Goal: Task Accomplishment & Management: Complete application form

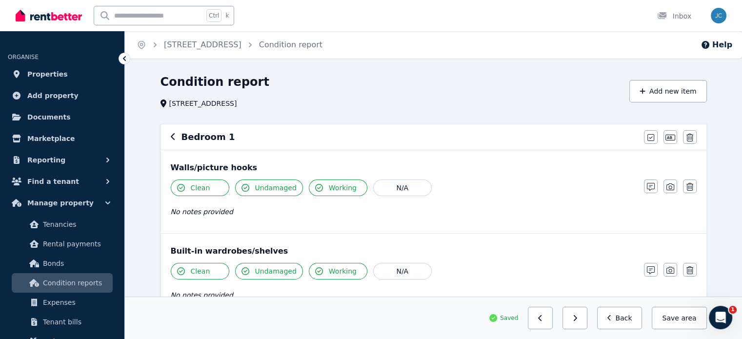
click at [201, 138] on h6 "Bedroom 1" at bounding box center [209, 137] width 54 height 14
click at [180, 138] on div "Bedroom 1" at bounding box center [405, 137] width 468 height 14
click at [175, 138] on icon "button" at bounding box center [173, 137] width 5 height 8
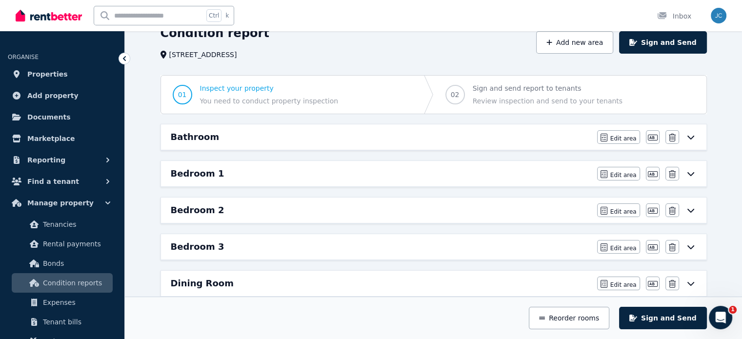
scroll to position [81, 0]
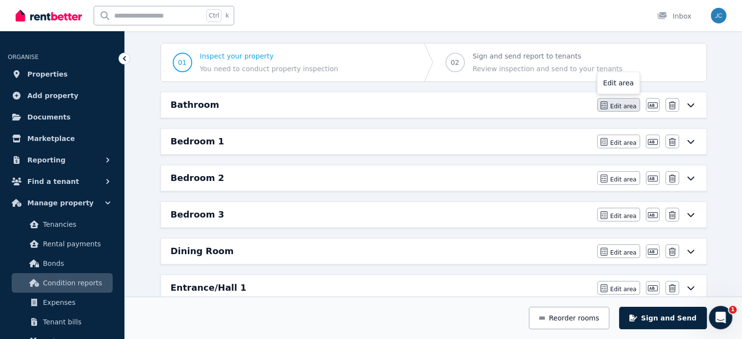
click at [619, 105] on span "Edit area" at bounding box center [624, 107] width 26 height 8
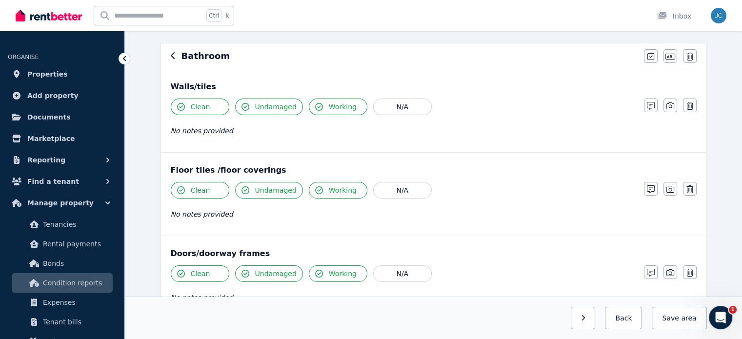
scroll to position [0, 0]
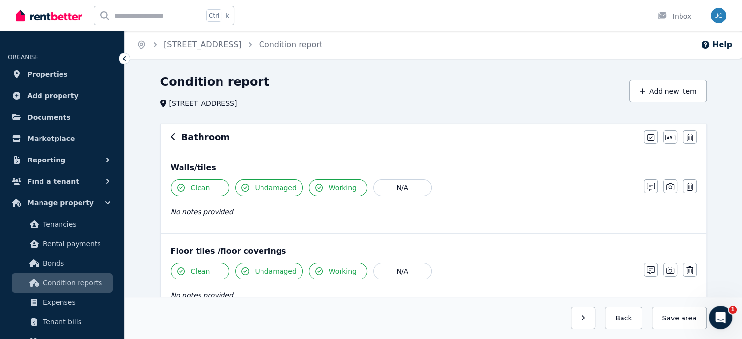
click at [217, 142] on h6 "Bathroom" at bounding box center [206, 137] width 49 height 14
click at [671, 137] on icon "button" at bounding box center [671, 138] width 10 height 8
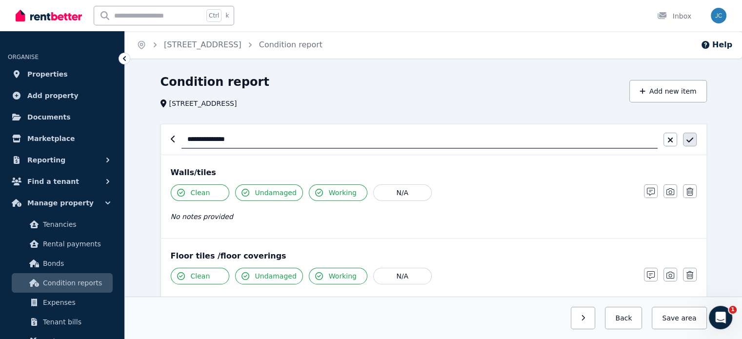
type input "**********"
click at [692, 146] on button "button" at bounding box center [690, 140] width 14 height 14
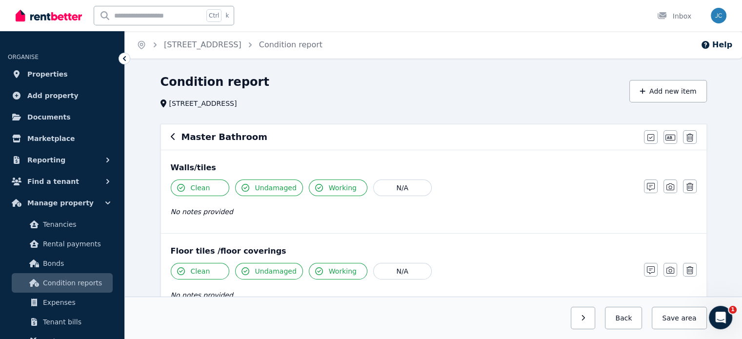
click at [168, 138] on div "Master Bathroom Mark all items as good Edit name Delete" at bounding box center [434, 136] width 546 height 25
click at [176, 139] on div "Master Bathroom" at bounding box center [405, 137] width 468 height 14
click at [169, 136] on div "Master Bathroom Mark all items as good Edit name Delete" at bounding box center [434, 136] width 546 height 25
click at [172, 137] on icon "button" at bounding box center [173, 137] width 5 height 8
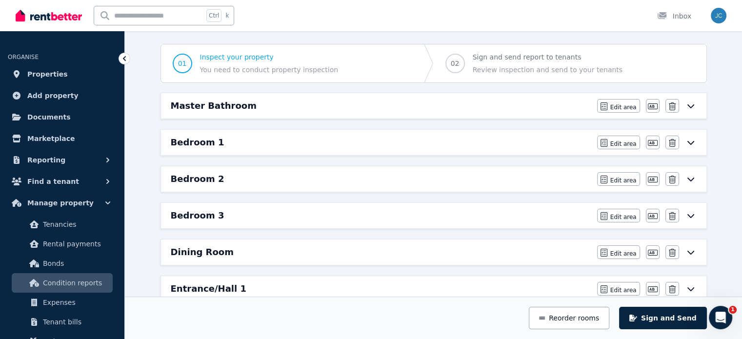
scroll to position [83, 0]
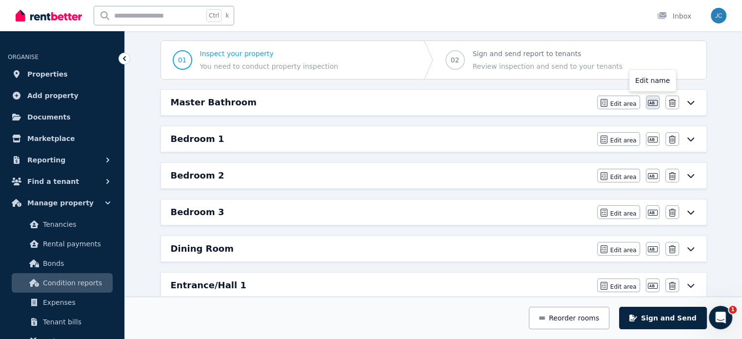
click at [654, 104] on icon "button" at bounding box center [653, 103] width 10 height 8
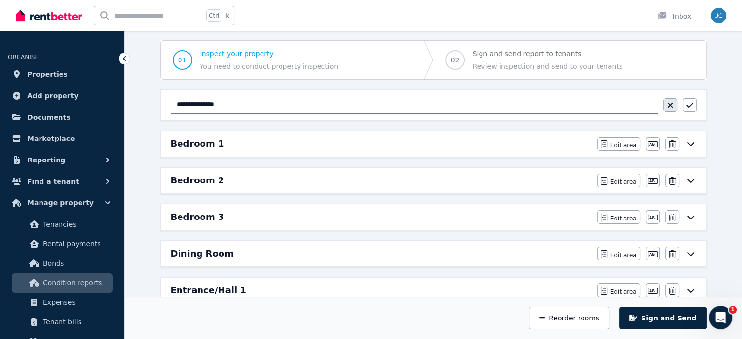
click at [672, 106] on icon "button" at bounding box center [671, 106] width 6 height 8
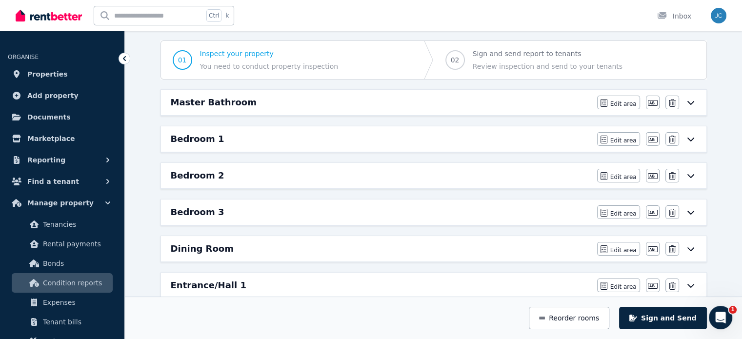
click at [287, 102] on div "Master Bathroom" at bounding box center [381, 103] width 421 height 14
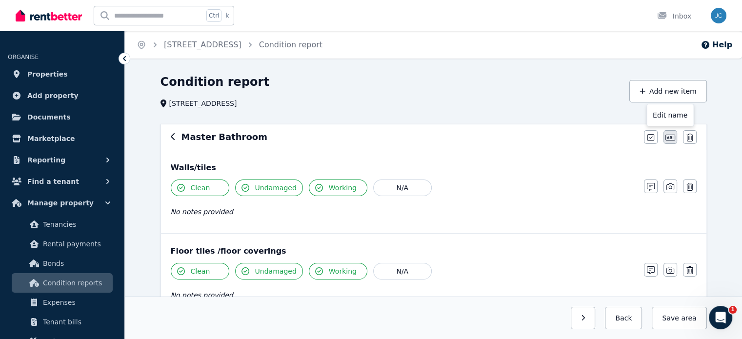
click at [671, 134] on icon "button" at bounding box center [671, 138] width 10 height 8
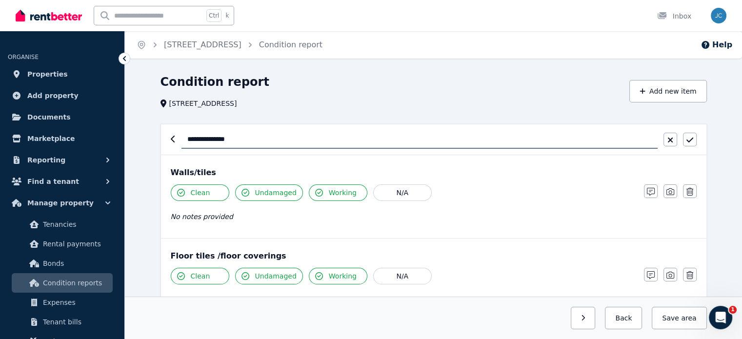
drag, startPoint x: 212, startPoint y: 138, endPoint x: 135, endPoint y: 138, distance: 77.1
type input "********"
click at [689, 141] on icon "button" at bounding box center [689, 140] width 7 height 5
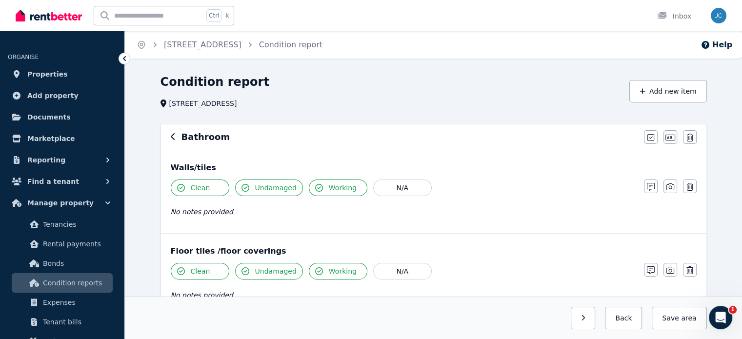
click at [174, 136] on icon "button" at bounding box center [173, 137] width 5 height 8
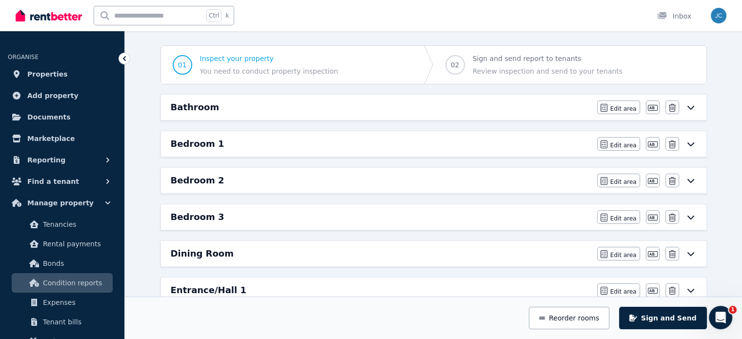
scroll to position [84, 0]
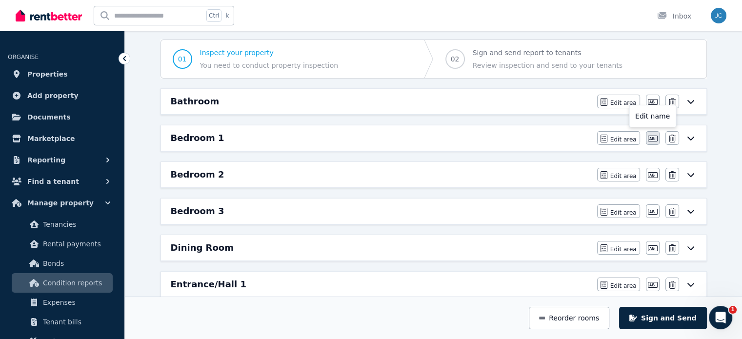
click at [655, 139] on icon "button" at bounding box center [653, 139] width 10 height 8
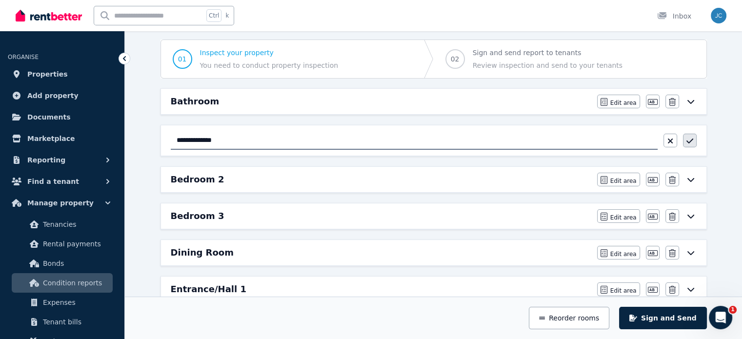
type input "**********"
click at [689, 140] on icon "button" at bounding box center [690, 141] width 7 height 8
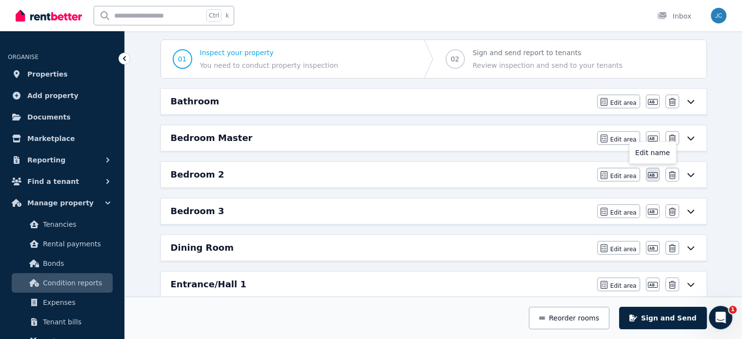
click at [655, 176] on icon "button" at bounding box center [653, 175] width 10 height 8
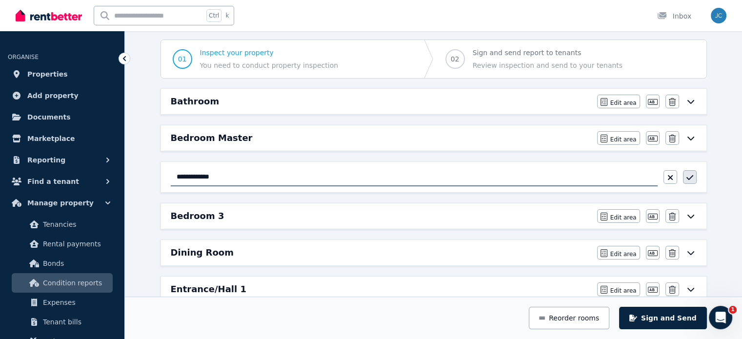
type input "**********"
click at [689, 177] on icon "button" at bounding box center [690, 178] width 7 height 8
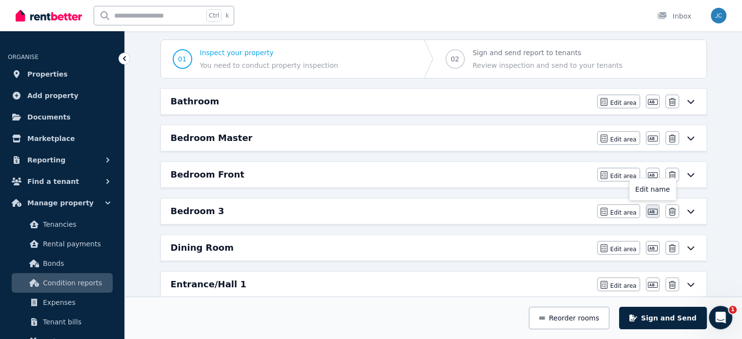
click at [652, 213] on icon "button" at bounding box center [653, 212] width 10 height 6
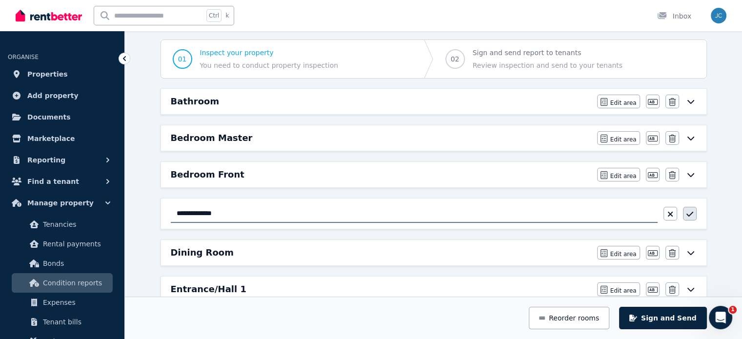
type input "**********"
click at [695, 213] on button "button" at bounding box center [690, 214] width 14 height 14
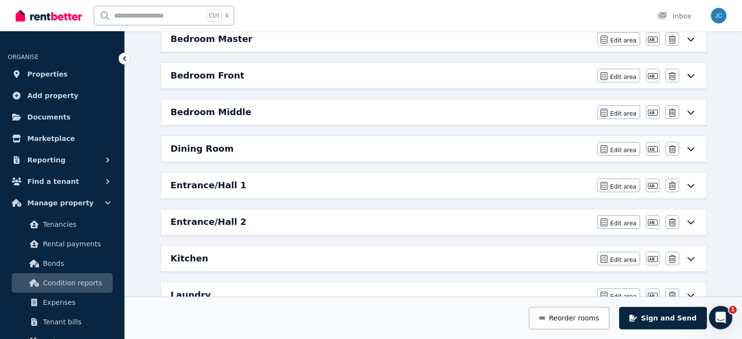
scroll to position [191, 0]
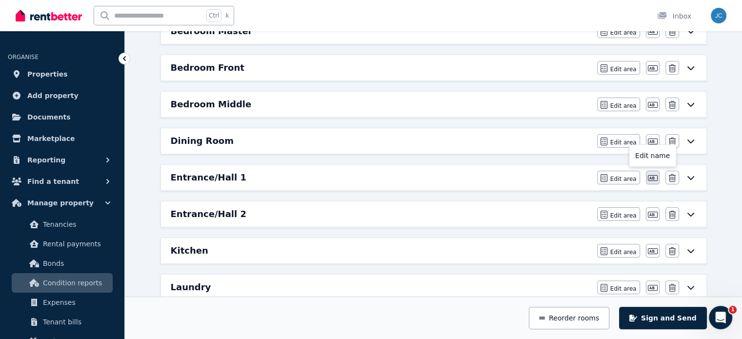
click at [653, 179] on icon "button" at bounding box center [653, 178] width 10 height 6
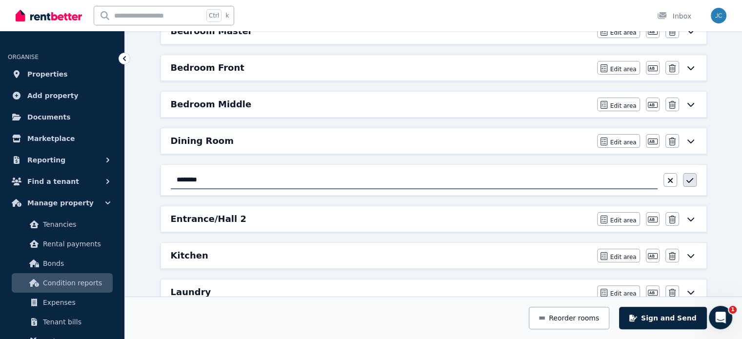
type input "********"
click at [691, 180] on icon "button" at bounding box center [690, 181] width 7 height 8
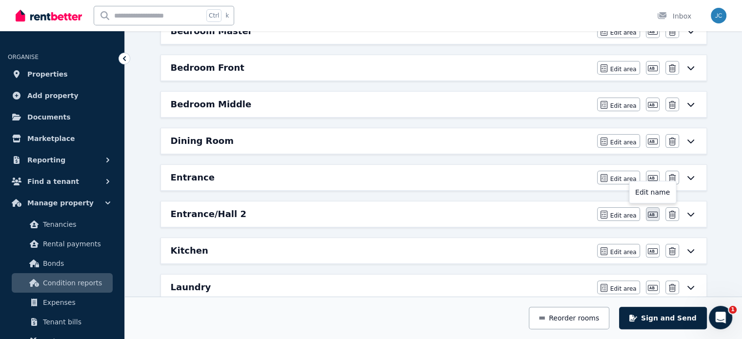
click at [653, 214] on icon "button" at bounding box center [653, 215] width 10 height 6
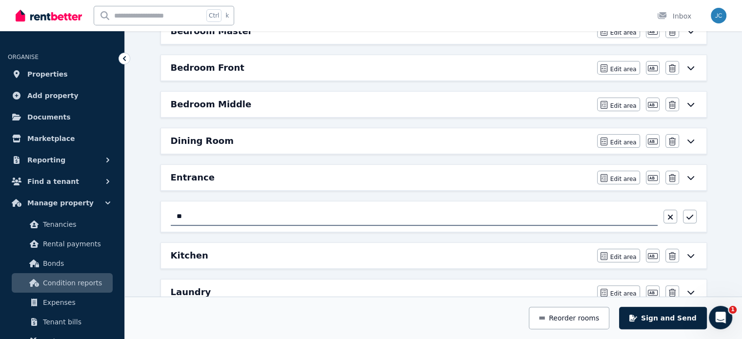
type input "*"
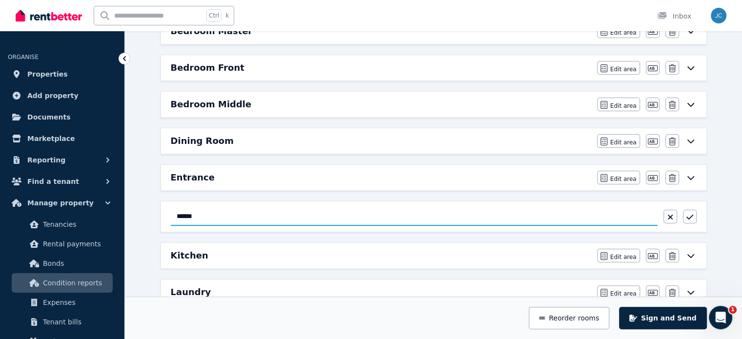
type input "*******"
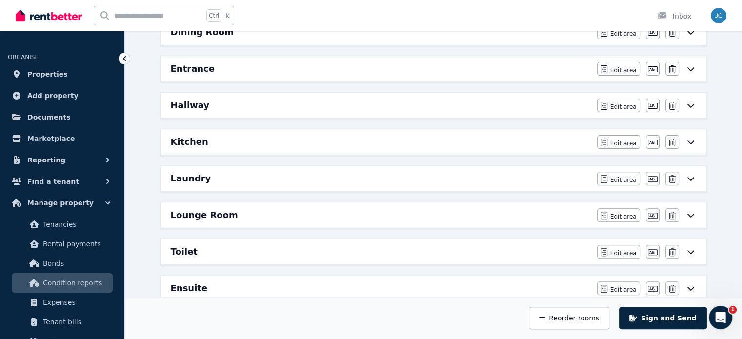
scroll to position [302, 0]
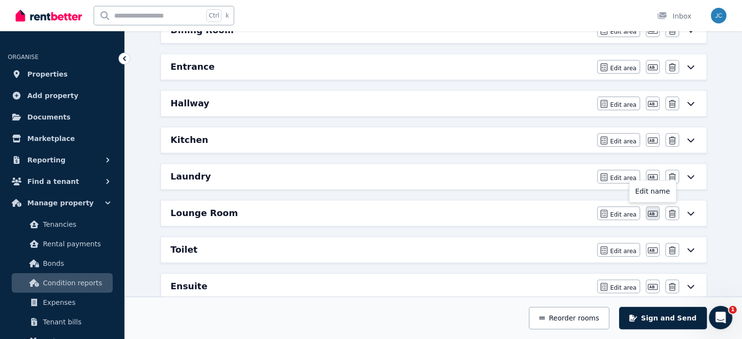
click at [653, 212] on icon "button" at bounding box center [653, 214] width 10 height 6
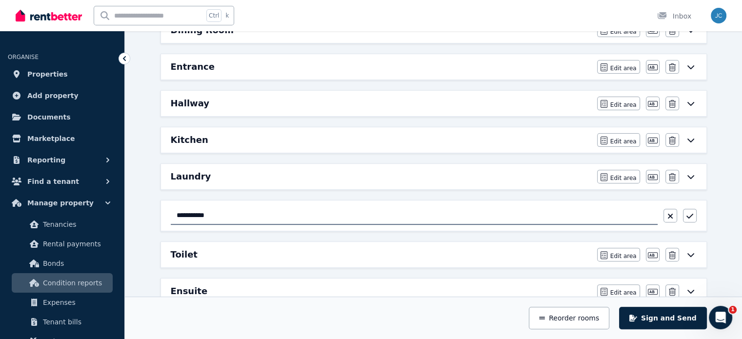
drag, startPoint x: 192, startPoint y: 212, endPoint x: 114, endPoint y: 246, distance: 85.1
type input "**********"
click at [693, 214] on icon "button" at bounding box center [690, 216] width 7 height 8
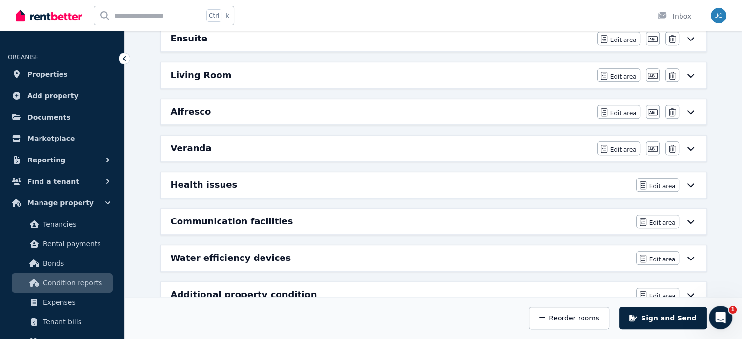
scroll to position [573, 0]
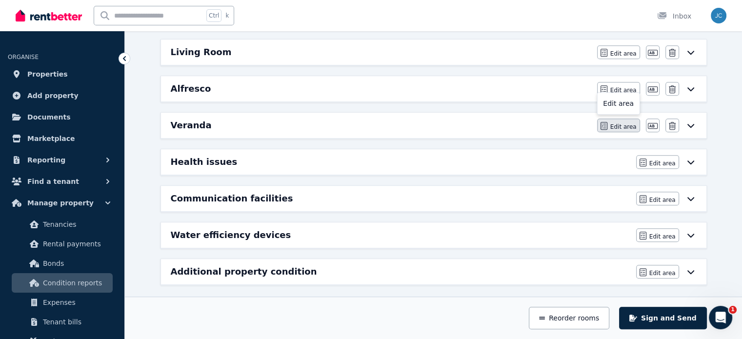
click at [631, 123] on span "Edit area" at bounding box center [624, 127] width 26 height 8
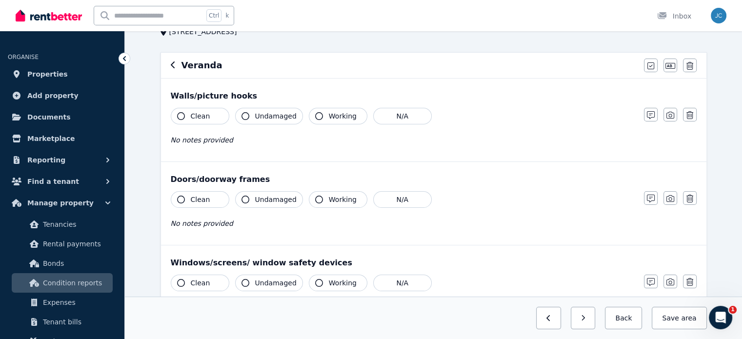
scroll to position [0, 0]
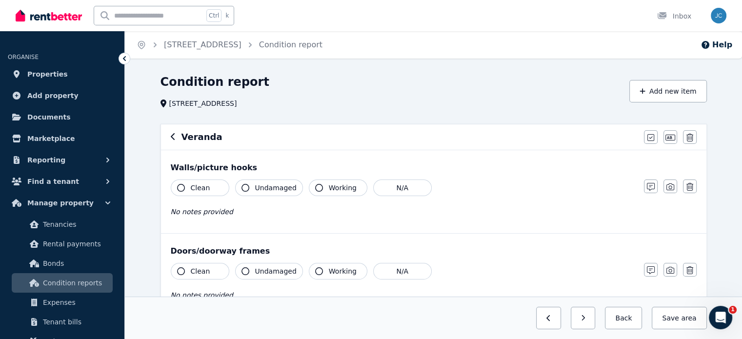
click at [197, 107] on span "[STREET_ADDRESS]" at bounding box center [203, 104] width 68 height 10
click at [191, 132] on h6 "Veranda" at bounding box center [202, 137] width 41 height 14
click at [176, 133] on div "Veranda" at bounding box center [405, 137] width 468 height 14
click at [172, 137] on icon "button" at bounding box center [173, 137] width 5 height 8
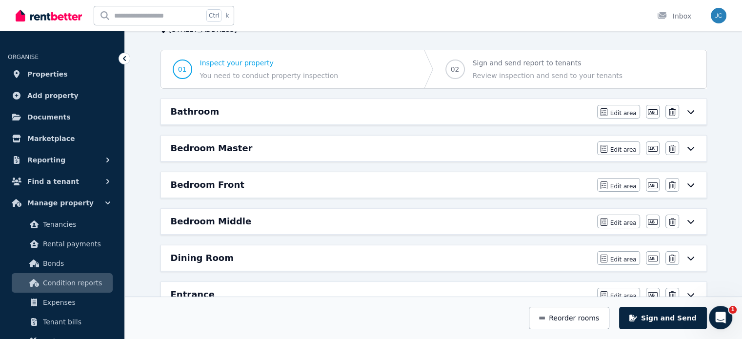
scroll to position [83, 0]
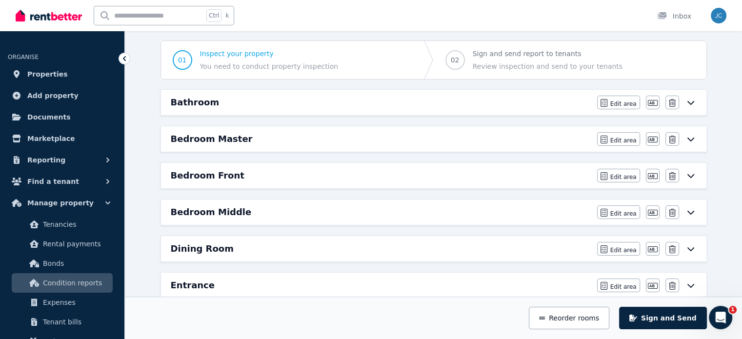
click at [238, 103] on div "Bathroom" at bounding box center [381, 103] width 421 height 14
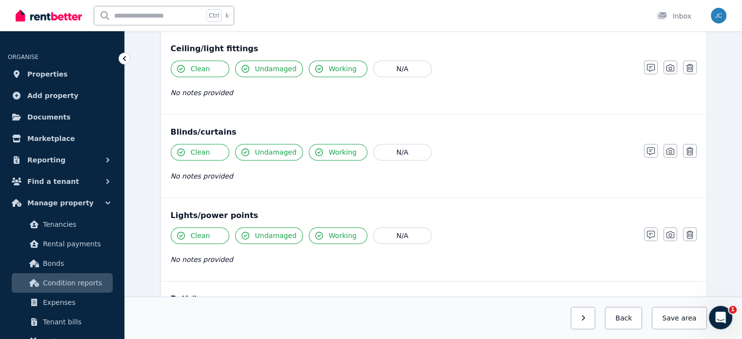
scroll to position [451, 0]
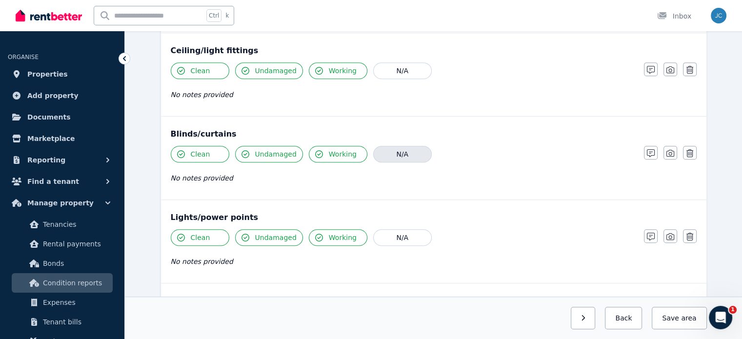
click at [411, 158] on button "N/A" at bounding box center [402, 154] width 59 height 17
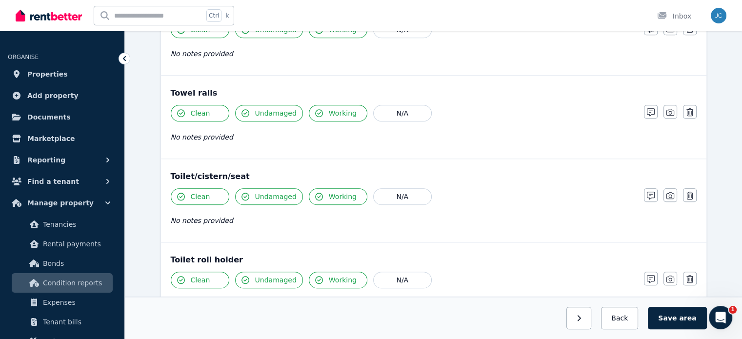
scroll to position [984, 0]
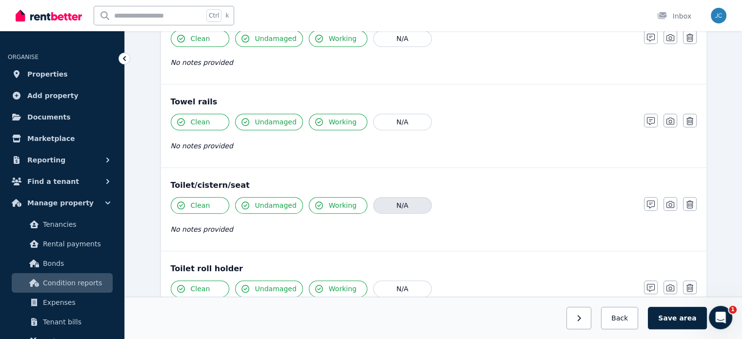
click at [387, 206] on button "N/A" at bounding box center [402, 205] width 59 height 17
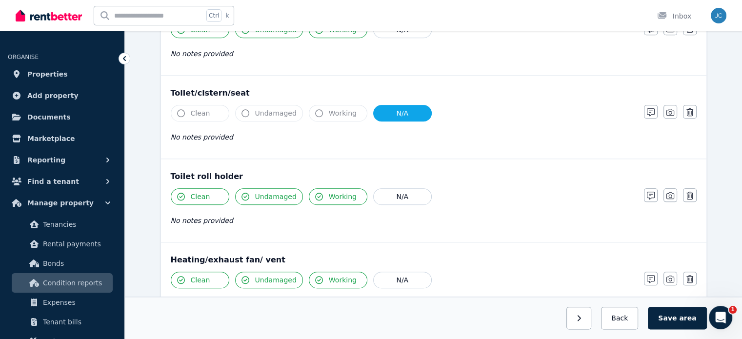
scroll to position [1084, 0]
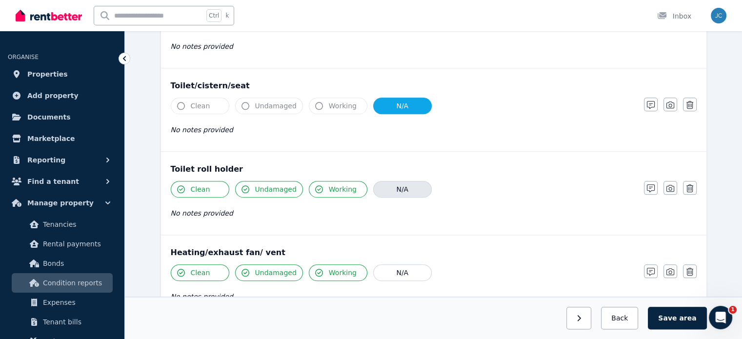
click at [407, 182] on button "N/A" at bounding box center [402, 189] width 59 height 17
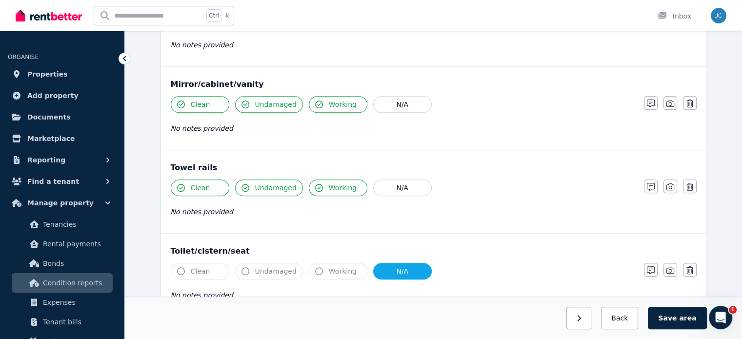
scroll to position [1129, 0]
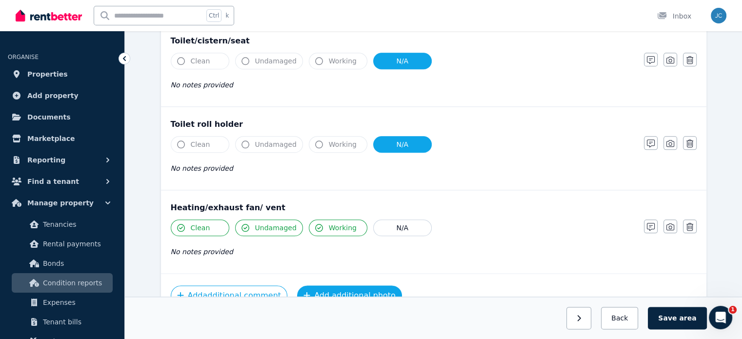
click at [354, 287] on button "Add additional photo" at bounding box center [349, 296] width 105 height 21
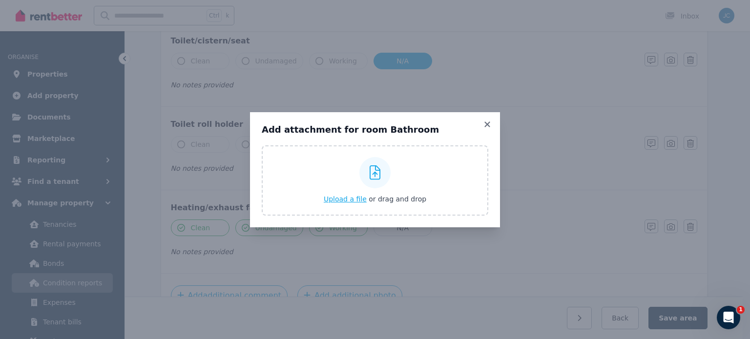
click at [373, 177] on icon at bounding box center [375, 172] width 11 height 15
click at [0, 0] on input "Upload a file or drag and drop" at bounding box center [0, 0] width 0 height 0
click at [365, 175] on div at bounding box center [374, 172] width 31 height 31
click at [0, 0] on input "Upload a file or drag and drop" at bounding box center [0, 0] width 0 height 0
click at [350, 199] on span "Upload a file" at bounding box center [345, 199] width 43 height 8
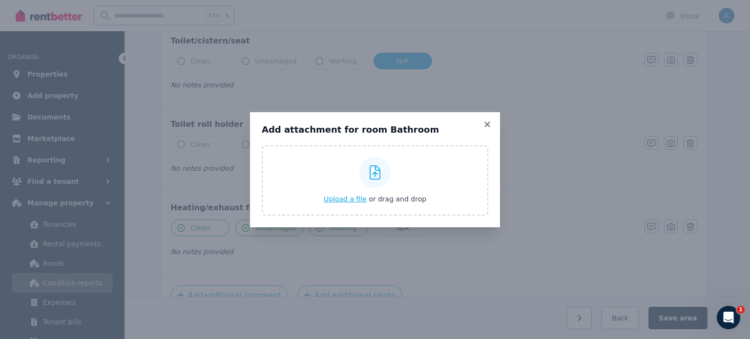
click at [346, 201] on span "Upload a file" at bounding box center [345, 199] width 43 height 8
click at [489, 123] on icon at bounding box center [487, 124] width 10 height 9
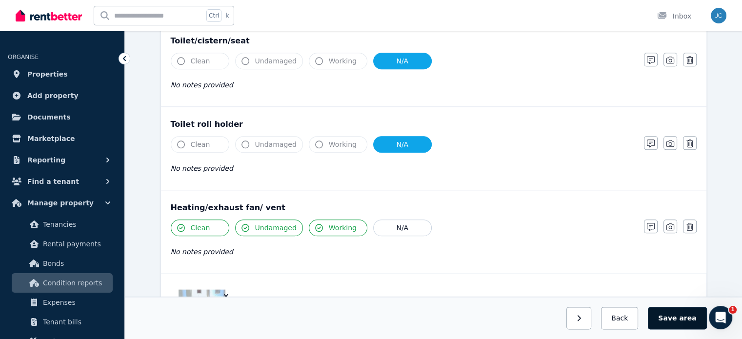
click at [681, 319] on button "Save area" at bounding box center [677, 318] width 59 height 22
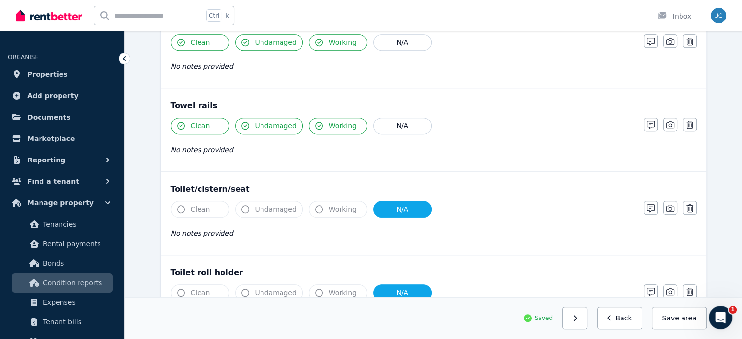
scroll to position [1245, 0]
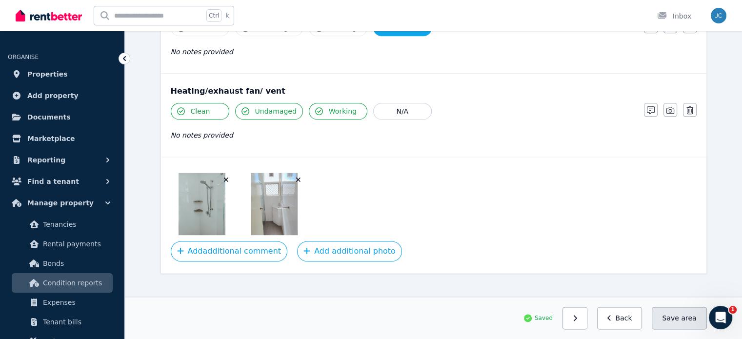
click at [669, 317] on button "Save area" at bounding box center [679, 318] width 55 height 22
click at [676, 322] on button "Save area" at bounding box center [679, 318] width 55 height 22
click at [628, 322] on button "Back" at bounding box center [619, 318] width 45 height 22
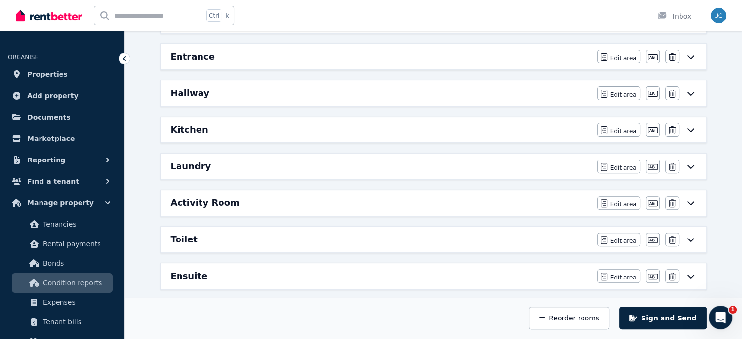
scroll to position [316, 0]
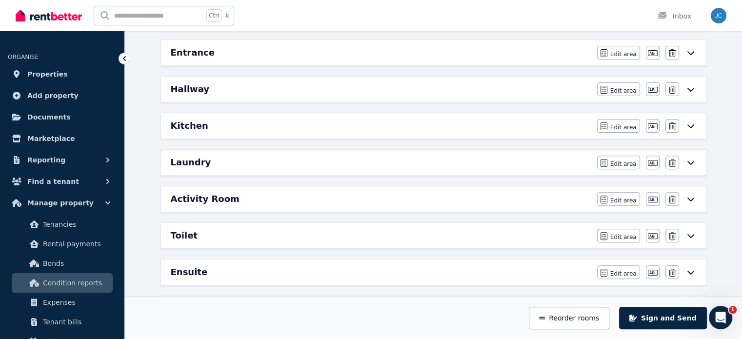
click at [257, 229] on div "Toilet" at bounding box center [381, 236] width 421 height 14
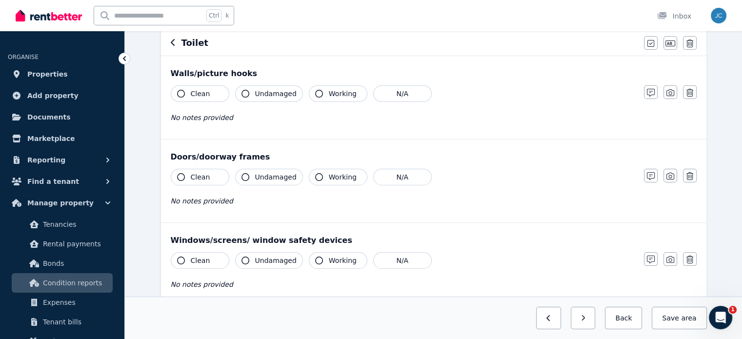
scroll to position [95, 0]
click at [692, 42] on icon "button" at bounding box center [690, 43] width 7 height 8
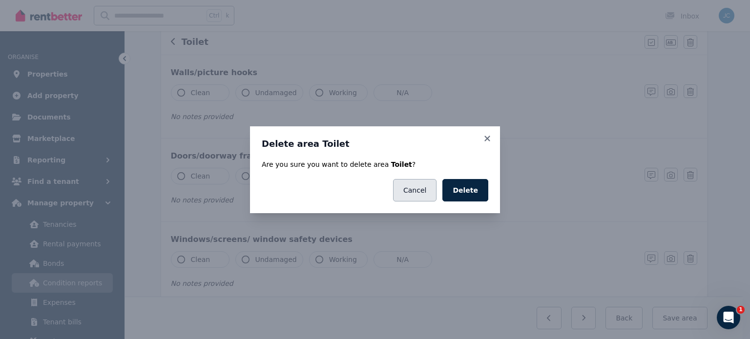
click at [432, 189] on button "Cancel" at bounding box center [414, 190] width 43 height 22
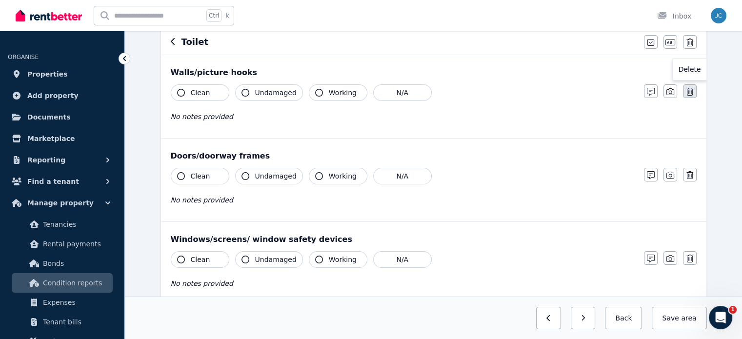
click at [695, 90] on button "button" at bounding box center [690, 91] width 14 height 14
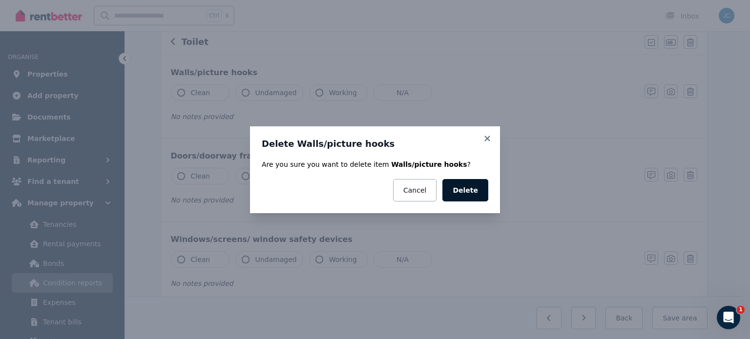
click at [476, 184] on button "Delete" at bounding box center [465, 190] width 46 height 22
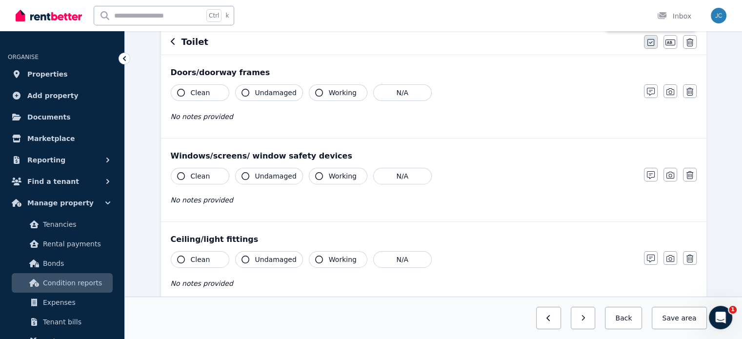
click at [646, 40] on button "button" at bounding box center [651, 42] width 14 height 14
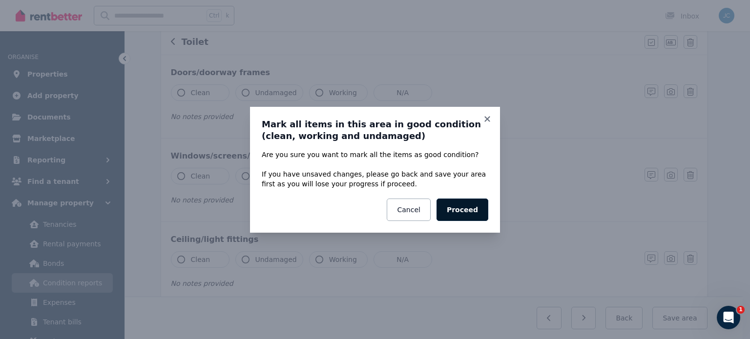
click at [478, 203] on button "Proceed" at bounding box center [462, 210] width 52 height 22
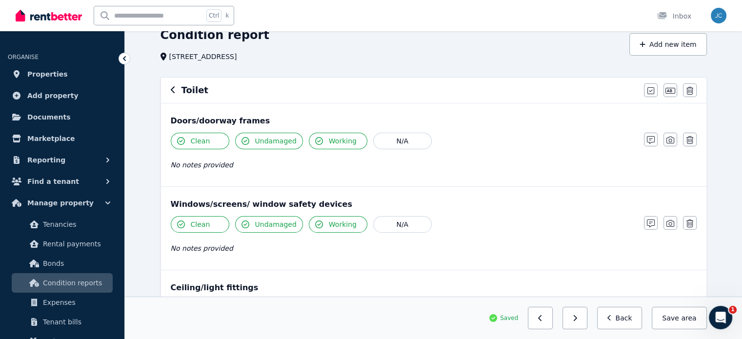
scroll to position [45, 0]
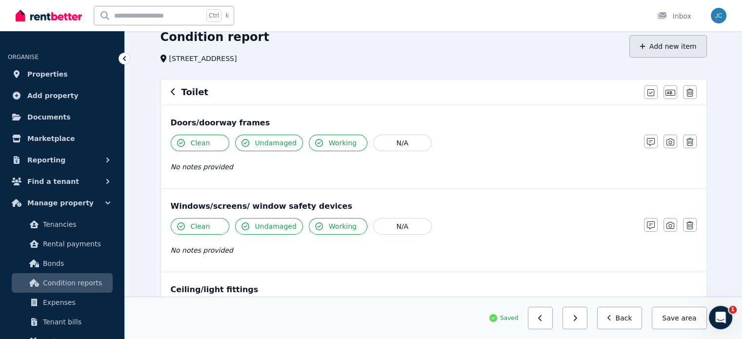
click at [674, 46] on button "Add new item" at bounding box center [669, 46] width 78 height 22
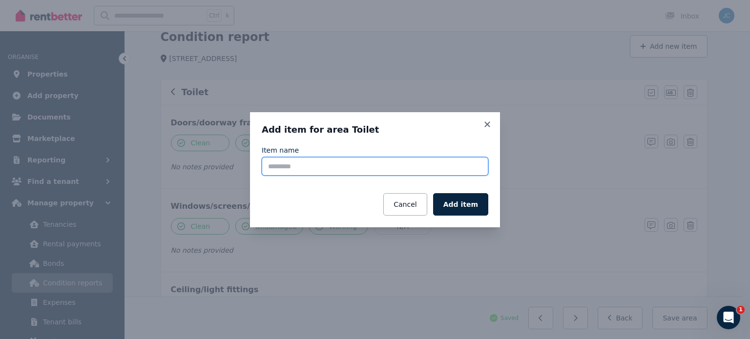
click at [378, 164] on input "Item name" at bounding box center [375, 166] width 226 height 19
click at [416, 167] on input "******" at bounding box center [375, 166] width 226 height 19
type input "**********"
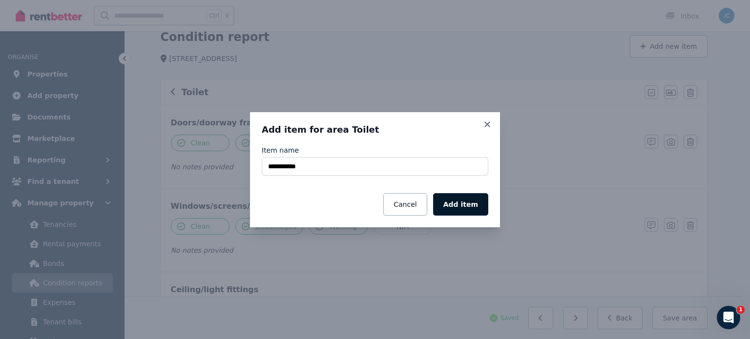
click at [455, 205] on button "Add item" at bounding box center [460, 204] width 55 height 22
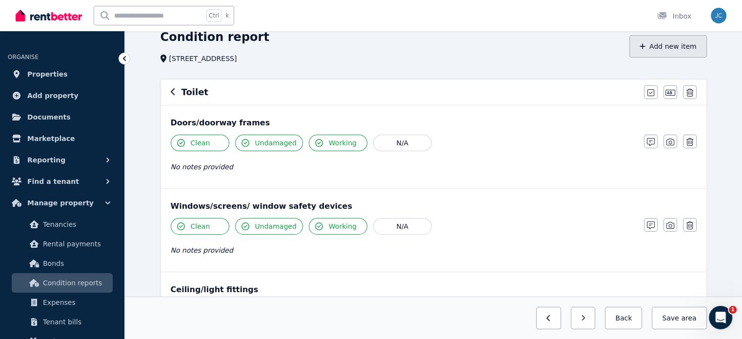
click at [663, 45] on button "Add new item" at bounding box center [669, 46] width 78 height 22
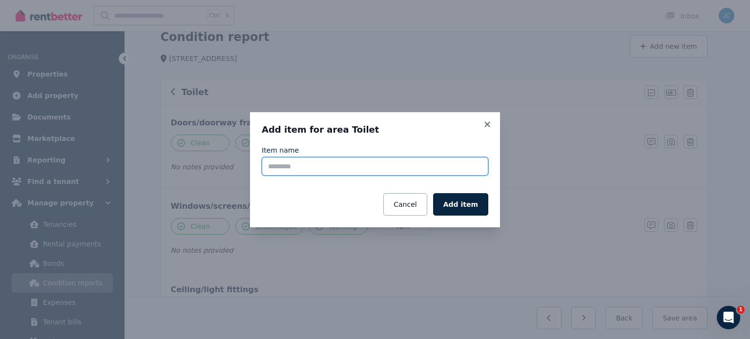
click at [370, 165] on input "Item name" at bounding box center [375, 166] width 226 height 19
type input "**********"
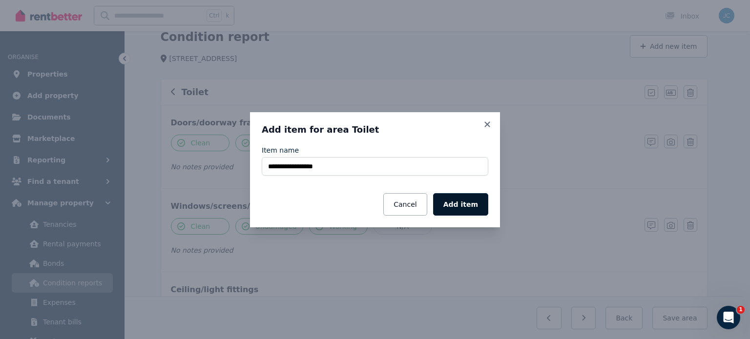
click at [470, 206] on button "Add item" at bounding box center [460, 204] width 55 height 22
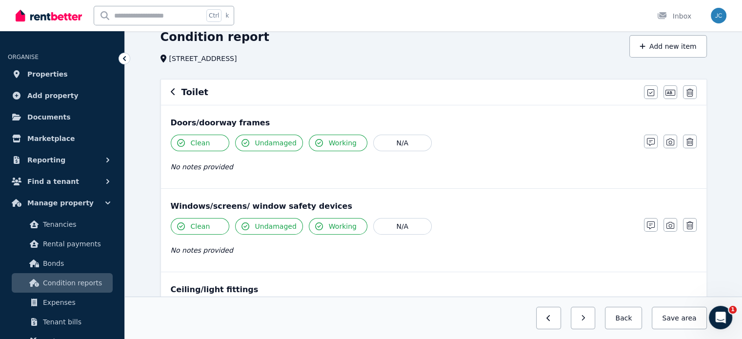
click at [177, 100] on div "Toilet Mark all items as good Edit name Delete" at bounding box center [434, 92] width 546 height 25
click at [173, 90] on icon "button" at bounding box center [173, 91] width 4 height 7
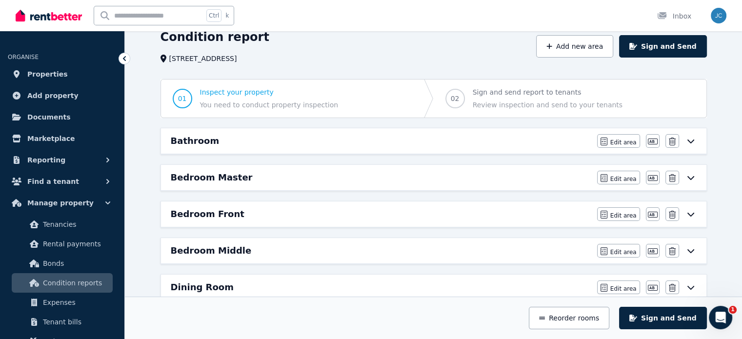
click at [187, 153] on div "Bathroom Edit area Edit area Edit name [GEOGRAPHIC_DATA]" at bounding box center [434, 140] width 546 height 25
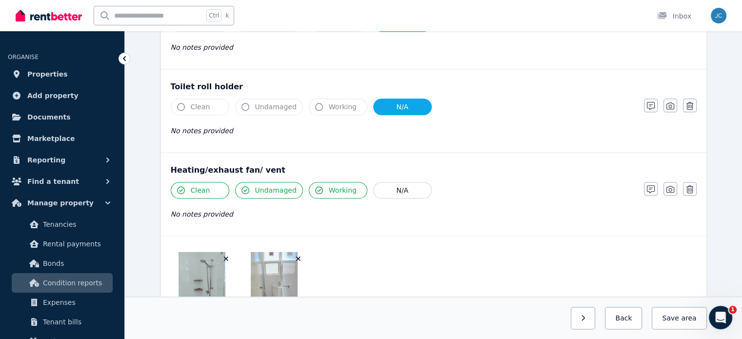
scroll to position [1252, 0]
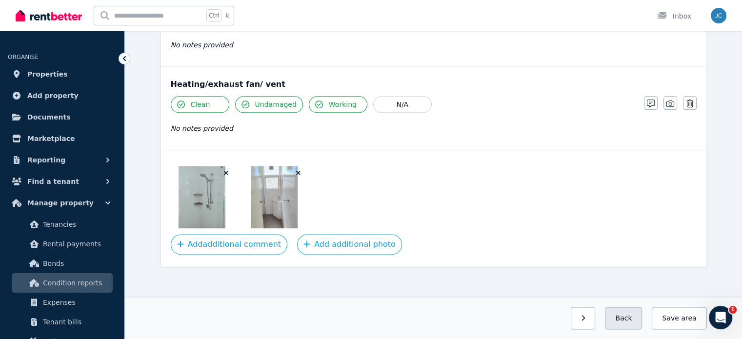
click at [633, 314] on button "Back" at bounding box center [623, 318] width 37 height 22
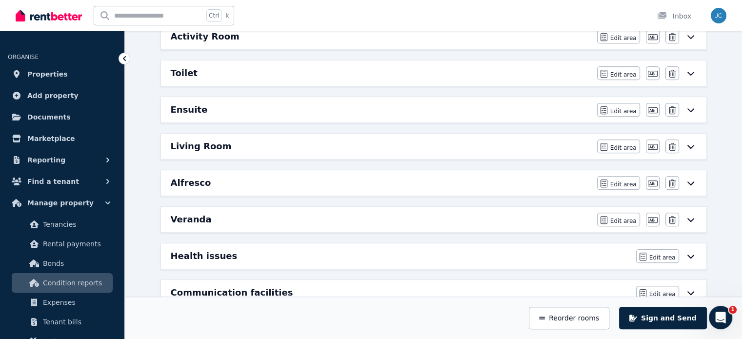
scroll to position [478, 0]
click at [246, 70] on div "Toilet" at bounding box center [381, 74] width 421 height 14
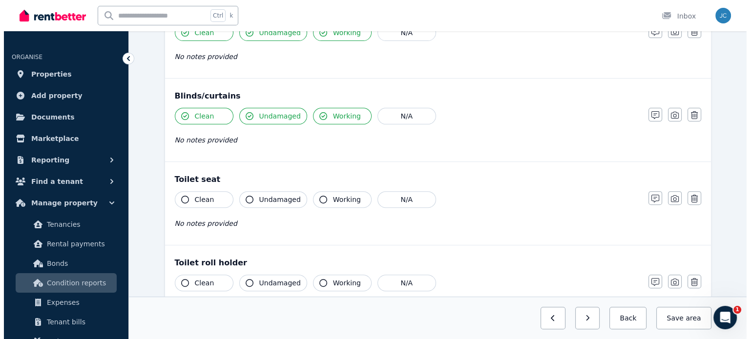
scroll to position [324, 0]
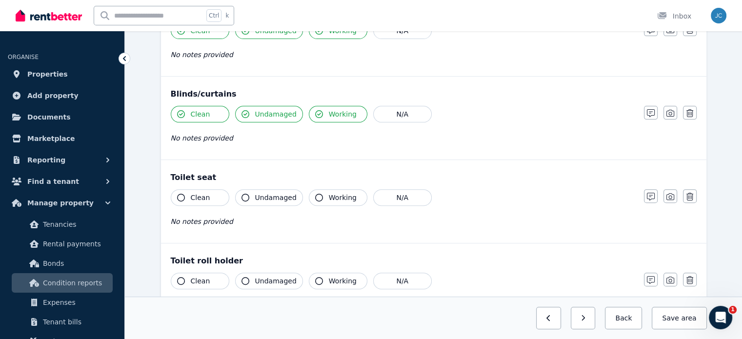
click at [187, 172] on div "Toilet seat" at bounding box center [434, 178] width 526 height 12
click at [693, 197] on icon "button" at bounding box center [690, 197] width 7 height 8
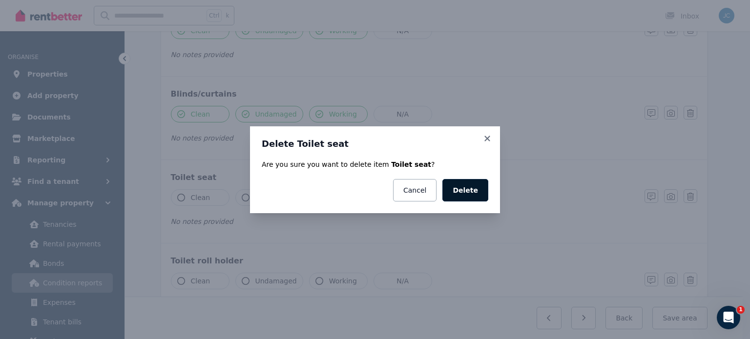
click at [467, 194] on button "Delete" at bounding box center [465, 190] width 46 height 22
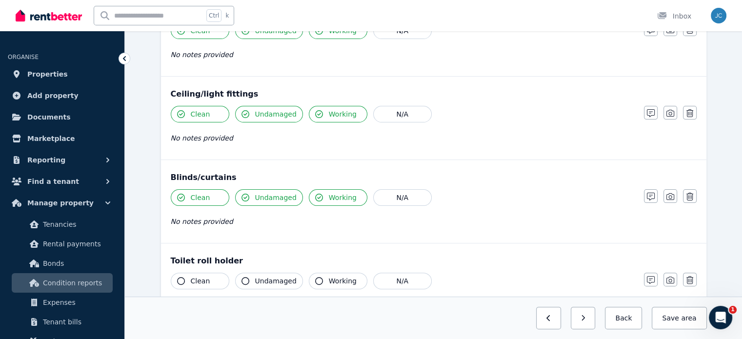
scroll to position [0, 0]
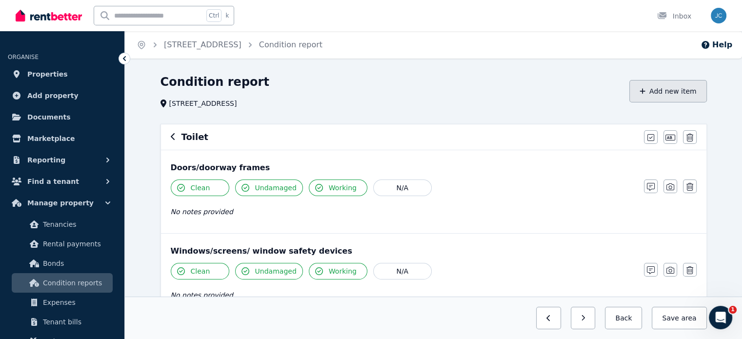
click at [660, 86] on button "Add new item" at bounding box center [669, 91] width 78 height 22
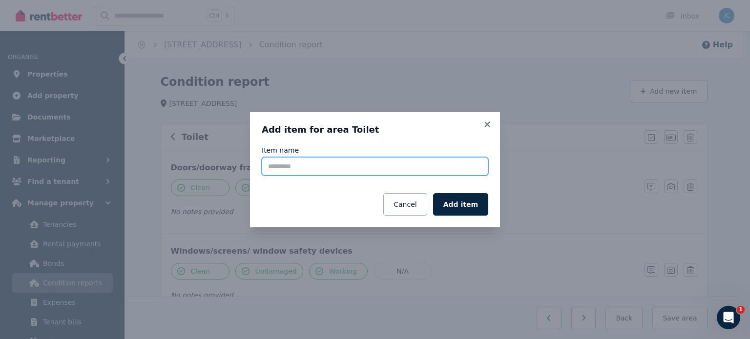
click at [428, 164] on input "Item name" at bounding box center [375, 166] width 226 height 19
type input "**********"
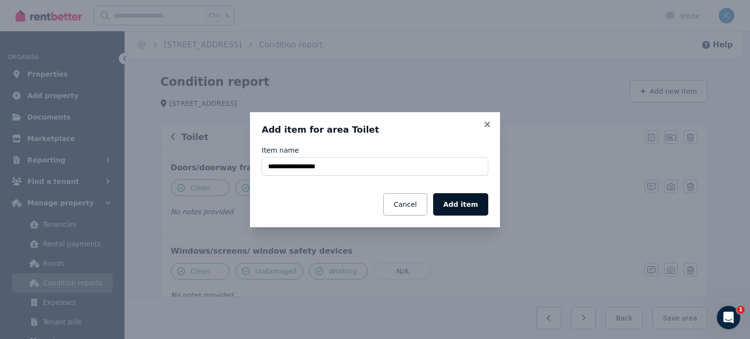
click at [459, 205] on button "Add item" at bounding box center [460, 204] width 55 height 22
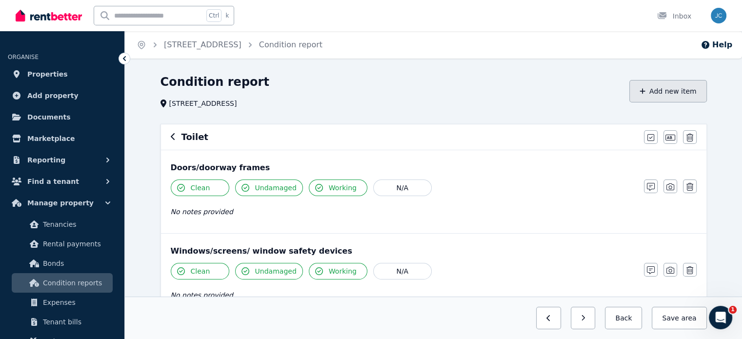
click at [666, 89] on button "Add new item" at bounding box center [669, 91] width 78 height 22
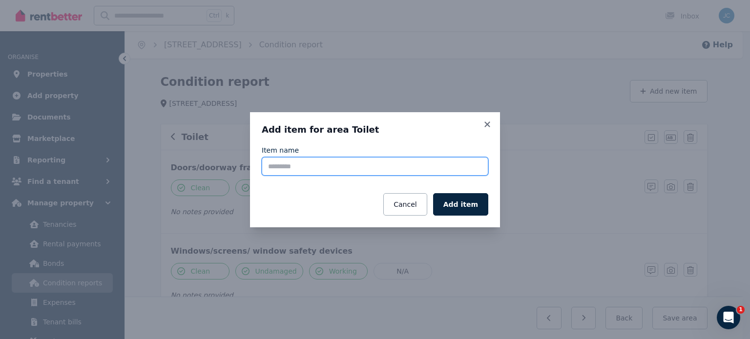
click at [425, 157] on input "Item name" at bounding box center [375, 166] width 226 height 19
type input "**********"
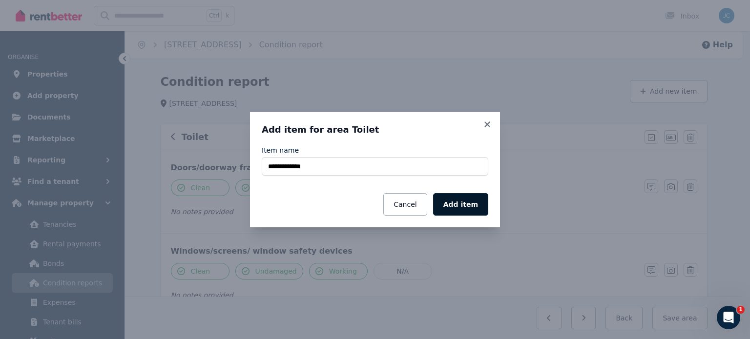
click at [470, 205] on button "Add item" at bounding box center [460, 204] width 55 height 22
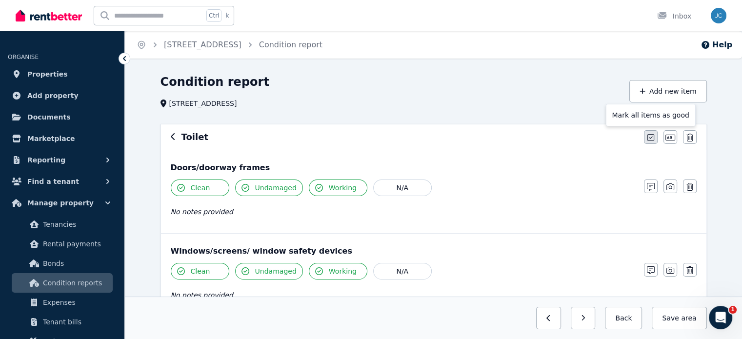
click at [645, 138] on button "button" at bounding box center [651, 137] width 14 height 14
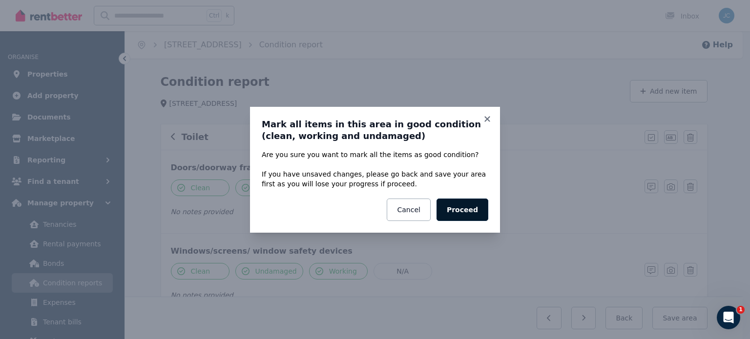
click at [469, 205] on button "Proceed" at bounding box center [462, 210] width 52 height 22
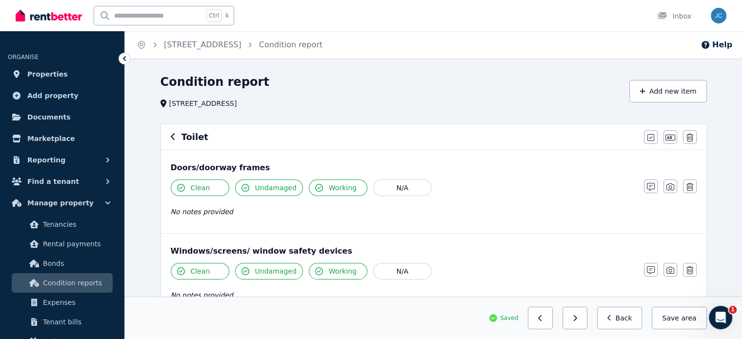
click at [668, 77] on header "Condition report [STREET_ADDRESS] Add new item" at bounding box center [434, 91] width 547 height 34
click at [653, 89] on button "Add new item" at bounding box center [669, 91] width 78 height 22
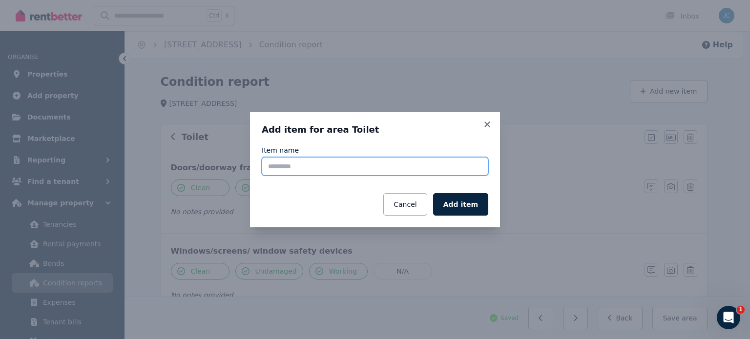
click at [398, 166] on input "Item name" at bounding box center [375, 166] width 226 height 19
type input "*"
type input "**********"
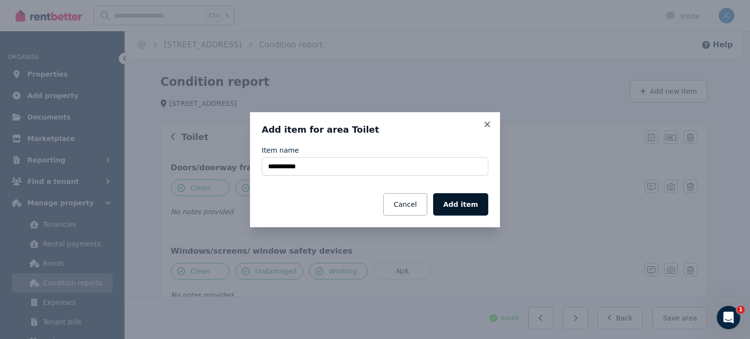
click at [465, 208] on button "Add item" at bounding box center [460, 204] width 55 height 22
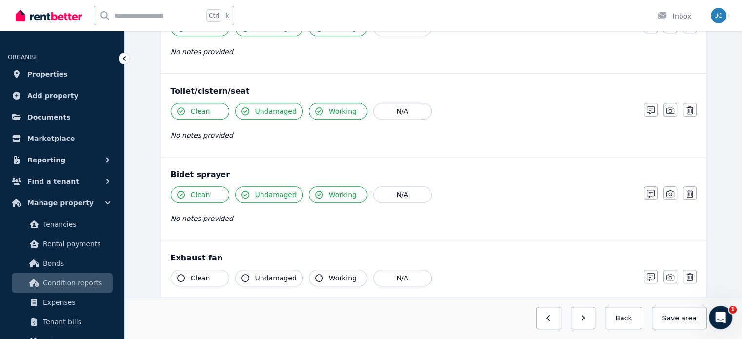
scroll to position [593, 0]
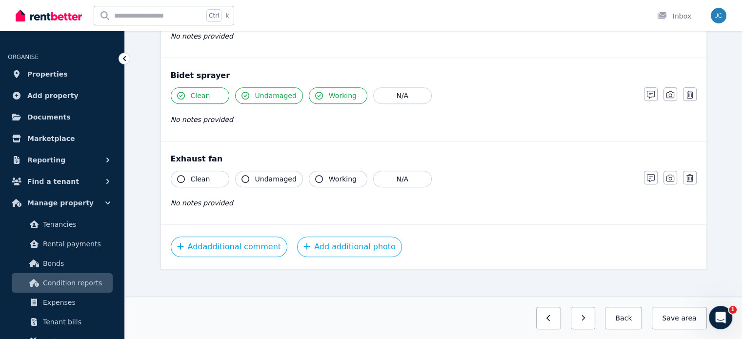
click at [184, 177] on icon "button" at bounding box center [181, 179] width 8 height 8
click at [247, 180] on icon "button" at bounding box center [246, 179] width 8 height 8
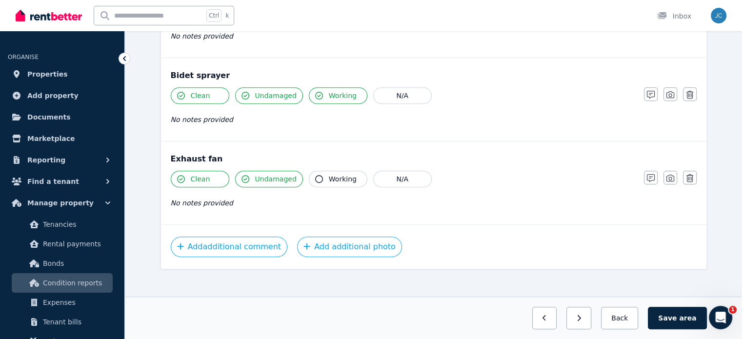
click at [318, 175] on button "Working" at bounding box center [338, 179] width 59 height 17
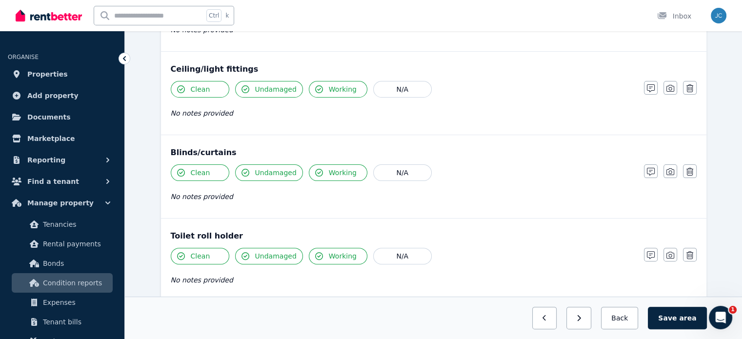
scroll to position [264, 0]
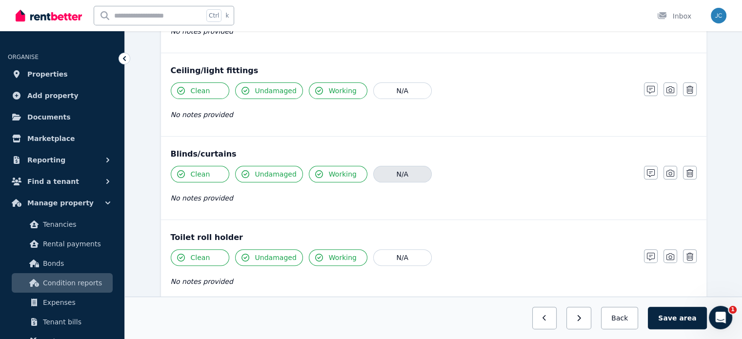
click at [392, 172] on button "N/A" at bounding box center [402, 174] width 59 height 17
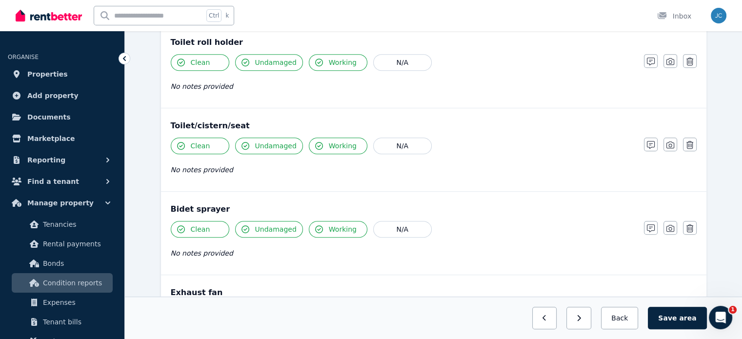
scroll to position [556, 0]
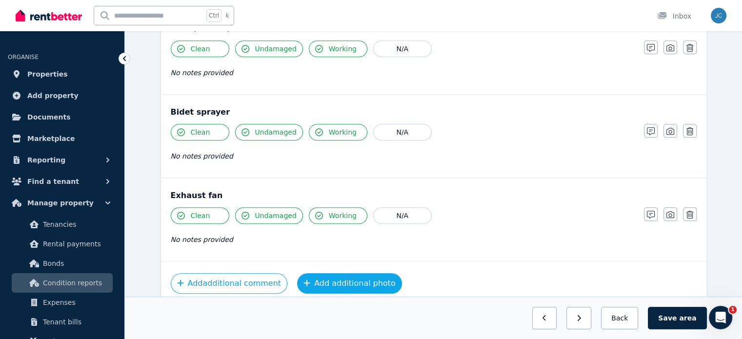
click at [335, 278] on button "Add additional photo" at bounding box center [349, 283] width 105 height 21
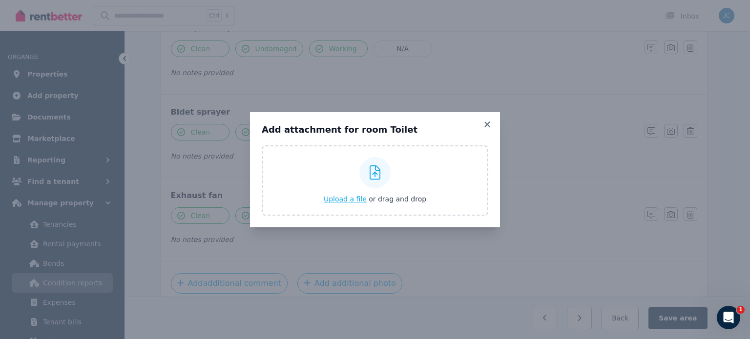
click at [350, 198] on span "Upload a file" at bounding box center [345, 199] width 43 height 8
click at [487, 124] on icon at bounding box center [486, 124] width 5 height 5
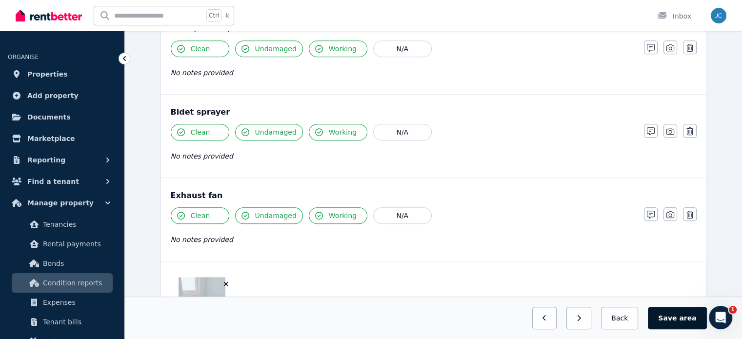
click at [681, 317] on button "Save area" at bounding box center [677, 318] width 59 height 22
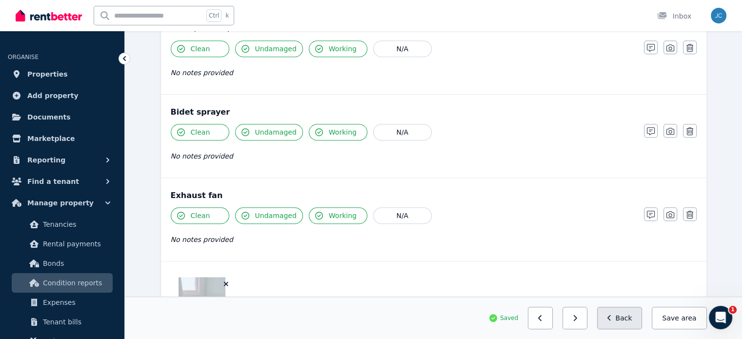
click at [621, 318] on button "Back" at bounding box center [619, 318] width 45 height 22
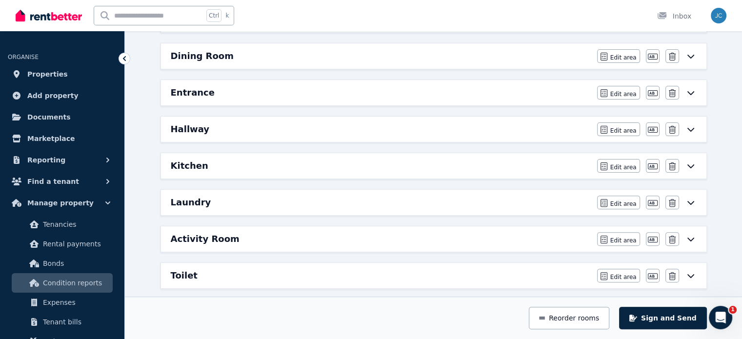
scroll to position [80, 0]
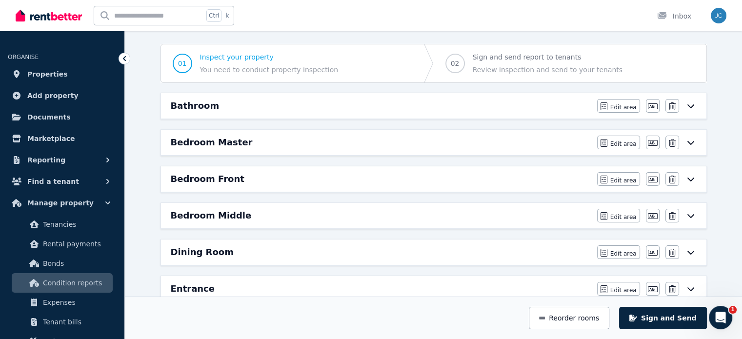
click at [430, 142] on div "Bedroom Master" at bounding box center [381, 143] width 421 height 14
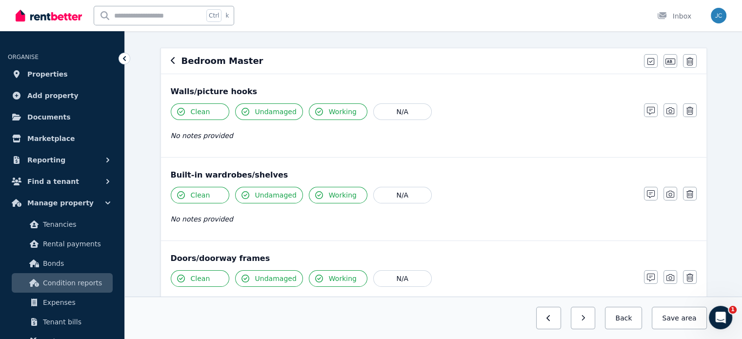
scroll to position [31, 0]
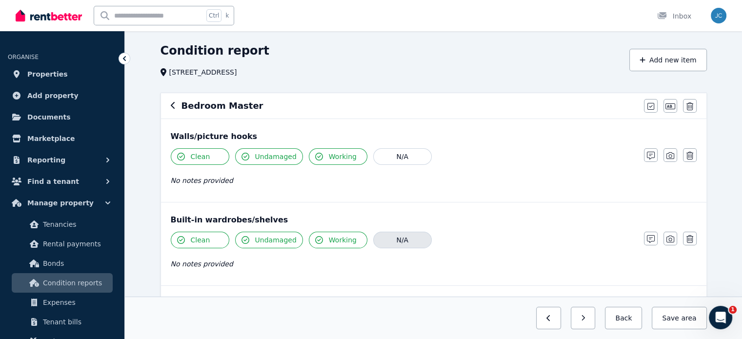
click at [391, 238] on button "N/A" at bounding box center [402, 240] width 59 height 17
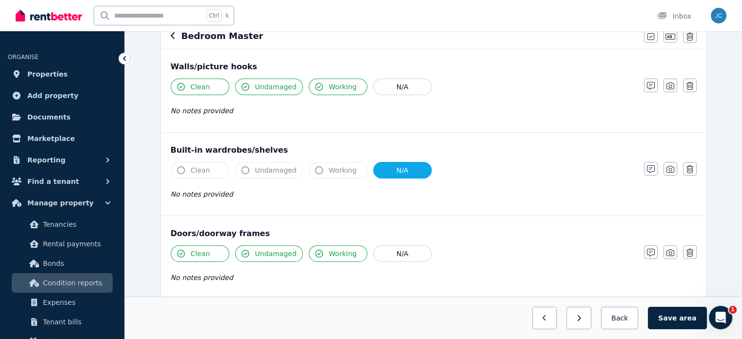
scroll to position [99, 0]
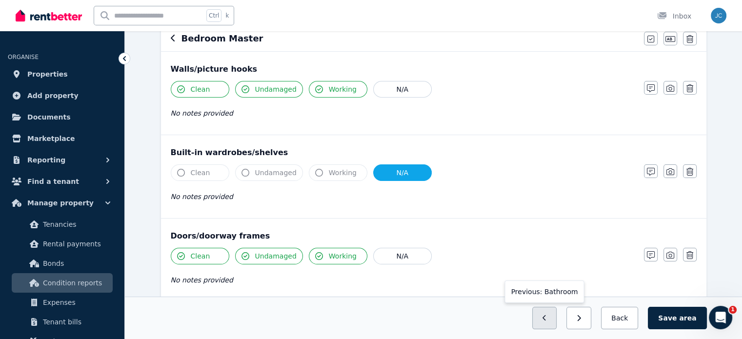
click at [546, 317] on icon "button" at bounding box center [544, 318] width 3 height 6
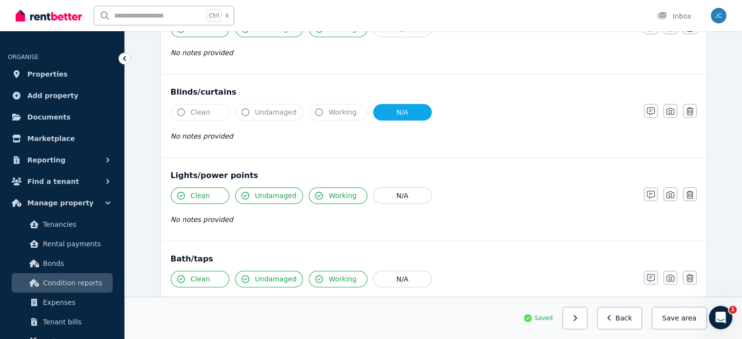
scroll to position [520, 0]
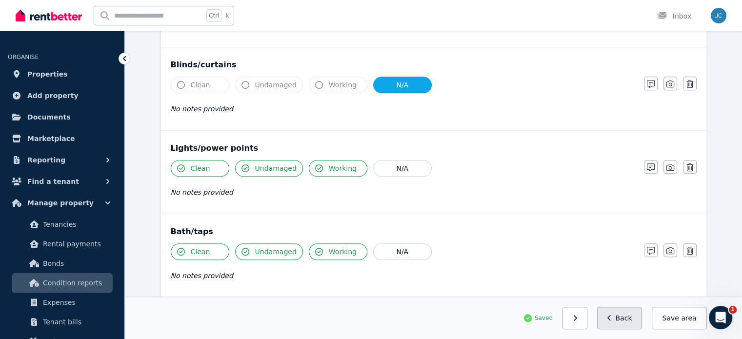
click at [612, 317] on icon "button" at bounding box center [610, 318] width 4 height 7
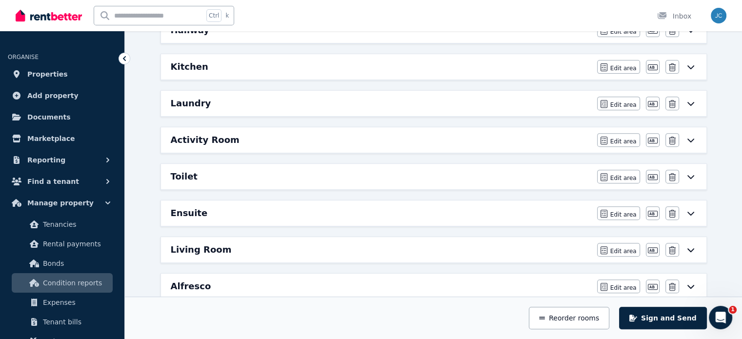
scroll to position [398, 0]
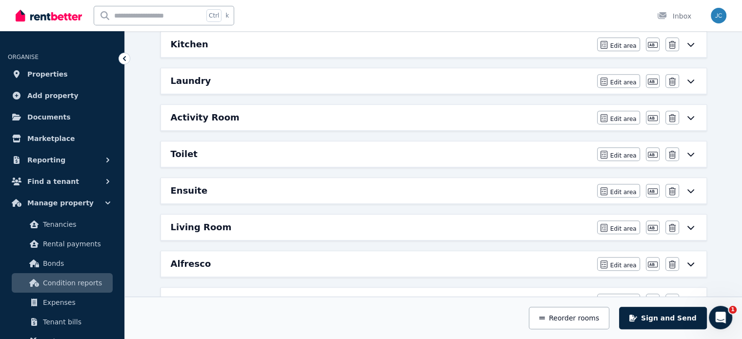
click at [527, 144] on div "Toilet Edit area Edit area Edit name [GEOGRAPHIC_DATA]" at bounding box center [434, 154] width 546 height 25
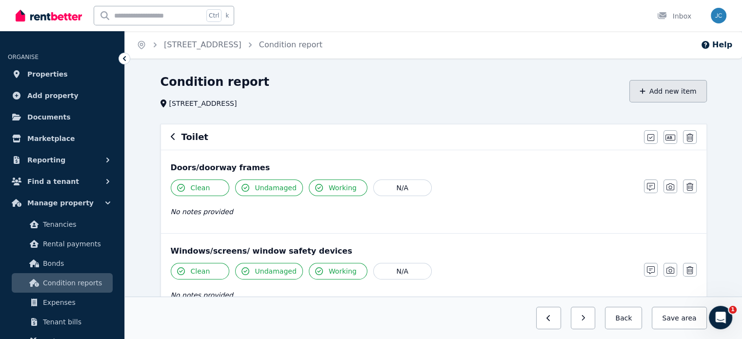
click at [662, 91] on button "Add new item" at bounding box center [669, 91] width 78 height 22
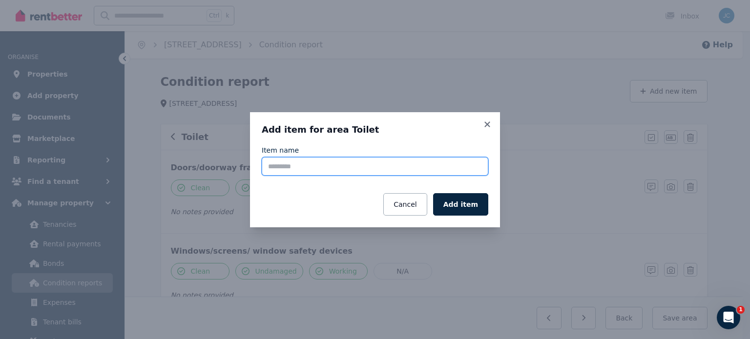
click at [324, 168] on input "Item name" at bounding box center [375, 166] width 226 height 19
type input "*****"
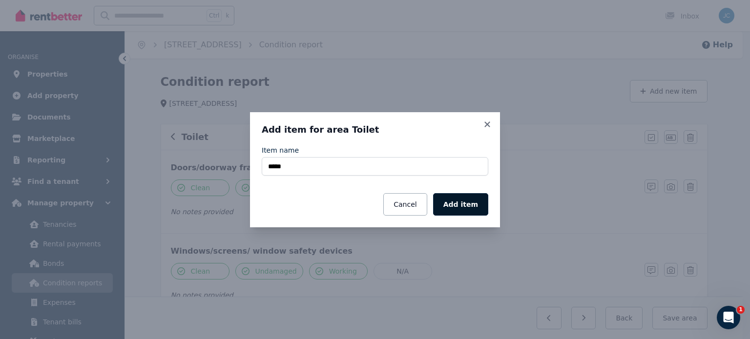
click at [467, 205] on button "Add item" at bounding box center [460, 204] width 55 height 22
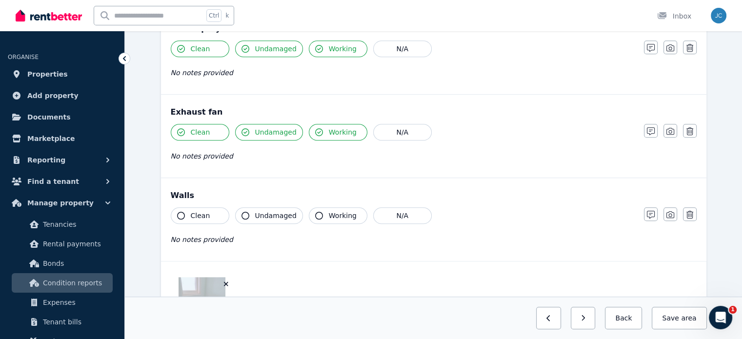
scroll to position [753, 0]
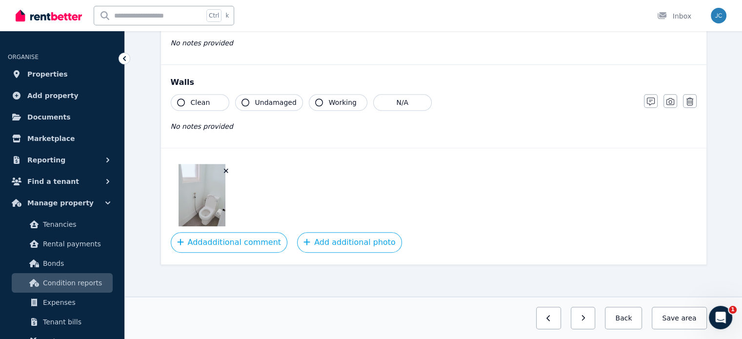
click at [181, 95] on button "Clean" at bounding box center [200, 102] width 59 height 17
click at [249, 101] on button "Undamaged" at bounding box center [269, 102] width 68 height 17
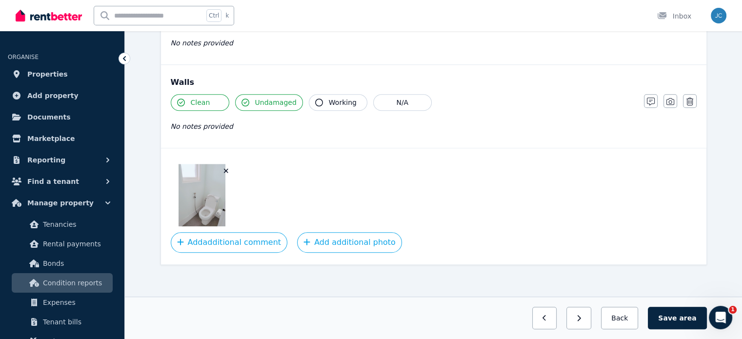
click at [320, 96] on button "Working" at bounding box center [338, 102] width 59 height 17
click at [683, 312] on button "Save area" at bounding box center [677, 318] width 59 height 22
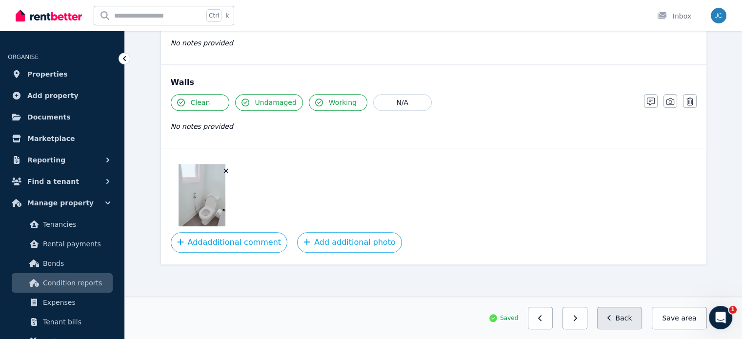
click at [617, 310] on button "Back" at bounding box center [619, 318] width 45 height 22
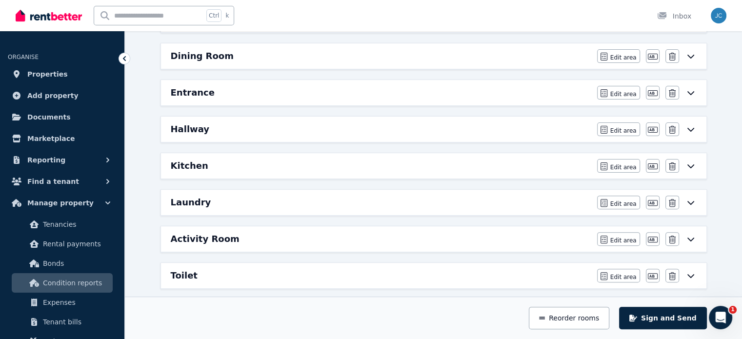
scroll to position [0, 0]
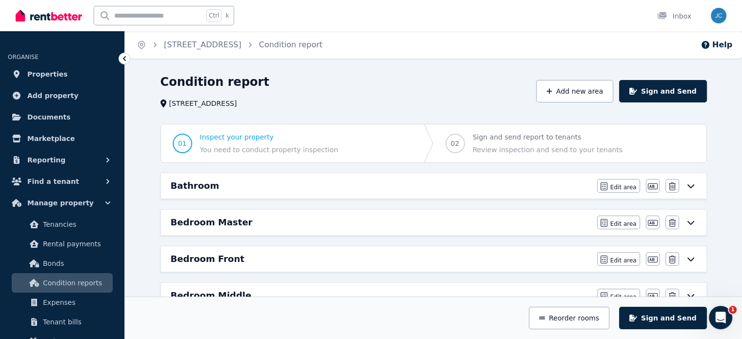
click at [391, 224] on div "Bedroom Master" at bounding box center [381, 223] width 421 height 14
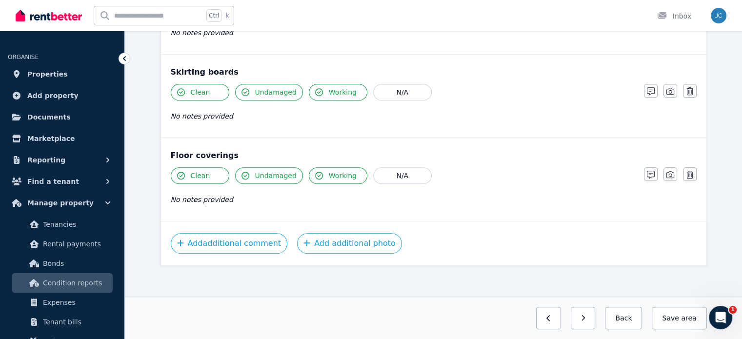
scroll to position [681, 0]
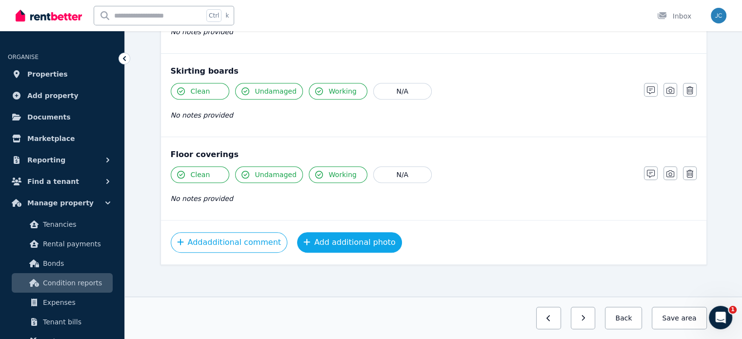
click at [351, 235] on button "Add additional photo" at bounding box center [349, 242] width 105 height 21
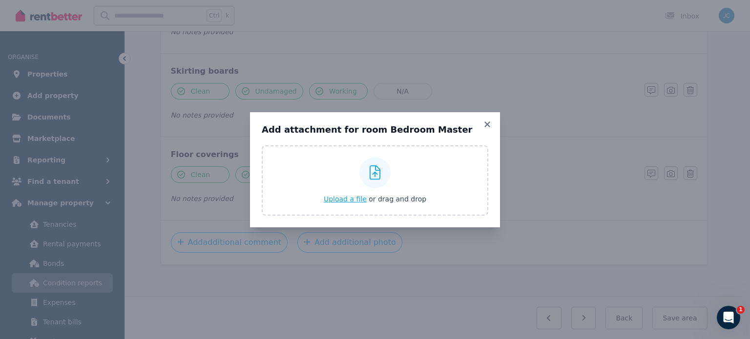
click at [357, 198] on span "Upload a file" at bounding box center [345, 199] width 43 height 8
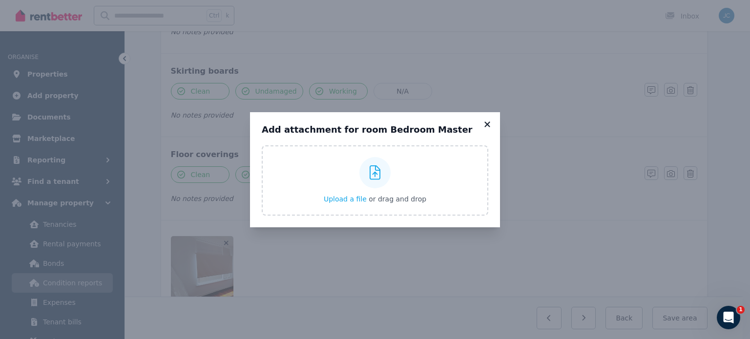
click at [486, 124] on icon at bounding box center [486, 124] width 5 height 5
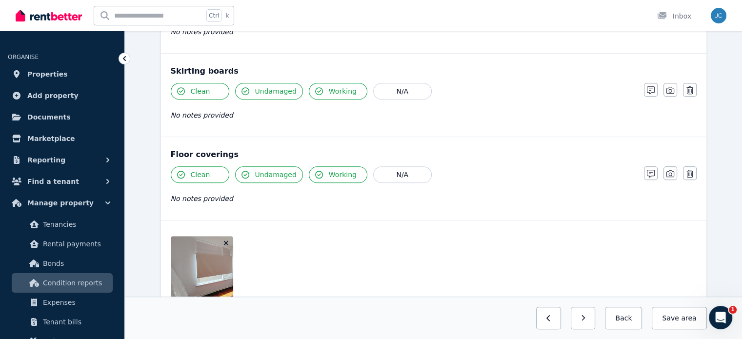
scroll to position [753, 0]
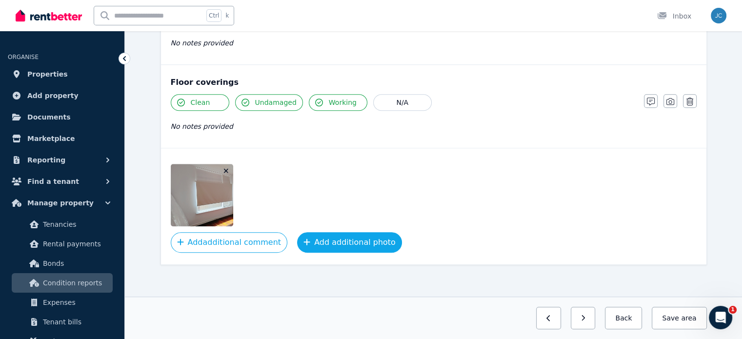
click at [350, 235] on button "Add additional photo" at bounding box center [349, 242] width 105 height 21
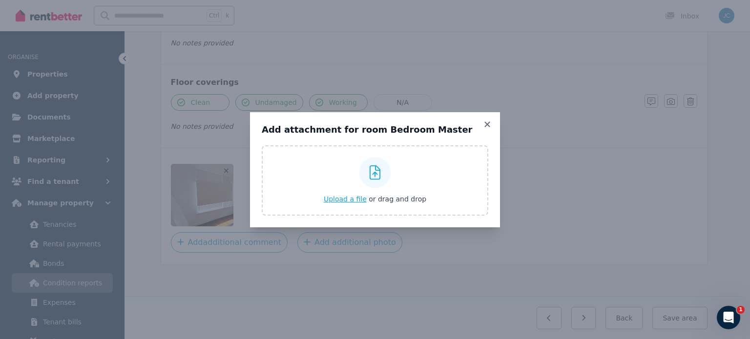
click at [345, 203] on span "Upload a file" at bounding box center [345, 199] width 43 height 8
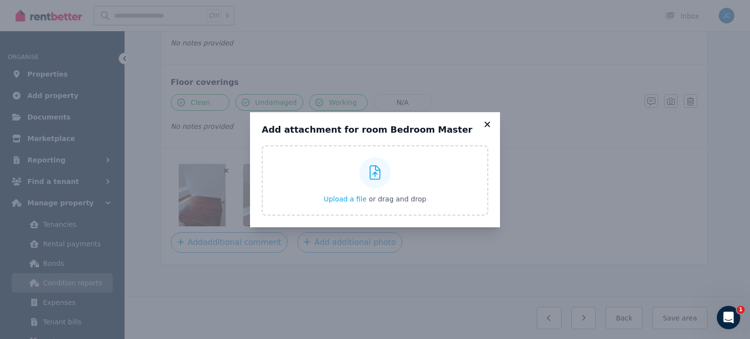
click at [486, 123] on icon at bounding box center [487, 124] width 10 height 9
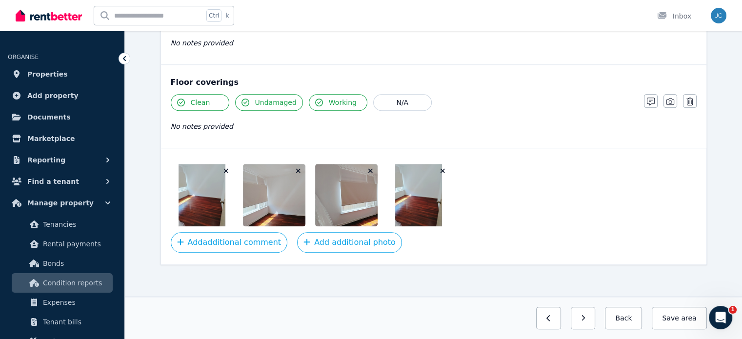
click at [445, 169] on icon "button" at bounding box center [443, 171] width 4 height 4
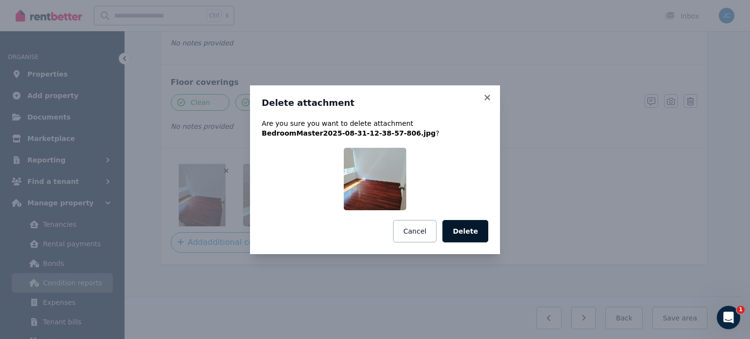
click at [477, 232] on button "Delete" at bounding box center [465, 231] width 46 height 22
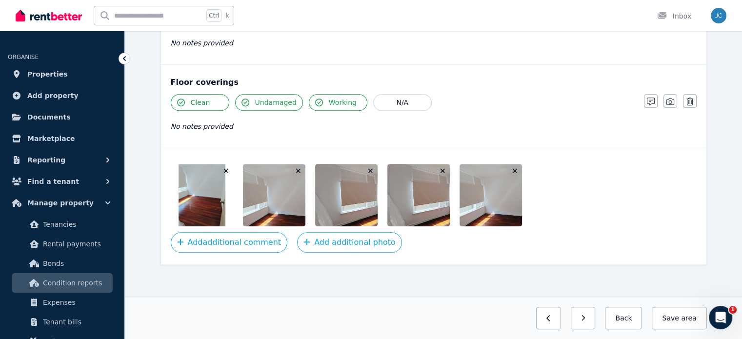
click at [445, 169] on icon "button" at bounding box center [442, 170] width 5 height 7
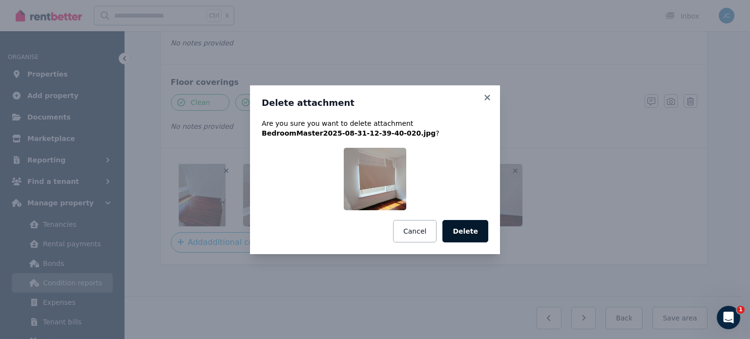
click at [473, 227] on button "Delete" at bounding box center [465, 231] width 46 height 22
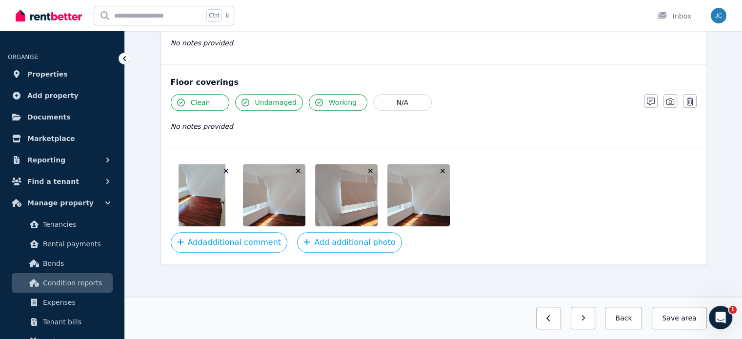
click at [443, 169] on icon "button" at bounding box center [443, 171] width 4 height 4
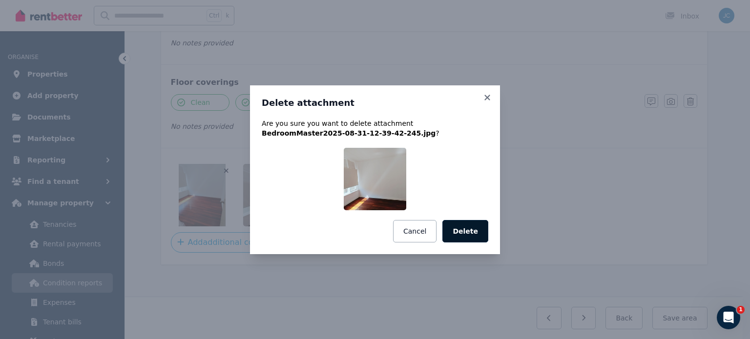
click at [468, 227] on button "Delete" at bounding box center [465, 231] width 46 height 22
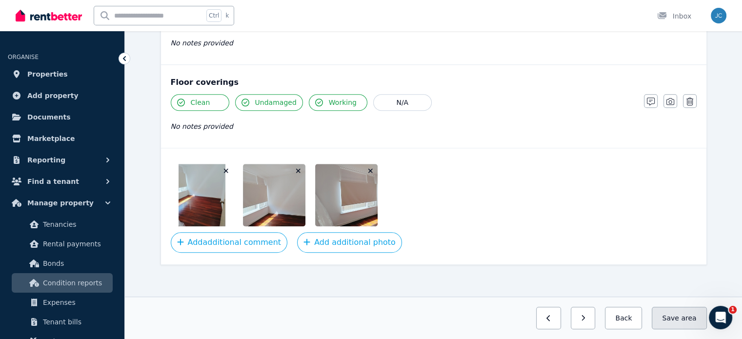
click at [676, 312] on button "Save area" at bounding box center [679, 318] width 55 height 22
click at [630, 322] on button "Back" at bounding box center [619, 318] width 45 height 22
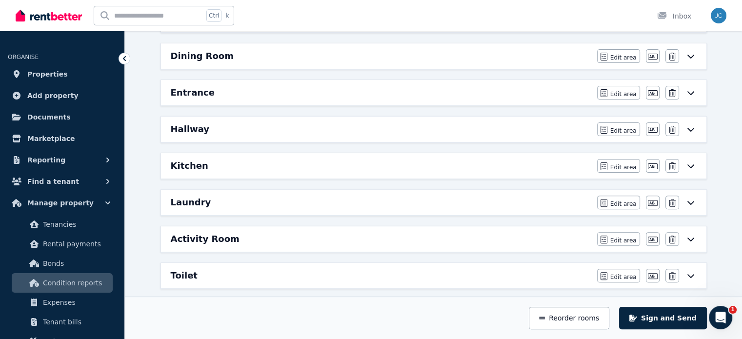
scroll to position [0, 0]
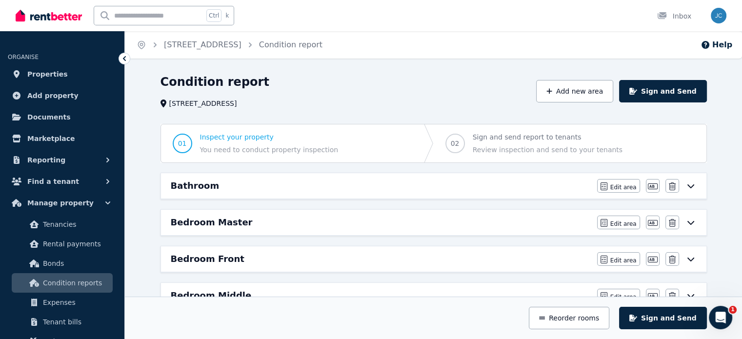
click at [264, 261] on div "Bedroom Front" at bounding box center [381, 259] width 421 height 14
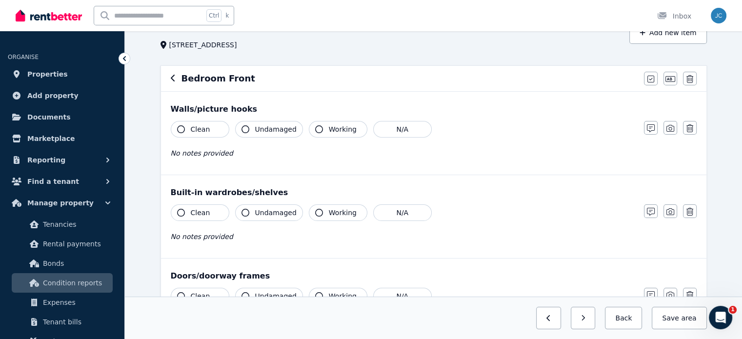
scroll to position [46, 0]
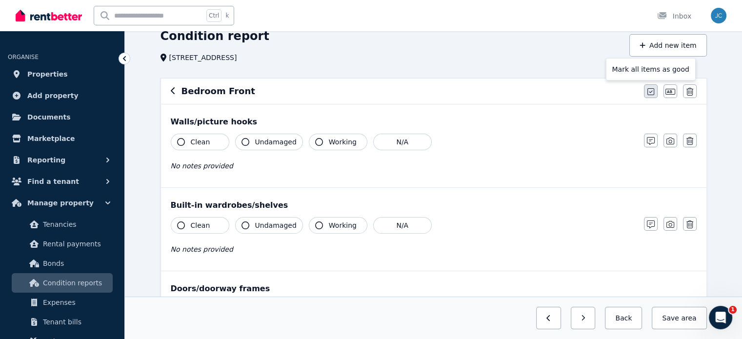
click at [650, 94] on icon "button" at bounding box center [651, 92] width 7 height 8
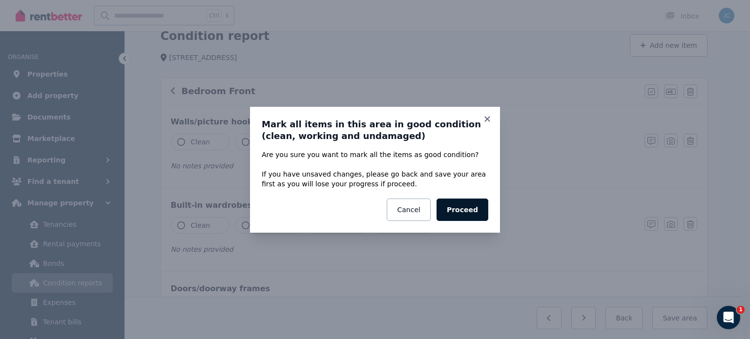
click at [452, 215] on button "Proceed" at bounding box center [462, 210] width 52 height 22
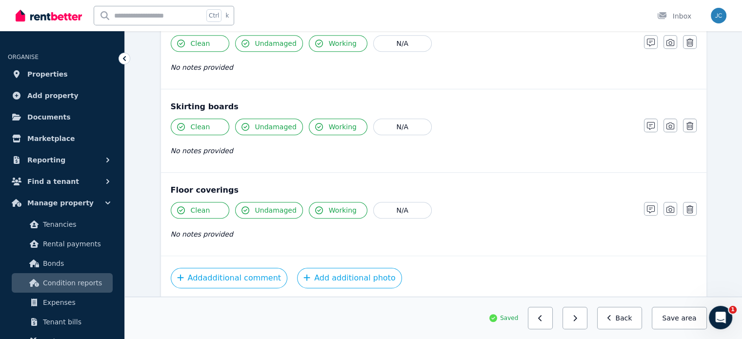
scroll to position [681, 0]
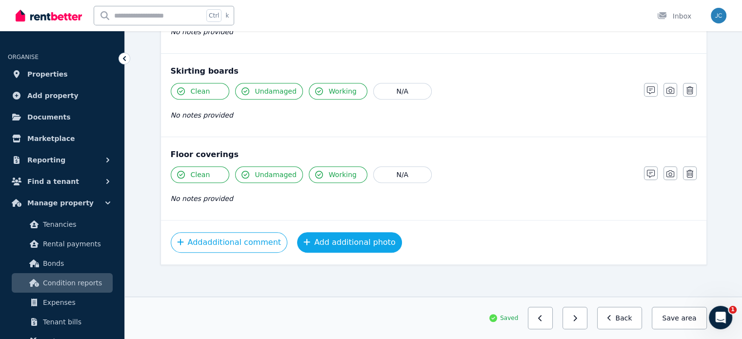
click at [342, 239] on button "Add additional photo" at bounding box center [349, 242] width 105 height 21
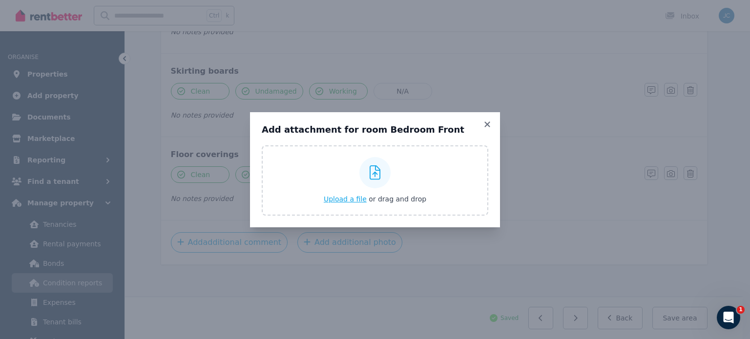
click at [349, 195] on span "Upload a file" at bounding box center [345, 199] width 43 height 8
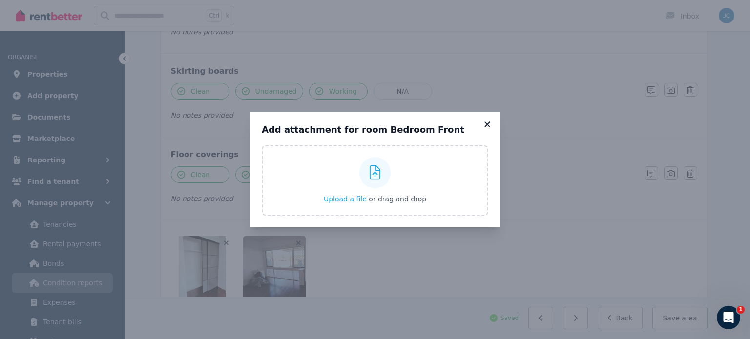
click at [487, 124] on icon at bounding box center [486, 124] width 5 height 5
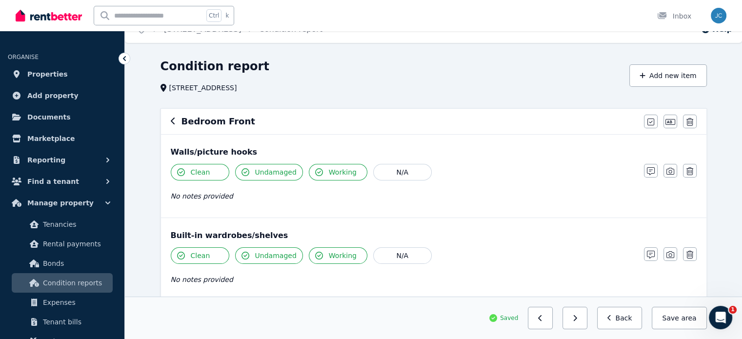
scroll to position [0, 0]
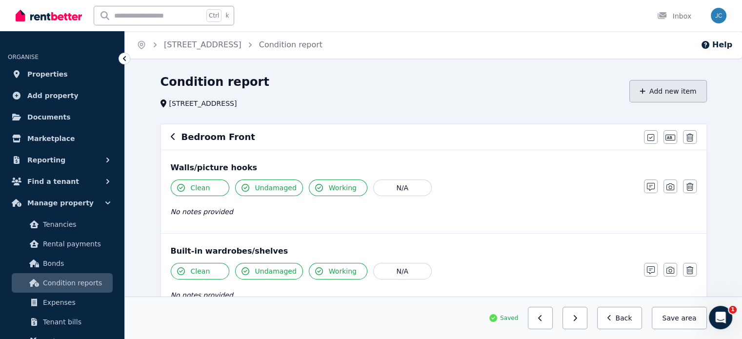
click at [678, 86] on button "Add new item" at bounding box center [669, 91] width 78 height 22
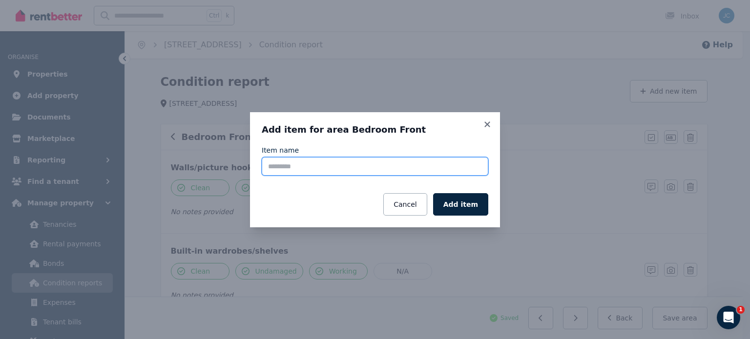
click at [303, 166] on input "Item name" at bounding box center [375, 166] width 226 height 19
type input "*"
type input "**********"
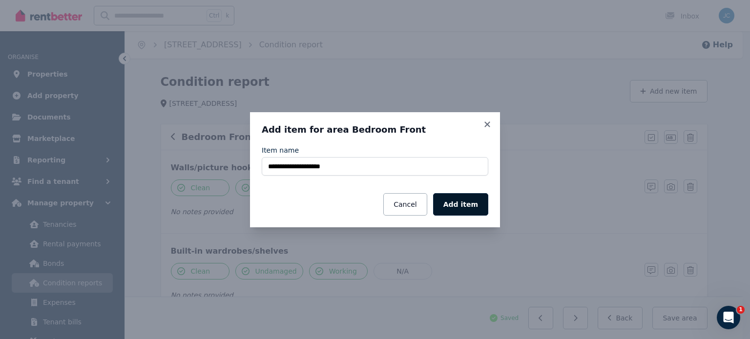
click at [477, 208] on button "Add item" at bounding box center [460, 204] width 55 height 22
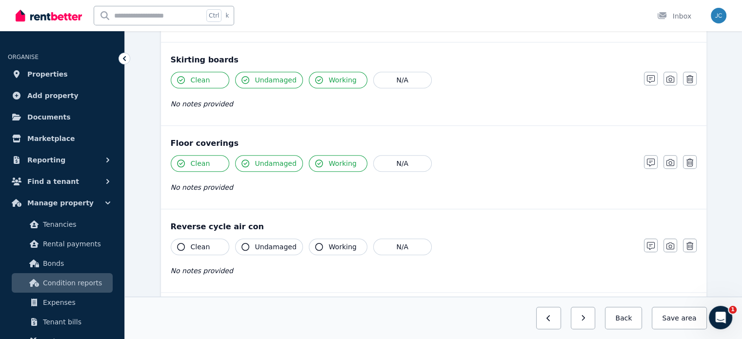
scroll to position [836, 0]
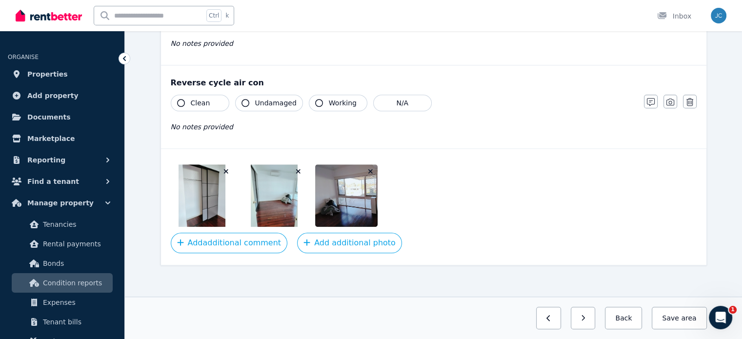
click at [329, 103] on span "Working" at bounding box center [343, 103] width 28 height 10
click at [255, 95] on button "Undamaged" at bounding box center [269, 103] width 68 height 17
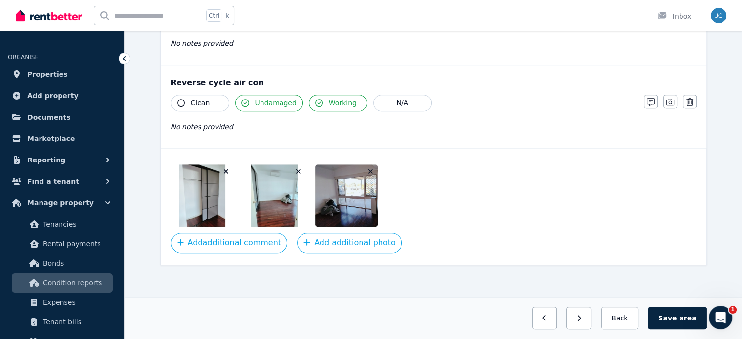
click at [177, 99] on icon "button" at bounding box center [181, 103] width 8 height 8
click at [673, 311] on button "Save area" at bounding box center [677, 318] width 59 height 22
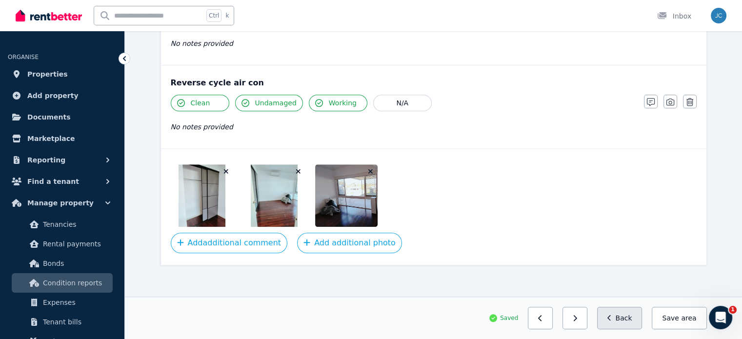
click at [608, 313] on button "Back" at bounding box center [619, 318] width 45 height 22
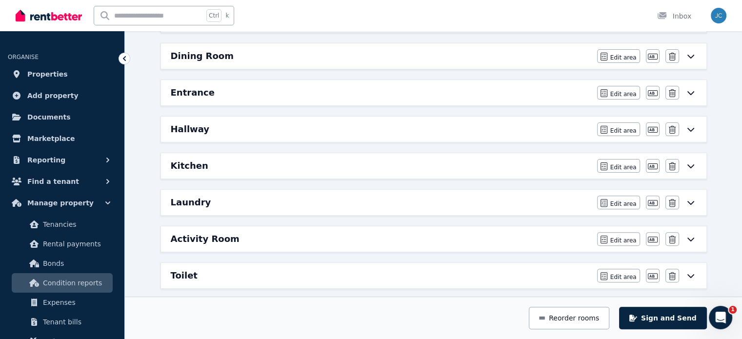
scroll to position [0, 0]
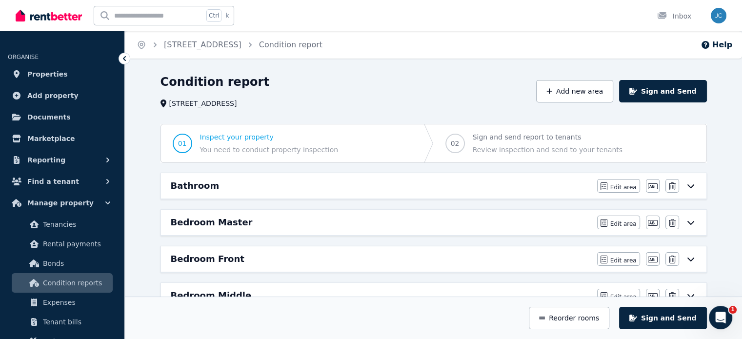
click at [701, 253] on div "Bedroom Front Edit area Edit area Edit name [GEOGRAPHIC_DATA]" at bounding box center [434, 259] width 546 height 25
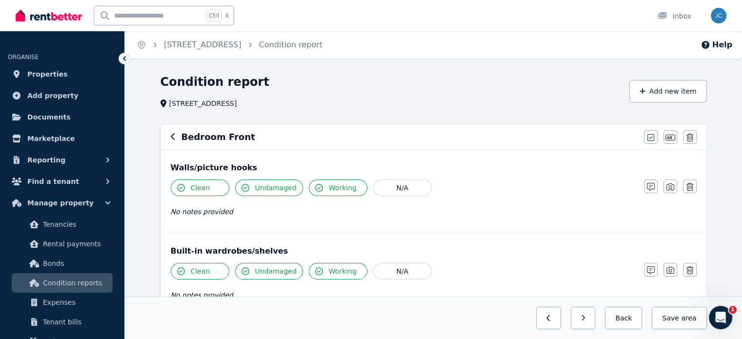
click at [176, 138] on div "Bedroom Front" at bounding box center [405, 137] width 468 height 14
click at [175, 138] on icon "button" at bounding box center [173, 137] width 5 height 8
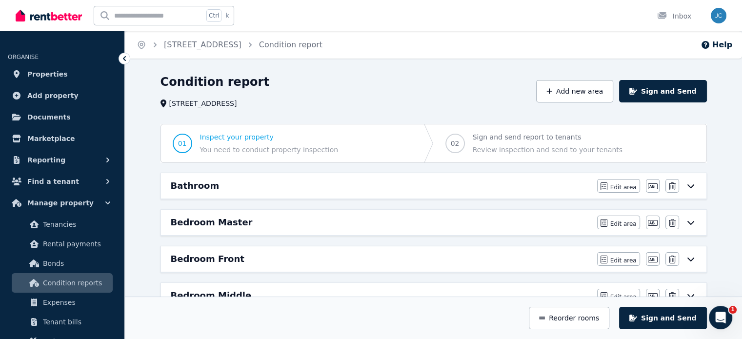
click at [286, 290] on div "Bedroom Middle" at bounding box center [381, 296] width 421 height 14
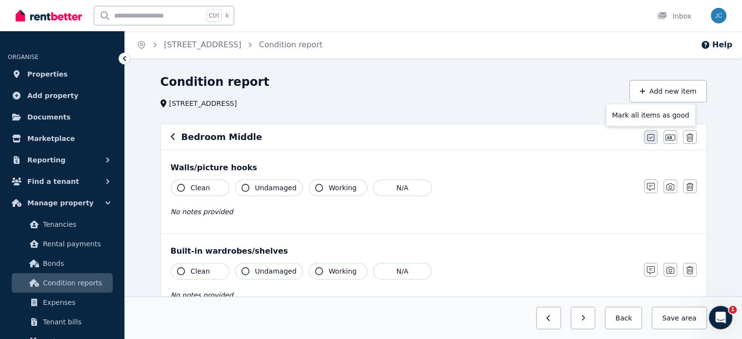
click at [652, 139] on icon "button" at bounding box center [651, 138] width 7 height 8
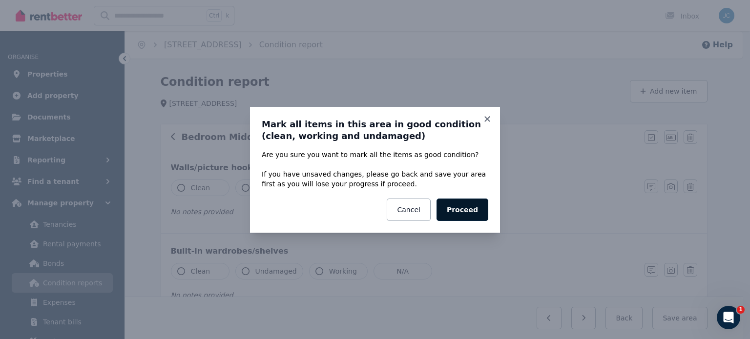
click at [480, 201] on button "Proceed" at bounding box center [462, 210] width 52 height 22
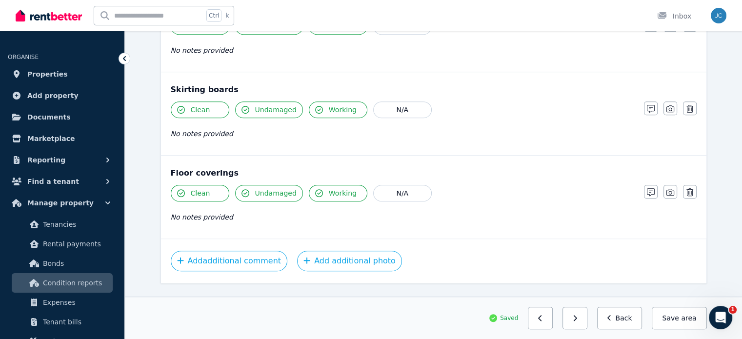
scroll to position [681, 0]
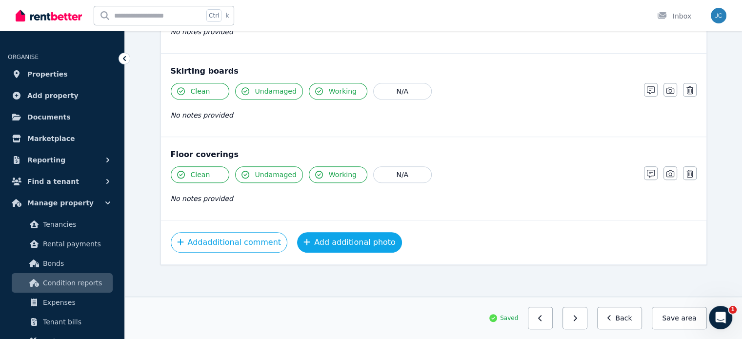
click at [373, 247] on button "Add additional photo" at bounding box center [349, 242] width 105 height 21
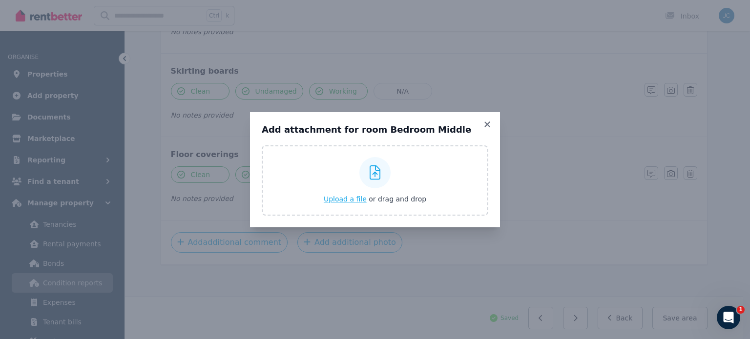
click at [346, 196] on span "Upload a file" at bounding box center [345, 199] width 43 height 8
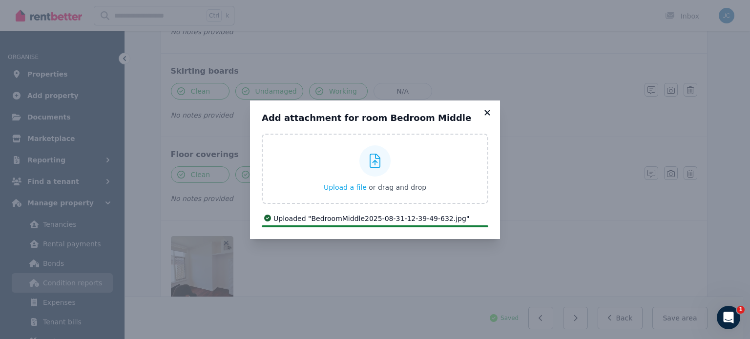
click at [486, 111] on icon at bounding box center [486, 112] width 5 height 5
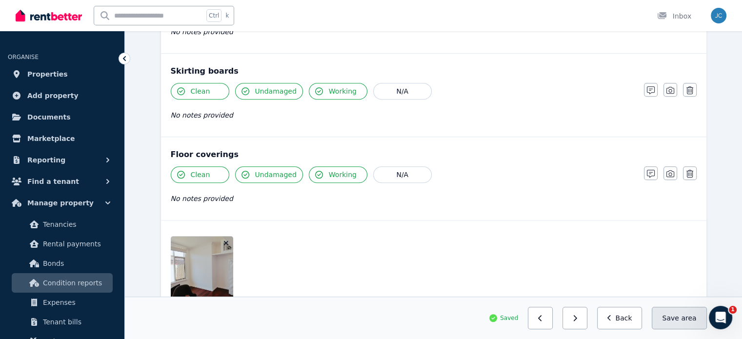
click at [681, 311] on button "Save area" at bounding box center [679, 318] width 55 height 22
click at [627, 321] on button "Back" at bounding box center [619, 318] width 45 height 22
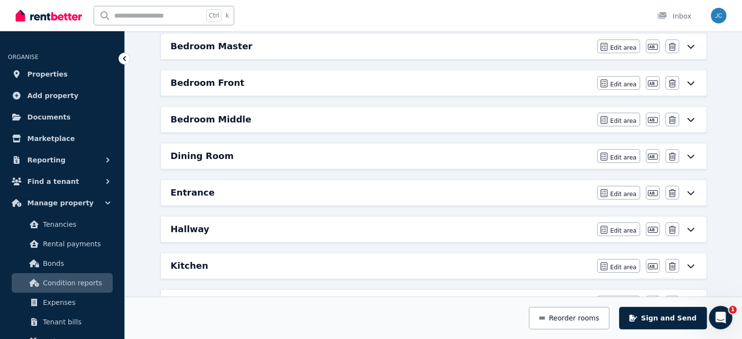
scroll to position [170, 0]
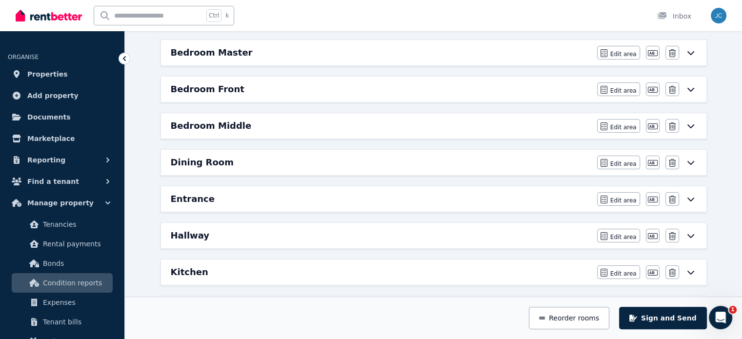
click at [203, 205] on div "Entrance Edit area Edit area Edit name [GEOGRAPHIC_DATA]" at bounding box center [434, 198] width 546 height 25
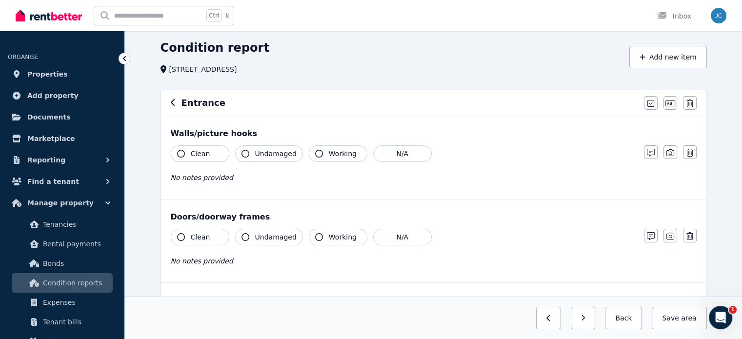
scroll to position [33, 0]
click at [668, 51] on button "Add new item" at bounding box center [669, 58] width 78 height 22
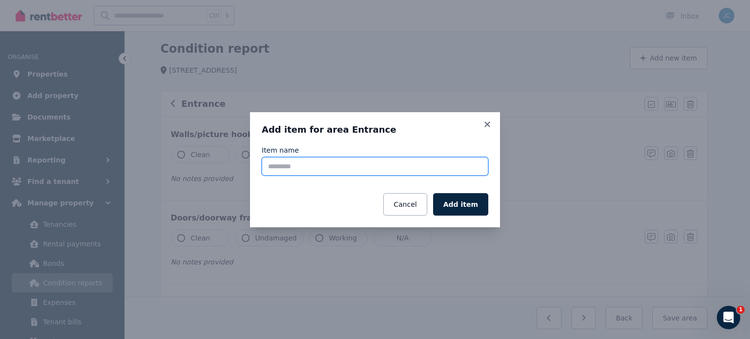
click at [305, 171] on input "Item name" at bounding box center [375, 166] width 226 height 19
type input "**********"
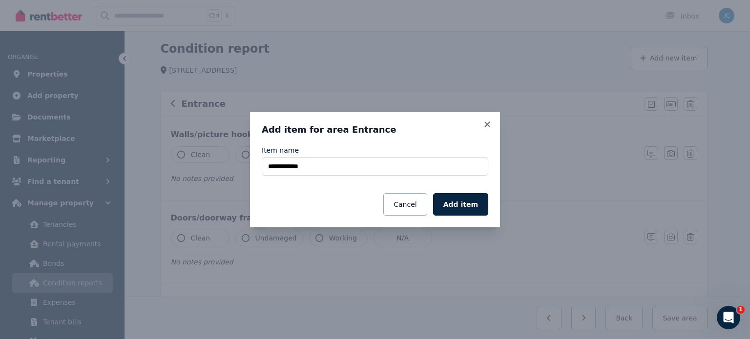
click at [453, 198] on button "Add item" at bounding box center [460, 204] width 55 height 22
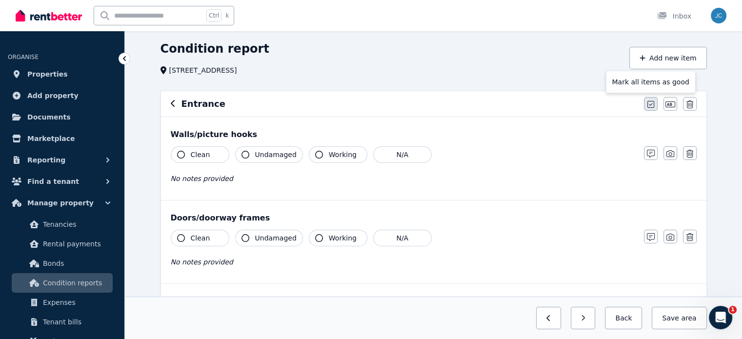
click at [652, 107] on icon "button" at bounding box center [651, 105] width 7 height 8
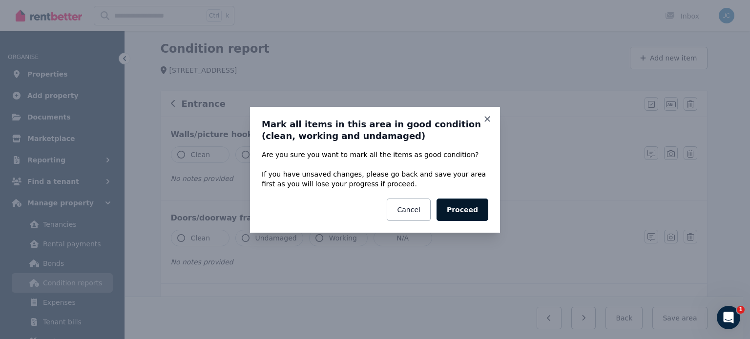
click at [473, 207] on button "Proceed" at bounding box center [462, 210] width 52 height 22
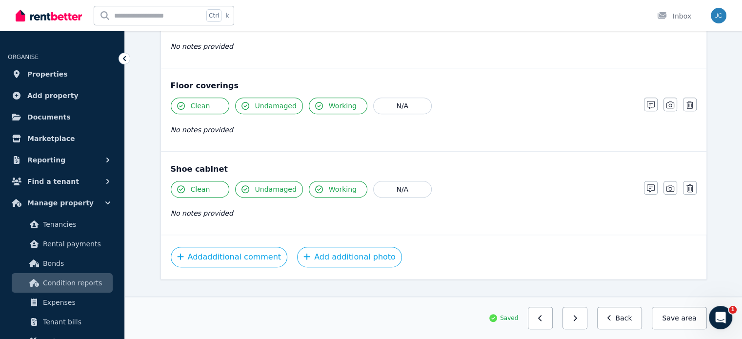
scroll to position [681, 0]
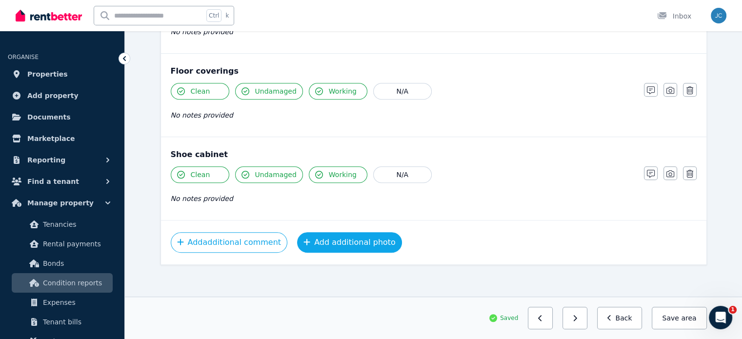
click at [352, 238] on button "Add additional photo" at bounding box center [349, 242] width 105 height 21
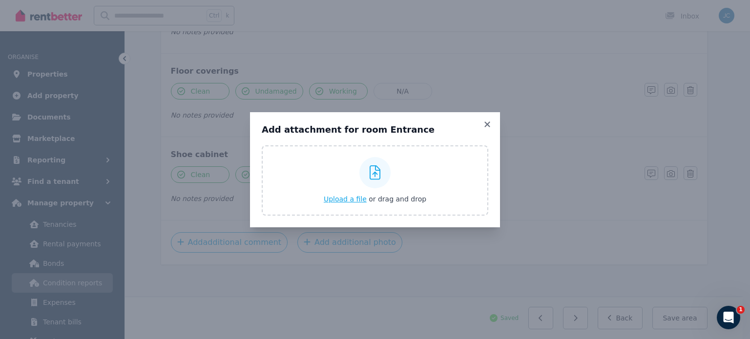
click at [343, 202] on span "Upload a file" at bounding box center [345, 199] width 43 height 8
click at [489, 126] on icon at bounding box center [486, 124] width 5 height 5
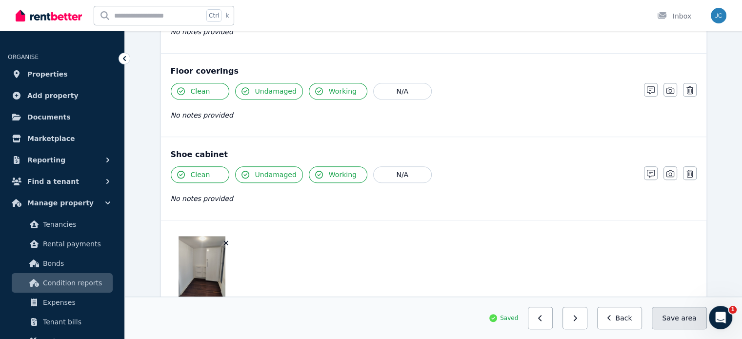
click at [671, 310] on button "Save area" at bounding box center [679, 318] width 55 height 22
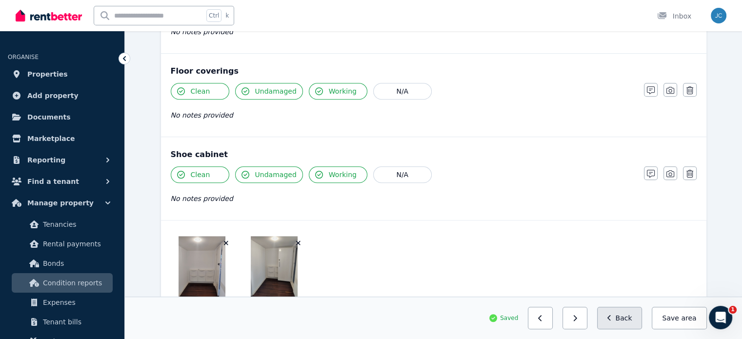
click at [628, 319] on button "Back" at bounding box center [619, 318] width 45 height 22
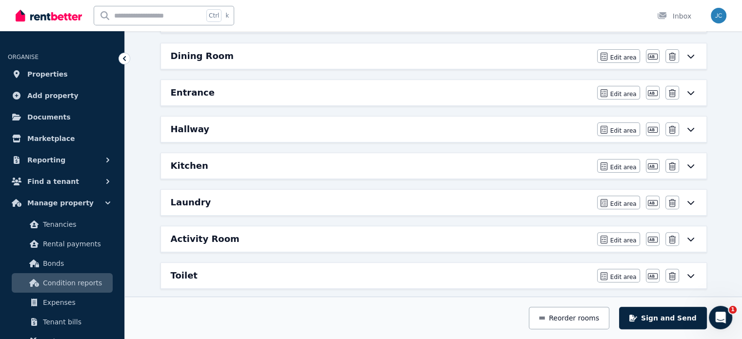
click at [444, 119] on div "Hallway Edit area Edit area Edit name [GEOGRAPHIC_DATA]" at bounding box center [434, 129] width 546 height 25
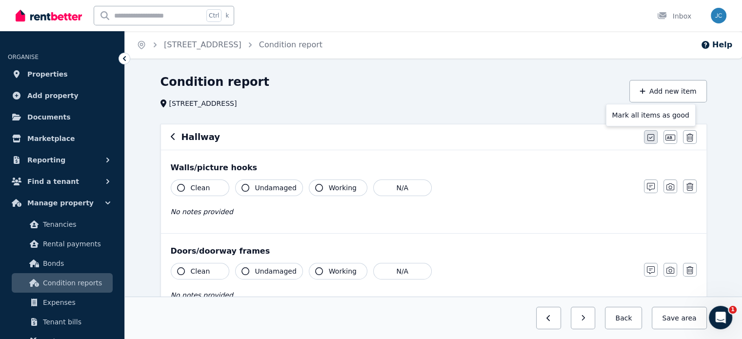
click at [649, 136] on icon "button" at bounding box center [651, 138] width 7 height 8
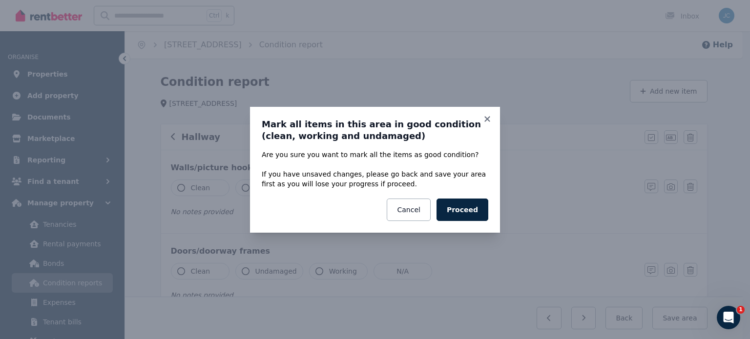
click at [463, 197] on div "Are you sure you want to mark all the items as good condition? If you have unsa…" at bounding box center [375, 185] width 226 height 71
click at [463, 205] on button "Proceed" at bounding box center [462, 210] width 52 height 22
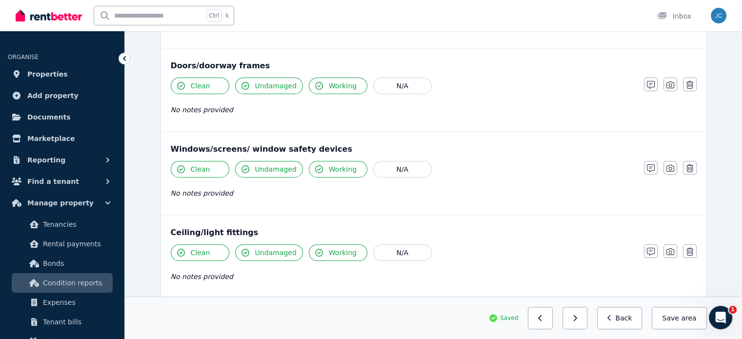
scroll to position [188, 0]
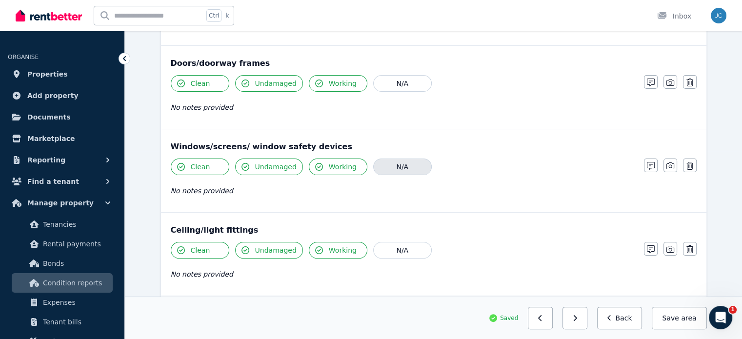
click at [410, 166] on button "N/A" at bounding box center [402, 167] width 59 height 17
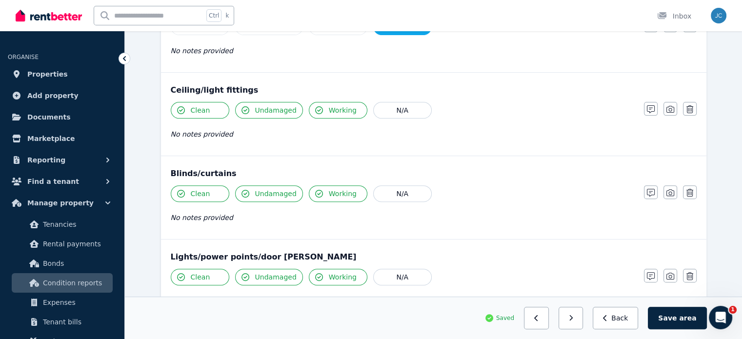
scroll to position [371, 0]
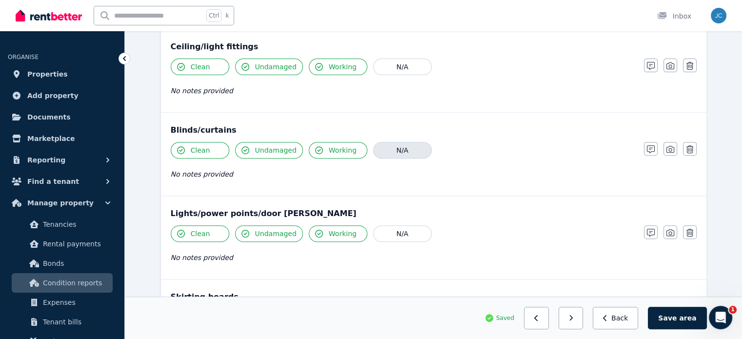
click at [381, 154] on button "N/A" at bounding box center [402, 150] width 59 height 17
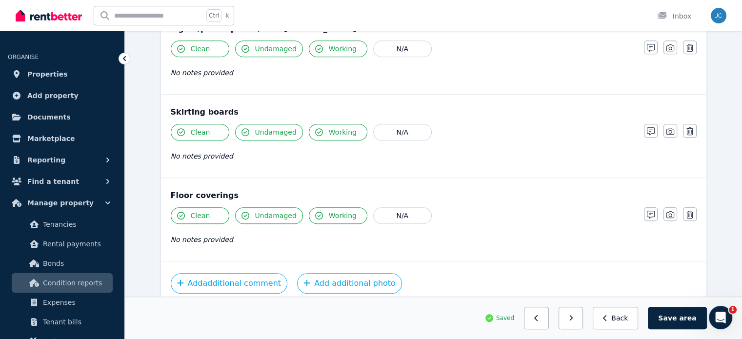
scroll to position [596, 0]
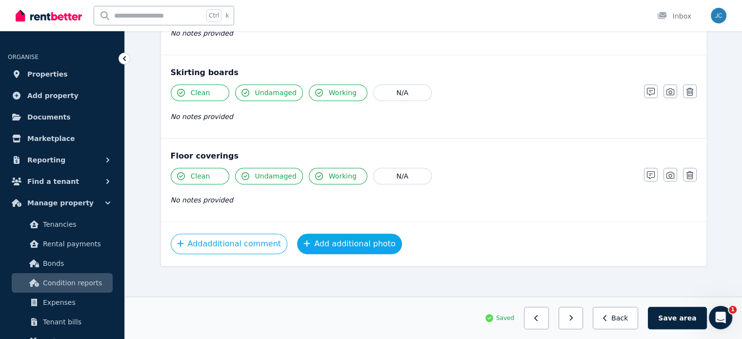
click at [349, 240] on button "Add additional photo" at bounding box center [349, 244] width 105 height 21
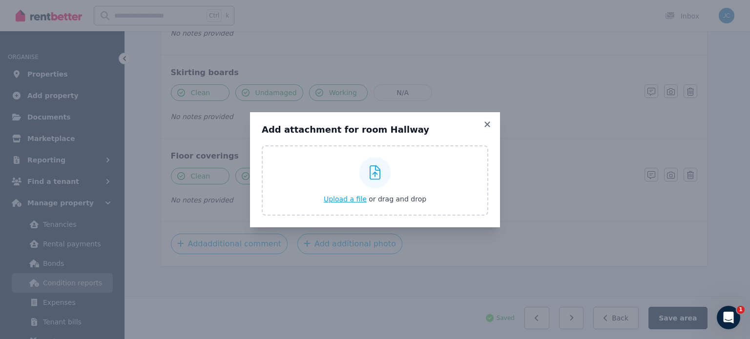
click at [338, 198] on span "Upload a file" at bounding box center [345, 199] width 43 height 8
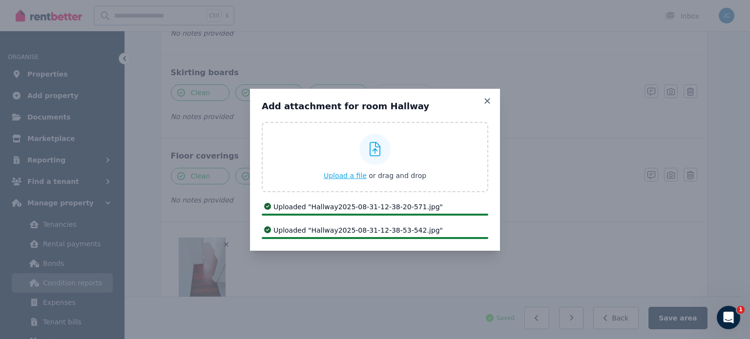
click at [344, 172] on span "Upload a file" at bounding box center [345, 176] width 43 height 8
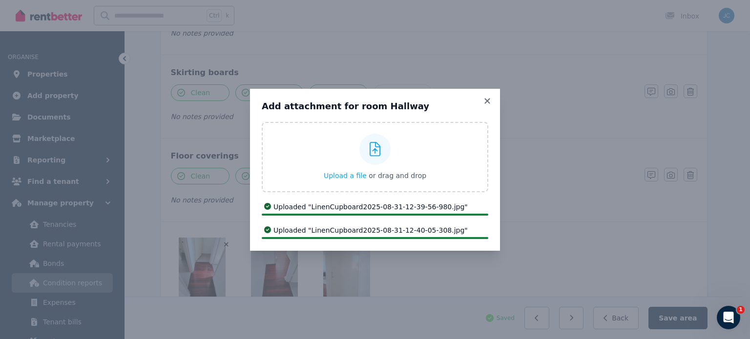
click at [489, 96] on div "Add attachment for room Hallway Upload a file or drag and drop Uploaded " Hallw…" at bounding box center [375, 170] width 250 height 162
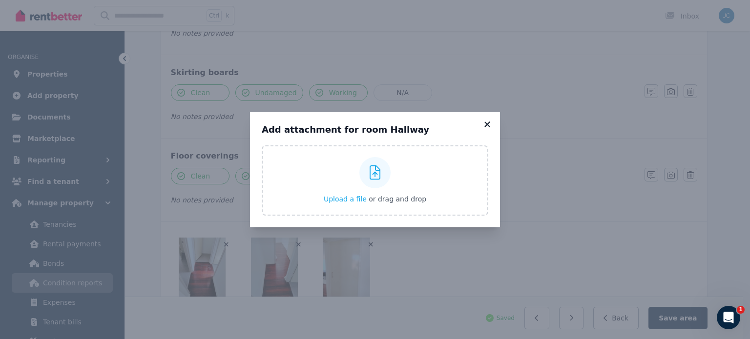
click at [486, 125] on icon at bounding box center [486, 124] width 5 height 5
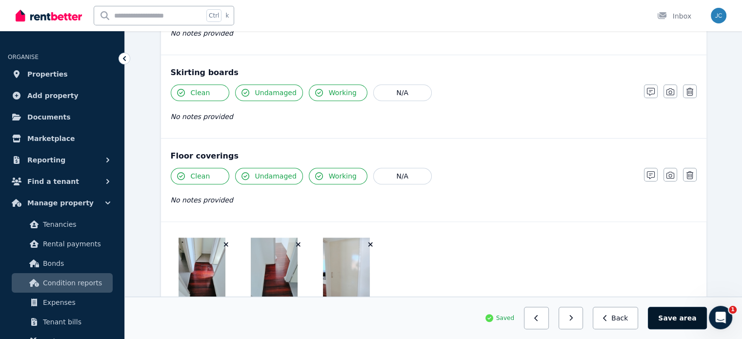
click at [670, 314] on button "Save area" at bounding box center [677, 318] width 59 height 22
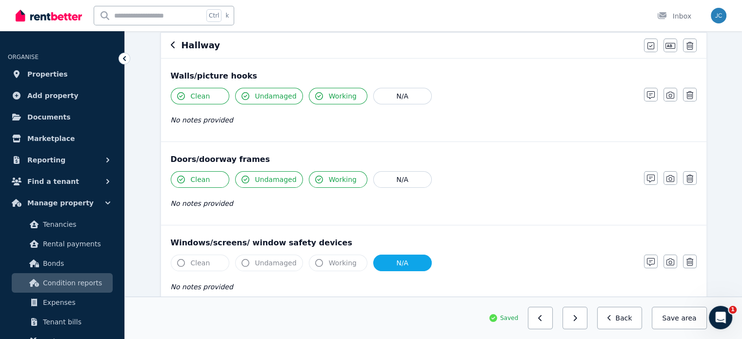
scroll to position [0, 0]
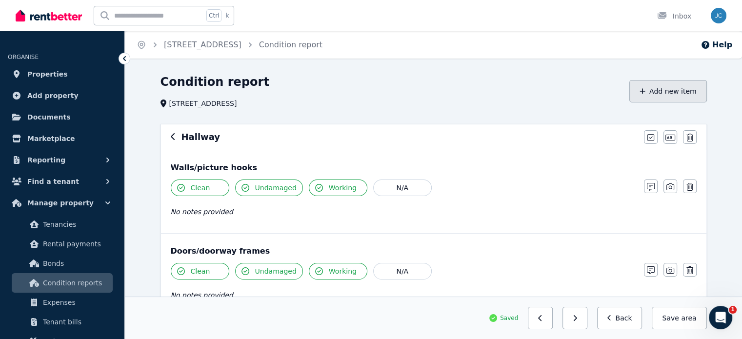
click at [649, 82] on button "Add new item" at bounding box center [669, 91] width 78 height 22
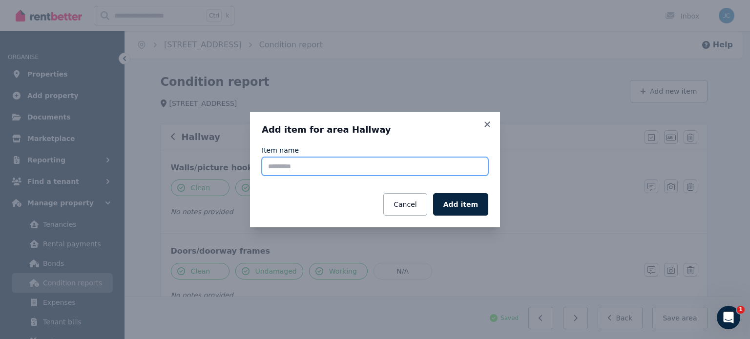
click at [389, 173] on input "Item name" at bounding box center [375, 166] width 226 height 19
type input "**********"
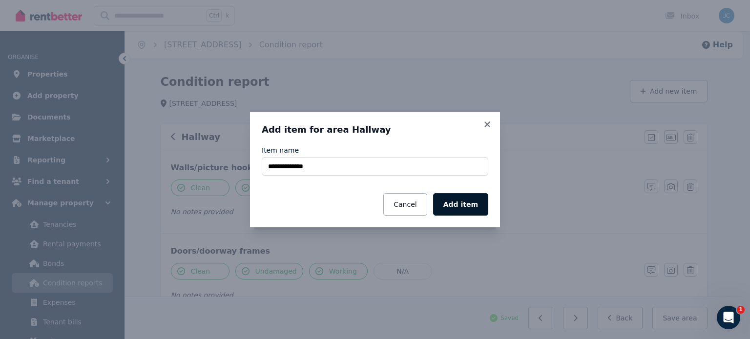
click at [461, 204] on button "Add item" at bounding box center [460, 204] width 55 height 22
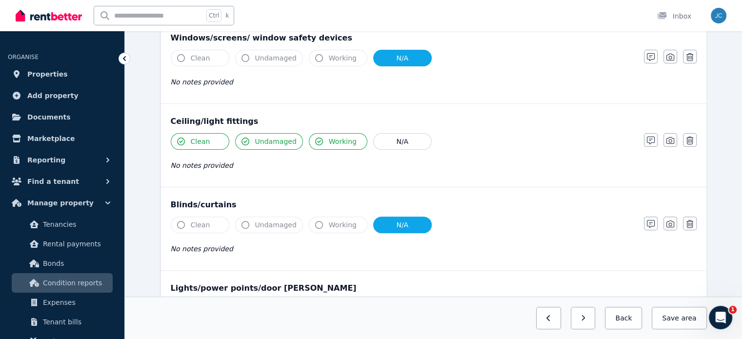
scroll to position [593, 0]
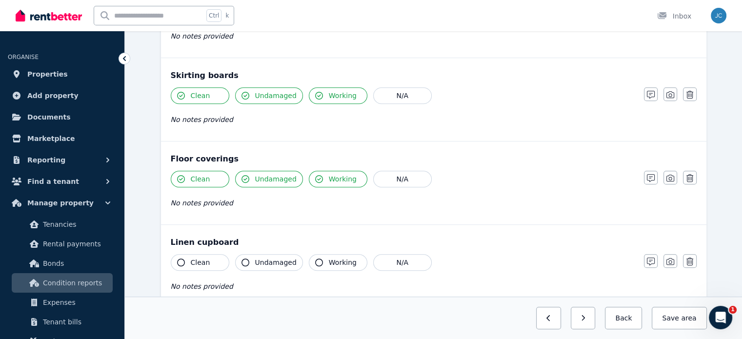
click at [315, 261] on icon "button" at bounding box center [319, 263] width 8 height 8
click at [256, 258] on span "Undamaged" at bounding box center [275, 263] width 41 height 10
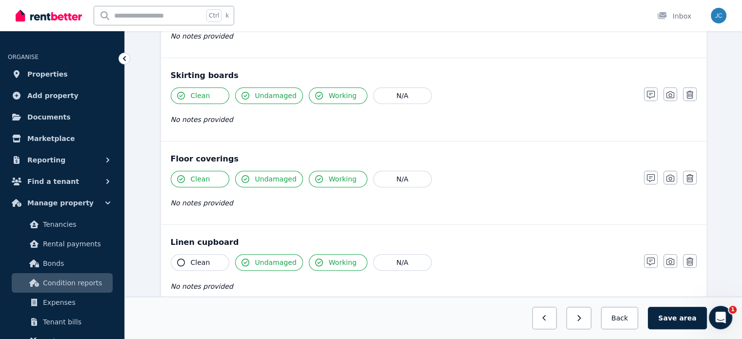
click at [193, 258] on span "Clean" at bounding box center [201, 263] width 20 height 10
click at [686, 317] on span "area" at bounding box center [687, 318] width 17 height 10
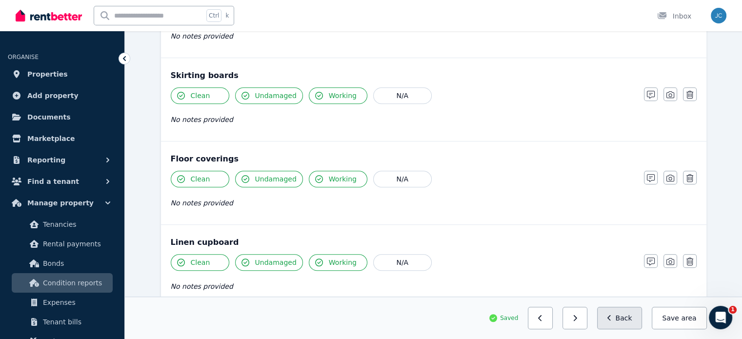
click at [643, 316] on button "Back" at bounding box center [619, 318] width 45 height 22
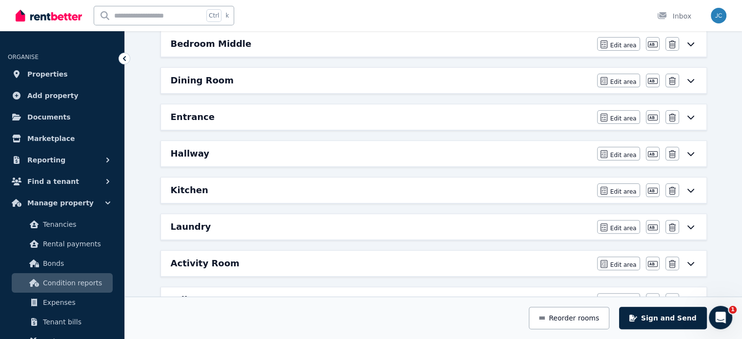
scroll to position [249, 0]
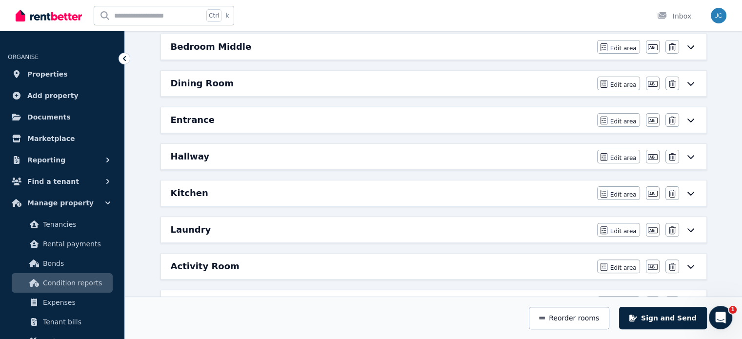
click at [206, 195] on div "Kitchen" at bounding box center [381, 193] width 421 height 14
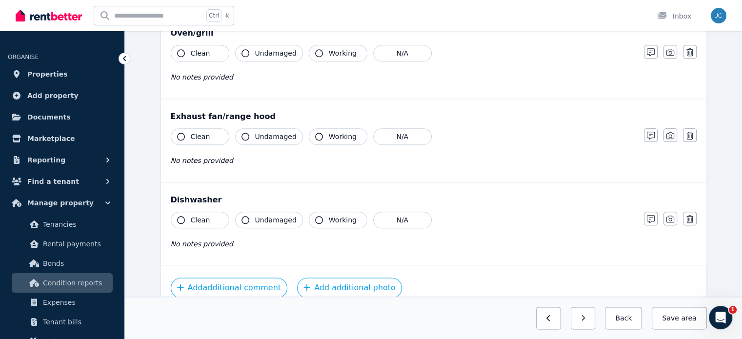
scroll to position [1162, 0]
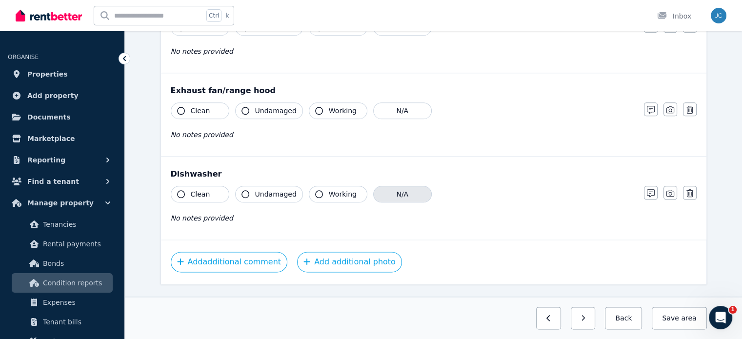
click at [405, 193] on button "N/A" at bounding box center [402, 194] width 59 height 17
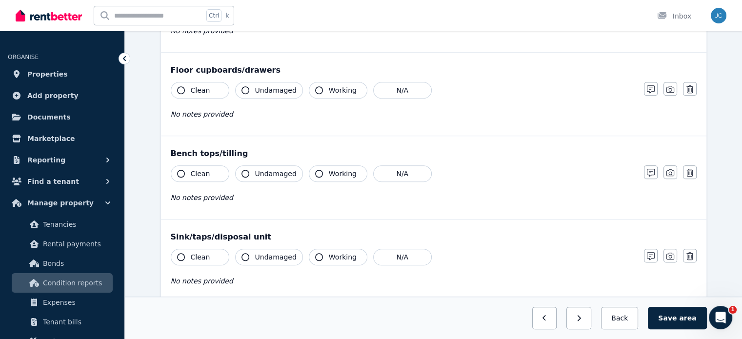
scroll to position [764, 0]
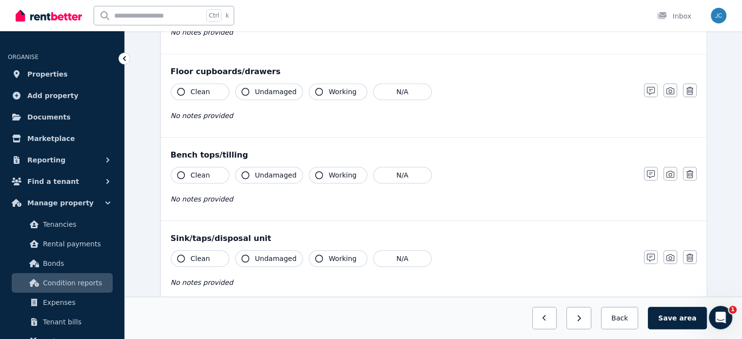
click at [316, 198] on div "No notes provided" at bounding box center [403, 199] width 464 height 12
click at [199, 200] on span "No notes provided" at bounding box center [202, 199] width 62 height 8
click at [208, 198] on span "No notes provided" at bounding box center [202, 199] width 62 height 8
click at [207, 198] on span "No notes provided" at bounding box center [202, 199] width 62 height 8
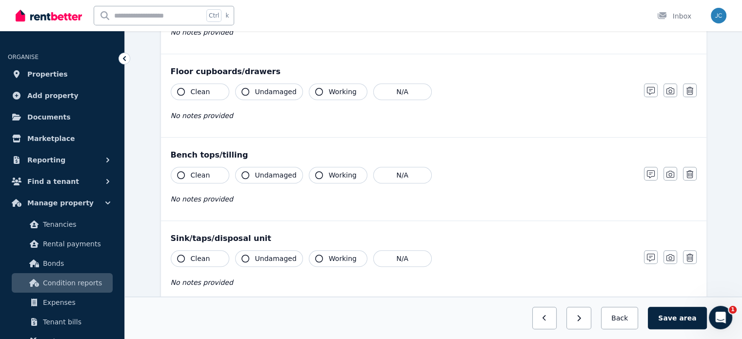
click at [178, 197] on span "No notes provided" at bounding box center [202, 199] width 62 height 8
click at [652, 170] on icon "button" at bounding box center [651, 174] width 8 height 8
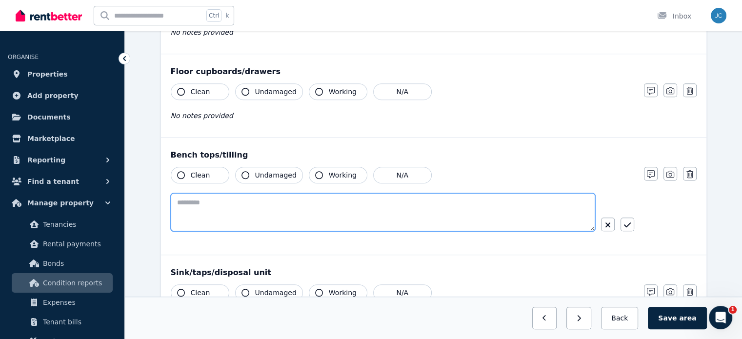
click at [361, 203] on textarea at bounding box center [383, 212] width 425 height 38
type textarea "**********"
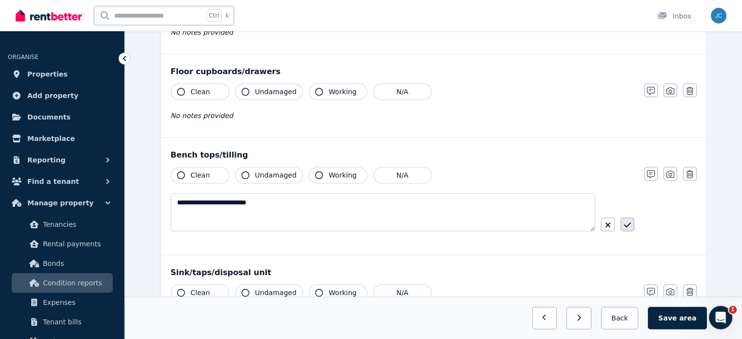
click at [626, 218] on button "button" at bounding box center [628, 225] width 14 height 14
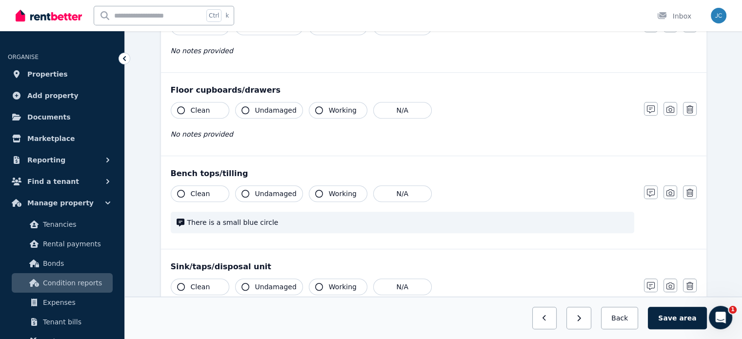
scroll to position [749, 0]
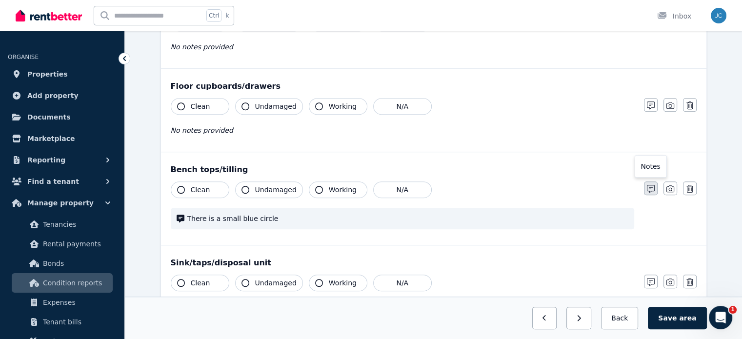
click at [648, 185] on icon "button" at bounding box center [651, 189] width 8 height 8
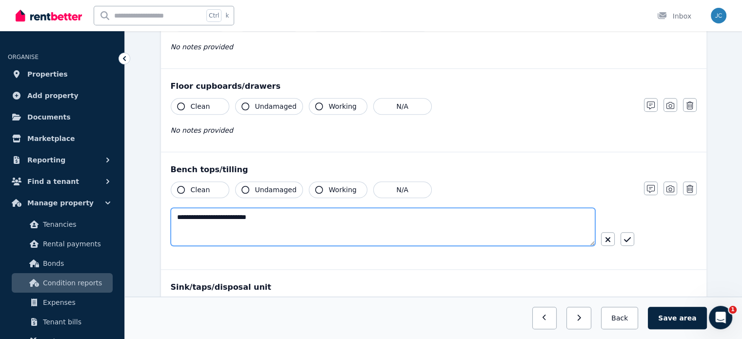
click at [223, 216] on textarea "**********" at bounding box center [383, 227] width 425 height 38
type textarea "**********"
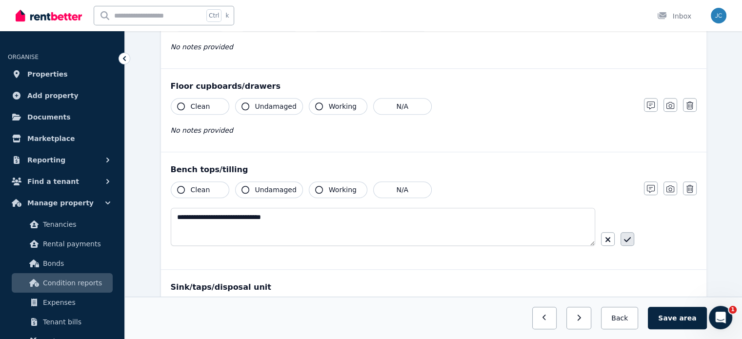
click at [622, 234] on button "button" at bounding box center [628, 239] width 14 height 14
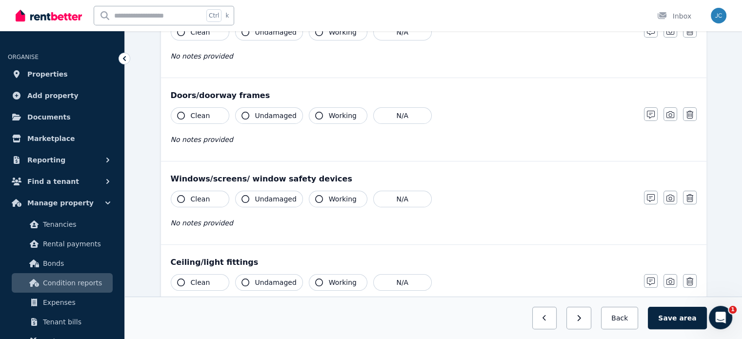
scroll to position [57, 0]
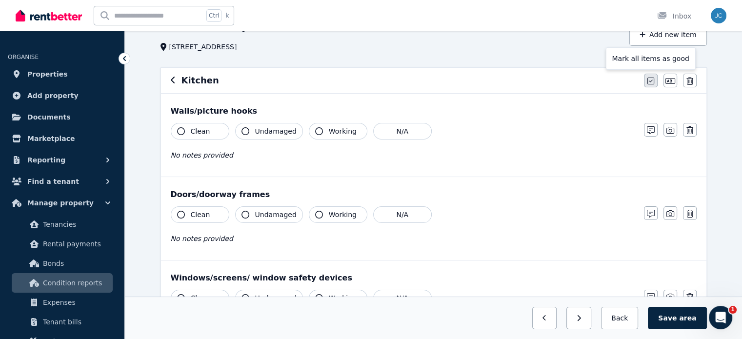
click at [648, 82] on icon "button" at bounding box center [651, 81] width 7 height 8
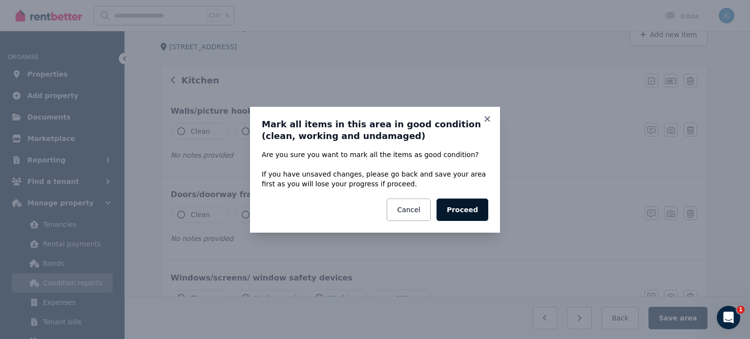
click at [462, 209] on button "Proceed" at bounding box center [462, 210] width 52 height 22
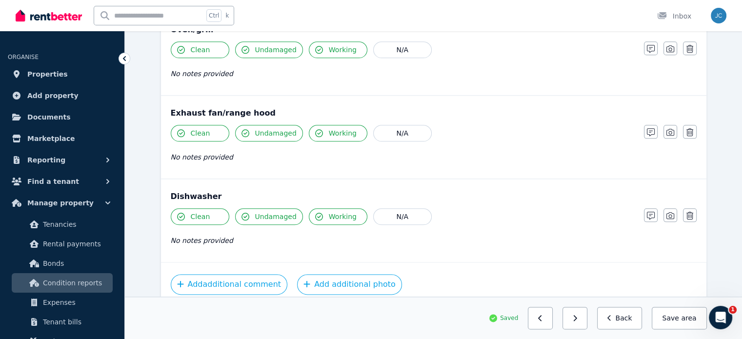
scroll to position [1147, 0]
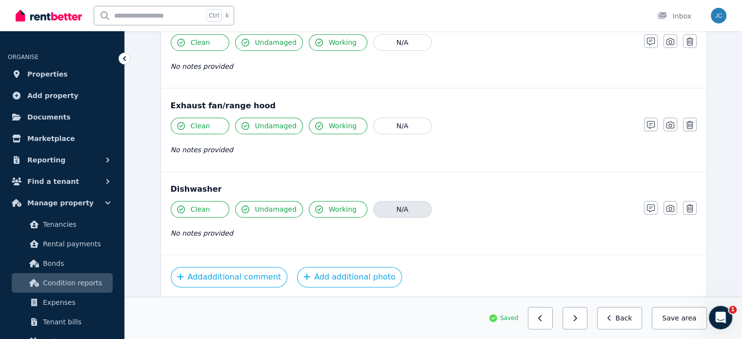
click at [415, 202] on button "N/A" at bounding box center [402, 209] width 59 height 17
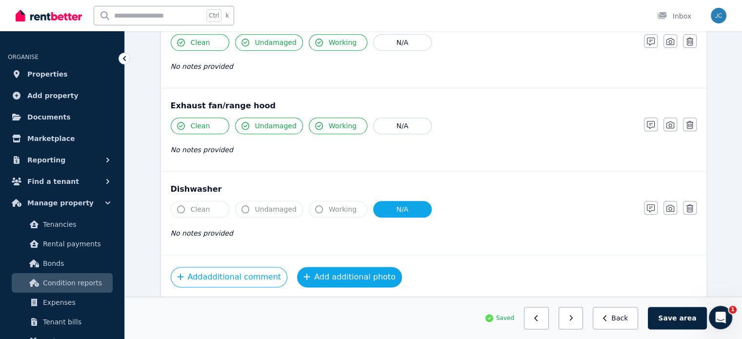
click at [363, 270] on button "Add additional photo" at bounding box center [349, 277] width 105 height 21
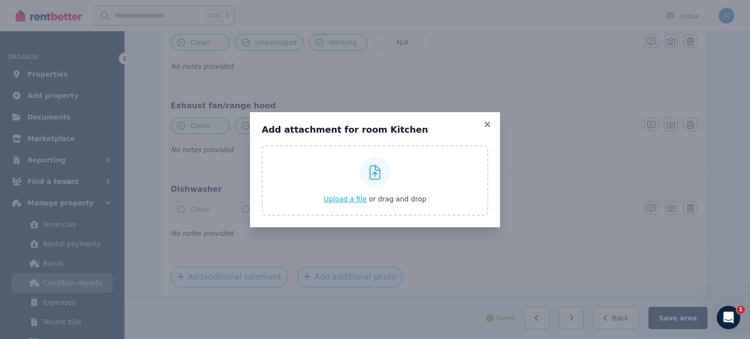
click at [349, 201] on span "Upload a file" at bounding box center [345, 199] width 43 height 8
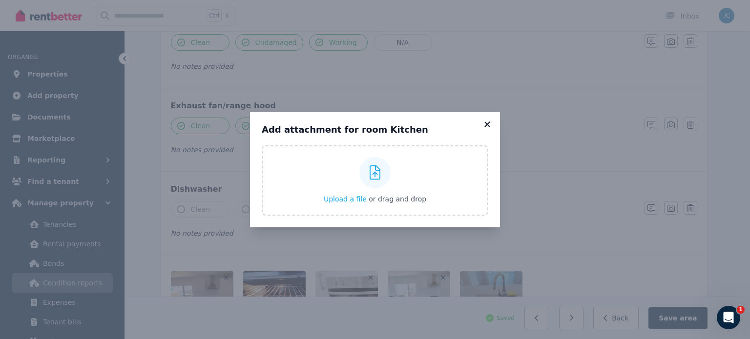
click at [486, 123] on icon at bounding box center [486, 124] width 5 height 5
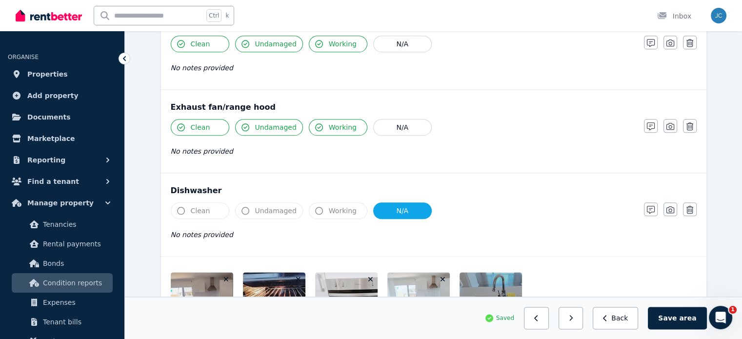
scroll to position [1252, 0]
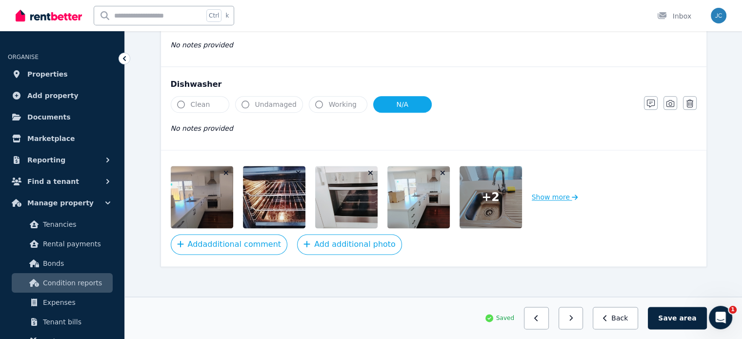
click at [559, 196] on button "Show more" at bounding box center [555, 197] width 46 height 62
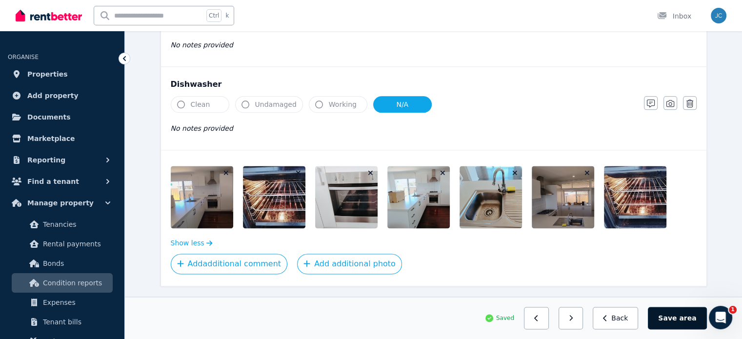
click at [674, 319] on button "Save area" at bounding box center [677, 318] width 59 height 22
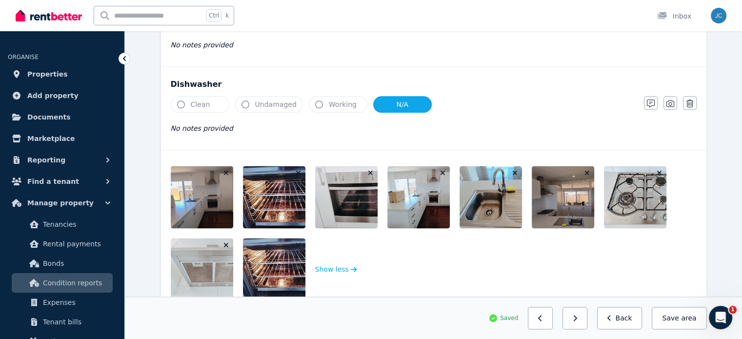
scroll to position [1324, 0]
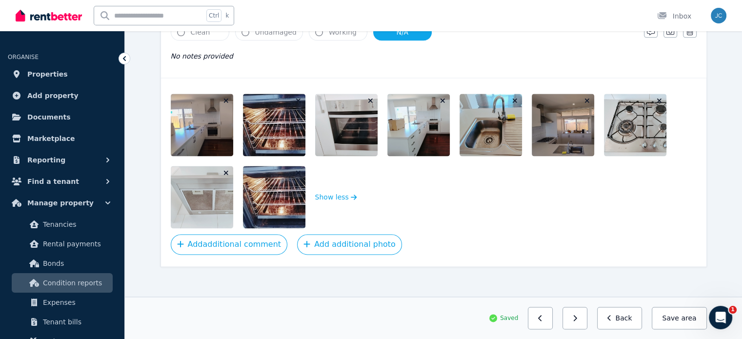
drag, startPoint x: 634, startPoint y: 324, endPoint x: 749, endPoint y: 292, distance: 120.0
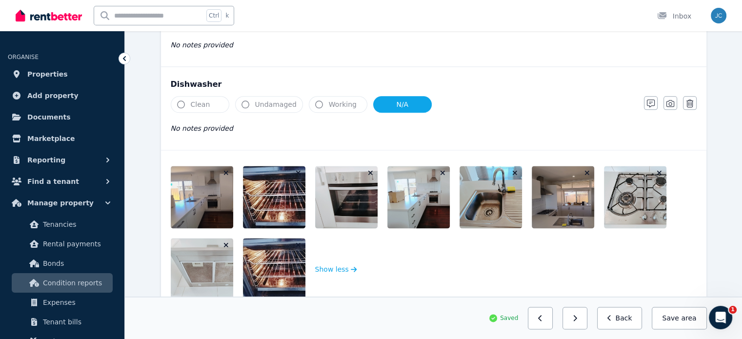
scroll to position [1309, 0]
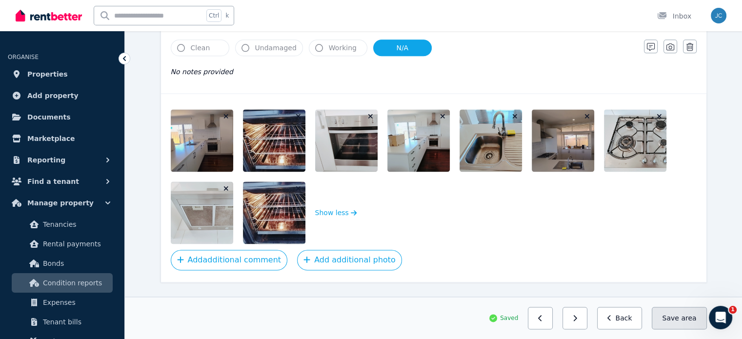
click at [679, 314] on button "Save area" at bounding box center [679, 318] width 55 height 22
click at [619, 313] on button "Back" at bounding box center [619, 318] width 45 height 22
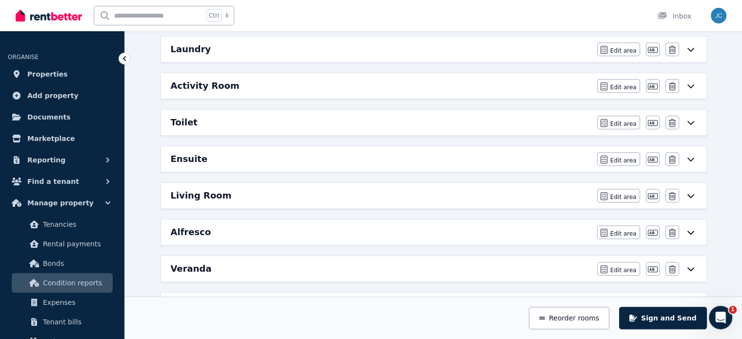
scroll to position [424, 0]
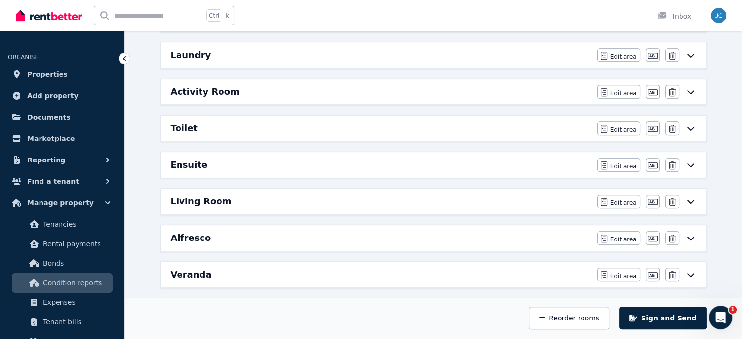
click at [401, 169] on div "Ensuite Edit area Edit area Edit name [GEOGRAPHIC_DATA]" at bounding box center [434, 164] width 546 height 25
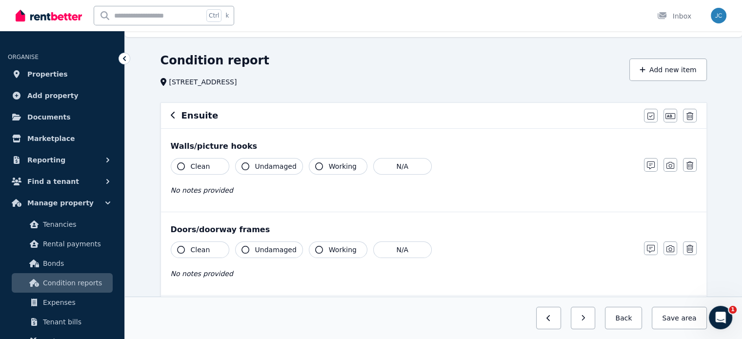
scroll to position [24, 0]
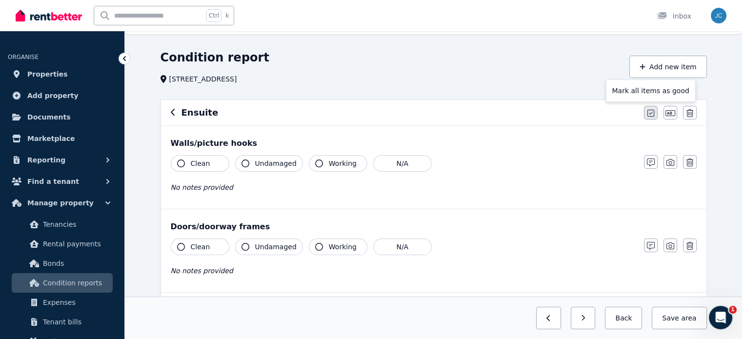
click at [649, 119] on button "button" at bounding box center [651, 113] width 14 height 14
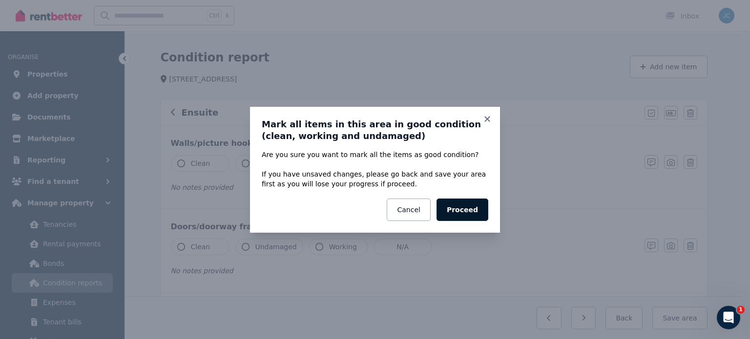
click at [477, 200] on button "Proceed" at bounding box center [462, 210] width 52 height 22
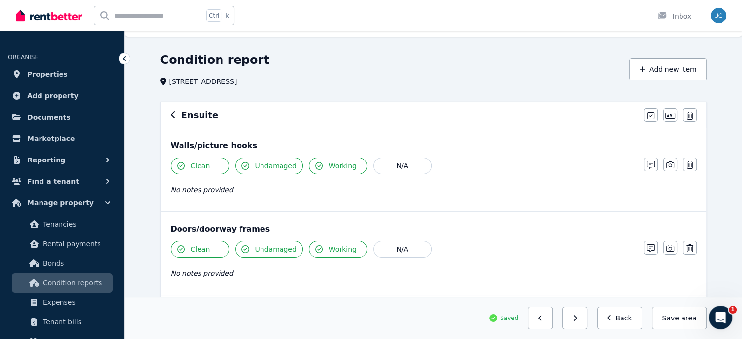
scroll to position [34, 0]
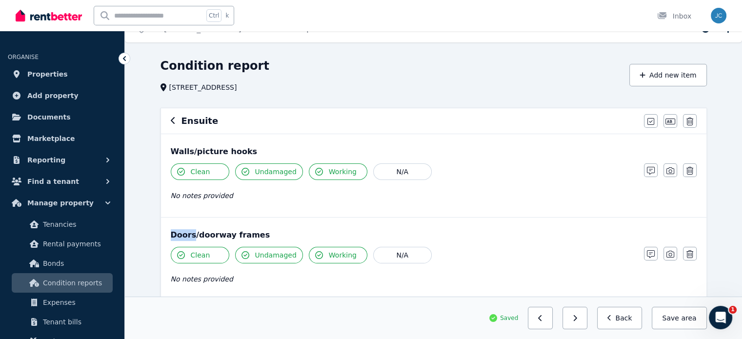
scroll to position [14, 0]
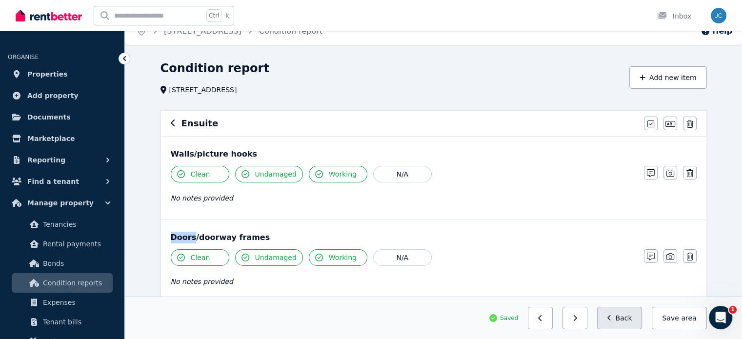
click at [633, 314] on button "Back" at bounding box center [619, 318] width 45 height 22
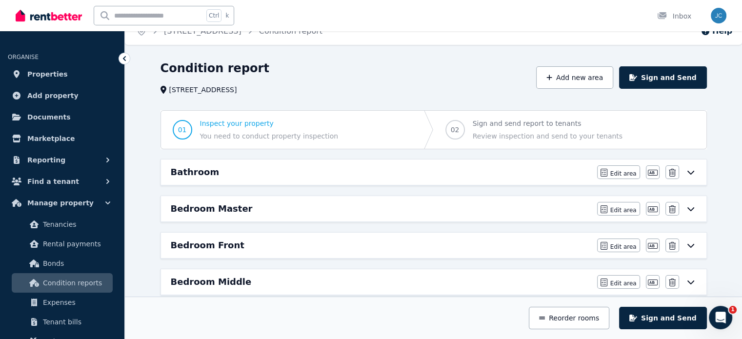
click at [693, 172] on icon at bounding box center [690, 173] width 7 height 4
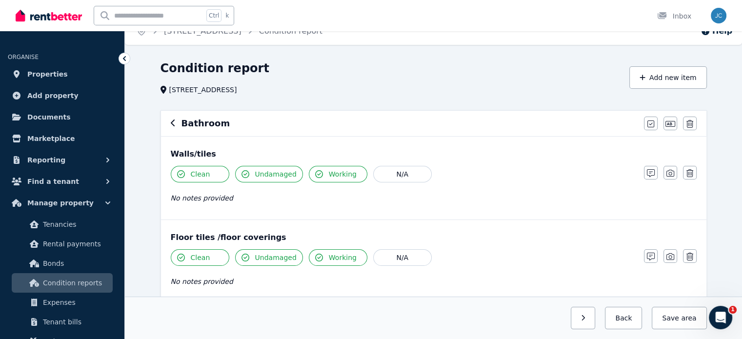
scroll to position [0, 0]
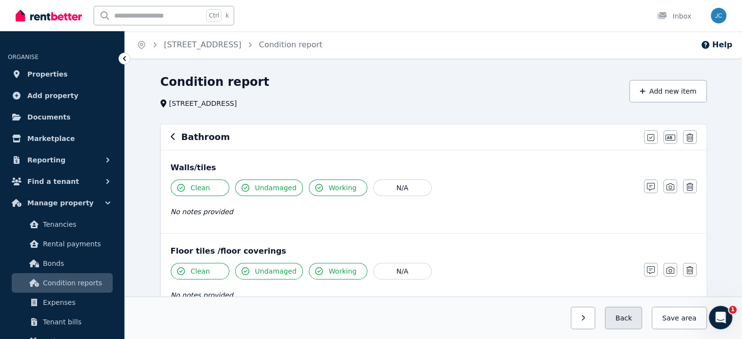
click at [642, 316] on button "Back" at bounding box center [623, 318] width 37 height 22
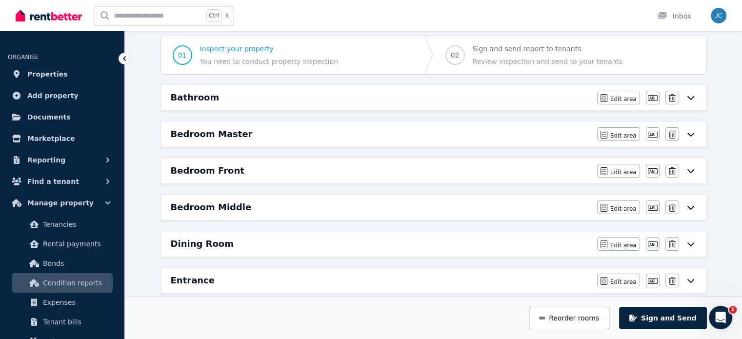
scroll to position [45, 0]
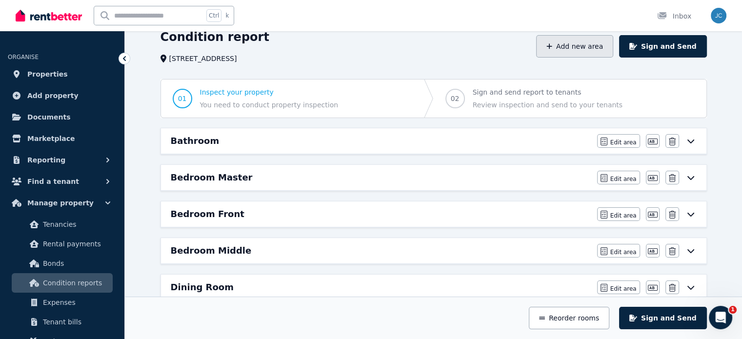
click at [597, 47] on button "Add new area" at bounding box center [574, 46] width 77 height 22
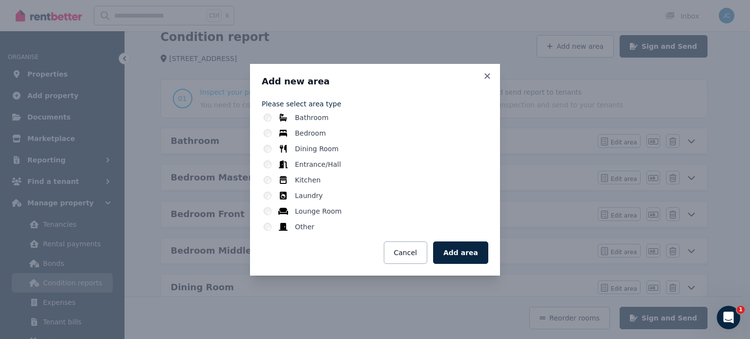
drag, startPoint x: 412, startPoint y: 249, endPoint x: 324, endPoint y: 252, distance: 87.9
click at [324, 252] on div "Cancel Add area" at bounding box center [375, 253] width 226 height 22
click at [469, 255] on button "Add area" at bounding box center [460, 253] width 55 height 22
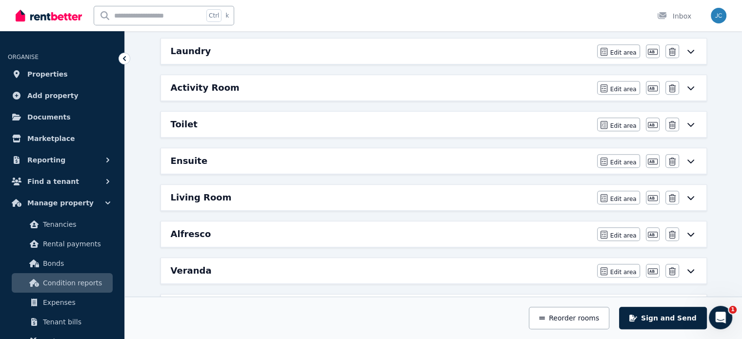
scroll to position [426, 0]
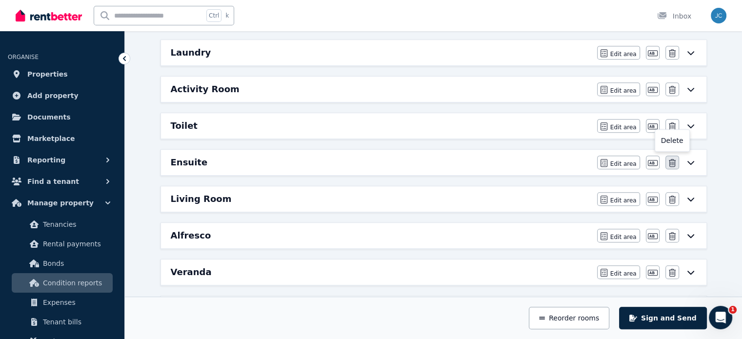
click at [673, 159] on icon "button" at bounding box center [672, 163] width 7 height 8
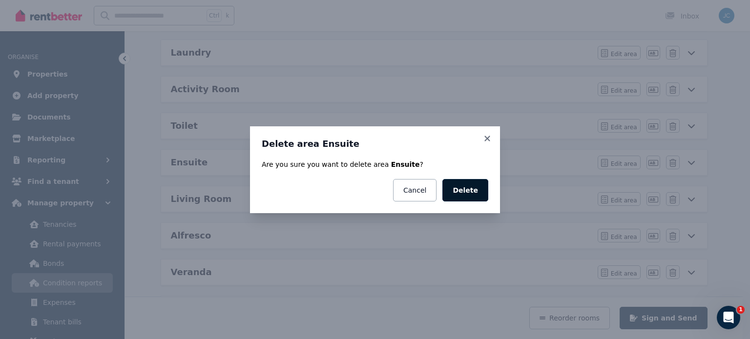
click at [477, 189] on button "Delete" at bounding box center [465, 190] width 46 height 22
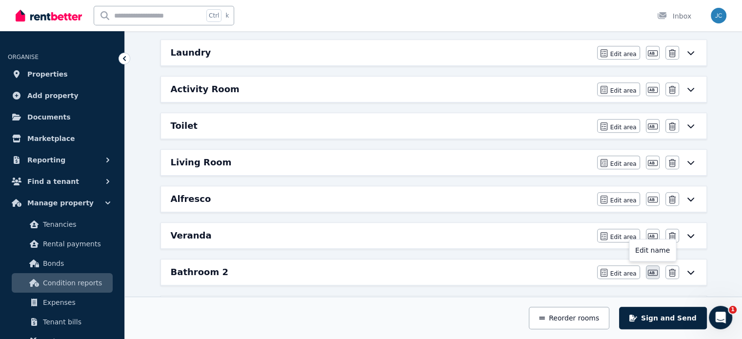
click at [652, 270] on icon "button" at bounding box center [653, 273] width 10 height 6
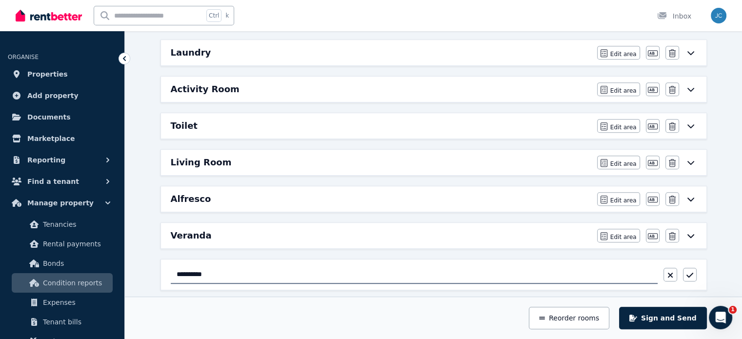
click at [229, 269] on input "**********" at bounding box center [414, 275] width 487 height 19
type input "**********"
click at [691, 271] on icon "button" at bounding box center [690, 275] width 7 height 8
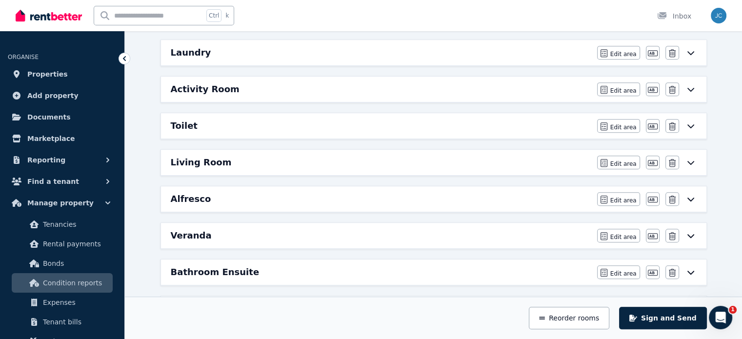
click at [259, 267] on div "Bathroom Ensuite" at bounding box center [381, 273] width 421 height 14
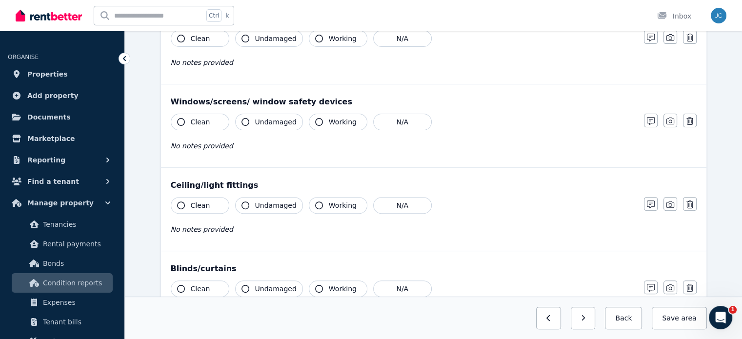
scroll to position [17, 0]
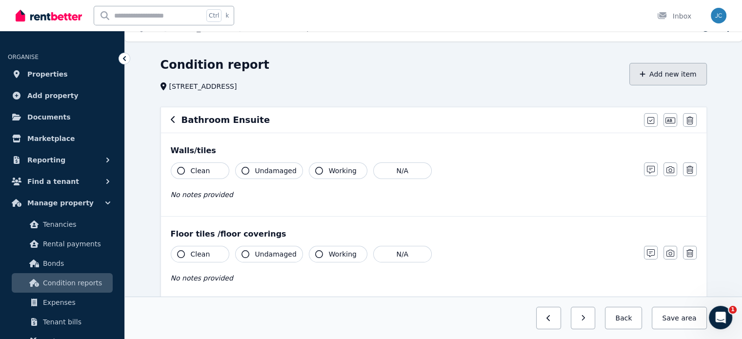
click at [662, 65] on button "Add new item" at bounding box center [669, 74] width 78 height 22
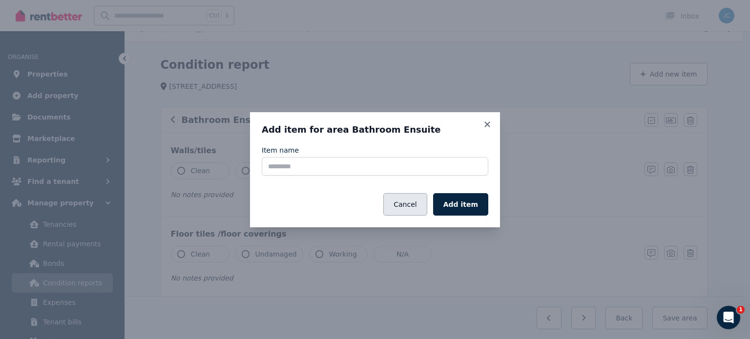
click at [404, 205] on button "Cancel" at bounding box center [404, 204] width 43 height 22
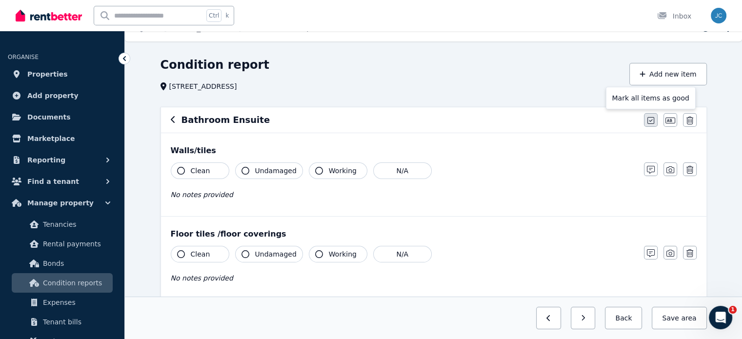
click at [652, 123] on icon "button" at bounding box center [651, 121] width 7 height 8
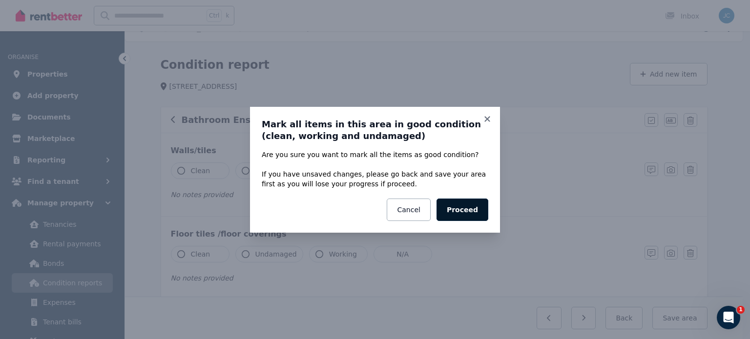
click at [463, 208] on button "Proceed" at bounding box center [462, 210] width 52 height 22
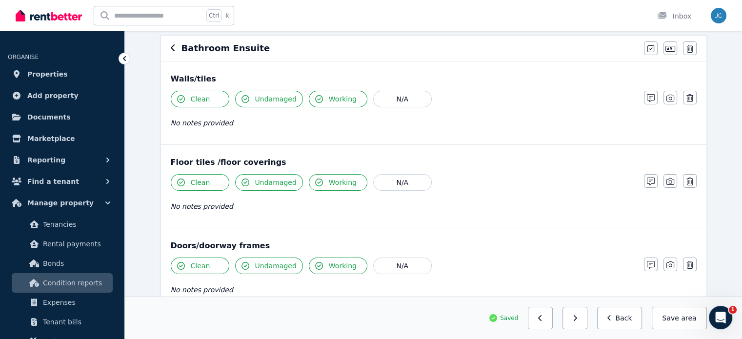
scroll to position [0, 0]
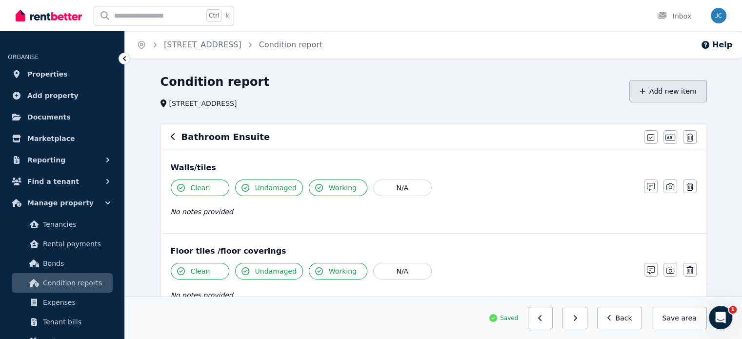
click at [669, 99] on button "Add new item" at bounding box center [669, 91] width 78 height 22
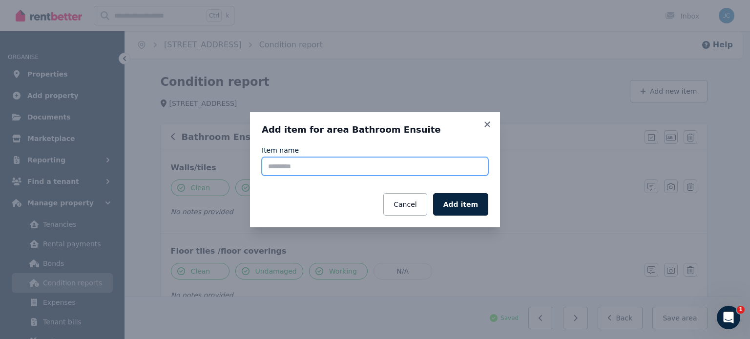
click at [334, 164] on input "Item name" at bounding box center [375, 166] width 226 height 19
type input "**********"
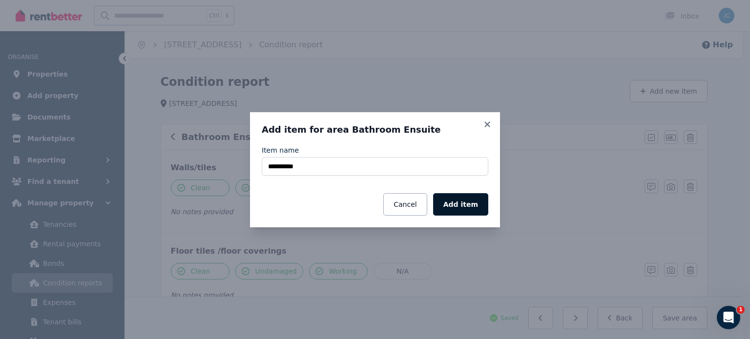
click at [459, 206] on button "Add item" at bounding box center [460, 204] width 55 height 22
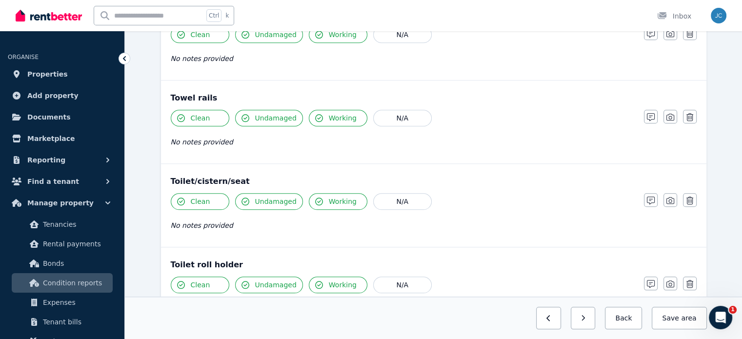
scroll to position [1263, 0]
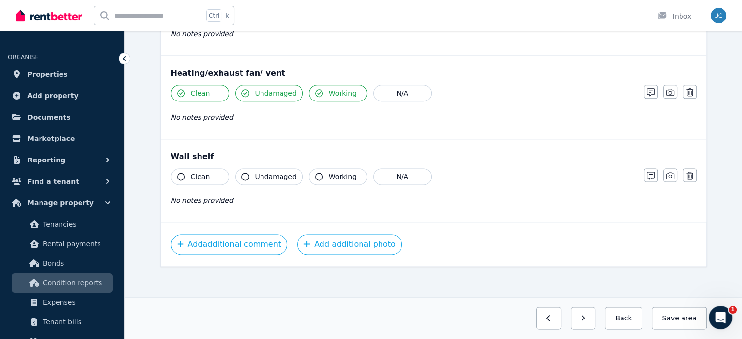
click at [186, 183] on div "Clean Undamaged Working N/A No notes provided" at bounding box center [403, 192] width 464 height 48
click at [180, 173] on icon "button" at bounding box center [181, 177] width 8 height 8
click at [246, 173] on icon "button" at bounding box center [246, 177] width 8 height 8
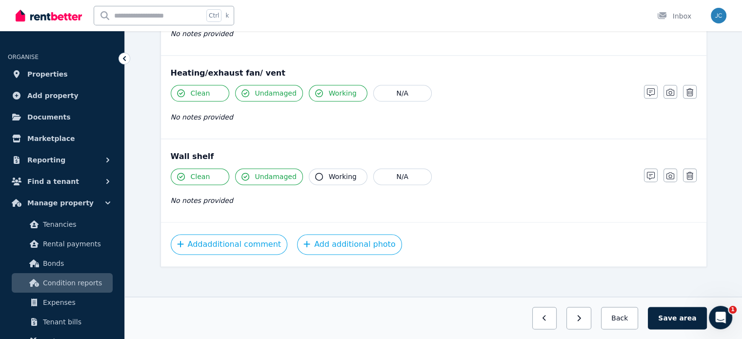
click at [316, 173] on icon "button" at bounding box center [319, 177] width 8 height 8
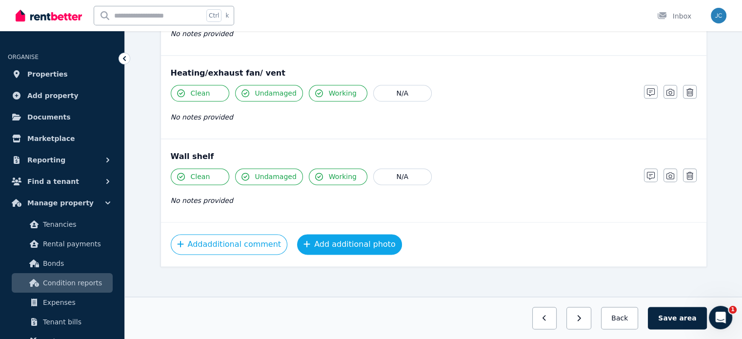
click at [339, 242] on button "Add additional photo" at bounding box center [349, 244] width 105 height 21
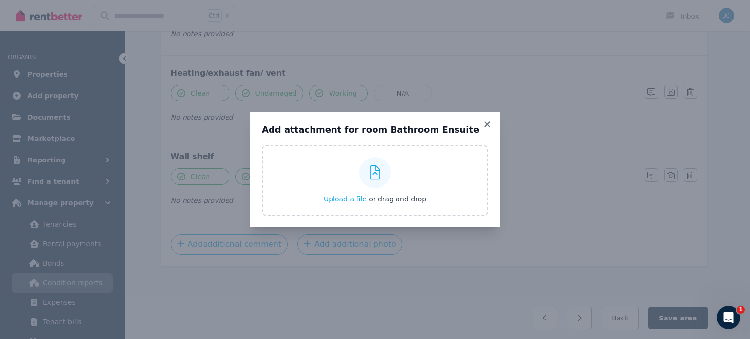
click at [354, 197] on span "Upload a file" at bounding box center [345, 199] width 43 height 8
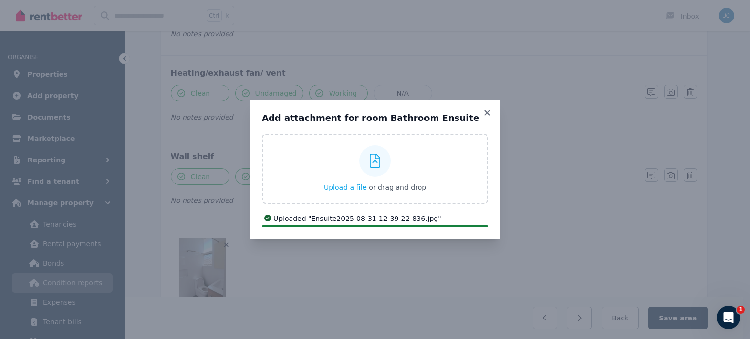
click at [679, 315] on div "Add attachment for room Bathroom Ensuite Upload a file or drag and drop Uploade…" at bounding box center [375, 169] width 750 height 339
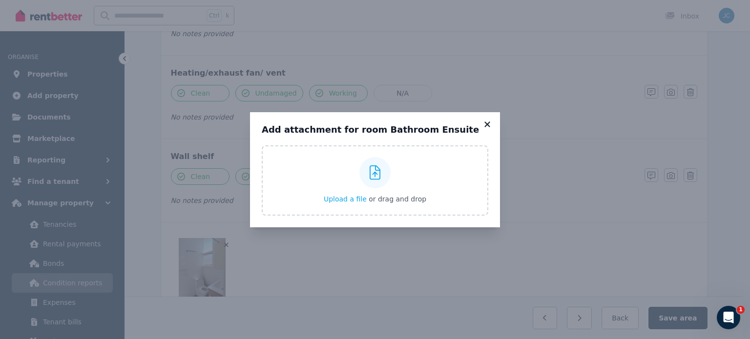
click at [487, 123] on icon at bounding box center [487, 124] width 10 height 9
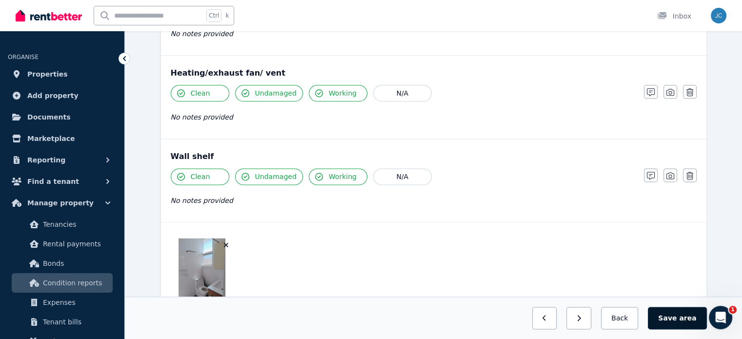
click at [681, 316] on button "Save area" at bounding box center [677, 318] width 59 height 22
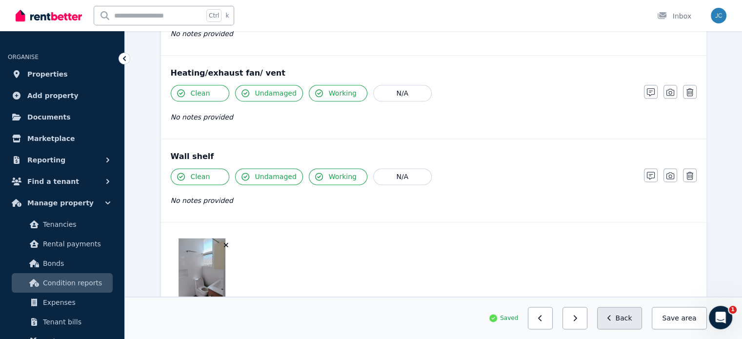
click at [629, 321] on button "Back" at bounding box center [619, 318] width 45 height 22
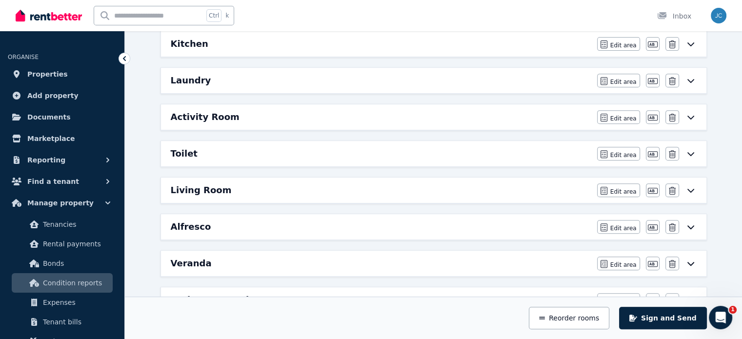
scroll to position [397, 0]
click at [214, 192] on h6 "Living Room" at bounding box center [201, 192] width 61 height 14
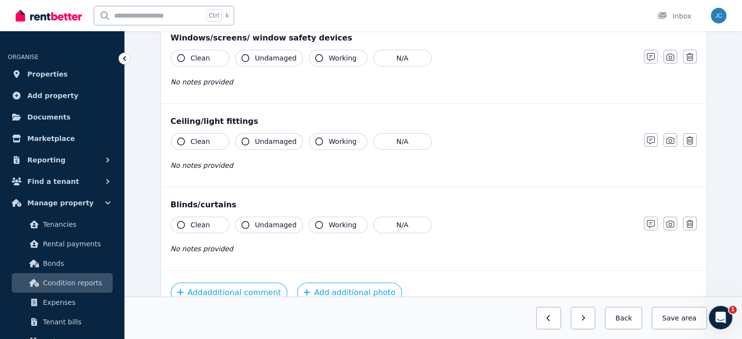
scroll to position [348, 0]
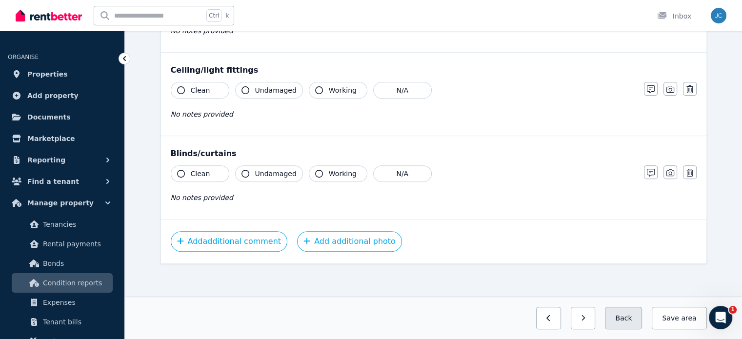
click at [638, 312] on button "Back" at bounding box center [623, 318] width 37 height 22
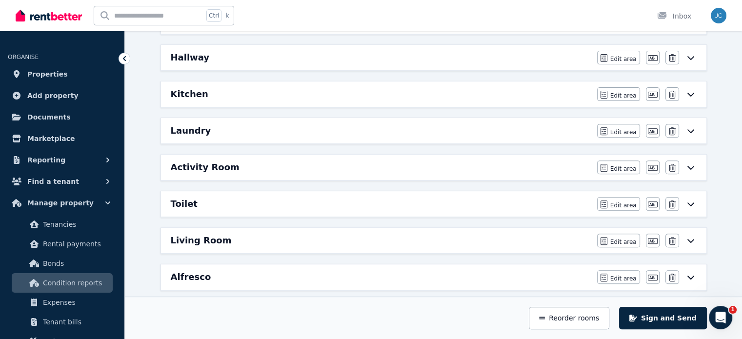
scroll to position [396, 0]
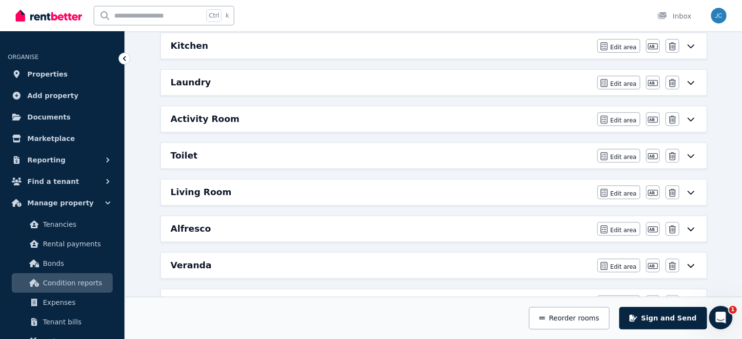
click at [228, 120] on h6 "Activity Room" at bounding box center [205, 119] width 69 height 14
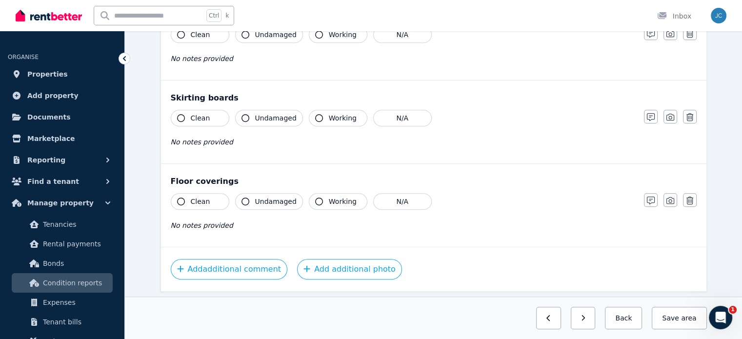
scroll to position [597, 0]
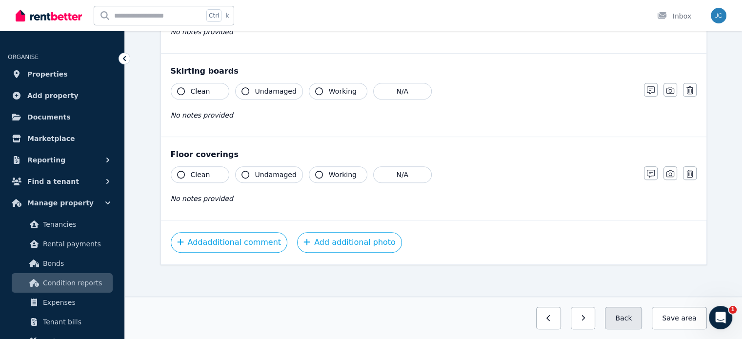
click at [627, 326] on button "Back" at bounding box center [623, 318] width 37 height 22
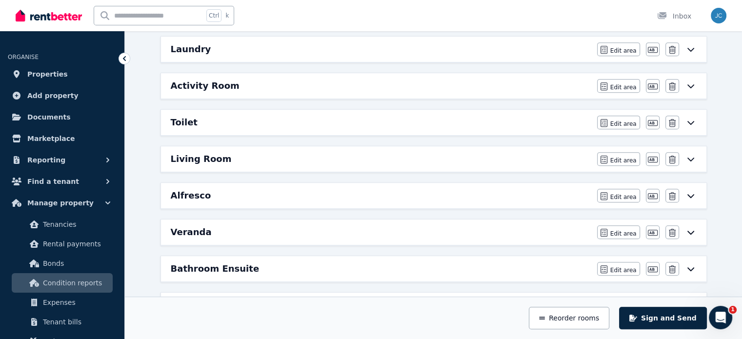
scroll to position [417, 0]
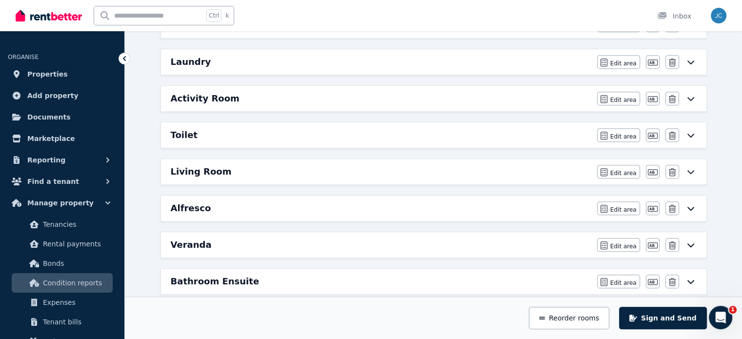
click at [437, 167] on div "Living Room" at bounding box center [381, 172] width 421 height 14
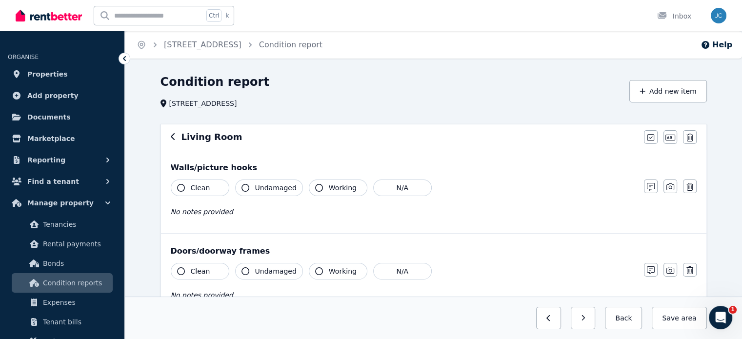
scroll to position [297, 0]
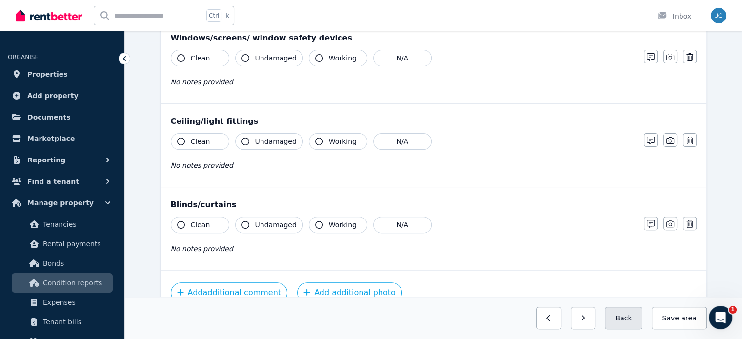
click at [631, 318] on button "Back" at bounding box center [623, 318] width 37 height 22
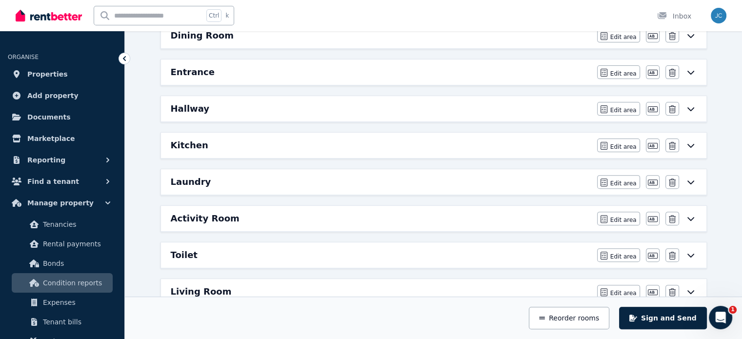
scroll to position [345, 0]
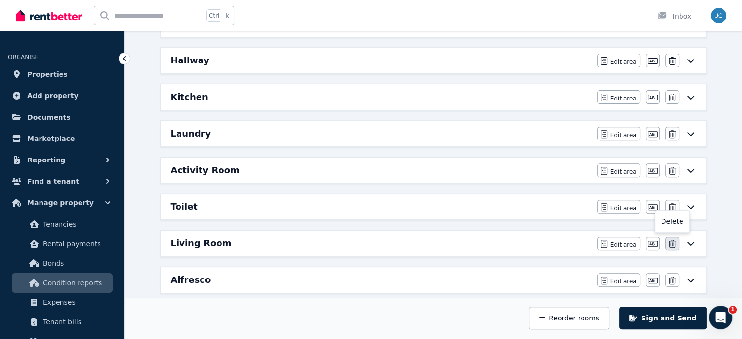
click at [668, 245] on button "button" at bounding box center [673, 244] width 14 height 14
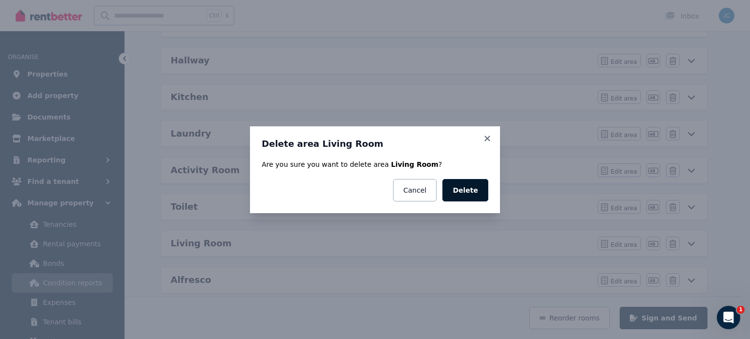
click at [470, 179] on button "Delete" at bounding box center [465, 190] width 46 height 22
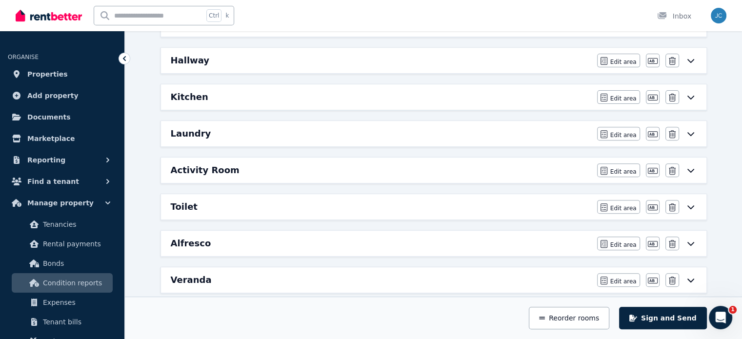
click at [329, 248] on div "Alfresco Edit area Edit area Edit name [GEOGRAPHIC_DATA]" at bounding box center [434, 243] width 546 height 25
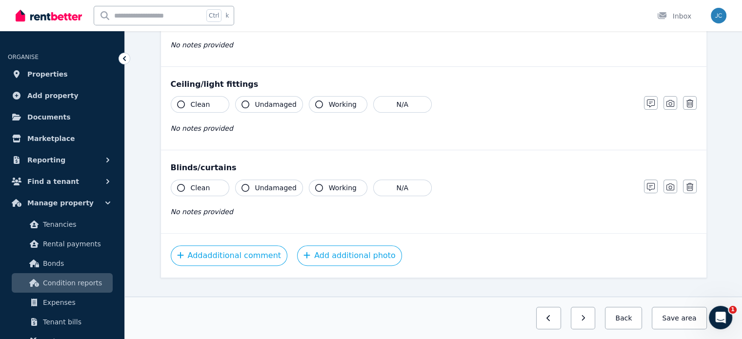
scroll to position [348, 0]
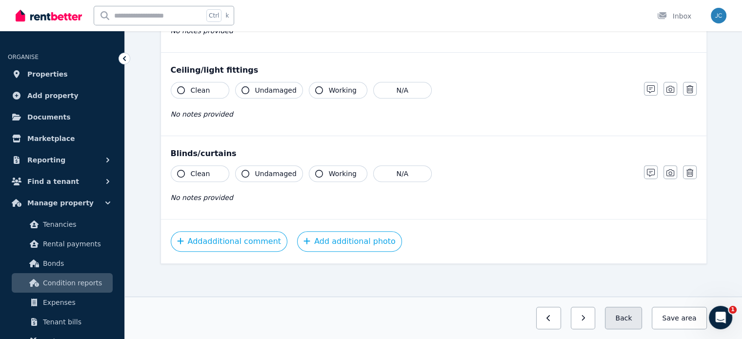
click at [626, 308] on button "Back" at bounding box center [623, 318] width 37 height 22
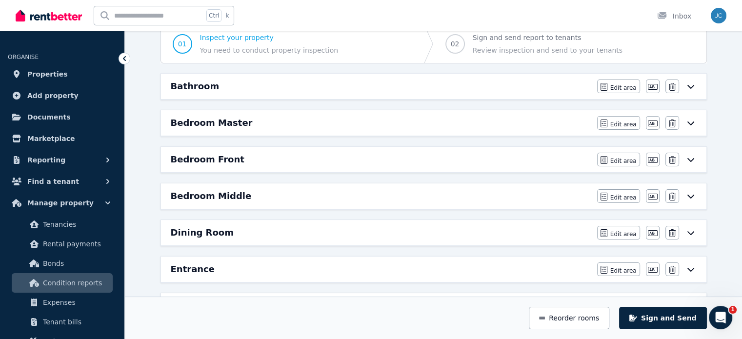
scroll to position [1, 0]
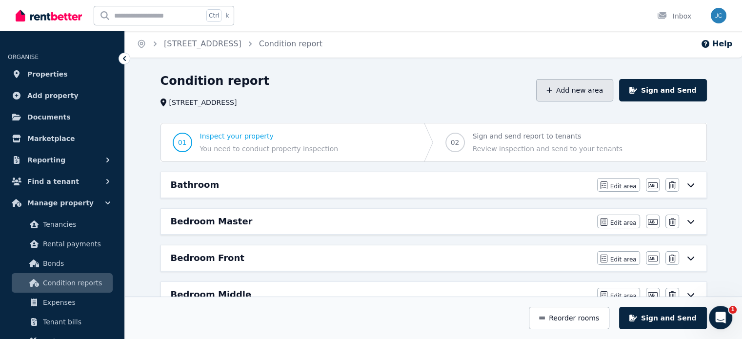
click at [584, 92] on button "Add new area" at bounding box center [574, 90] width 77 height 22
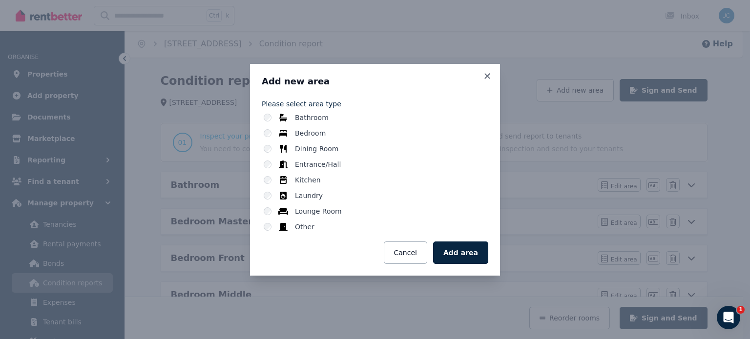
click at [296, 226] on label "Other" at bounding box center [305, 227] width 20 height 10
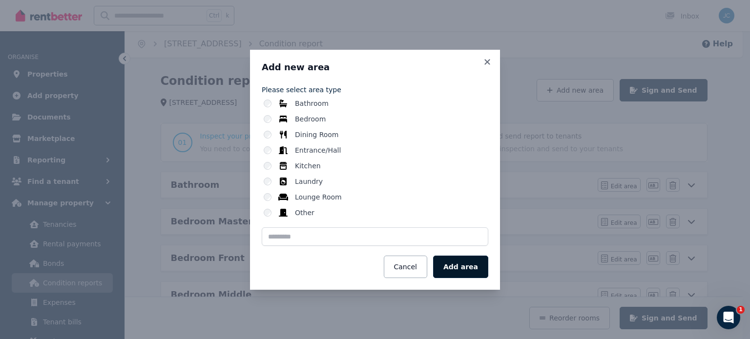
click at [469, 267] on button "Add area" at bounding box center [460, 267] width 55 height 22
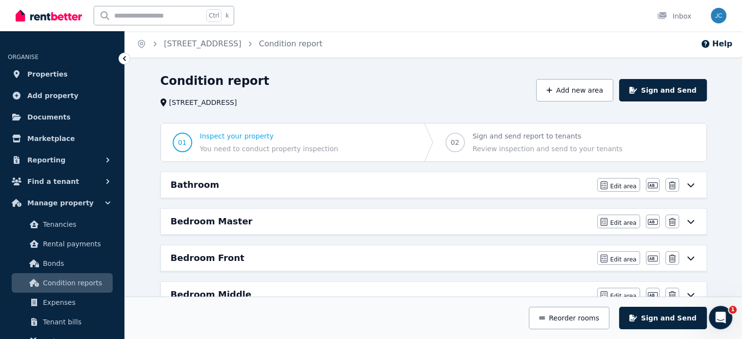
scroll to position [298, 0]
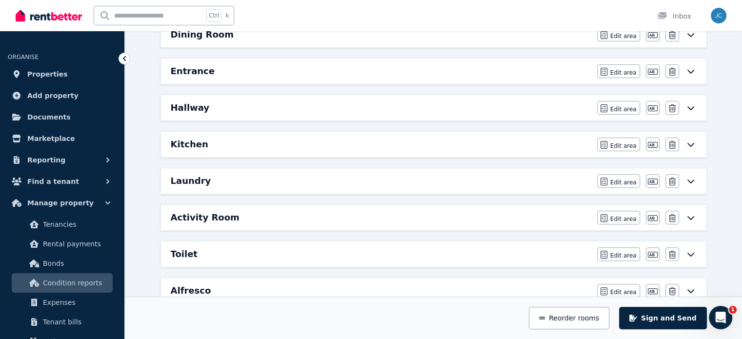
click at [531, 213] on div "Activity Room" at bounding box center [381, 218] width 421 height 14
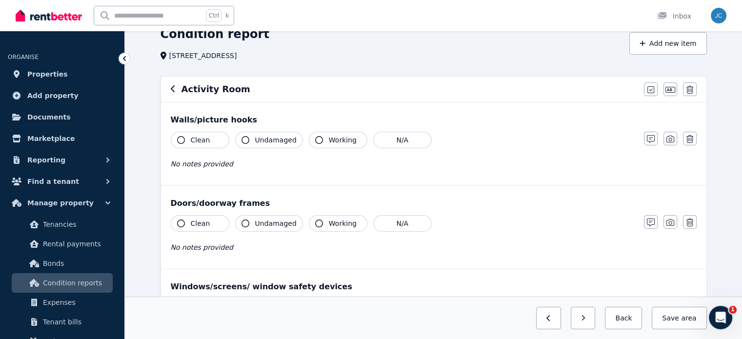
scroll to position [51, 0]
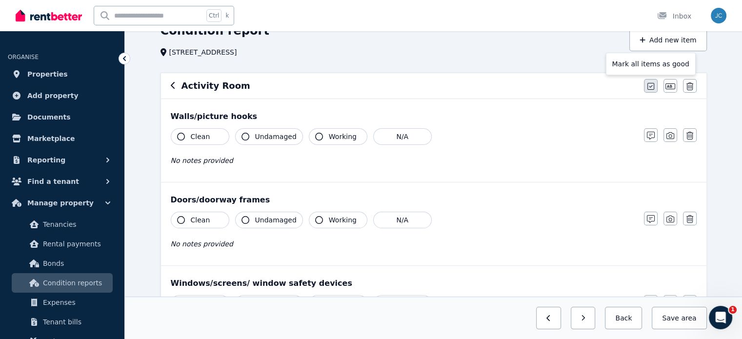
click at [652, 86] on icon "button" at bounding box center [651, 86] width 7 height 8
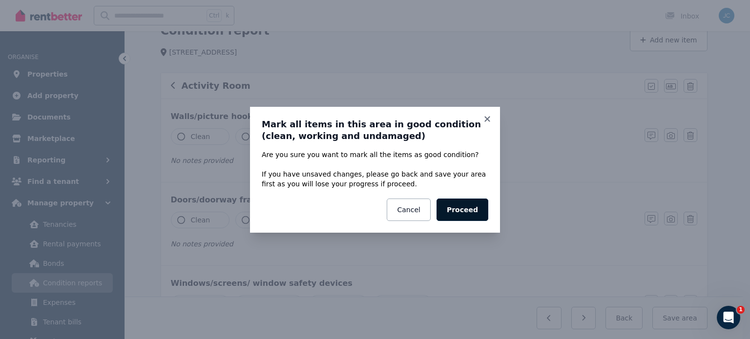
click at [469, 208] on button "Proceed" at bounding box center [462, 210] width 52 height 22
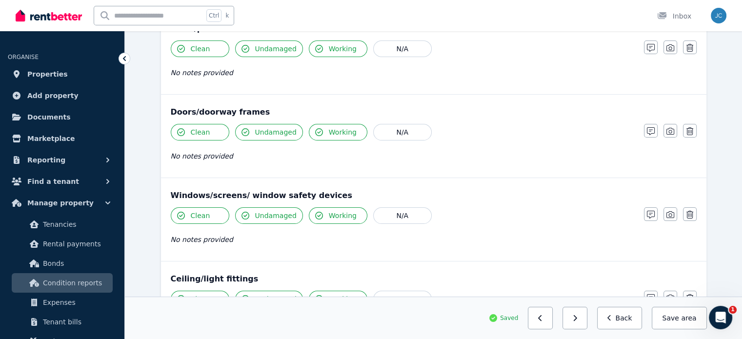
scroll to position [142, 0]
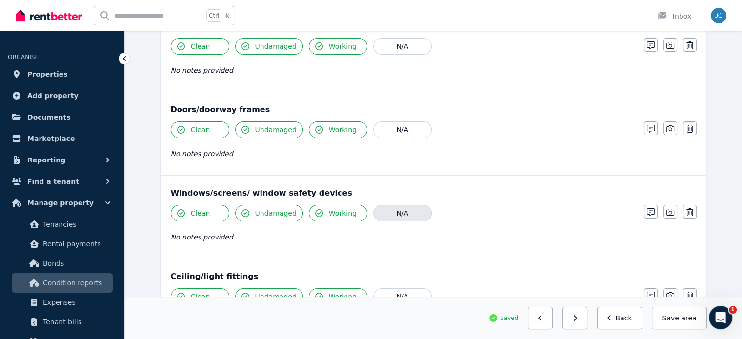
click at [403, 209] on button "N/A" at bounding box center [402, 213] width 59 height 17
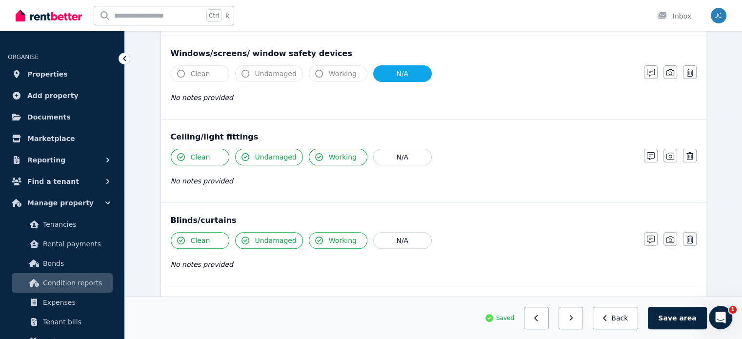
scroll to position [299, 0]
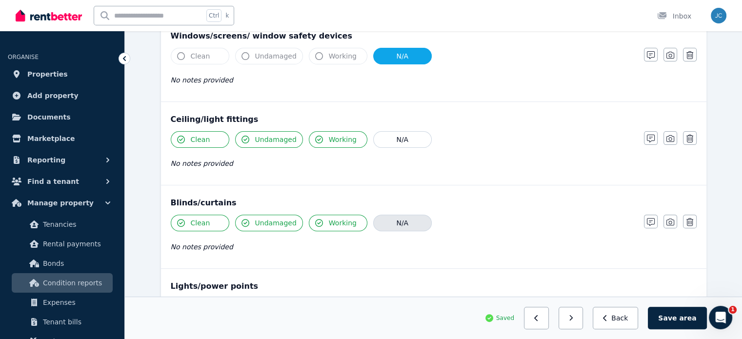
click at [420, 224] on button "N/A" at bounding box center [402, 223] width 59 height 17
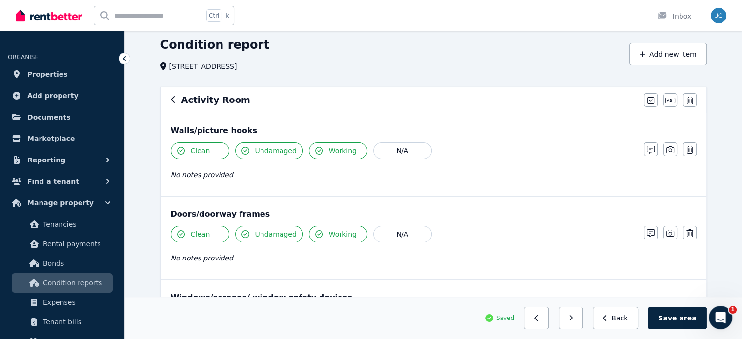
scroll to position [0, 0]
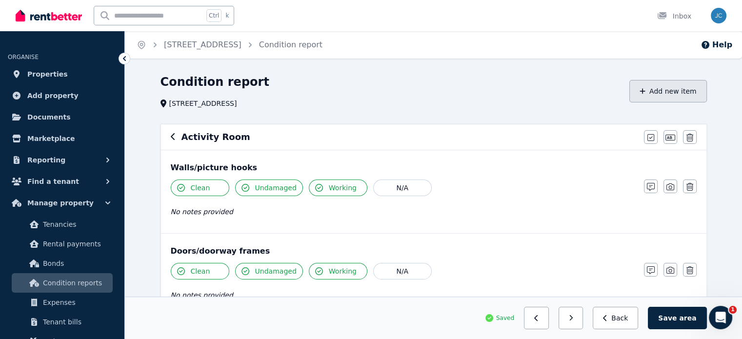
click at [656, 89] on button "Add new item" at bounding box center [669, 91] width 78 height 22
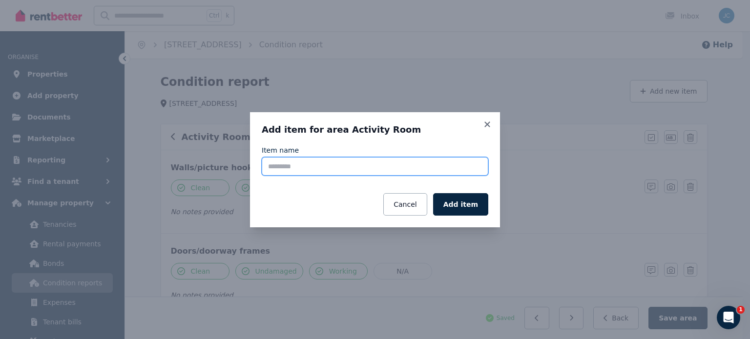
click at [392, 166] on input "Item name" at bounding box center [375, 166] width 226 height 19
type input "*******"
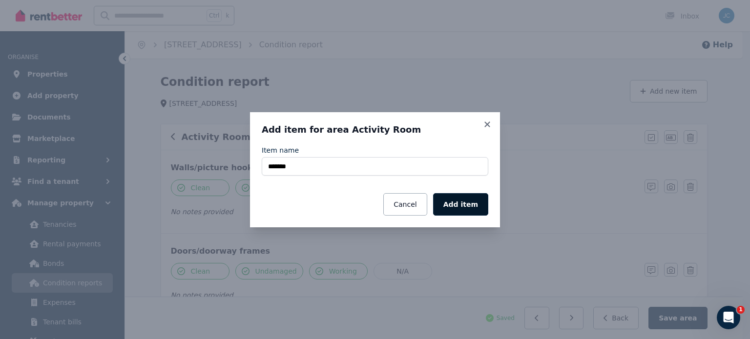
click at [461, 207] on button "Add item" at bounding box center [460, 204] width 55 height 22
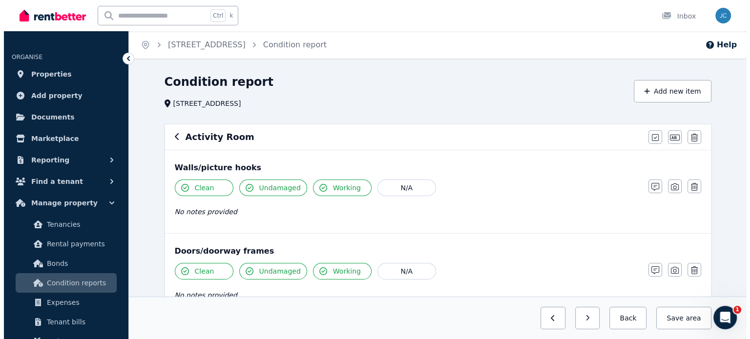
scroll to position [681, 0]
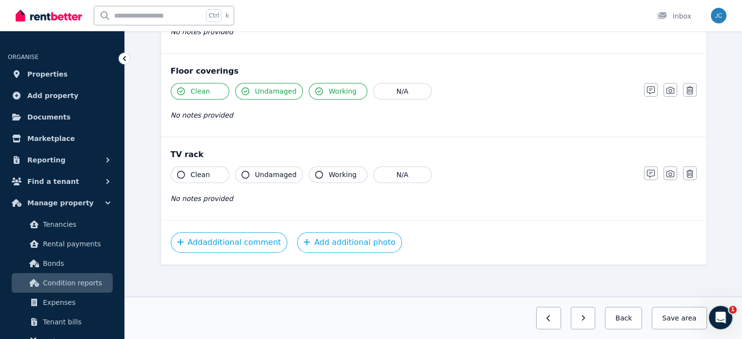
click at [198, 156] on div "TV rack" at bounding box center [434, 155] width 526 height 12
click at [193, 154] on div "TV rack" at bounding box center [434, 155] width 526 height 12
click at [182, 149] on div "TV rack" at bounding box center [434, 155] width 526 height 12
click at [689, 173] on icon "button" at bounding box center [690, 174] width 7 height 8
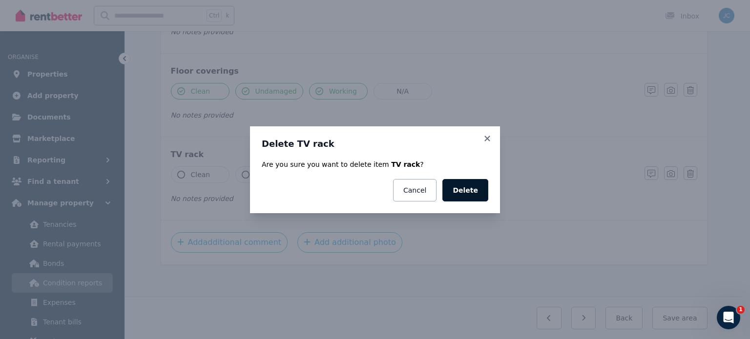
click at [460, 189] on button "Delete" at bounding box center [465, 190] width 46 height 22
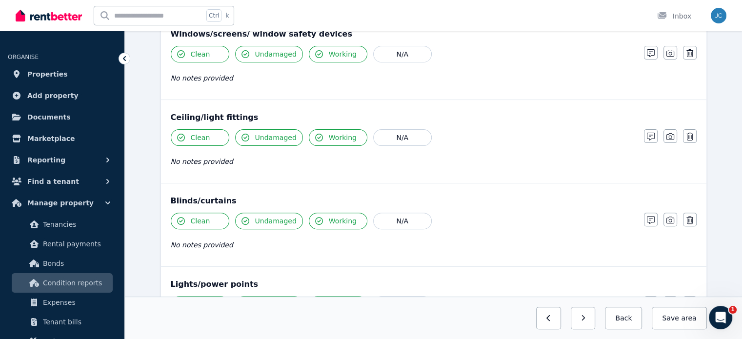
scroll to position [4, 0]
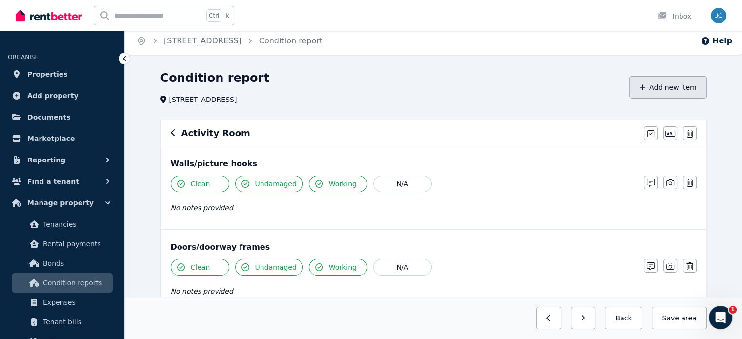
click at [664, 81] on button "Add new item" at bounding box center [669, 87] width 78 height 22
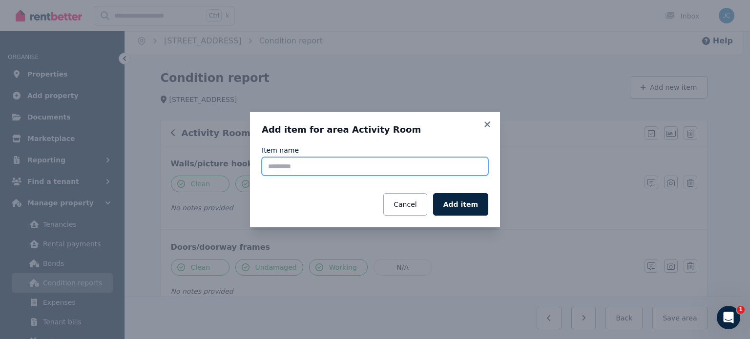
click at [353, 168] on input "Item name" at bounding box center [375, 166] width 226 height 19
type input "**********"
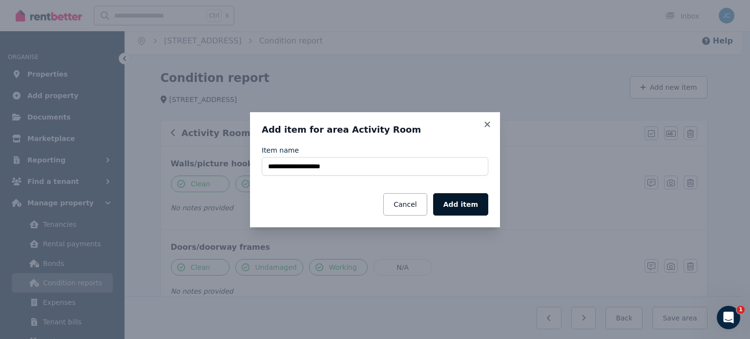
click at [473, 208] on button "Add item" at bounding box center [460, 204] width 55 height 22
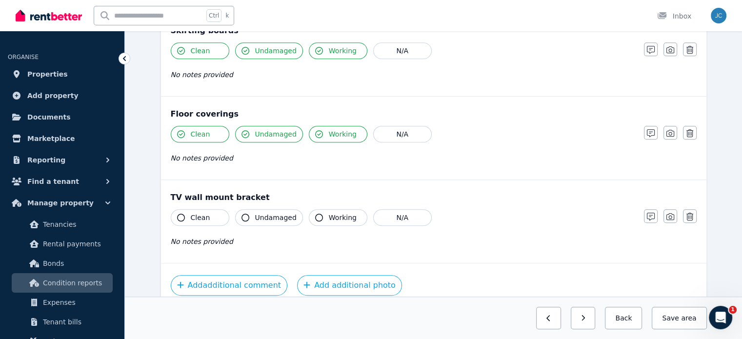
scroll to position [681, 0]
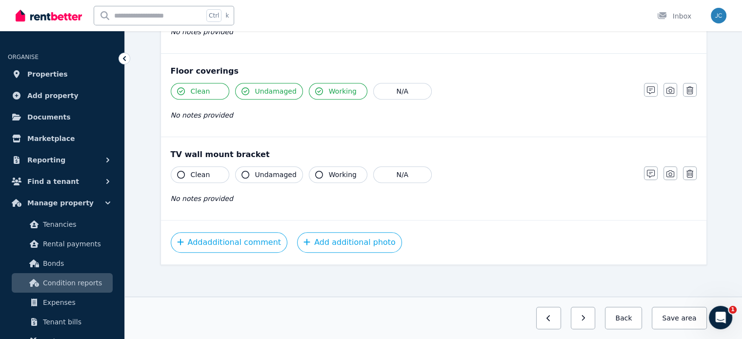
click at [315, 171] on icon "button" at bounding box center [319, 175] width 8 height 8
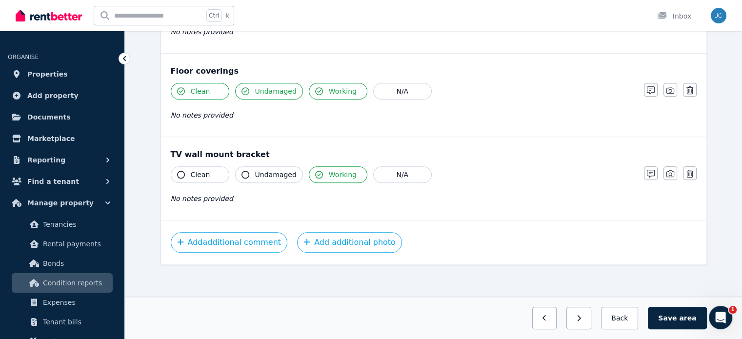
click at [244, 171] on icon "button" at bounding box center [246, 175] width 8 height 8
click at [172, 177] on div "Clean" at bounding box center [200, 174] width 59 height 17
click at [177, 176] on button "Clean" at bounding box center [200, 174] width 59 height 17
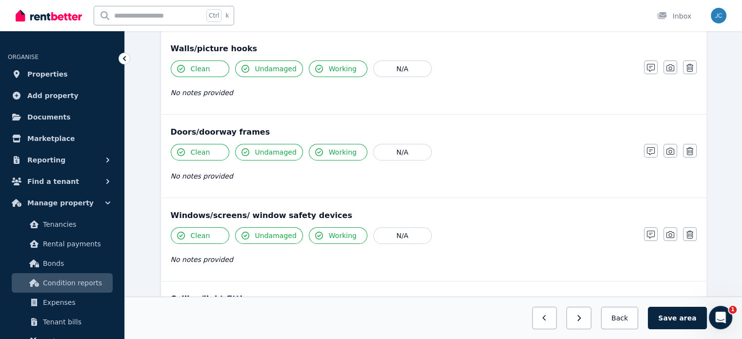
scroll to position [25, 0]
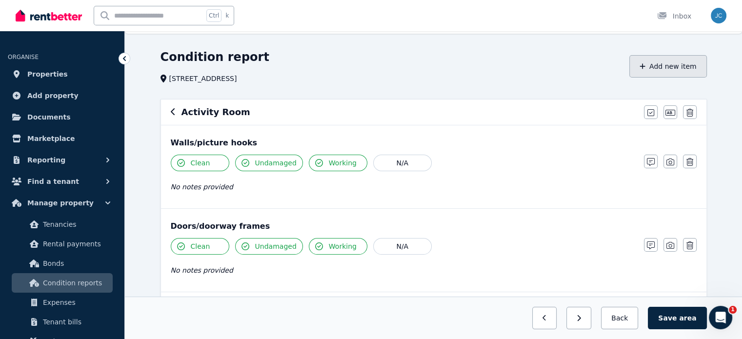
click at [649, 60] on button "Add new item" at bounding box center [669, 66] width 78 height 22
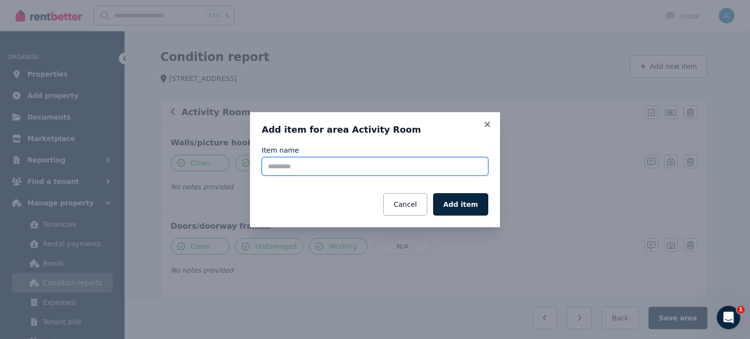
click at [317, 165] on input "Item name" at bounding box center [375, 166] width 226 height 19
type input "********"
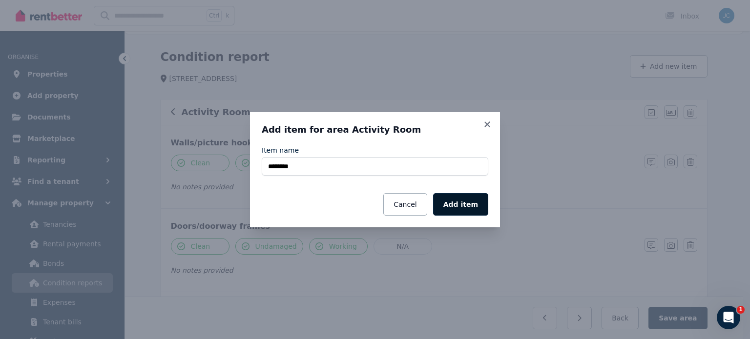
click at [461, 208] on button "Add item" at bounding box center [460, 204] width 55 height 22
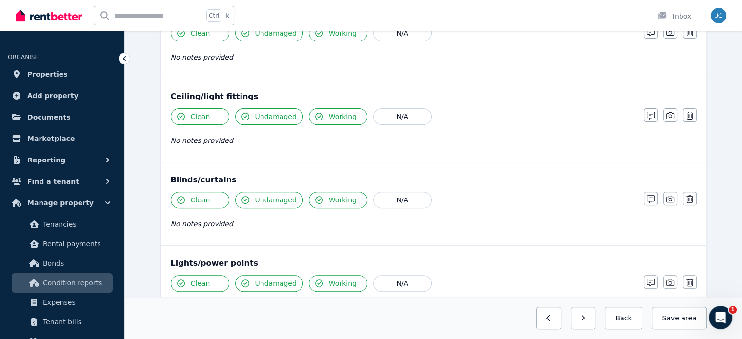
scroll to position [717, 0]
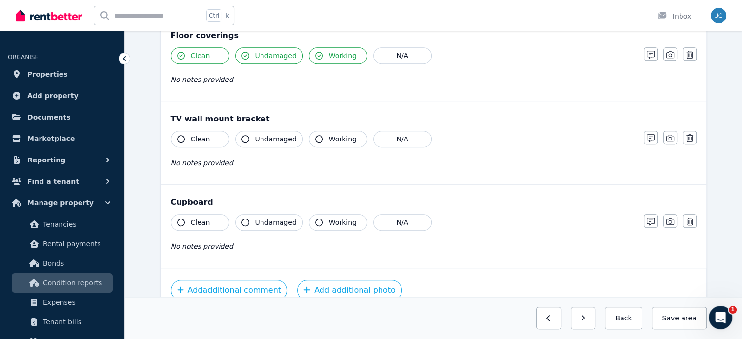
click at [179, 225] on button "Clean" at bounding box center [200, 222] width 59 height 17
click at [259, 222] on span "Undamaged" at bounding box center [275, 223] width 41 height 10
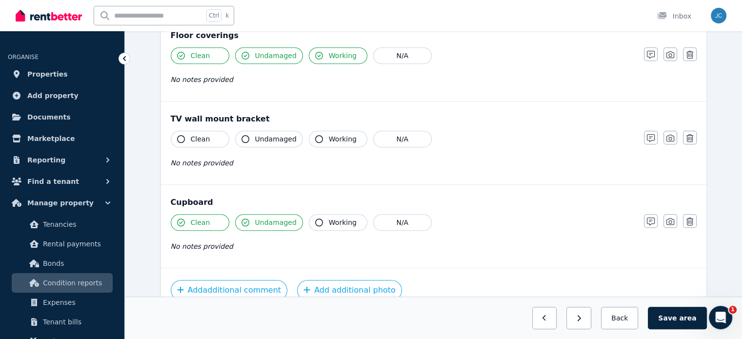
click at [320, 221] on button "Working" at bounding box center [338, 222] width 59 height 17
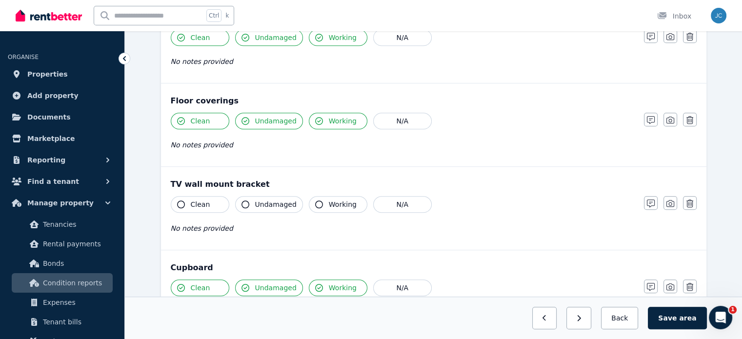
scroll to position [631, 0]
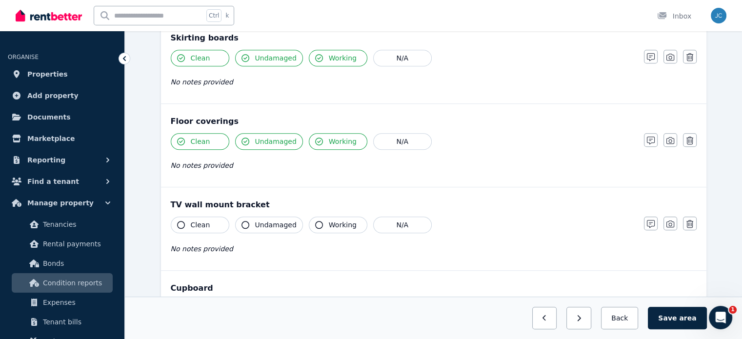
click at [320, 219] on button "Working" at bounding box center [338, 225] width 59 height 17
click at [244, 221] on icon "button" at bounding box center [246, 225] width 8 height 8
click at [175, 218] on button "Clean" at bounding box center [200, 225] width 59 height 17
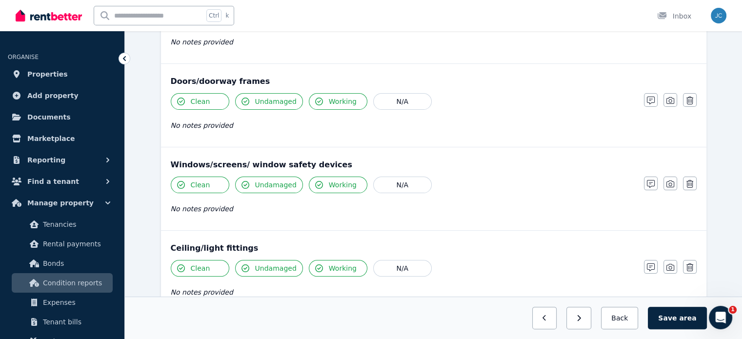
scroll to position [155, 0]
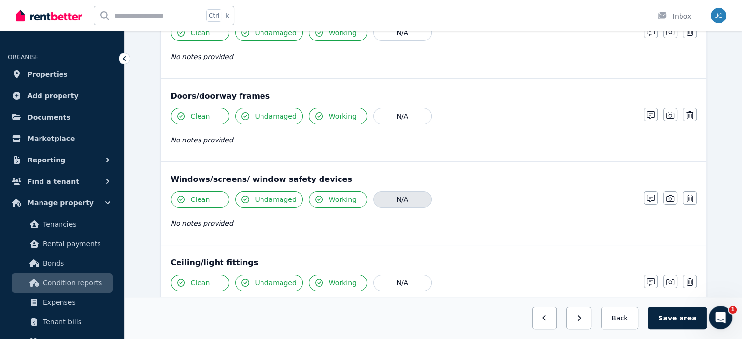
click at [392, 201] on button "N/A" at bounding box center [402, 199] width 59 height 17
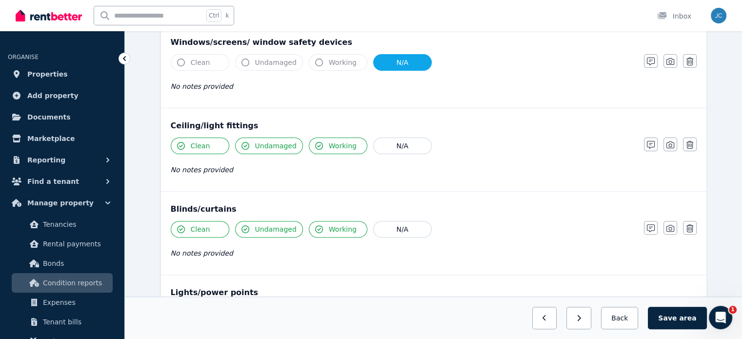
scroll to position [294, 0]
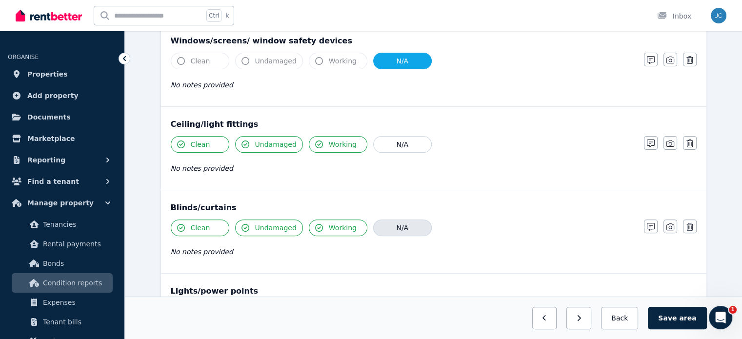
click at [413, 223] on button "N/A" at bounding box center [402, 228] width 59 height 17
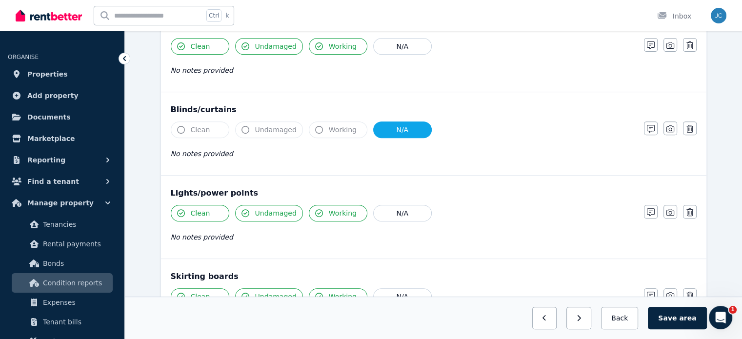
scroll to position [408, 0]
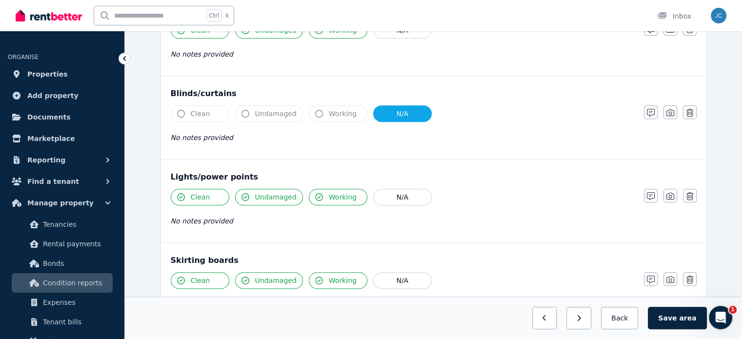
click at [673, 334] on div "Previous: Laundry Next: Toilet Back Save area" at bounding box center [433, 318] width 617 height 42
click at [679, 316] on button "Save area" at bounding box center [677, 318] width 59 height 22
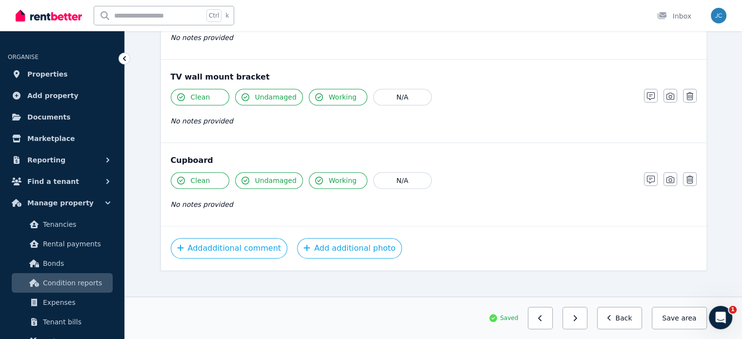
scroll to position [763, 0]
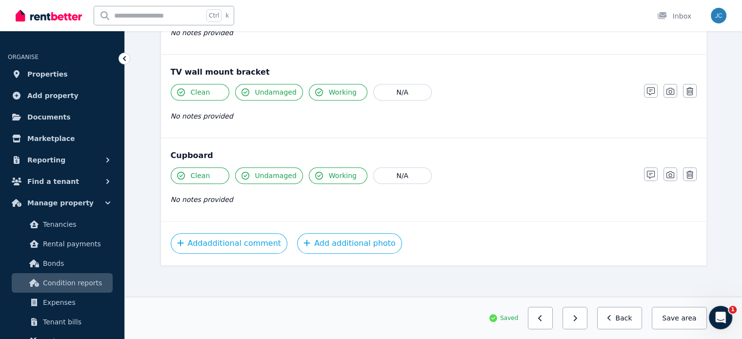
click at [320, 221] on div "Add additional comment Add additional photo" at bounding box center [434, 243] width 546 height 44
click at [326, 245] on button "Add additional photo" at bounding box center [349, 243] width 105 height 21
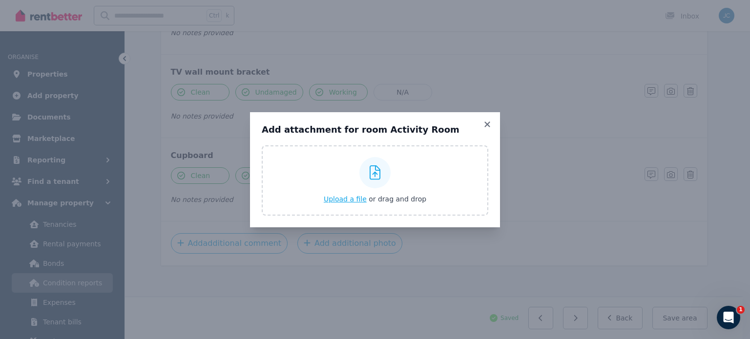
click at [353, 205] on div "Upload a file or drag and drop" at bounding box center [375, 180] width 103 height 59
click at [0, 0] on input "Upload a file or drag and drop" at bounding box center [0, 0] width 0 height 0
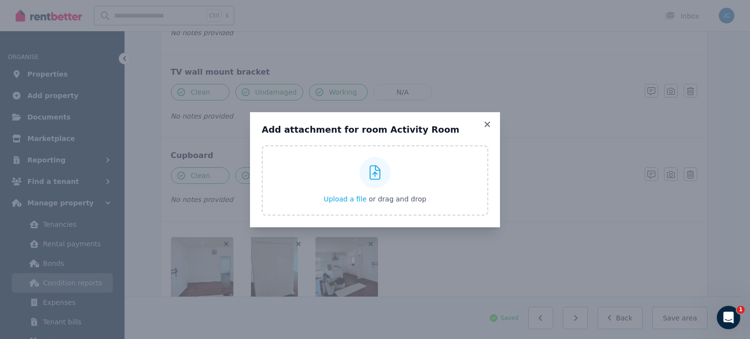
click at [488, 119] on div "Add attachment for room Activity Room Upload a file or drag and drop Uploaded "…" at bounding box center [375, 169] width 250 height 115
click at [486, 126] on icon at bounding box center [487, 124] width 10 height 9
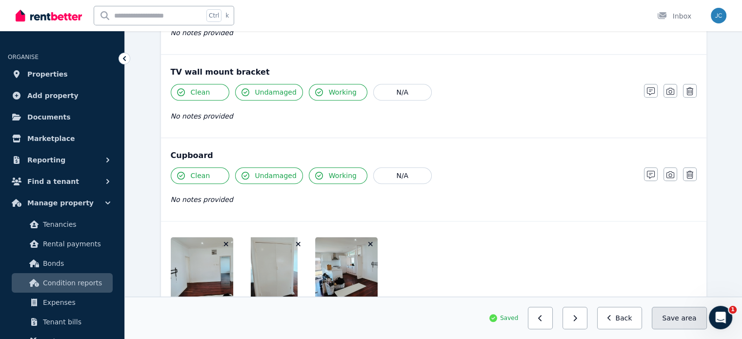
click at [665, 312] on button "Save area" at bounding box center [679, 318] width 55 height 22
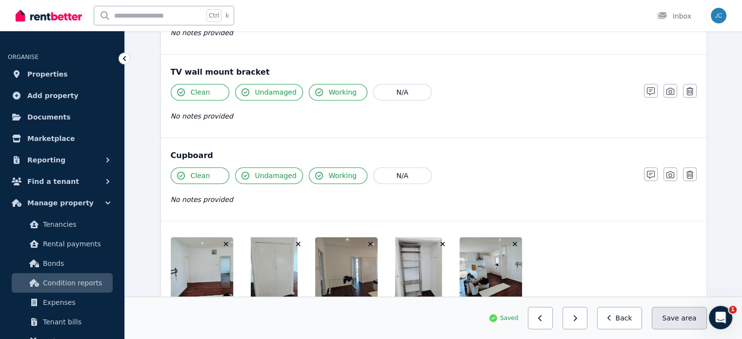
click at [678, 322] on button "Save area" at bounding box center [679, 318] width 55 height 22
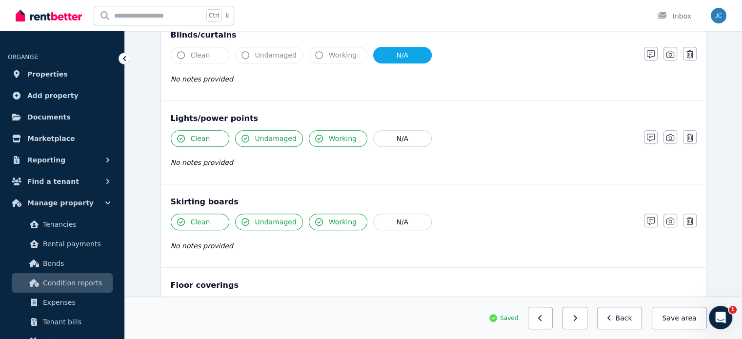
scroll to position [170, 0]
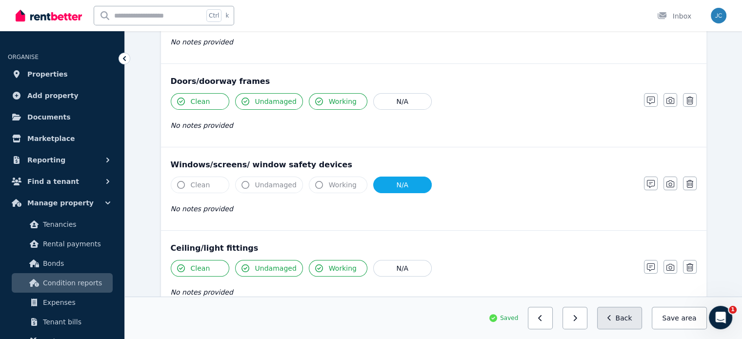
click at [619, 314] on button "Back" at bounding box center [619, 318] width 45 height 22
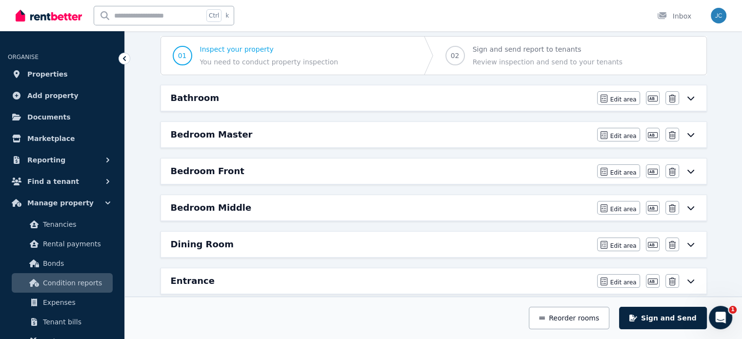
scroll to position [102, 0]
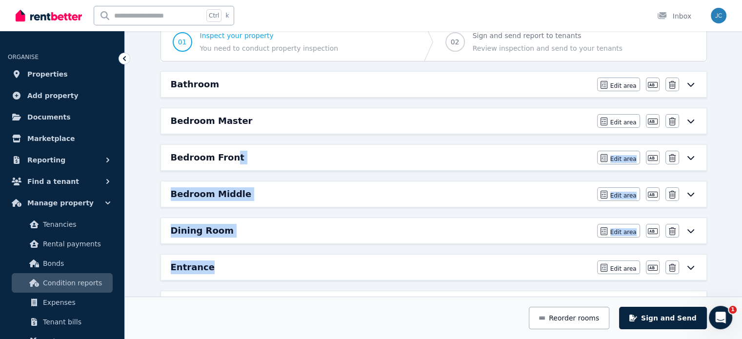
drag, startPoint x: 273, startPoint y: 261, endPoint x: 219, endPoint y: 175, distance: 101.8
click at [241, 271] on div "Entrance" at bounding box center [381, 268] width 421 height 14
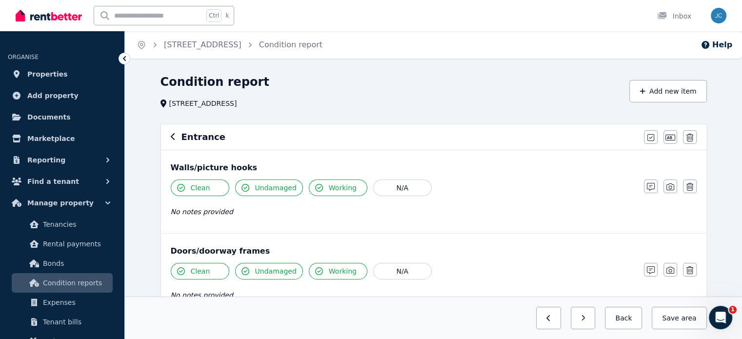
click at [172, 133] on icon "button" at bounding box center [173, 137] width 5 height 8
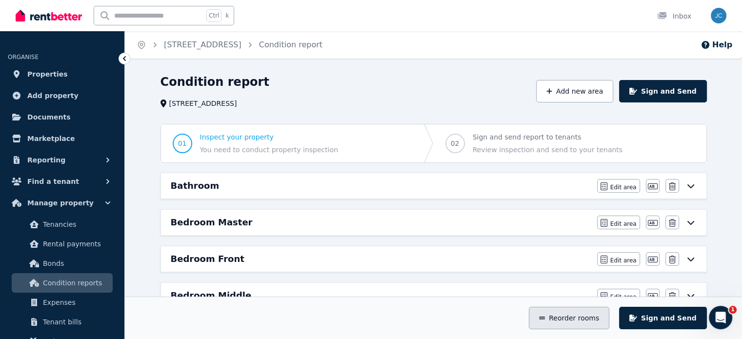
click at [569, 316] on button "Reorder rooms" at bounding box center [569, 318] width 81 height 22
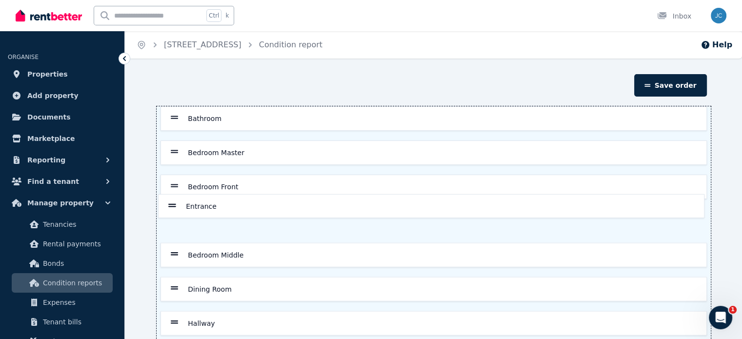
scroll to position [1, 0]
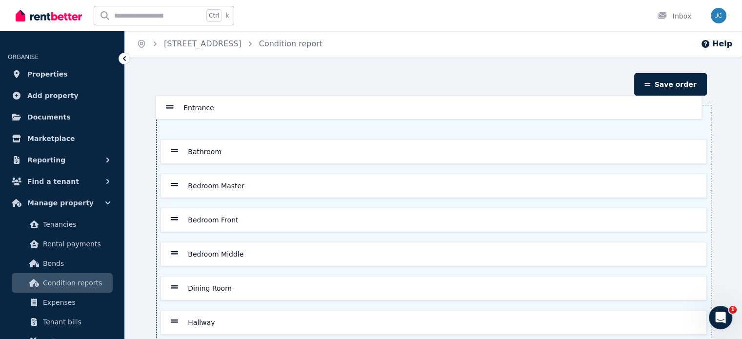
drag, startPoint x: 170, startPoint y: 288, endPoint x: 166, endPoint y: 105, distance: 183.1
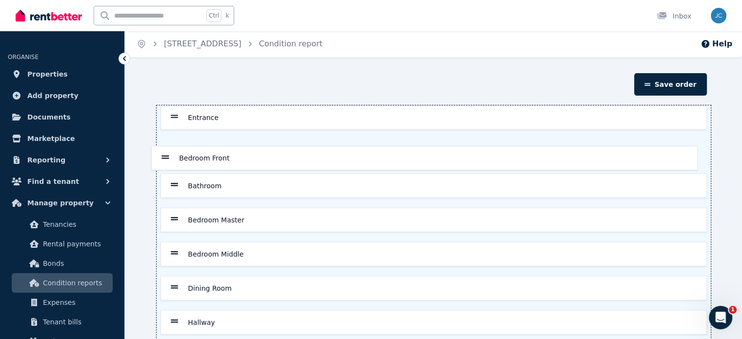
drag, startPoint x: 177, startPoint y: 215, endPoint x: 167, endPoint y: 150, distance: 65.6
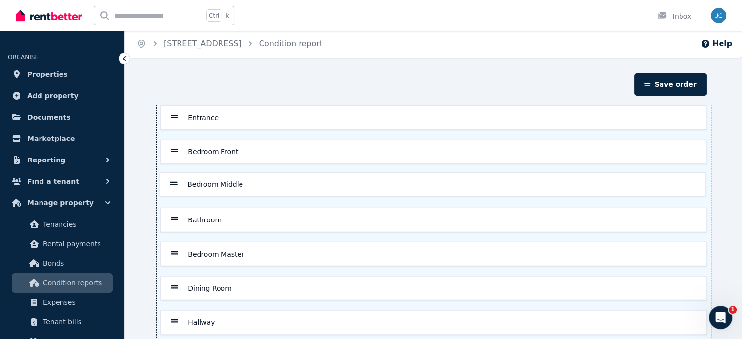
drag, startPoint x: 176, startPoint y: 251, endPoint x: 176, endPoint y: 177, distance: 74.7
drag, startPoint x: 178, startPoint y: 259, endPoint x: 172, endPoint y: 220, distance: 40.0
drag, startPoint x: 176, startPoint y: 255, endPoint x: 174, endPoint y: 206, distance: 48.4
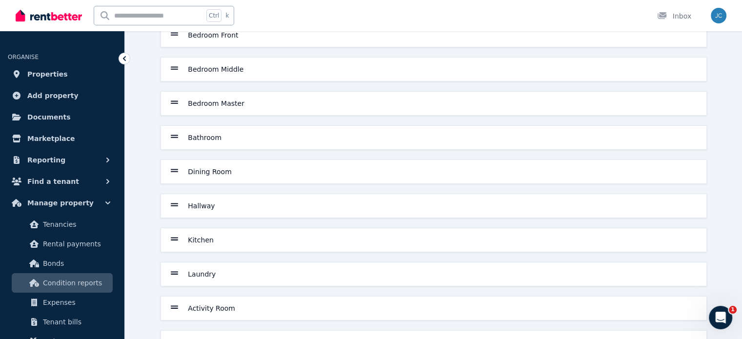
scroll to position [119, 0]
drag, startPoint x: 170, startPoint y: 302, endPoint x: 178, endPoint y: 247, distance: 55.2
click at [178, 247] on div "Entrance Bedroom Front Bedroom Middle Bedroom Master Bathroom Dining Room Hallw…" at bounding box center [434, 239] width 555 height 503
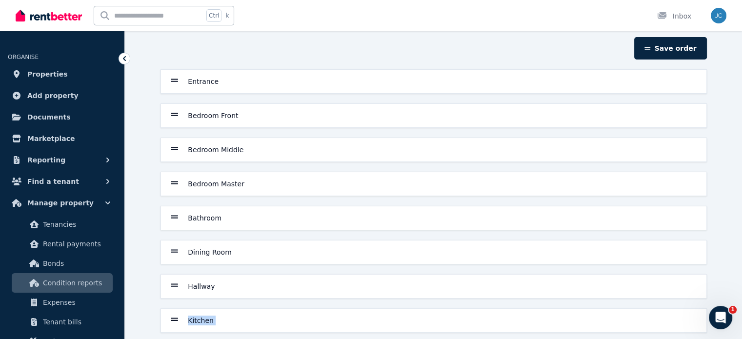
scroll to position [0, 0]
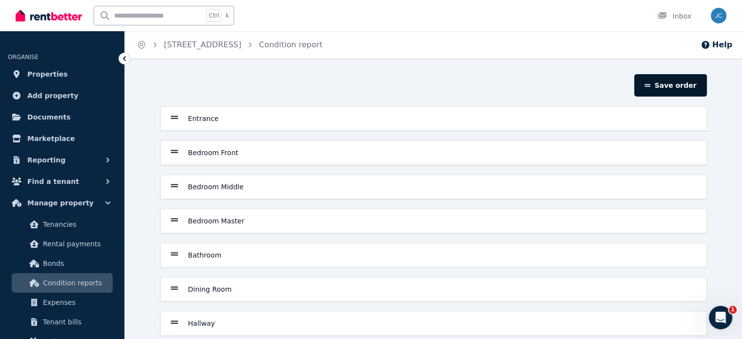
click at [684, 82] on button "Save order" at bounding box center [671, 85] width 72 height 22
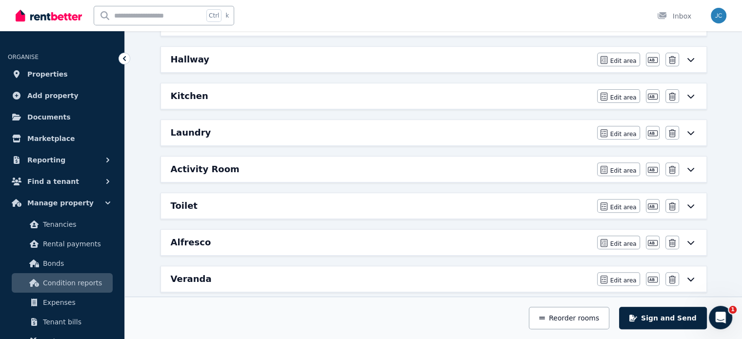
scroll to position [449, 0]
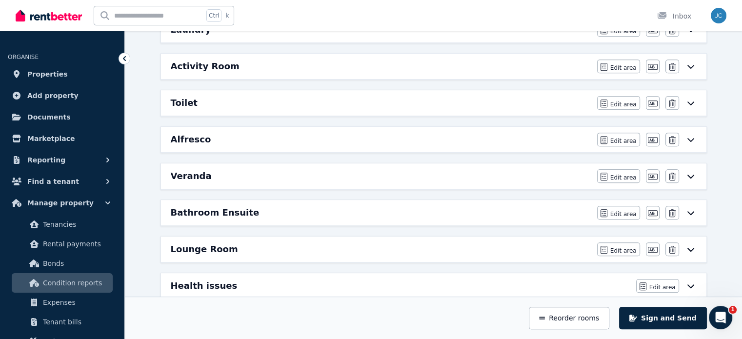
click at [222, 170] on div "Veranda" at bounding box center [381, 176] width 421 height 14
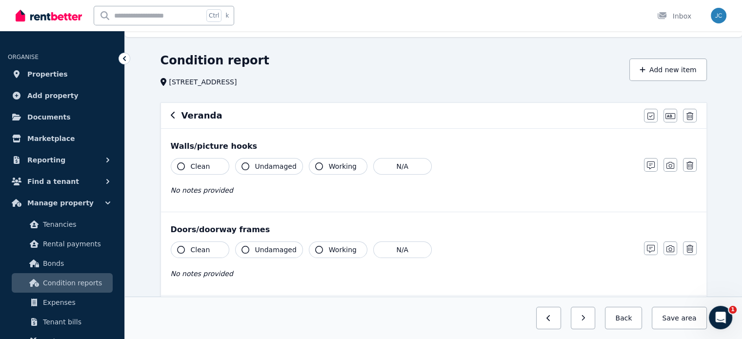
scroll to position [21, 0]
click at [175, 115] on icon "button" at bounding box center [173, 116] width 5 height 8
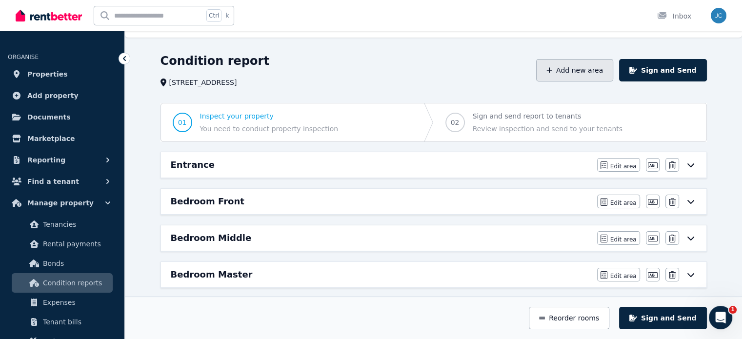
click at [590, 79] on button "Add new area" at bounding box center [574, 70] width 77 height 22
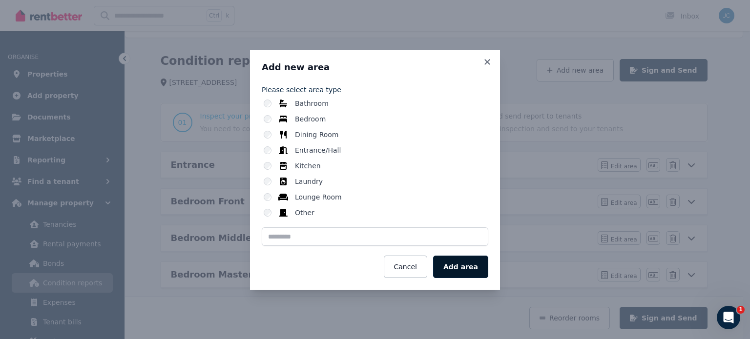
click at [457, 263] on button "Add area" at bounding box center [460, 267] width 55 height 22
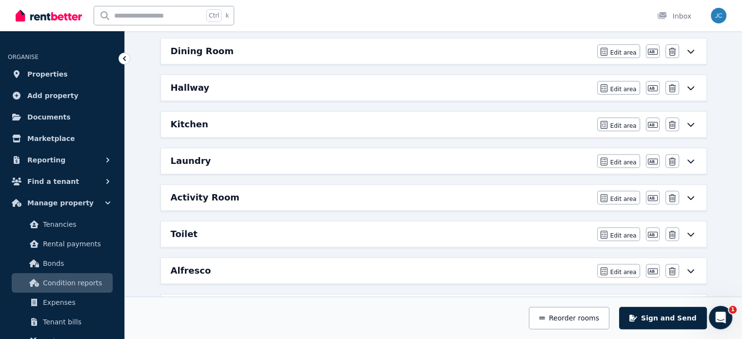
scroll to position [609, 0]
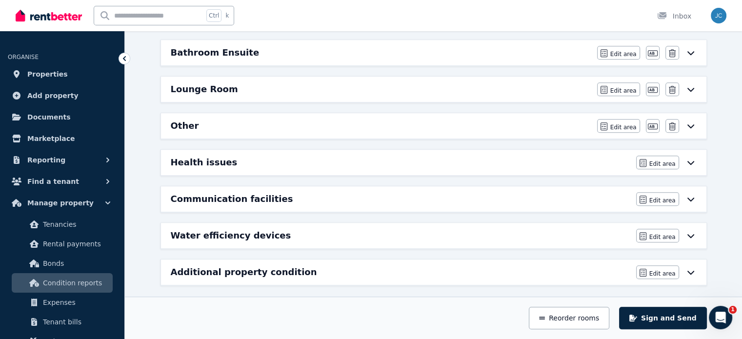
click at [319, 113] on div "Other Edit area Edit area Edit name [GEOGRAPHIC_DATA]" at bounding box center [434, 125] width 546 height 25
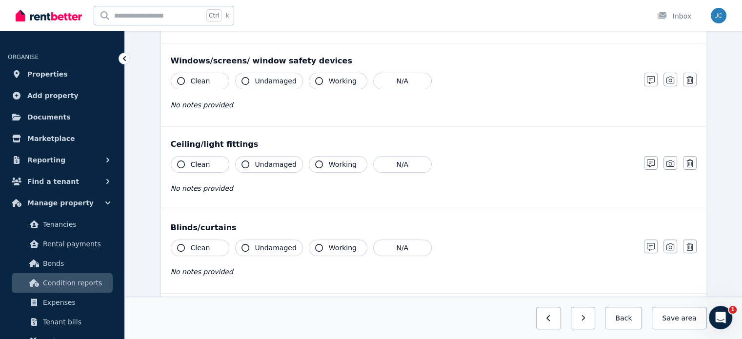
scroll to position [342, 0]
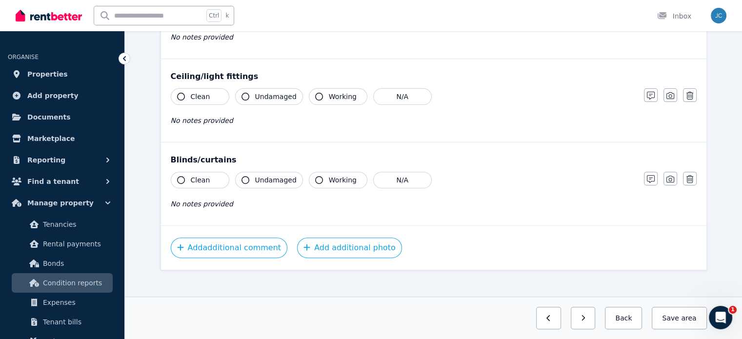
click at [742, 88] on div "Condition report 22 Clovelly Cres, Lynwood Add new item Other Mark all items as…" at bounding box center [433, 41] width 617 height 616
click at [742, 87] on div "Condition report 22 Clovelly Cres, Lynwood Add new item Other Mark all items as…" at bounding box center [433, 41] width 617 height 616
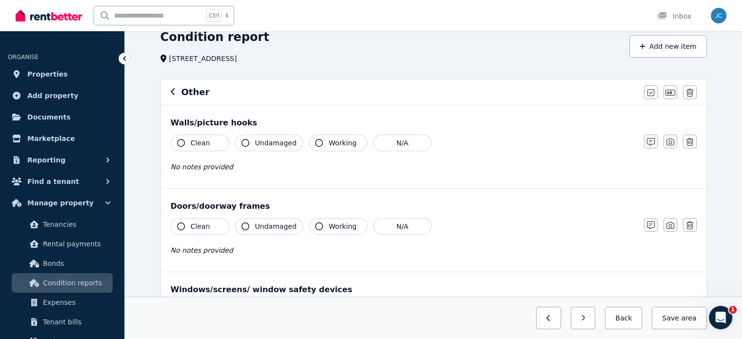
click at [700, 88] on div "Other Mark all items as good Edit name Delete" at bounding box center [434, 92] width 546 height 25
click at [690, 93] on icon "button" at bounding box center [690, 93] width 7 height 8
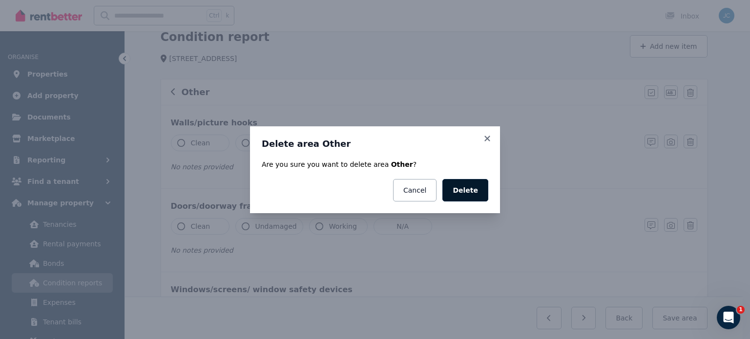
click at [482, 181] on button "Delete" at bounding box center [465, 190] width 46 height 22
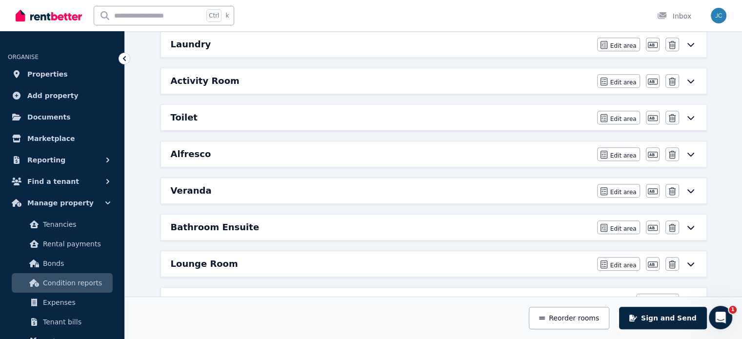
scroll to position [474, 0]
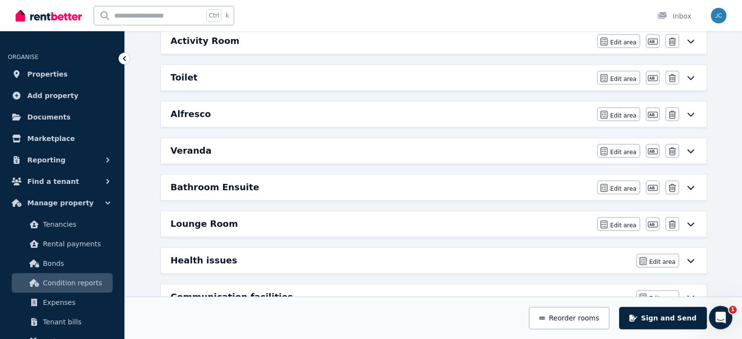
click at [346, 150] on div "Veranda" at bounding box center [381, 151] width 421 height 14
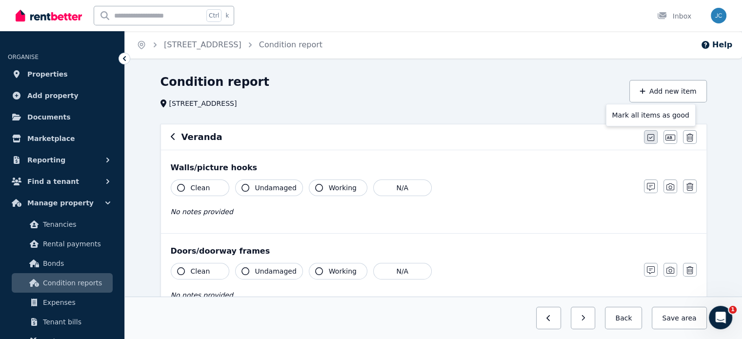
click at [648, 131] on button "button" at bounding box center [651, 137] width 14 height 14
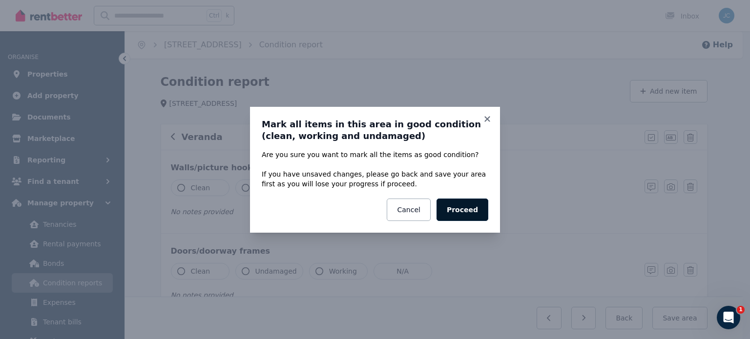
click at [463, 207] on button "Proceed" at bounding box center [462, 210] width 52 height 22
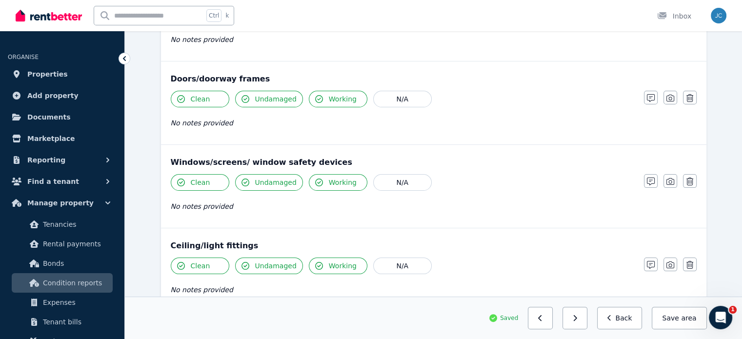
scroll to position [174, 0]
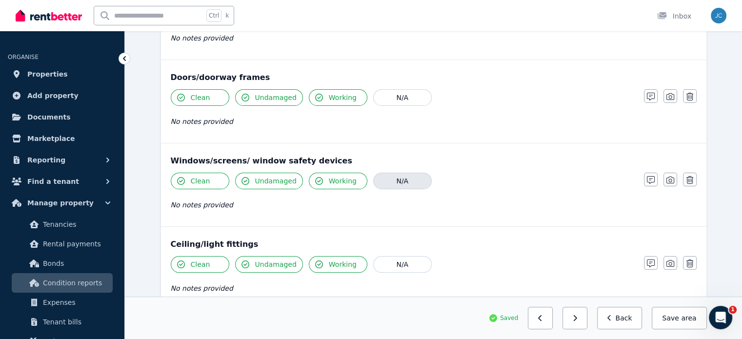
click at [414, 178] on button "N/A" at bounding box center [402, 181] width 59 height 17
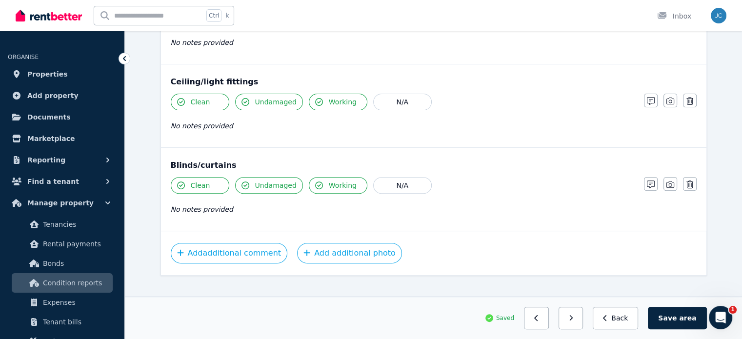
scroll to position [348, 0]
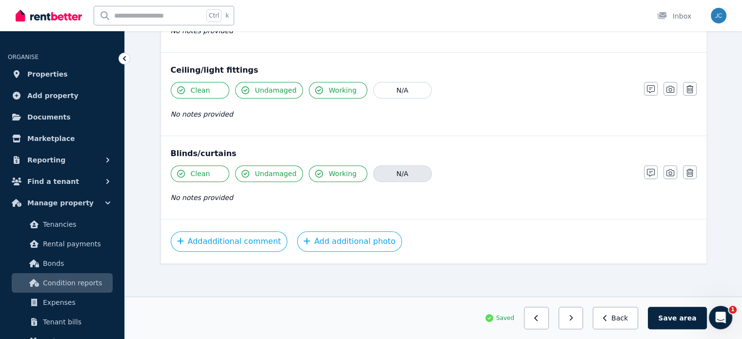
click at [404, 165] on button "N/A" at bounding box center [402, 173] width 59 height 17
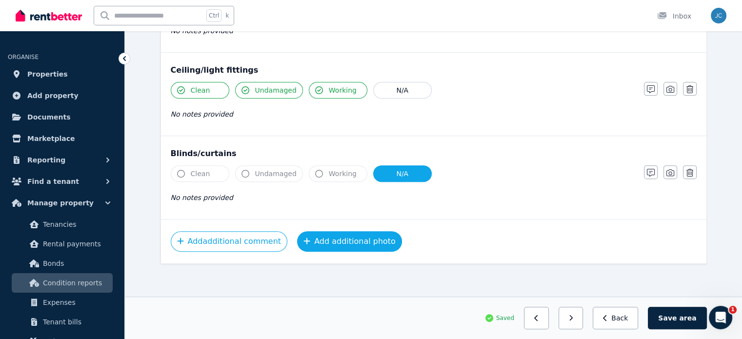
click at [354, 236] on button "Add additional photo" at bounding box center [349, 241] width 105 height 21
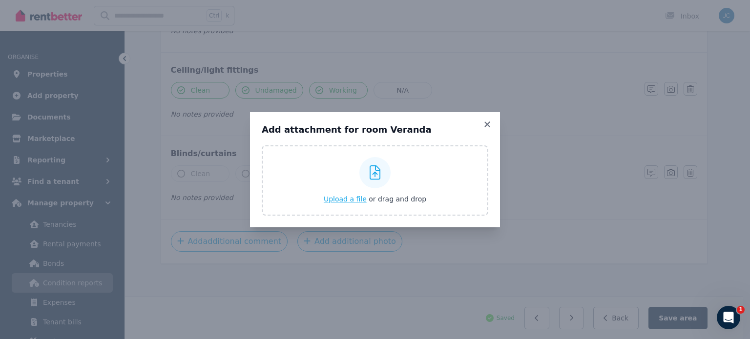
click at [352, 195] on span "Upload a file" at bounding box center [345, 199] width 43 height 8
click at [347, 195] on span "Upload a file" at bounding box center [345, 199] width 43 height 8
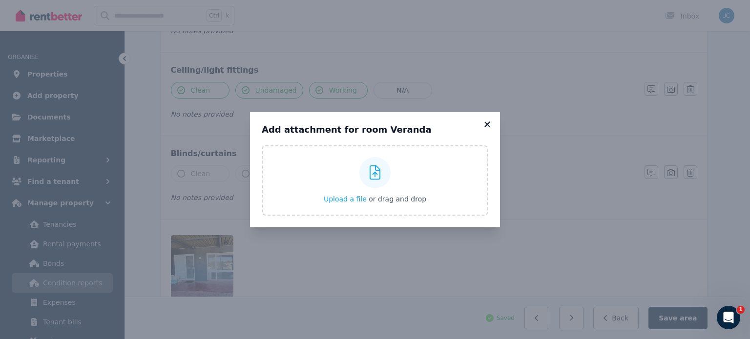
click at [488, 113] on div "Add attachment for room Veranda Upload a file or drag and drop Uploaded " Veran…" at bounding box center [375, 169] width 250 height 115
click at [486, 121] on icon at bounding box center [487, 124] width 10 height 9
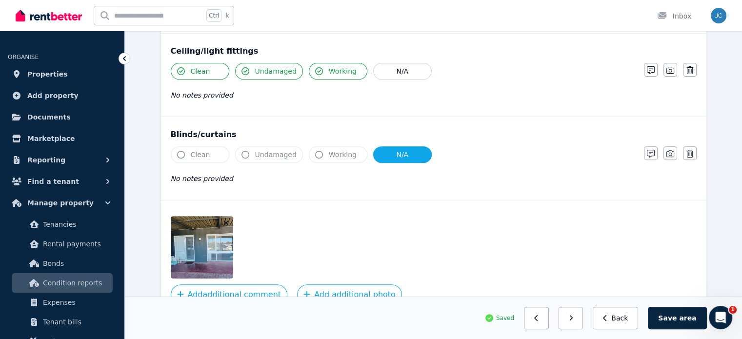
scroll to position [371, 0]
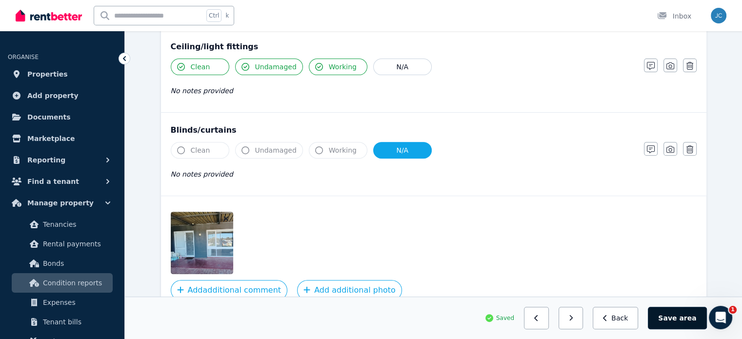
click at [670, 318] on button "Save area" at bounding box center [677, 318] width 59 height 22
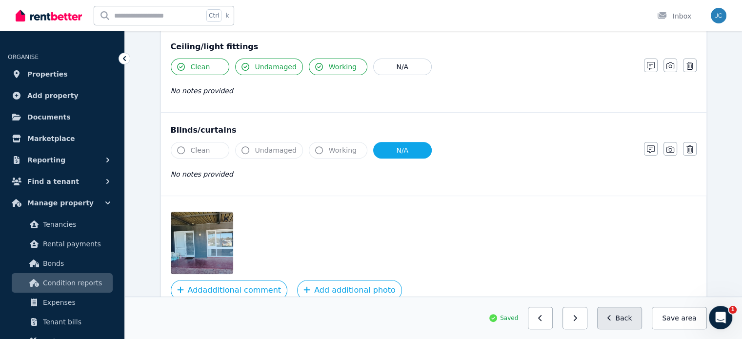
click at [638, 315] on button "Back" at bounding box center [619, 318] width 45 height 22
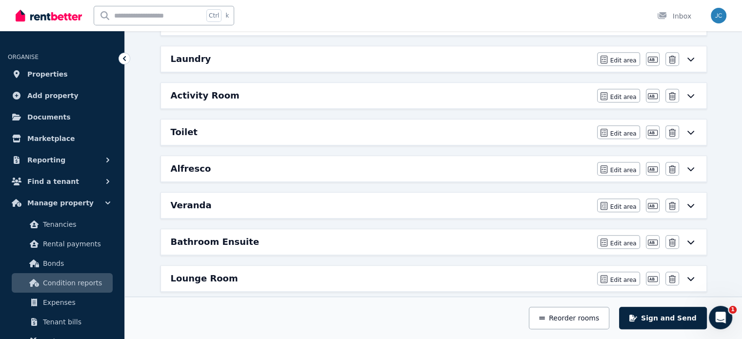
click at [330, 275] on div "Lounge Room" at bounding box center [381, 279] width 421 height 14
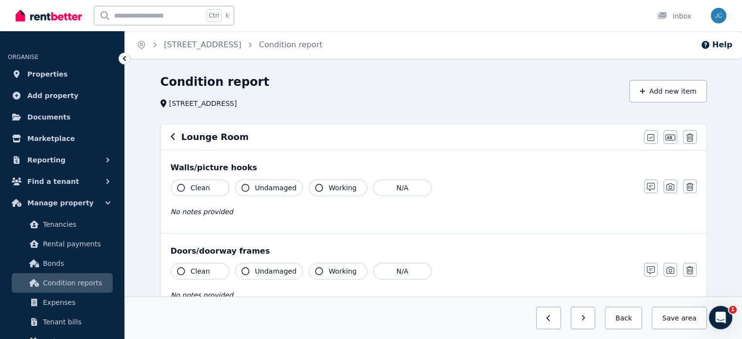
click at [330, 275] on span "Working" at bounding box center [343, 272] width 28 height 10
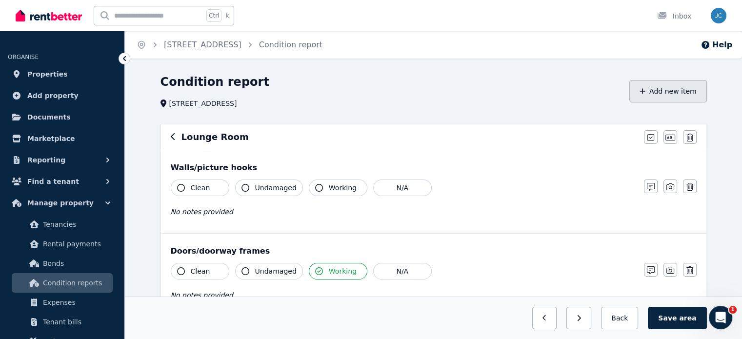
click at [670, 100] on button "Add new item" at bounding box center [669, 91] width 78 height 22
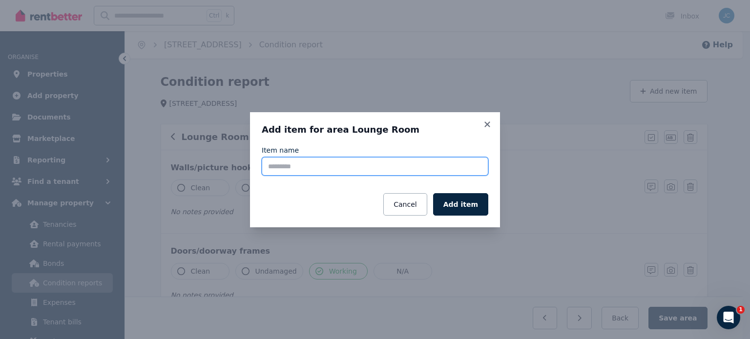
click at [354, 164] on input "Item name" at bounding box center [375, 166] width 226 height 19
type input "*"
type input "**********"
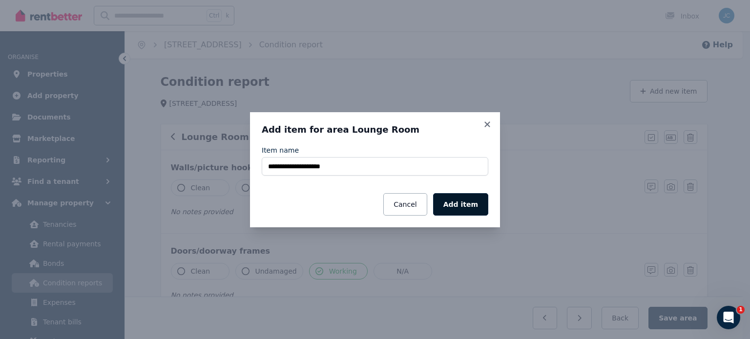
click at [459, 205] on button "Add item" at bounding box center [460, 204] width 55 height 22
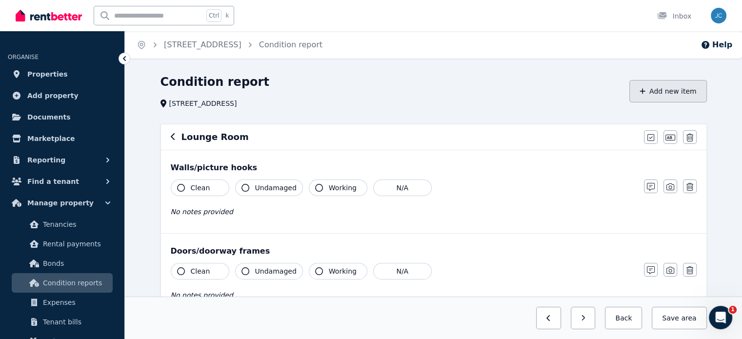
click at [652, 102] on button "Add new item" at bounding box center [669, 91] width 78 height 22
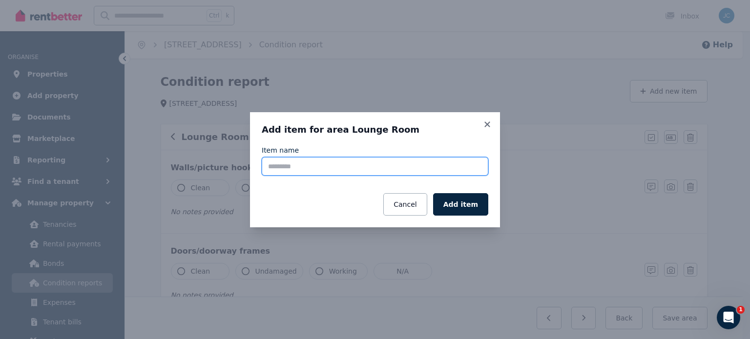
click at [370, 162] on input "Item name" at bounding box center [375, 166] width 226 height 19
type input "*******"
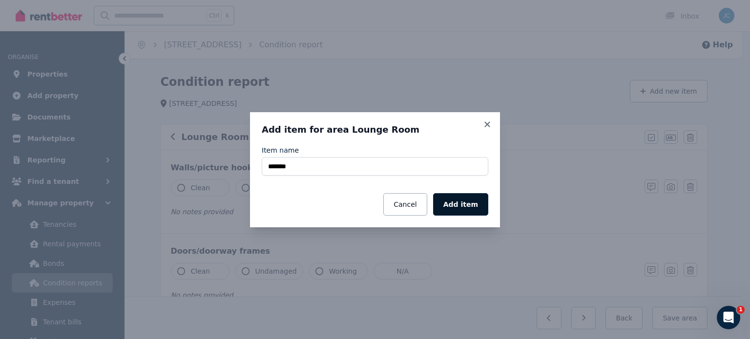
click at [460, 196] on button "Add item" at bounding box center [460, 204] width 55 height 22
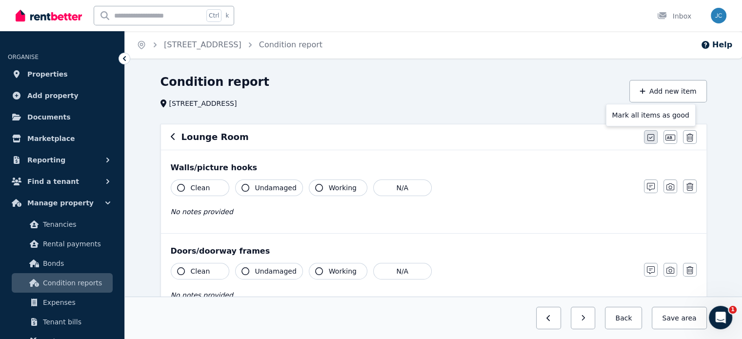
click at [653, 135] on icon "button" at bounding box center [651, 138] width 7 height 8
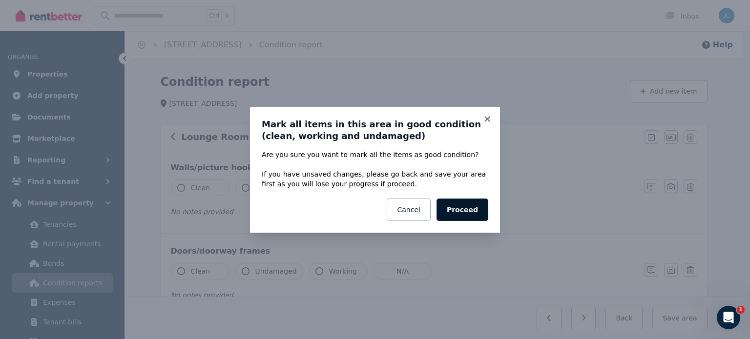
click at [466, 208] on button "Proceed" at bounding box center [462, 210] width 52 height 22
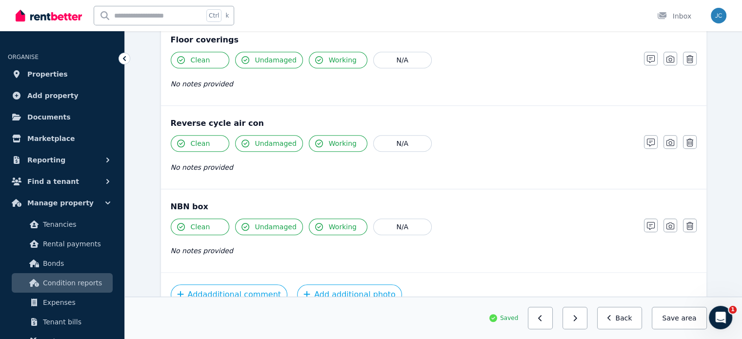
scroll to position [764, 0]
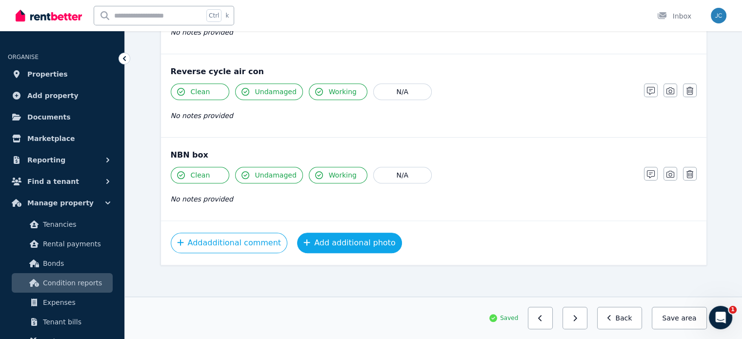
click at [375, 242] on button "Add additional photo" at bounding box center [349, 243] width 105 height 21
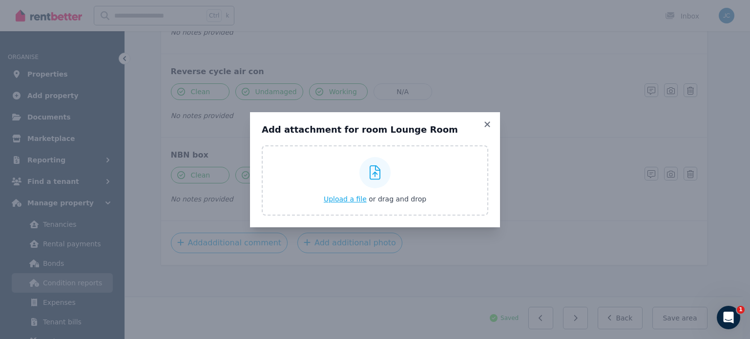
click at [349, 200] on span "Upload a file" at bounding box center [345, 199] width 43 height 8
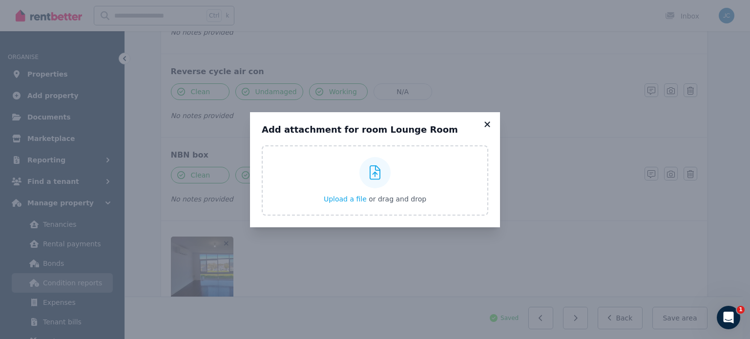
click at [489, 120] on icon at bounding box center [487, 124] width 10 height 9
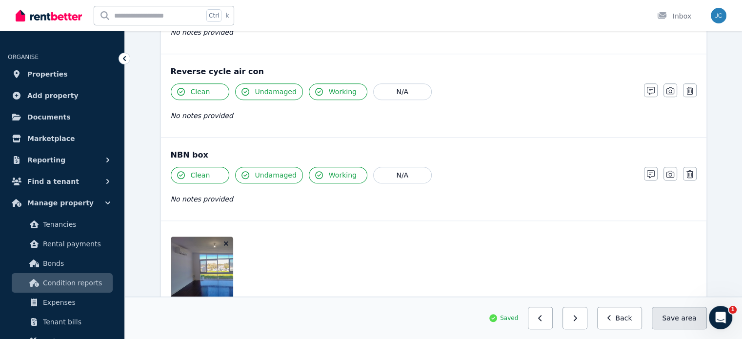
click at [674, 323] on button "Save area" at bounding box center [679, 318] width 55 height 22
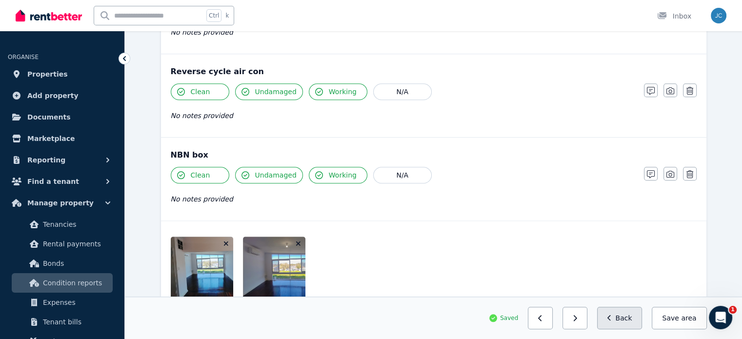
drag, startPoint x: 631, startPoint y: 315, endPoint x: 630, endPoint y: 324, distance: 8.8
click at [630, 324] on button "Back" at bounding box center [619, 318] width 45 height 22
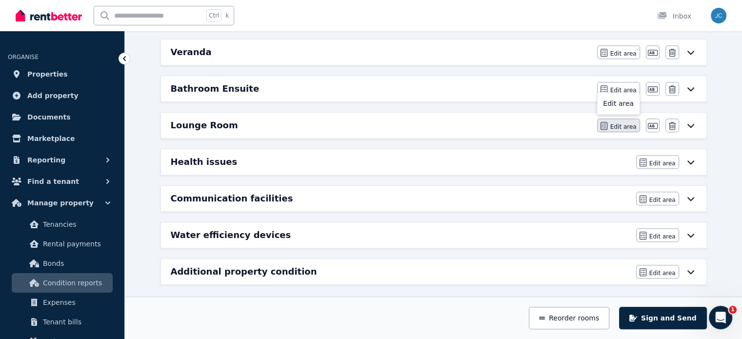
click at [617, 124] on span "Edit area" at bounding box center [624, 127] width 26 height 8
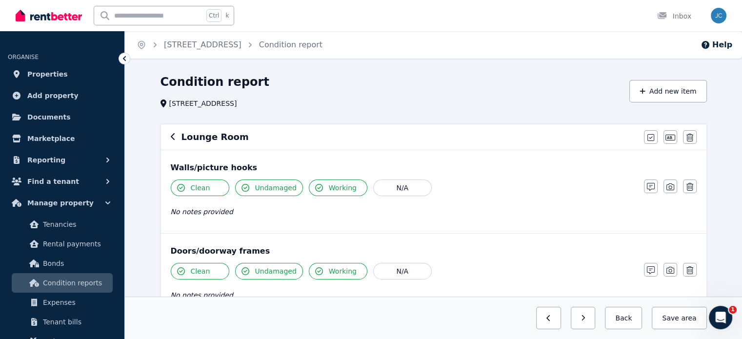
click at [195, 147] on div "Lounge Room Mark all items as good Edit name Delete" at bounding box center [434, 136] width 546 height 25
click at [190, 141] on h6 "Lounge Room" at bounding box center [215, 137] width 67 height 14
click at [177, 141] on div "Lounge Room" at bounding box center [405, 137] width 468 height 14
click at [174, 140] on icon "button" at bounding box center [173, 137] width 5 height 8
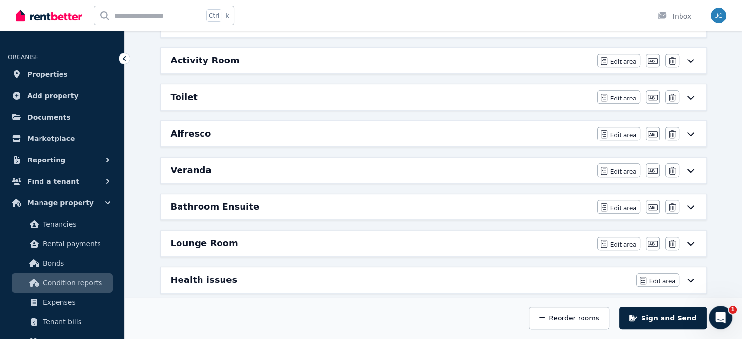
scroll to position [456, 0]
click at [189, 241] on h6 "Lounge Room" at bounding box center [204, 243] width 67 height 14
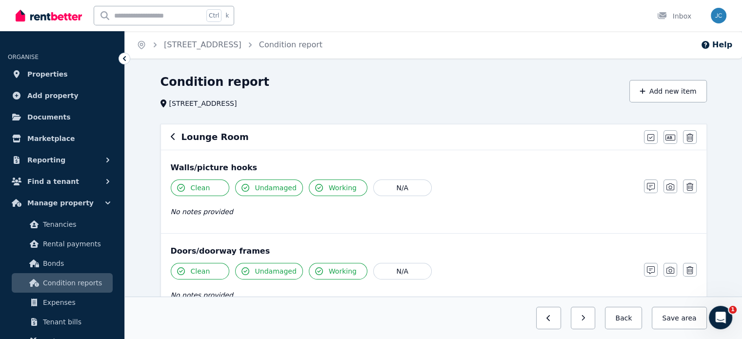
click at [194, 144] on div "Lounge Room Mark all items as good Edit name Delete" at bounding box center [434, 136] width 546 height 25
click at [193, 140] on h6 "Lounge Room" at bounding box center [215, 137] width 67 height 14
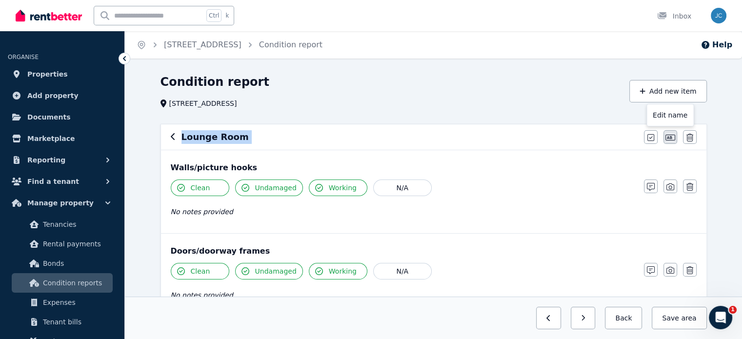
click at [667, 135] on icon "button" at bounding box center [671, 138] width 10 height 6
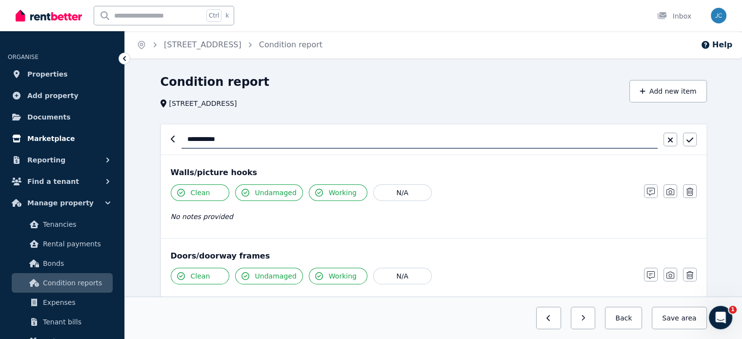
drag, startPoint x: 209, startPoint y: 144, endPoint x: 107, endPoint y: 130, distance: 103.5
click at [107, 130] on div "**********" at bounding box center [371, 169] width 742 height 339
type input "**********"
click at [684, 142] on button "button" at bounding box center [690, 140] width 14 height 14
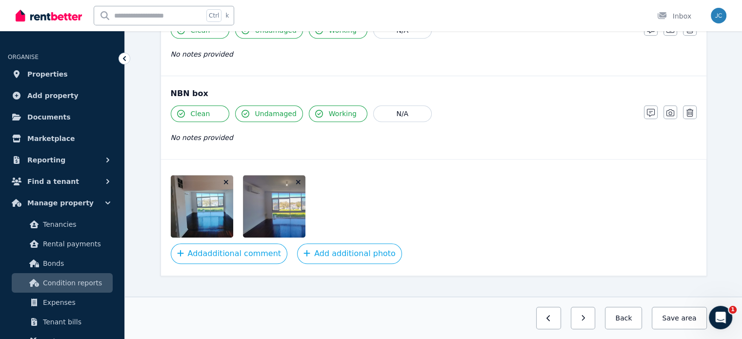
scroll to position [836, 0]
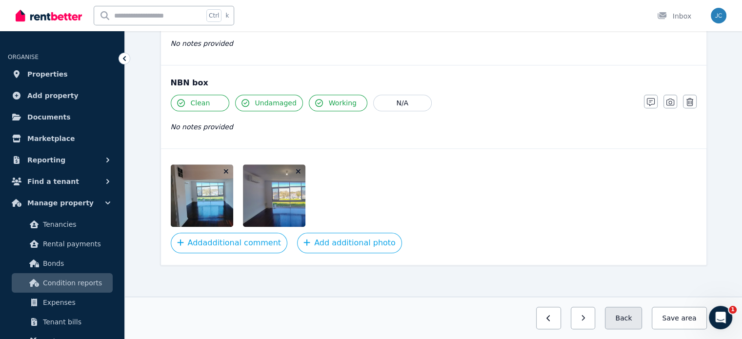
click at [628, 320] on button "Back" at bounding box center [623, 318] width 37 height 22
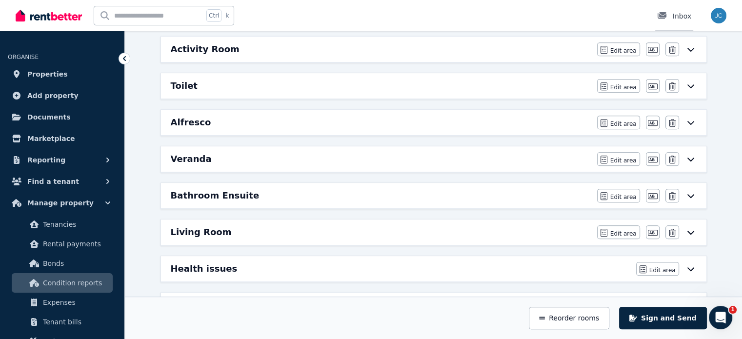
scroll to position [456, 0]
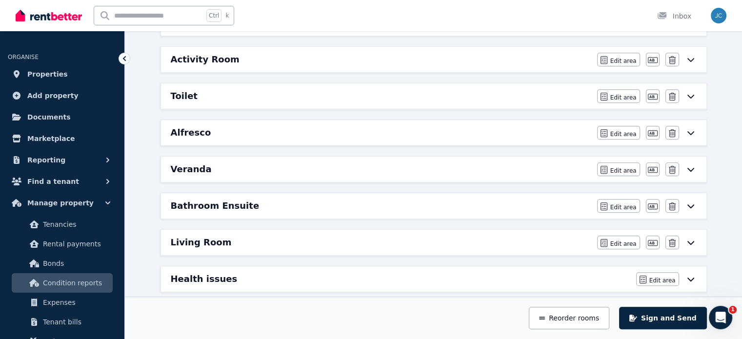
click at [308, 127] on div "Alfresco" at bounding box center [381, 133] width 421 height 14
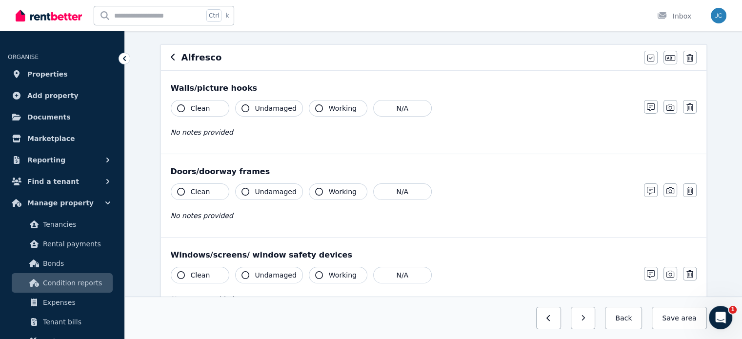
scroll to position [44, 0]
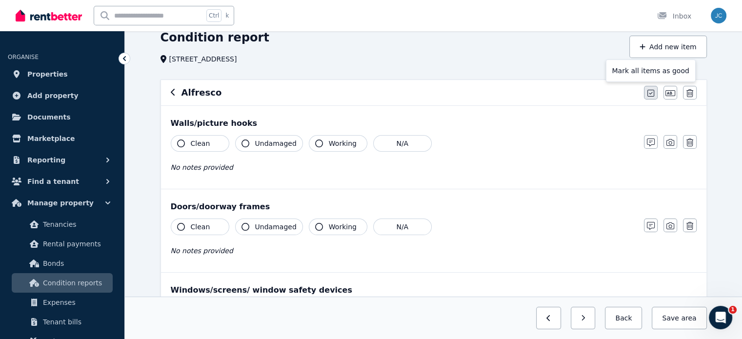
click at [650, 93] on icon "button" at bounding box center [651, 93] width 7 height 8
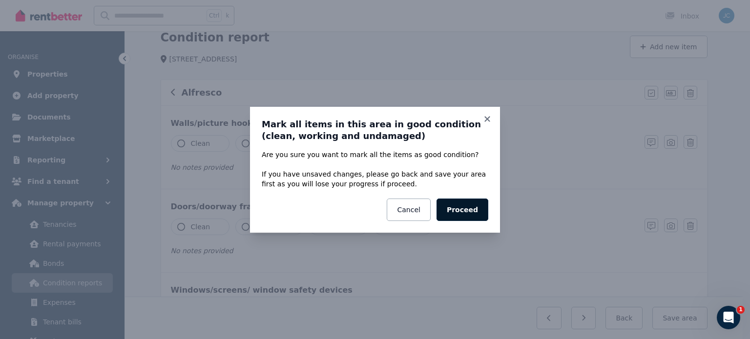
click at [465, 199] on button "Proceed" at bounding box center [462, 210] width 52 height 22
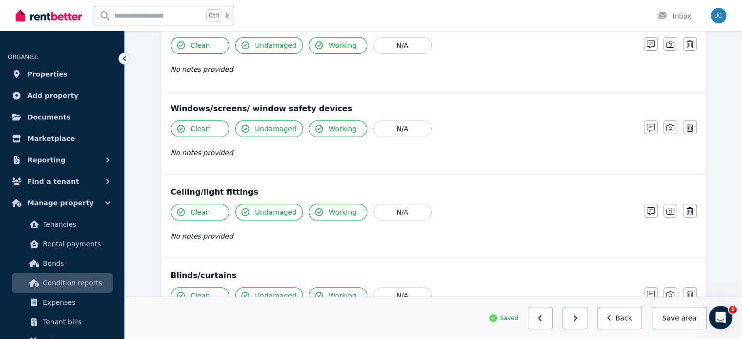
scroll to position [228, 0]
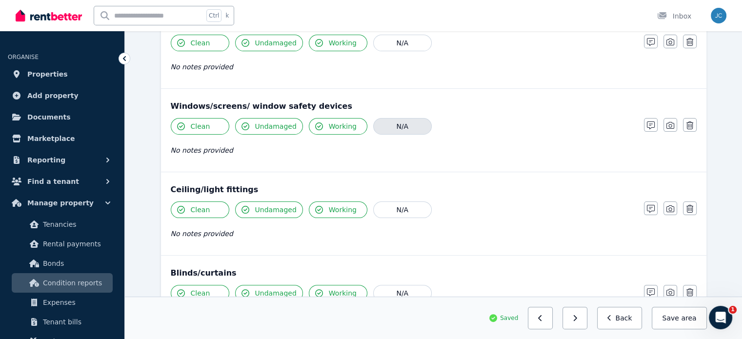
click at [411, 123] on button "N/A" at bounding box center [402, 126] width 59 height 17
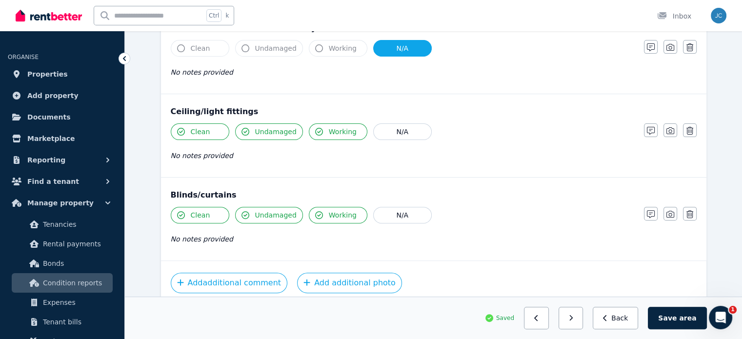
scroll to position [338, 0]
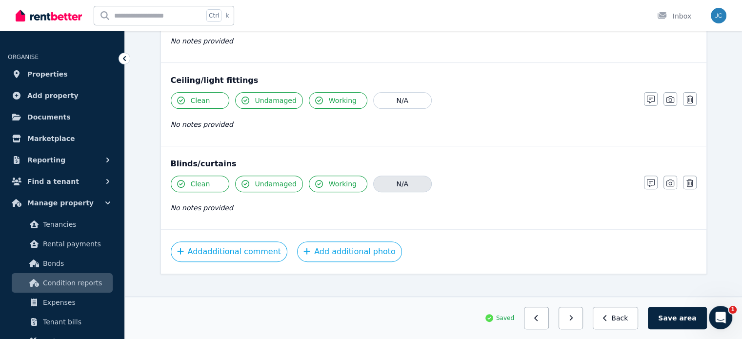
click at [411, 181] on button "N/A" at bounding box center [402, 184] width 59 height 17
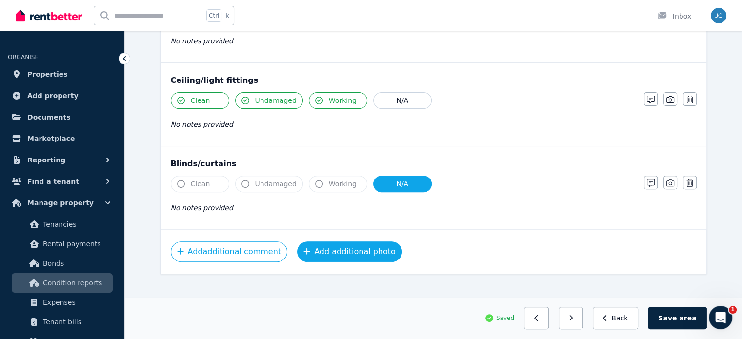
click at [368, 254] on button "Add additional photo" at bounding box center [349, 252] width 105 height 21
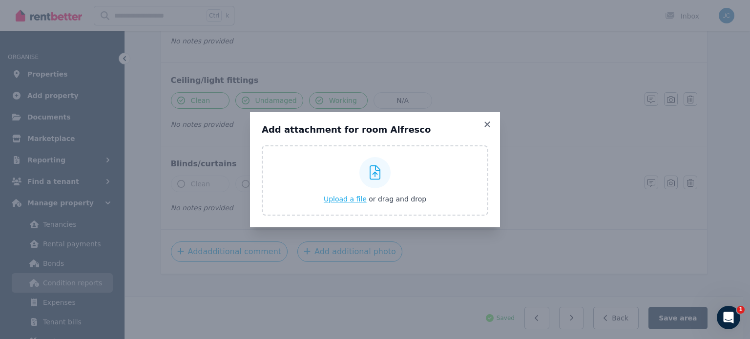
click at [357, 196] on span "Upload a file" at bounding box center [345, 199] width 43 height 8
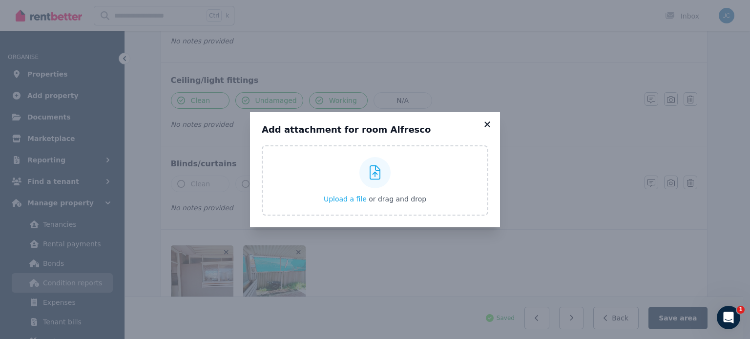
click at [489, 121] on icon at bounding box center [487, 124] width 10 height 9
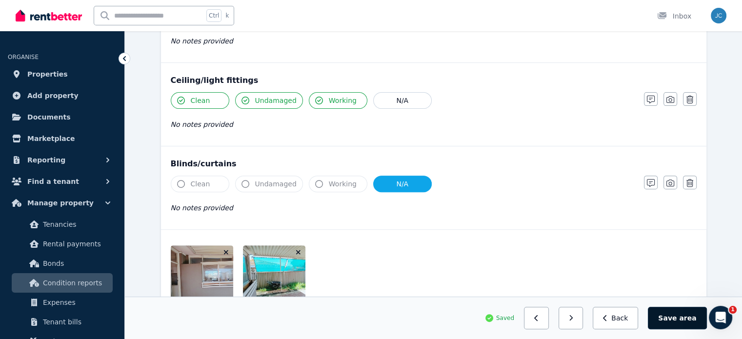
click at [668, 310] on button "Save area" at bounding box center [677, 318] width 59 height 22
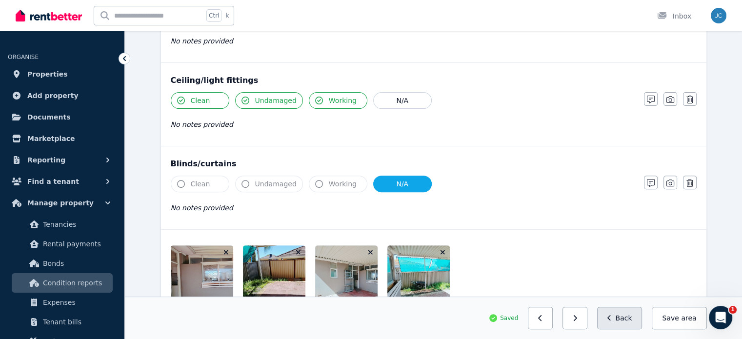
click at [625, 324] on button "Back" at bounding box center [619, 318] width 45 height 22
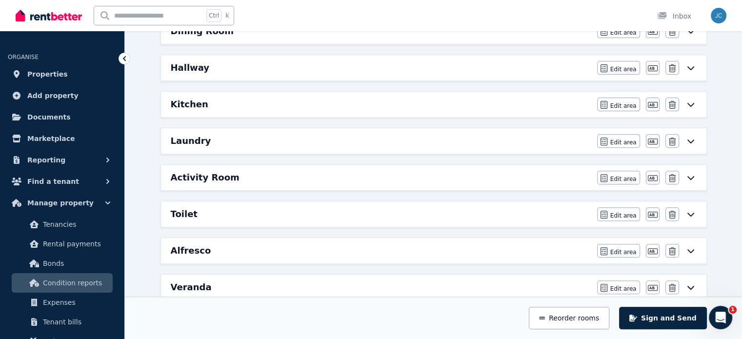
scroll to position [387, 0]
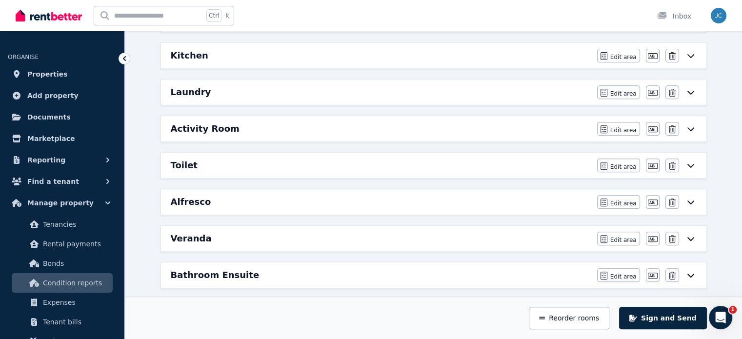
click at [322, 49] on div "Kitchen" at bounding box center [381, 56] width 421 height 14
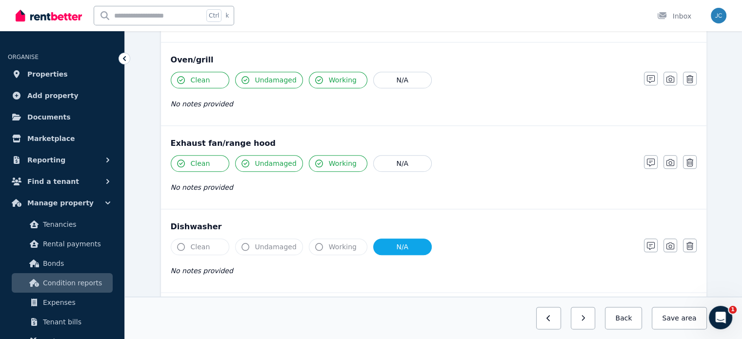
scroll to position [1252, 0]
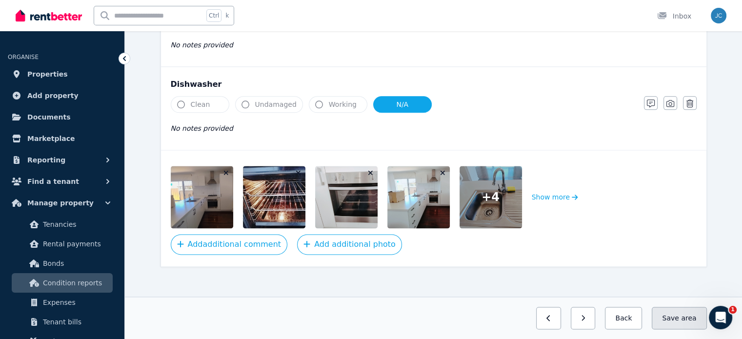
click at [676, 314] on button "Save area" at bounding box center [679, 318] width 55 height 22
click at [638, 318] on button "Back" at bounding box center [619, 318] width 45 height 22
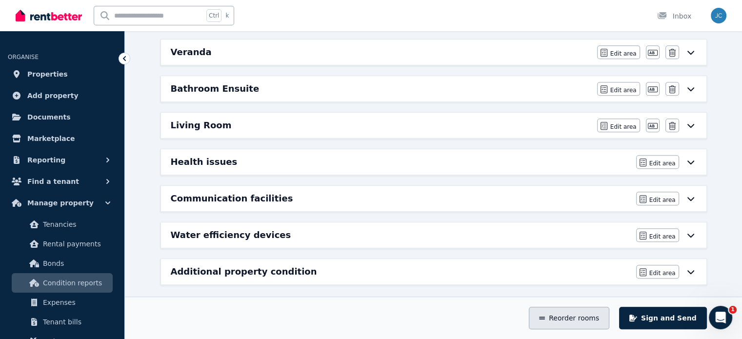
click at [584, 314] on button "Reorder rooms" at bounding box center [569, 318] width 81 height 22
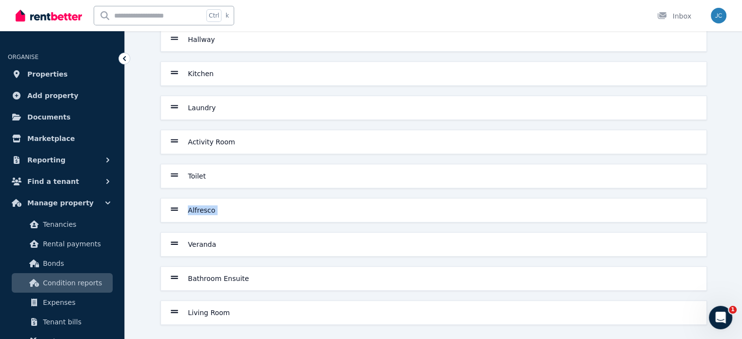
drag, startPoint x: 183, startPoint y: 242, endPoint x: 177, endPoint y: 228, distance: 14.7
click at [177, 228] on div "Entrance Bedroom Front Bedroom Middle Bedroom Master Bathroom Dining Room Hallw…" at bounding box center [434, 73] width 555 height 503
drag, startPoint x: 169, startPoint y: 244, endPoint x: 173, endPoint y: 100, distance: 144.0
click at [173, 100] on div "Entrance Bedroom Front Bedroom Middle Bedroom Master Bathroom Dining Room Hallw…" at bounding box center [434, 73] width 555 height 503
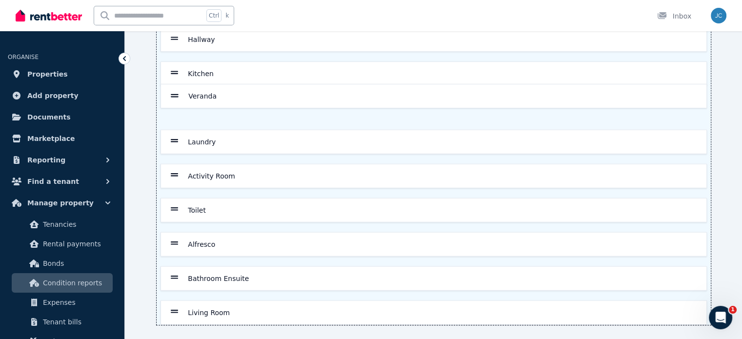
drag, startPoint x: 172, startPoint y: 241, endPoint x: 172, endPoint y: 90, distance: 151.3
click at [172, 90] on div "Entrance Bedroom Front Bedroom Middle Bedroom Master Bathroom Dining Room Hallw…" at bounding box center [434, 73] width 555 height 503
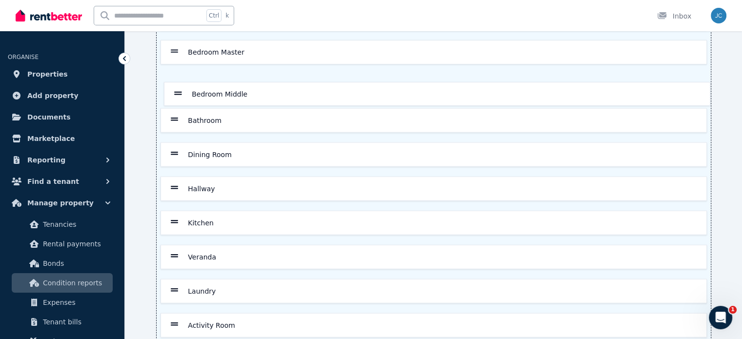
scroll to position [134, 0]
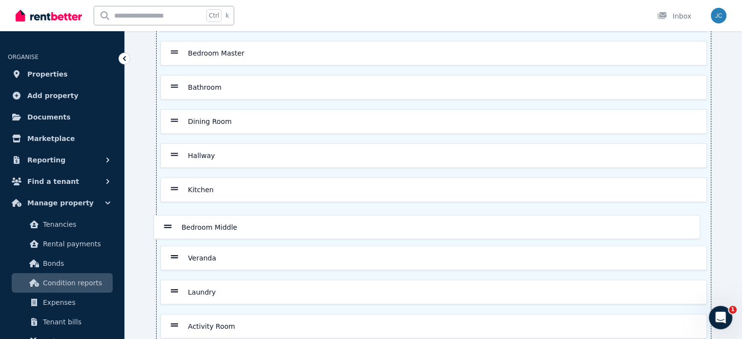
drag, startPoint x: 175, startPoint y: 44, endPoint x: 169, endPoint y: 226, distance: 181.7
click at [169, 226] on div "Entrance Bedroom Front Bedroom Middle Bedroom Master Bathroom Dining Room Hallw…" at bounding box center [434, 224] width 555 height 503
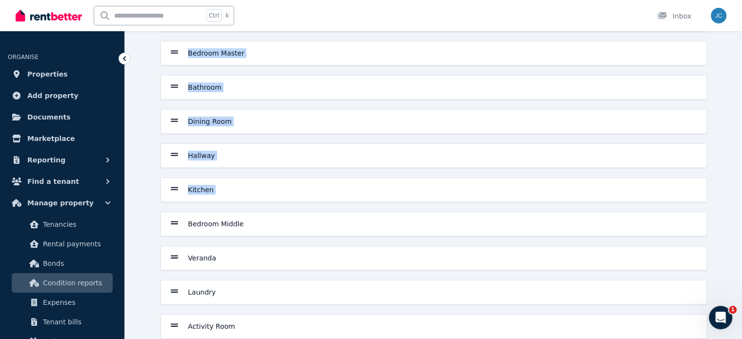
drag, startPoint x: 180, startPoint y: 50, endPoint x: 174, endPoint y: 141, distance: 91.0
click at [177, 192] on div "Entrance Bedroom Front Bedroom Master Bathroom Dining Room Hallway Kitchen Bedr…" at bounding box center [434, 224] width 555 height 503
click at [138, 103] on div "Save order Entrance Bedroom Front Bedroom Master Bathroom Dining Room Hallway K…" at bounding box center [433, 216] width 617 height 553
drag, startPoint x: 170, startPoint y: 58, endPoint x: 178, endPoint y: 230, distance: 172.0
click at [178, 230] on div "Entrance Bedroom Front Bedroom Master Bathroom Dining Room Hallway Kitchen Bedr…" at bounding box center [434, 224] width 555 height 503
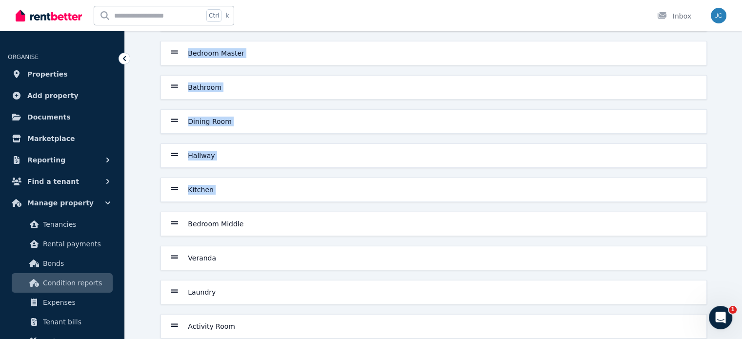
click at [150, 226] on div "Save order Entrance Bedroom Front Bedroom Master Bathroom Dining Room Hallway K…" at bounding box center [433, 216] width 617 height 553
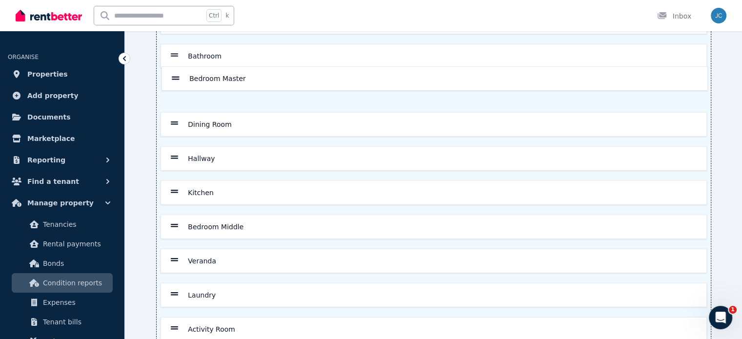
scroll to position [129, 0]
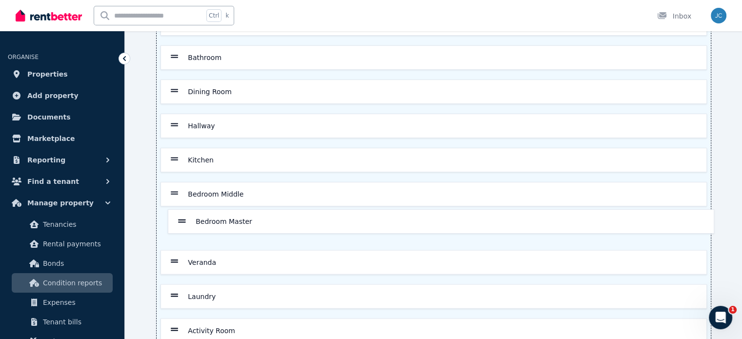
drag, startPoint x: 178, startPoint y: 57, endPoint x: 185, endPoint y: 229, distance: 173.0
click at [185, 229] on div "Entrance Bedroom Front Bedroom Master Bathroom Dining Room Hallway Kitchen Bedr…" at bounding box center [434, 228] width 555 height 503
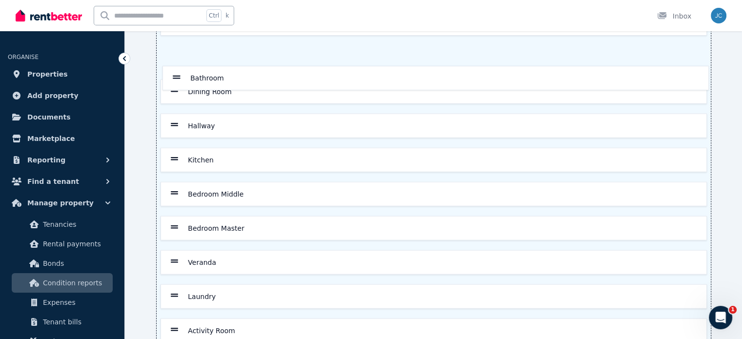
scroll to position [127, 0]
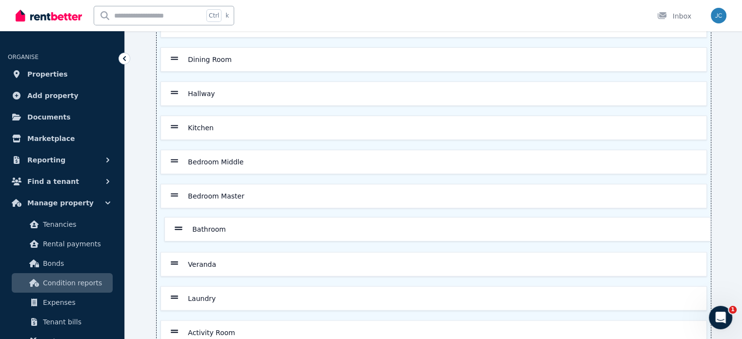
drag, startPoint x: 175, startPoint y: 57, endPoint x: 180, endPoint y: 236, distance: 179.2
click at [180, 236] on div "Entrance Bedroom Front Bathroom Dining Room Hallway Kitchen Bedroom Middle Bedr…" at bounding box center [434, 230] width 555 height 503
click at [178, 327] on div "Activity Room" at bounding box center [203, 333] width 64 height 12
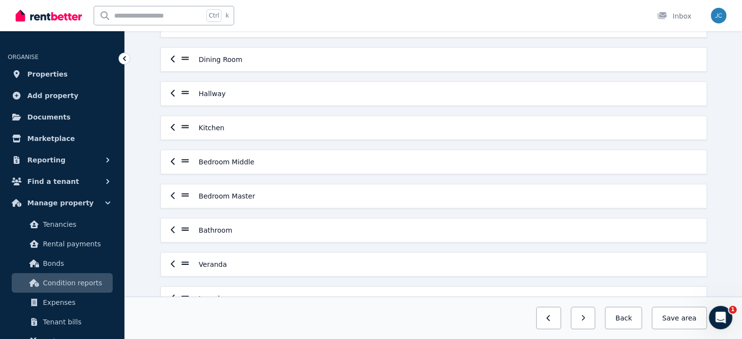
click at [145, 276] on div "Save order Entrance Bedroom Front Dining Room Hallway Kitchen Bedroom Middle Be…" at bounding box center [433, 244] width 617 height 595
click at [621, 313] on button "Back" at bounding box center [623, 318] width 37 height 22
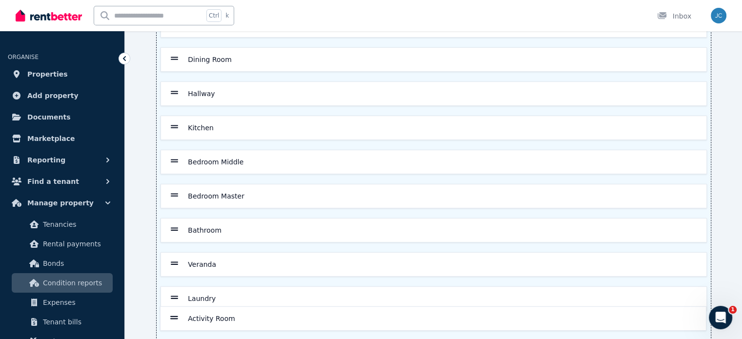
scroll to position [131, 0]
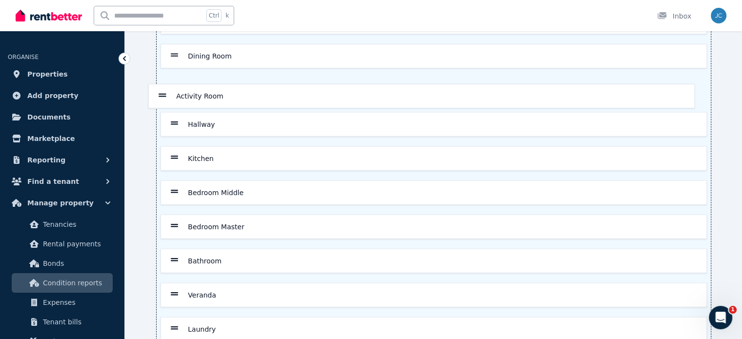
drag, startPoint x: 178, startPoint y: 326, endPoint x: 166, endPoint y: 88, distance: 237.5
click at [166, 88] on div "Entrance Bedroom Front Dining Room Hallway Kitchen Bedroom Middle Bedroom Maste…" at bounding box center [434, 227] width 555 height 503
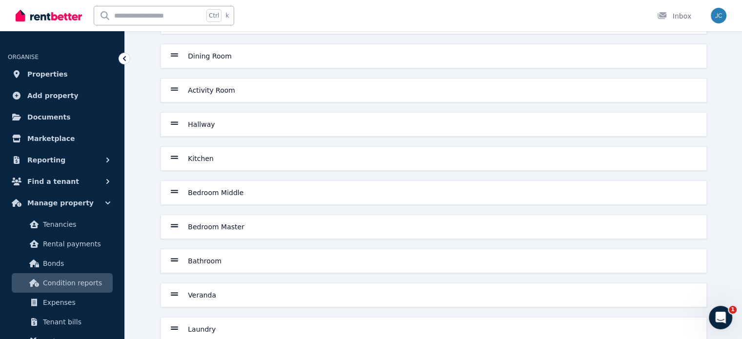
scroll to position [132, 0]
drag, startPoint x: 176, startPoint y: 294, endPoint x: 180, endPoint y: 76, distance: 218.7
click at [180, 76] on div "Entrance Bedroom Front Dining Room Activity Room Hallway Kitchen Bedroom Middle…" at bounding box center [434, 225] width 555 height 503
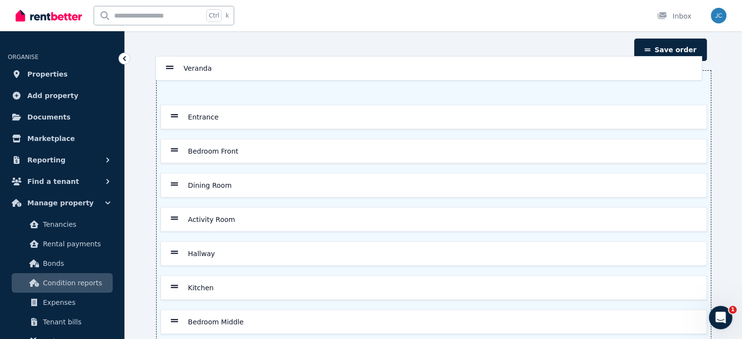
scroll to position [30, 0]
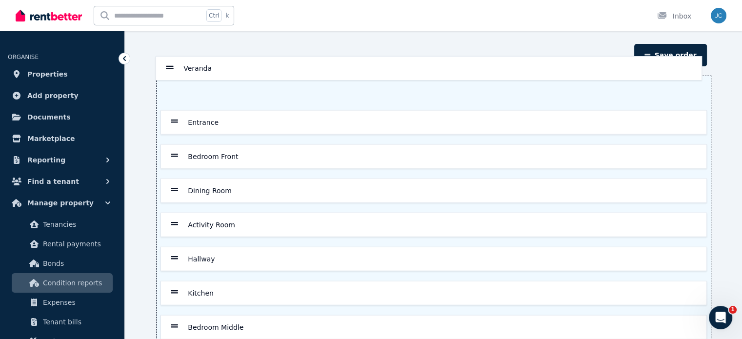
drag, startPoint x: 174, startPoint y: 171, endPoint x: 169, endPoint y: 66, distance: 105.5
click at [169, 66] on section "Save order Entrance Bedroom Front Dining Room Veranda Activity Room Hallway Kit…" at bounding box center [434, 320] width 555 height 553
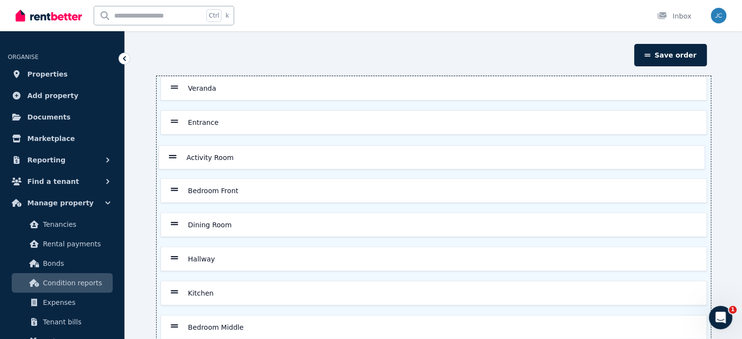
drag, startPoint x: 173, startPoint y: 224, endPoint x: 172, endPoint y: 154, distance: 69.3
click at [172, 154] on div "Veranda Entrance Bedroom Front Dining Room Activity Room Hallway Kitchen Bedroo…" at bounding box center [434, 327] width 555 height 503
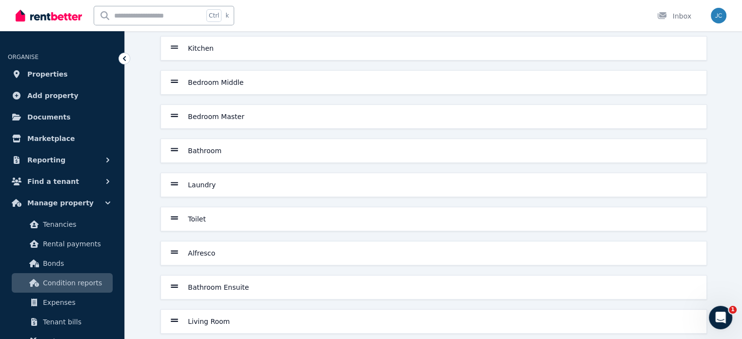
scroll to position [284, 0]
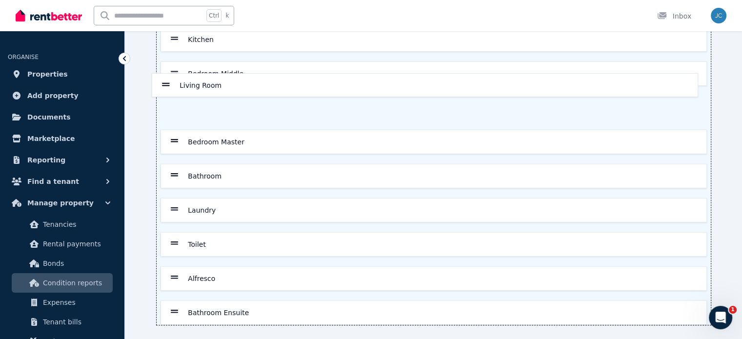
drag, startPoint x: 175, startPoint y: 307, endPoint x: 168, endPoint y: 74, distance: 233.4
click at [168, 74] on div "Veranda Entrance Activity Room Bedroom Front Dining Room Hallway Kitchen Bedroo…" at bounding box center [434, 73] width 555 height 503
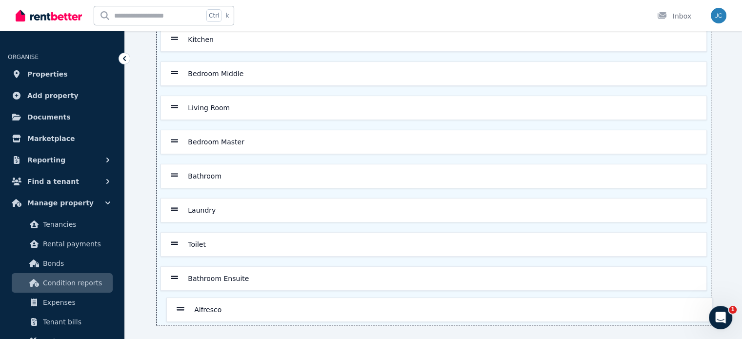
drag, startPoint x: 173, startPoint y: 280, endPoint x: 180, endPoint y: 320, distance: 40.0
click at [180, 320] on div "Veranda Entrance Activity Room Bedroom Front Dining Room Hallway Kitchen Bedroo…" at bounding box center [434, 73] width 555 height 503
drag, startPoint x: 175, startPoint y: 205, endPoint x: 178, endPoint y: 281, distance: 76.2
click at [178, 281] on div "Veranda Entrance Activity Room Bedroom Front Dining Room Hallway Kitchen Bedroo…" at bounding box center [434, 73] width 555 height 503
drag, startPoint x: 176, startPoint y: 210, endPoint x: 179, endPoint y: 253, distance: 43.1
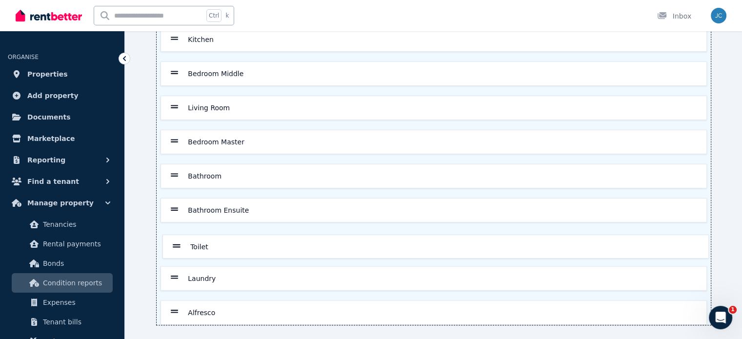
click at [179, 253] on div "Veranda Entrance Activity Room Bedroom Front Dining Room Hallway Kitchen Bedroo…" at bounding box center [434, 73] width 555 height 503
drag, startPoint x: 173, startPoint y: 210, endPoint x: 173, endPoint y: 177, distance: 33.2
click at [173, 177] on div "Veranda Entrance Activity Room Bedroom Front Dining Room Hallway Kitchen Bedroo…" at bounding box center [434, 73] width 555 height 503
drag, startPoint x: 172, startPoint y: 140, endPoint x: 174, endPoint y: 185, distance: 44.9
click at [174, 185] on div "Veranda Entrance Activity Room Bedroom Front Dining Room Hallway Kitchen Bedroo…" at bounding box center [434, 73] width 555 height 503
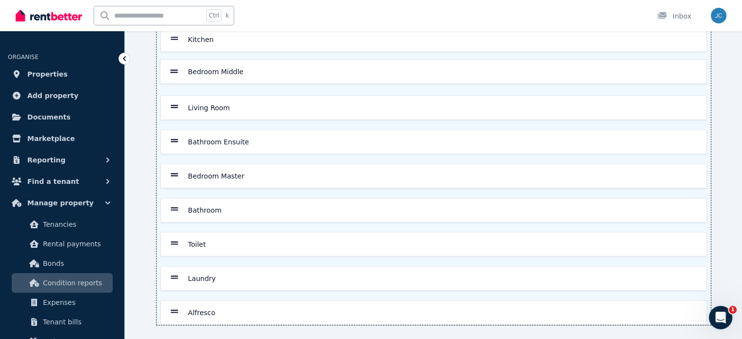
scroll to position [282, 0]
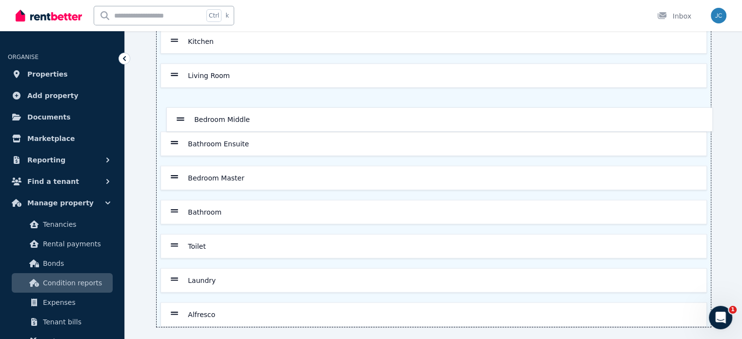
drag, startPoint x: 176, startPoint y: 69, endPoint x: 184, endPoint y: 121, distance: 52.3
click at [184, 121] on div "Veranda Entrance Activity Room Bedroom Front Dining Room Hallway Kitchen Bedroo…" at bounding box center [434, 75] width 555 height 503
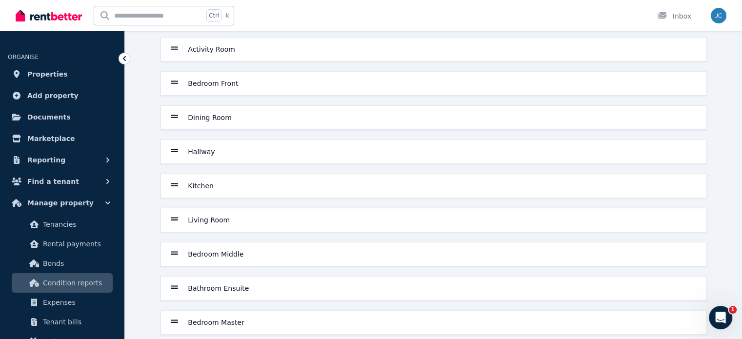
scroll to position [124, 0]
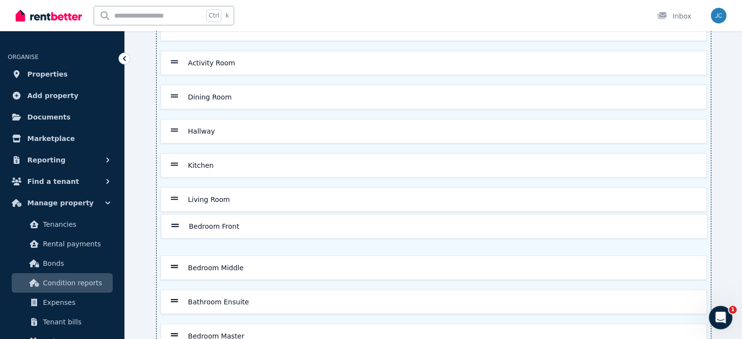
drag, startPoint x: 176, startPoint y: 93, endPoint x: 178, endPoint y: 227, distance: 134.2
click at [178, 227] on div "Veranda Entrance Activity Room Bedroom Front Dining Room Hallway Kitchen Living…" at bounding box center [434, 233] width 555 height 503
drag, startPoint x: 175, startPoint y: 129, endPoint x: 183, endPoint y: 238, distance: 109.1
click at [183, 238] on div "Veranda Entrance Activity Room Dining Room Hallway Kitchen Living Room Bedroom …" at bounding box center [434, 233] width 555 height 503
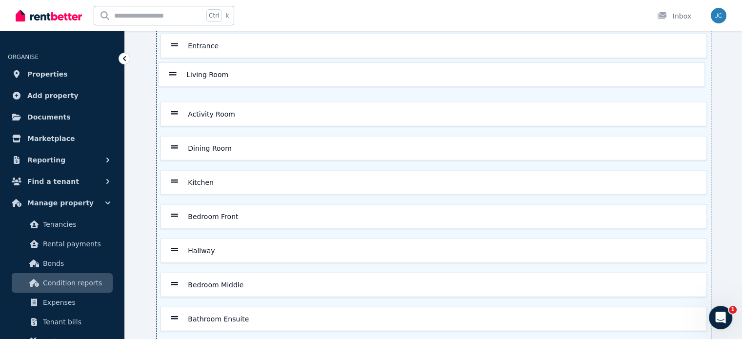
drag, startPoint x: 175, startPoint y: 165, endPoint x: 174, endPoint y: 72, distance: 93.7
click at [174, 72] on div "Veranda Entrance Activity Room Dining Room Kitchen Living Room Bedroom Front Ha…" at bounding box center [434, 251] width 555 height 503
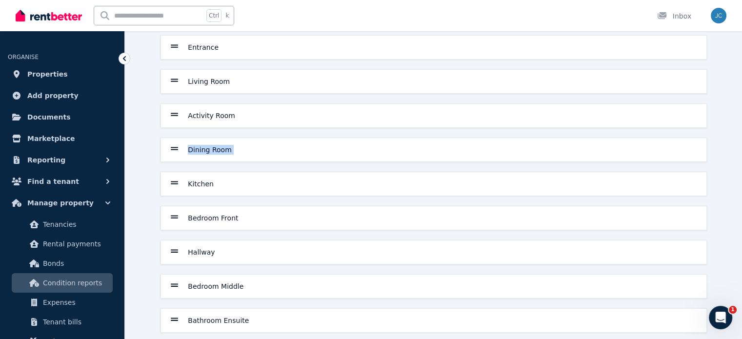
drag, startPoint x: 182, startPoint y: 190, endPoint x: 172, endPoint y: 154, distance: 37.8
click at [172, 154] on div "Veranda Entrance Living Room Activity Room Dining Room Kitchen Bedroom Front Ha…" at bounding box center [434, 252] width 555 height 503
click at [144, 185] on div "Save order Veranda Entrance Living Room Activity Room Dining Room Kitchen Bedro…" at bounding box center [433, 245] width 617 height 553
click at [177, 183] on div "Veranda Entrance Living Room Activity Room Dining Room Kitchen Bedroom Front Ha…" at bounding box center [434, 252] width 555 height 503
drag, startPoint x: 176, startPoint y: 118, endPoint x: 182, endPoint y: 188, distance: 70.5
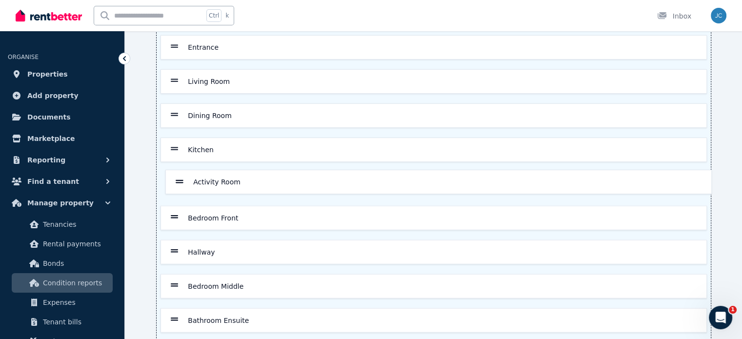
click at [182, 188] on div "Veranda Entrance Living Room Activity Room Dining Room Kitchen Bedroom Front Ha…" at bounding box center [434, 252] width 555 height 503
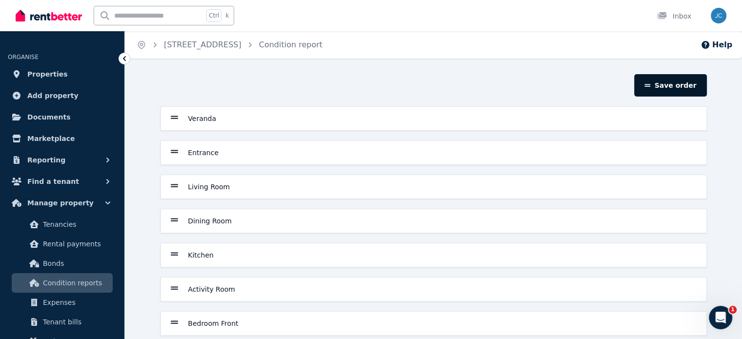
click at [675, 90] on button "Save order" at bounding box center [671, 85] width 72 height 22
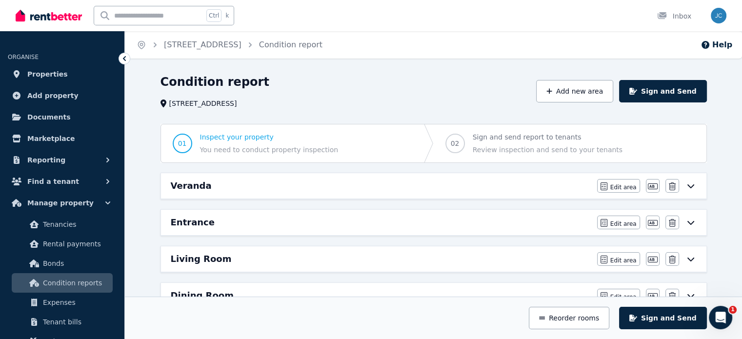
click at [692, 188] on icon at bounding box center [691, 186] width 12 height 8
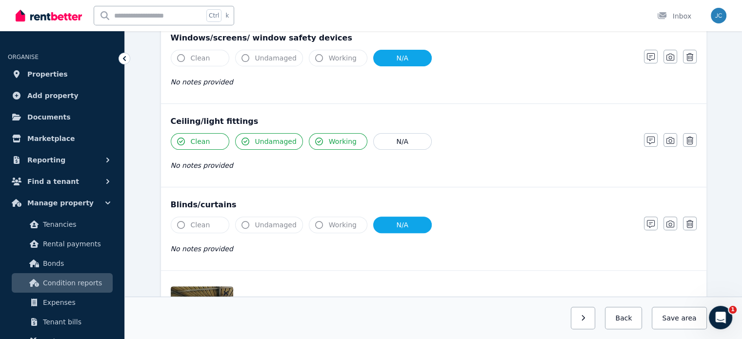
scroll to position [395, 0]
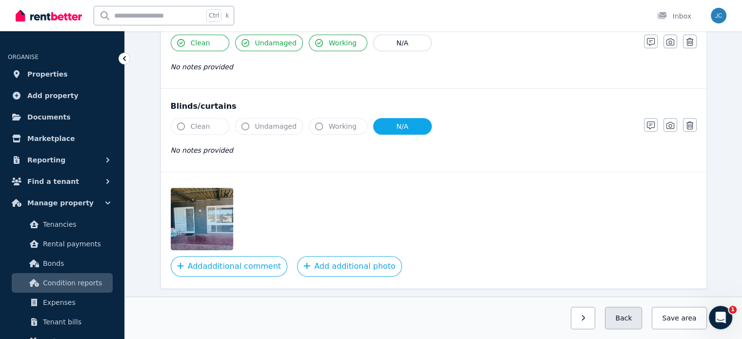
click at [627, 315] on button "Back" at bounding box center [623, 318] width 37 height 22
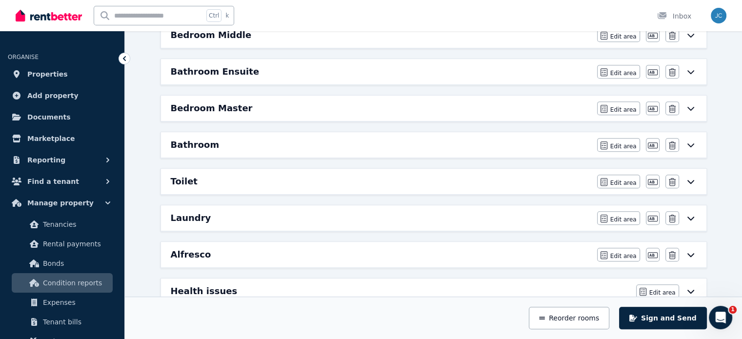
scroll to position [147, 0]
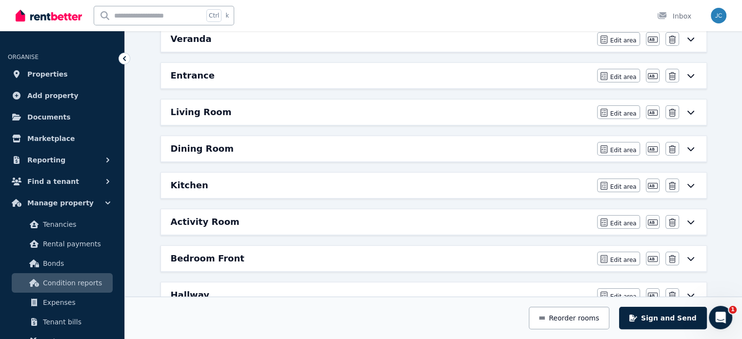
click at [689, 74] on icon at bounding box center [690, 76] width 7 height 4
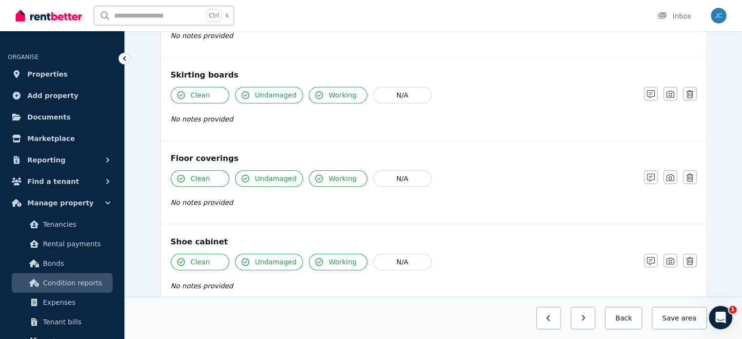
scroll to position [692, 0]
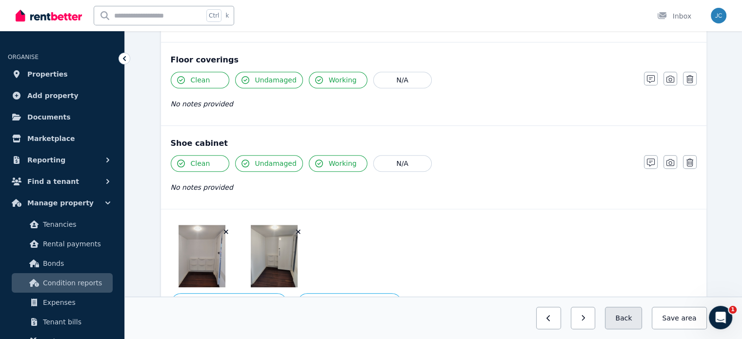
click at [626, 316] on button "Back" at bounding box center [623, 318] width 37 height 22
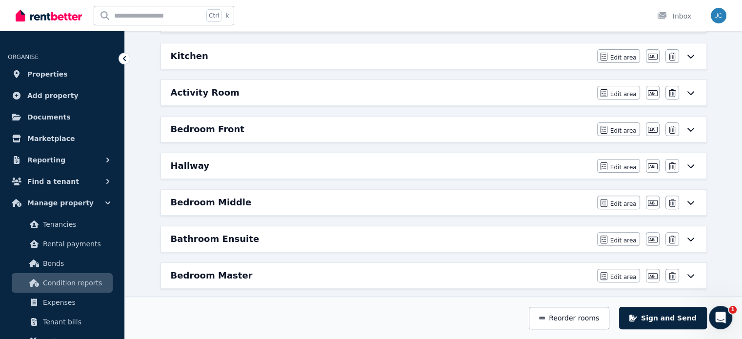
scroll to position [0, 0]
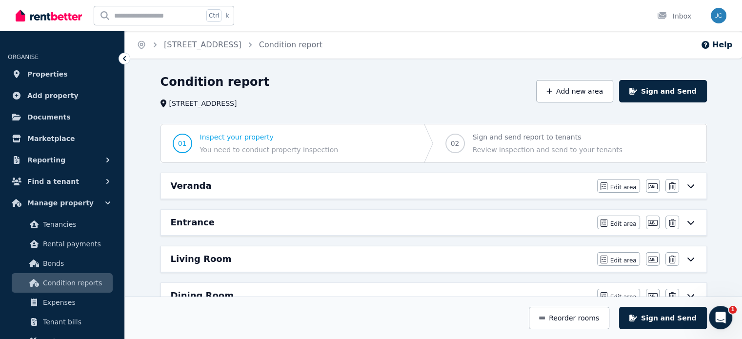
click at [464, 250] on div "Living Room Edit area Edit area Edit name [GEOGRAPHIC_DATA]" at bounding box center [434, 259] width 546 height 25
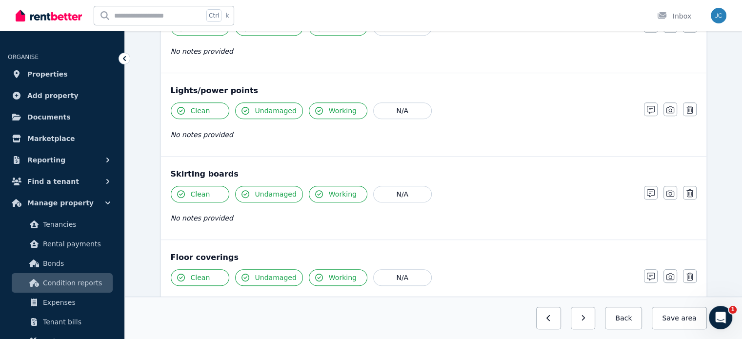
scroll to position [791, 0]
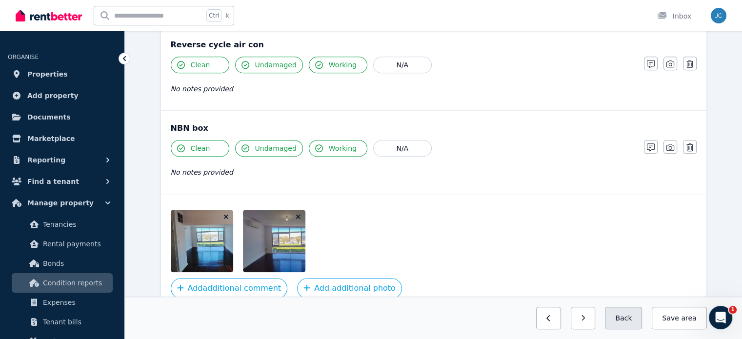
click at [630, 320] on button "Back" at bounding box center [623, 318] width 37 height 22
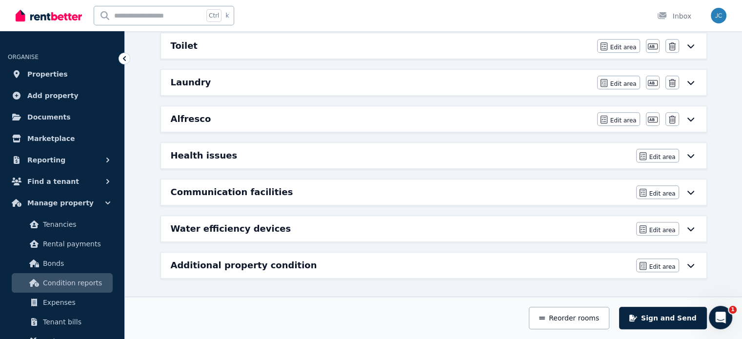
scroll to position [573, 0]
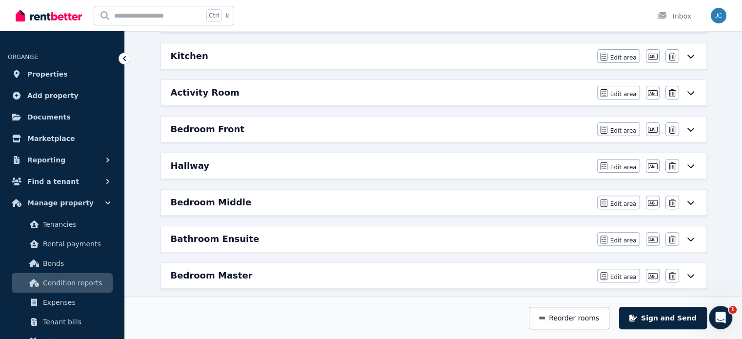
scroll to position [0, 0]
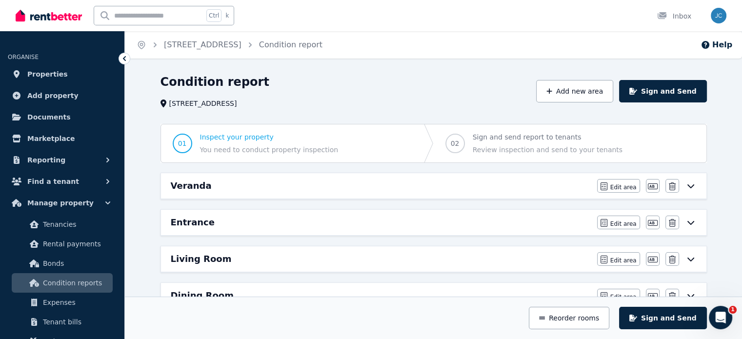
click at [292, 283] on div "Dining Room Edit area Edit area Edit name [GEOGRAPHIC_DATA]" at bounding box center [434, 295] width 546 height 25
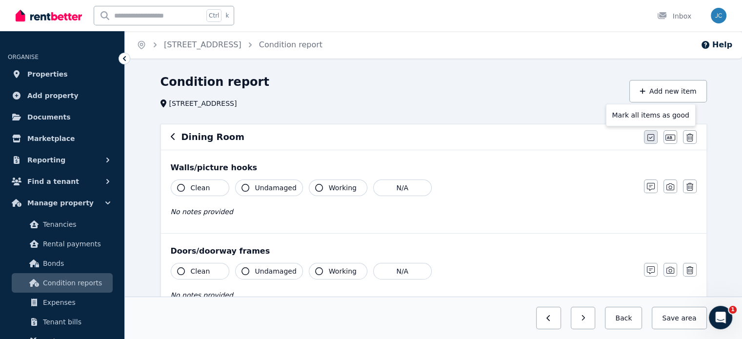
click at [652, 133] on button "button" at bounding box center [651, 137] width 14 height 14
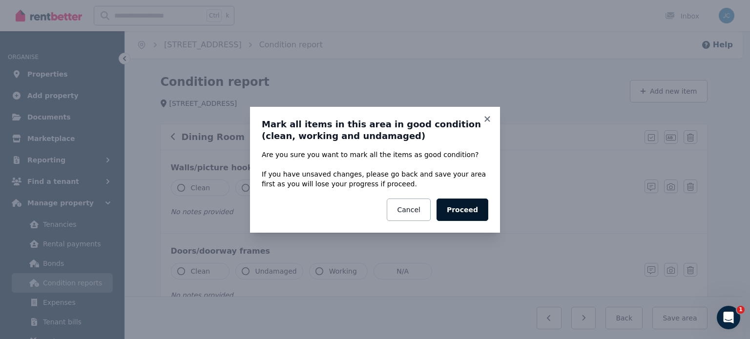
click at [467, 203] on button "Proceed" at bounding box center [462, 210] width 52 height 22
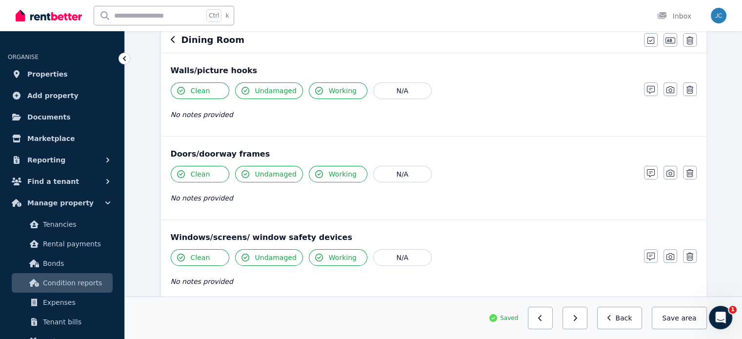
scroll to position [124, 0]
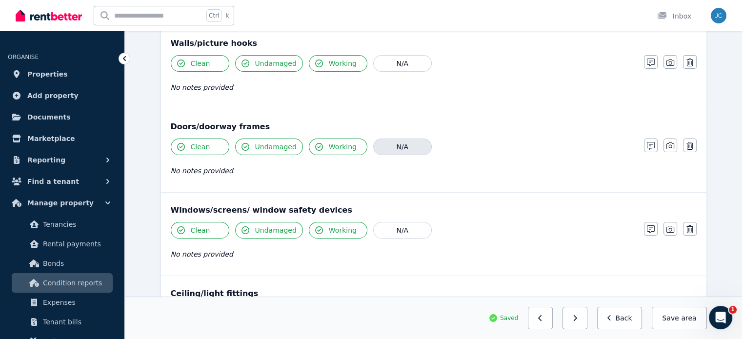
click at [392, 148] on button "N/A" at bounding box center [402, 147] width 59 height 17
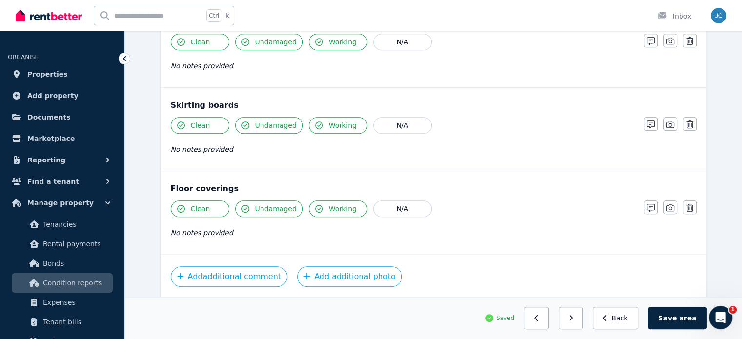
scroll to position [587, 0]
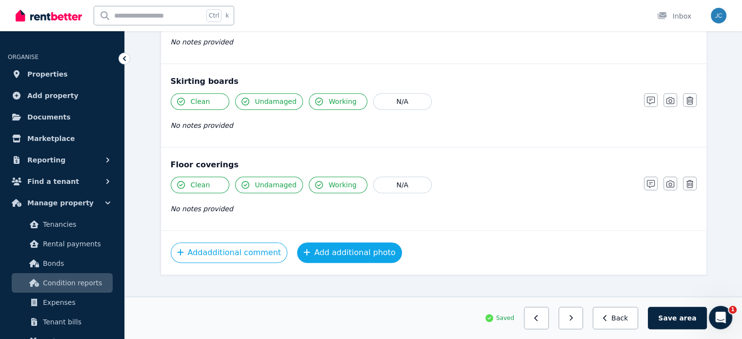
click at [361, 254] on button "Add additional photo" at bounding box center [349, 253] width 105 height 21
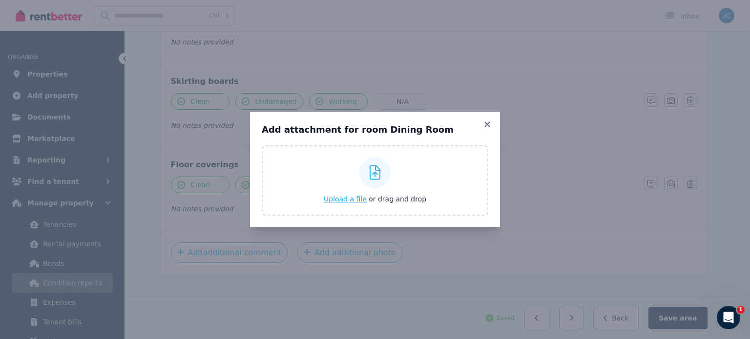
click at [344, 202] on span "Upload a file" at bounding box center [345, 199] width 43 height 8
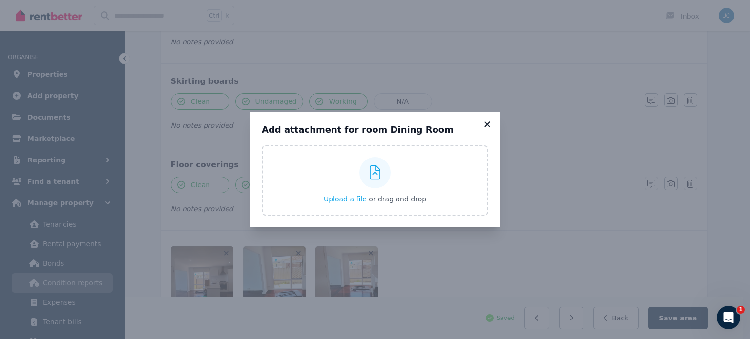
click at [484, 122] on icon at bounding box center [486, 124] width 5 height 5
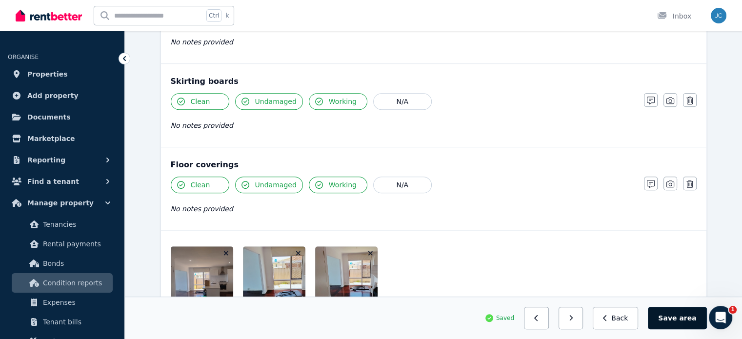
click at [681, 326] on button "Save area" at bounding box center [677, 318] width 59 height 22
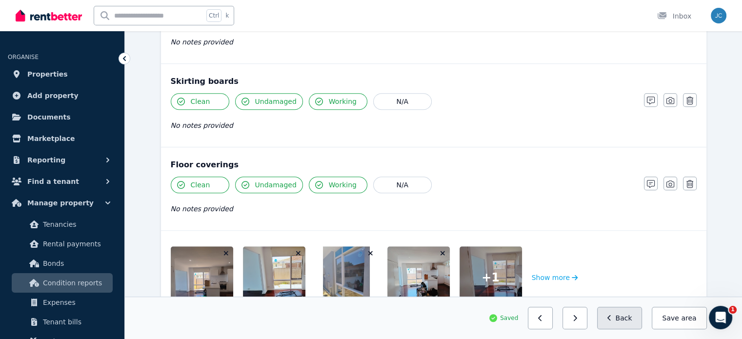
click at [617, 311] on button "Back" at bounding box center [619, 318] width 45 height 22
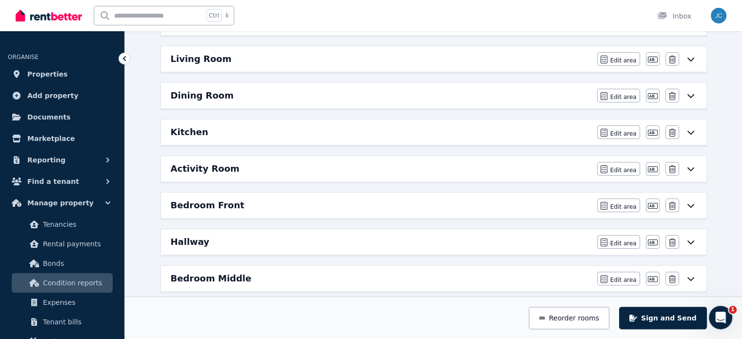
scroll to position [199, 0]
click at [477, 137] on div "Kitchen" at bounding box center [381, 133] width 421 height 14
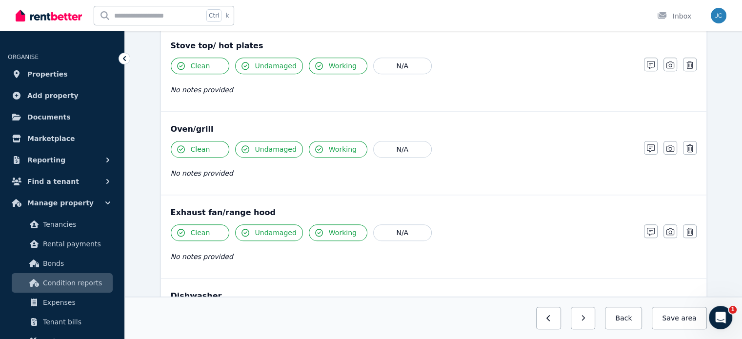
scroll to position [1252, 0]
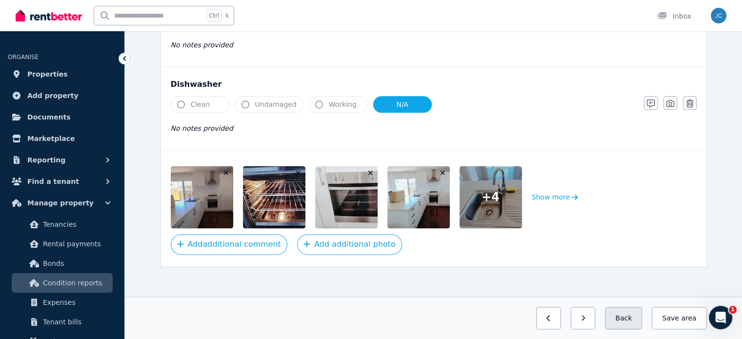
drag, startPoint x: 642, startPoint y: 326, endPoint x: 628, endPoint y: 313, distance: 19.3
click at [628, 313] on button "Back" at bounding box center [623, 318] width 37 height 22
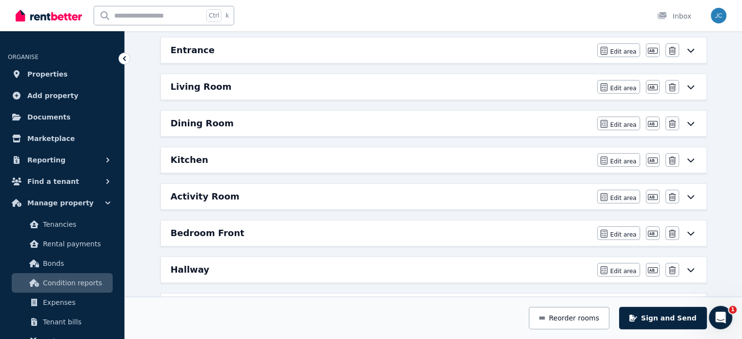
scroll to position [169, 0]
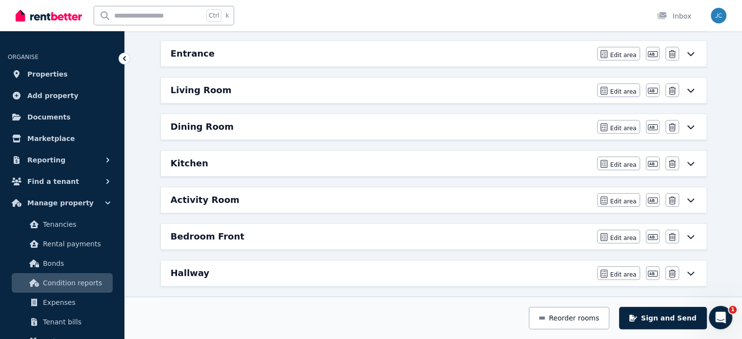
click at [349, 203] on div "Activity Room" at bounding box center [381, 200] width 421 height 14
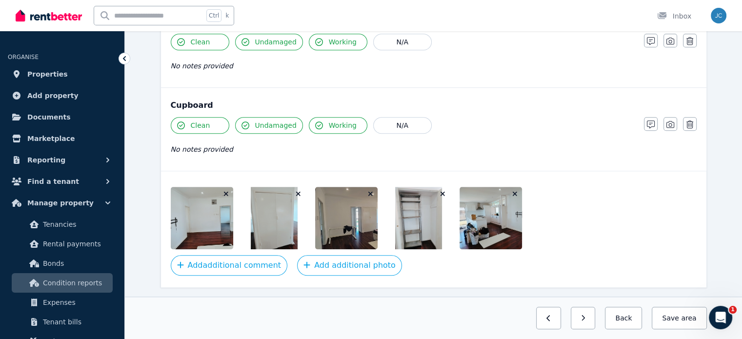
scroll to position [836, 0]
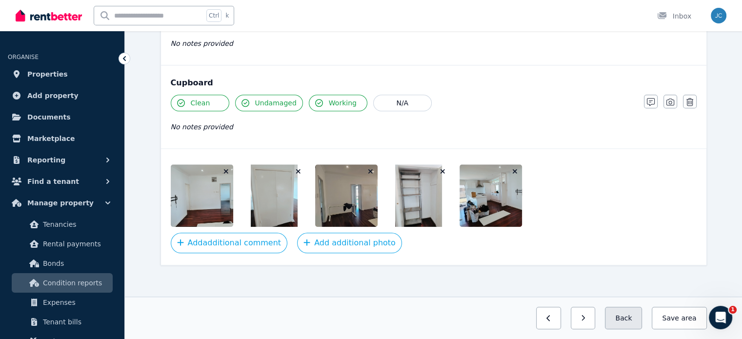
click at [630, 316] on button "Back" at bounding box center [623, 318] width 37 height 22
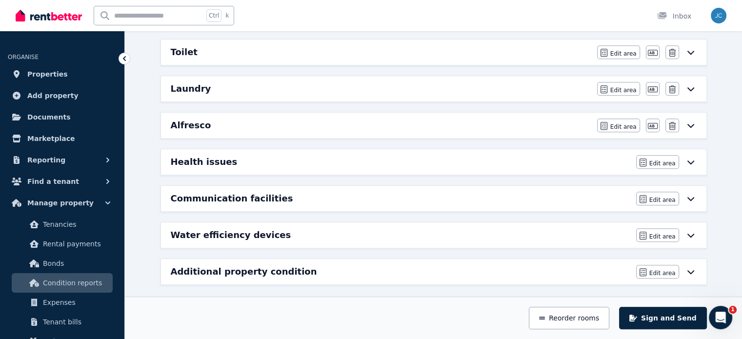
scroll to position [276, 0]
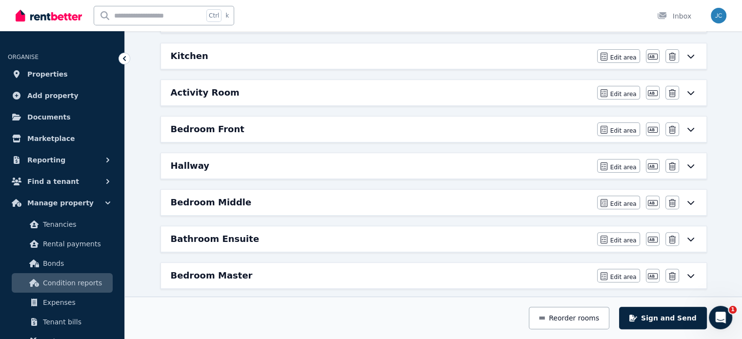
click at [330, 123] on div "Bedroom Front" at bounding box center [381, 130] width 421 height 14
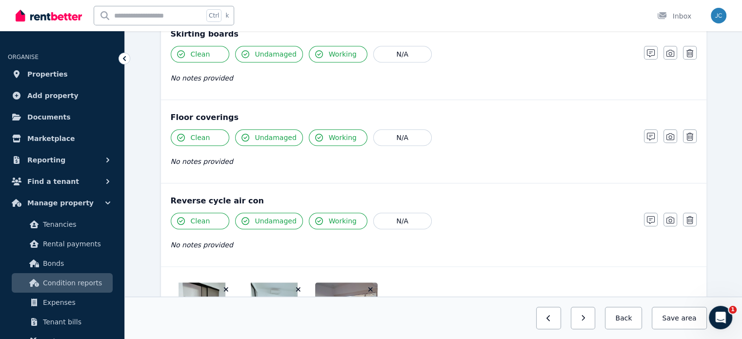
scroll to position [836, 0]
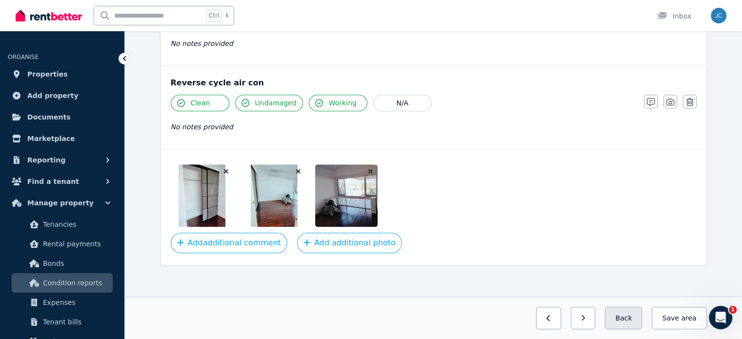
click at [635, 315] on button "Back" at bounding box center [623, 318] width 37 height 22
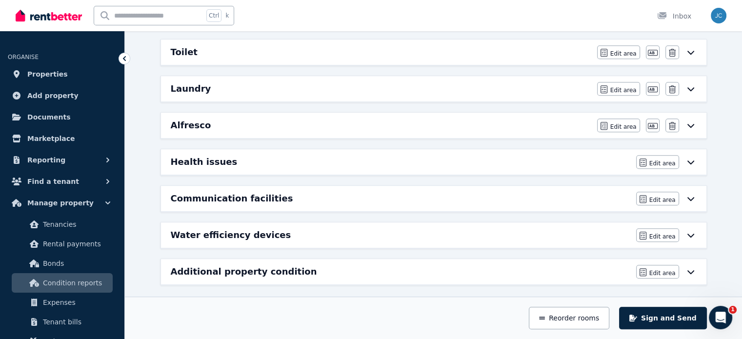
scroll to position [276, 0]
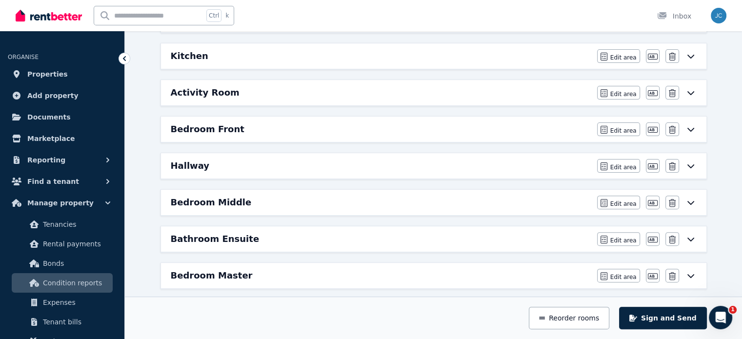
click at [273, 173] on div "Hallway Edit area Edit area Edit name [GEOGRAPHIC_DATA]" at bounding box center [434, 165] width 546 height 25
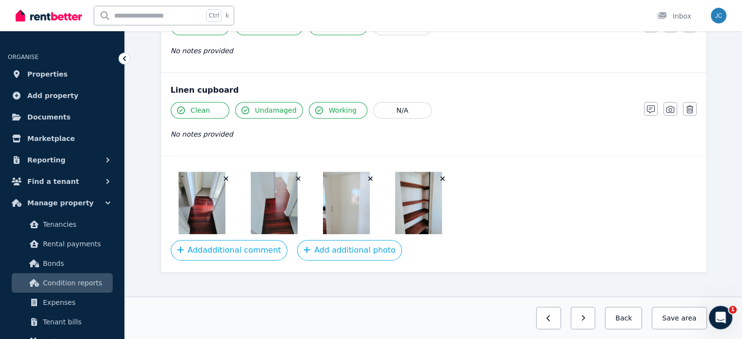
scroll to position [753, 0]
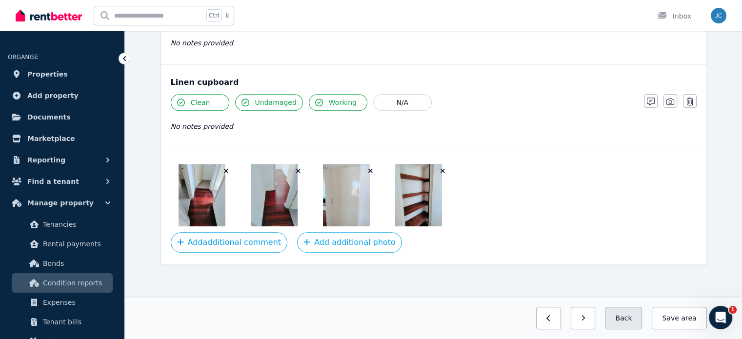
click at [637, 322] on button "Back" at bounding box center [623, 318] width 37 height 22
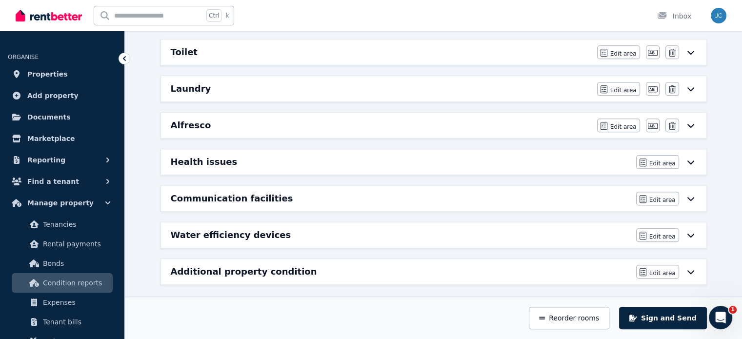
scroll to position [276, 0]
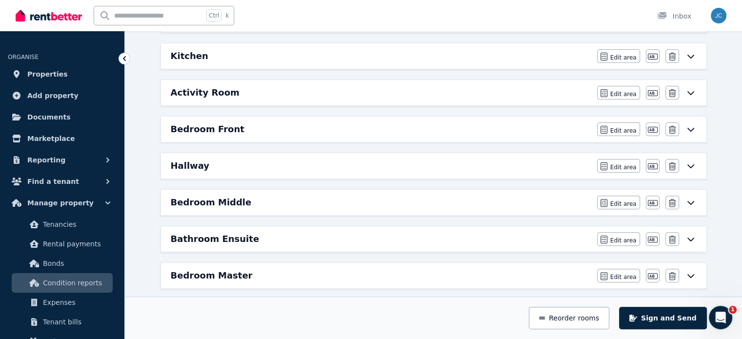
click at [330, 196] on div "Bedroom Middle" at bounding box center [381, 203] width 421 height 14
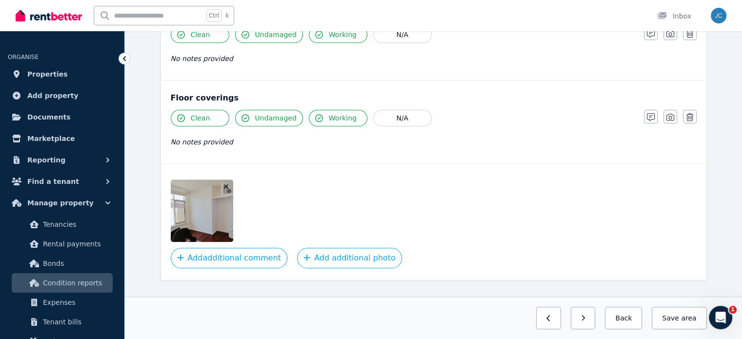
scroll to position [739, 0]
click at [630, 323] on button "Back" at bounding box center [623, 318] width 37 height 22
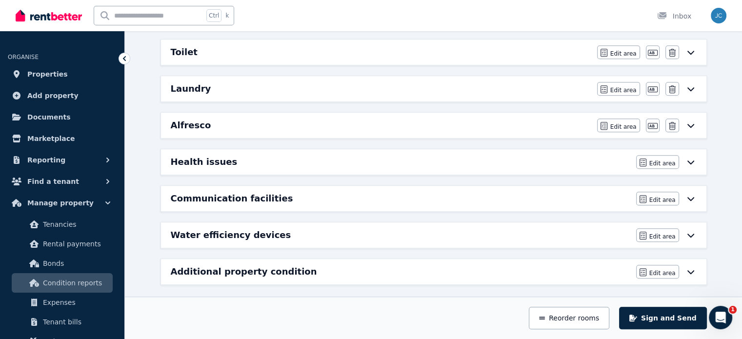
scroll to position [276, 0]
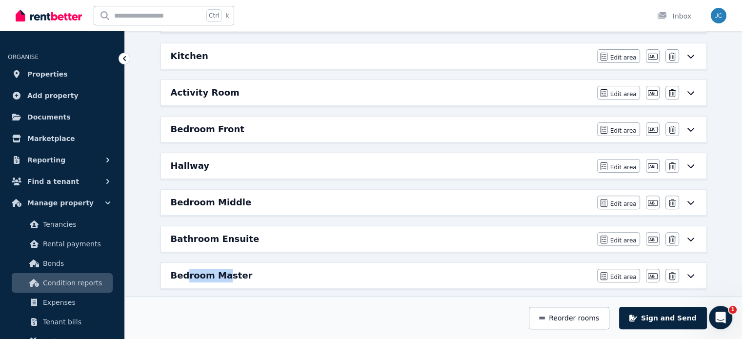
drag, startPoint x: 187, startPoint y: 267, endPoint x: 223, endPoint y: 276, distance: 36.8
click at [223, 276] on h6 "Bedroom Master" at bounding box center [212, 276] width 82 height 14
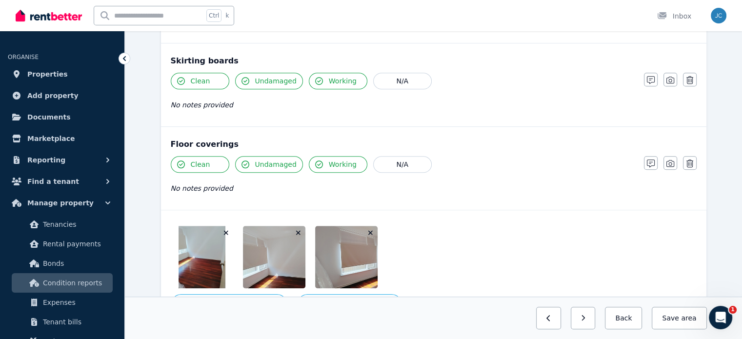
scroll to position [753, 0]
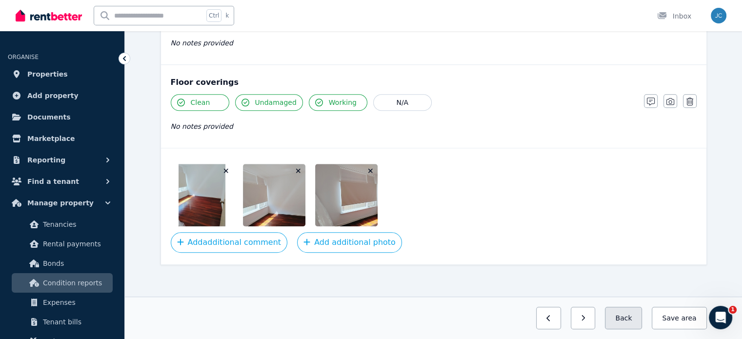
click at [633, 320] on button "Back" at bounding box center [623, 318] width 37 height 22
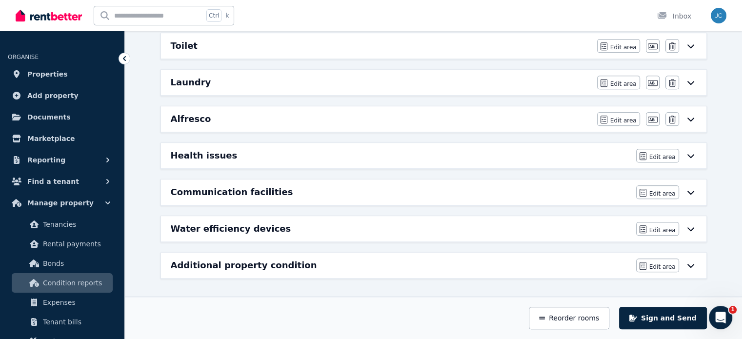
scroll to position [573, 0]
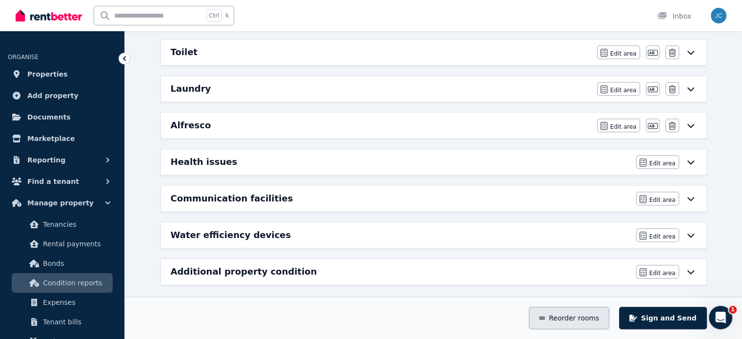
click at [589, 310] on button "Reorder rooms" at bounding box center [569, 318] width 81 height 22
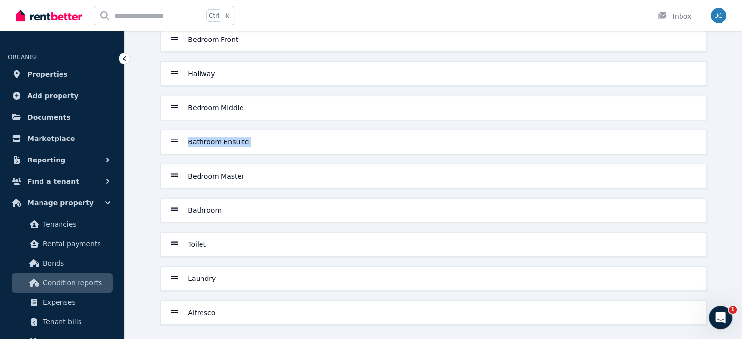
drag, startPoint x: 179, startPoint y: 175, endPoint x: 171, endPoint y: 142, distance: 33.7
click at [171, 142] on div "Veranda Entrance Living Room Dining Room Kitchen Activity Room Bedroom Front Ha…" at bounding box center [434, 73] width 555 height 503
drag, startPoint x: 175, startPoint y: 172, endPoint x: 173, endPoint y: 138, distance: 34.2
click at [173, 138] on div "Veranda Entrance Living Room Dining Room Kitchen Activity Room Bedroom Front Ha…" at bounding box center [434, 73] width 555 height 503
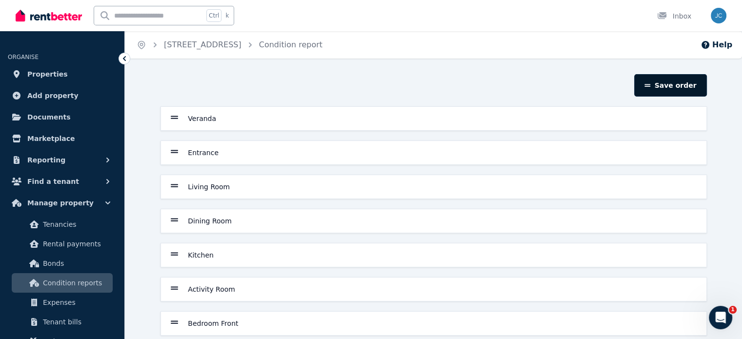
click at [676, 80] on button "Save order" at bounding box center [671, 85] width 72 height 22
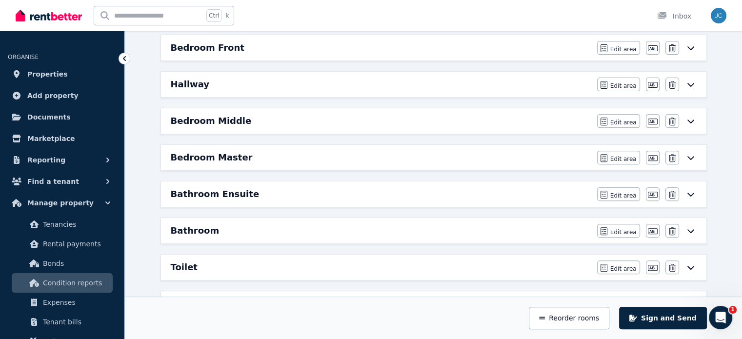
scroll to position [368, 0]
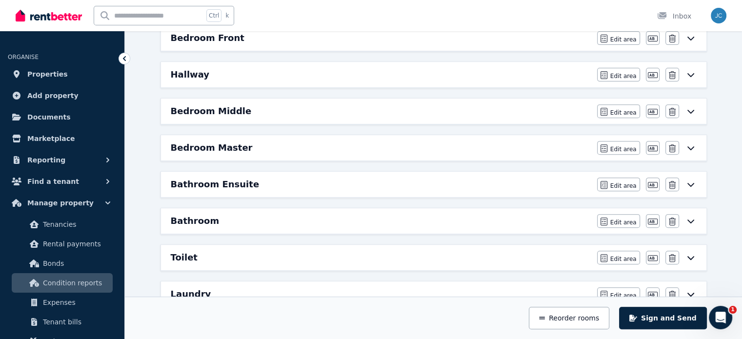
click at [308, 173] on div "Bathroom Ensuite Edit area Edit area Edit name [GEOGRAPHIC_DATA]" at bounding box center [434, 184] width 546 height 25
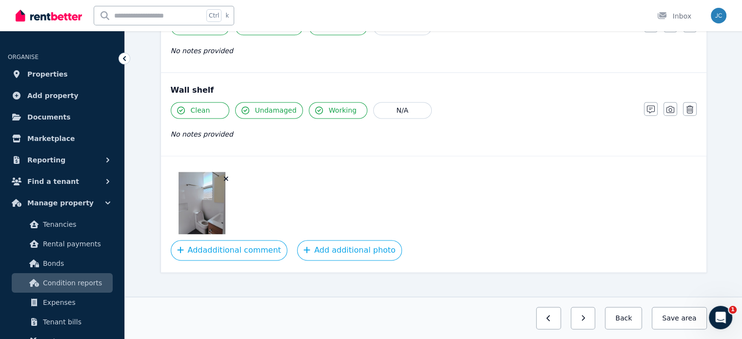
scroll to position [1336, 0]
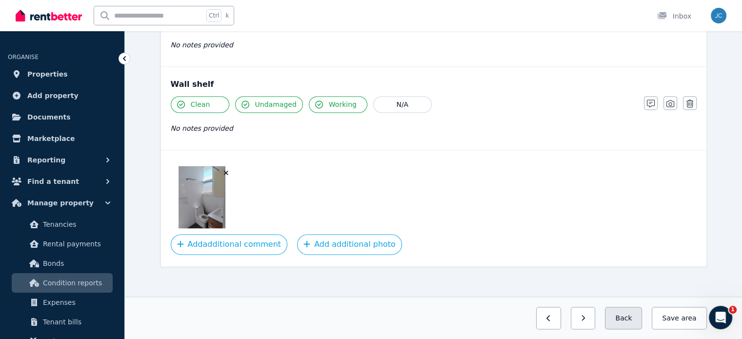
click at [632, 322] on button "Back" at bounding box center [623, 318] width 37 height 22
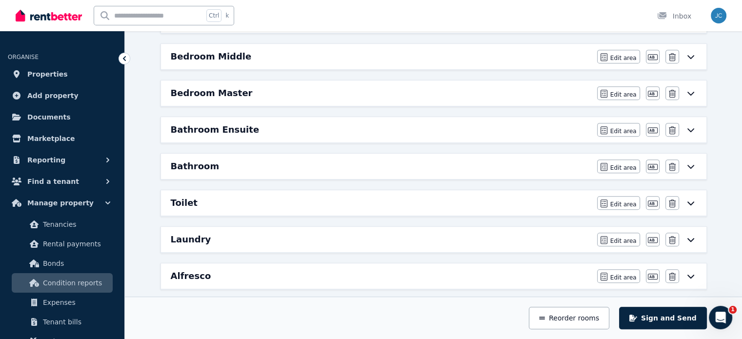
scroll to position [423, 0]
click at [230, 160] on div "Bathroom" at bounding box center [381, 166] width 421 height 14
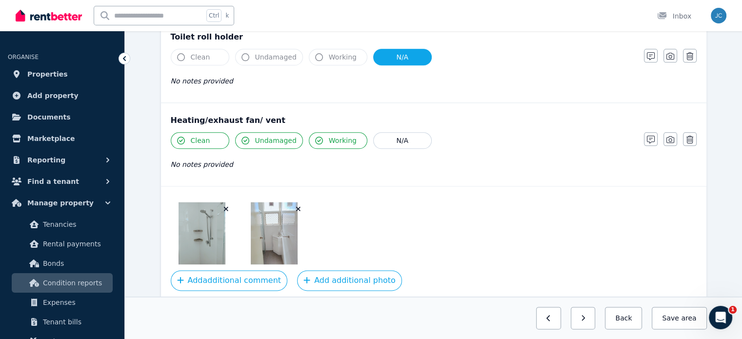
scroll to position [1247, 0]
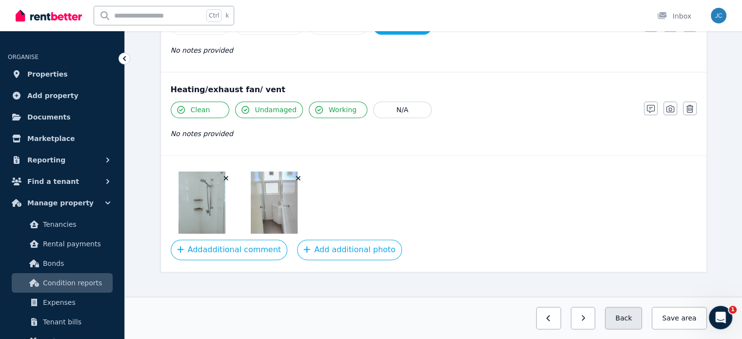
click at [629, 316] on button "Back" at bounding box center [623, 318] width 37 height 22
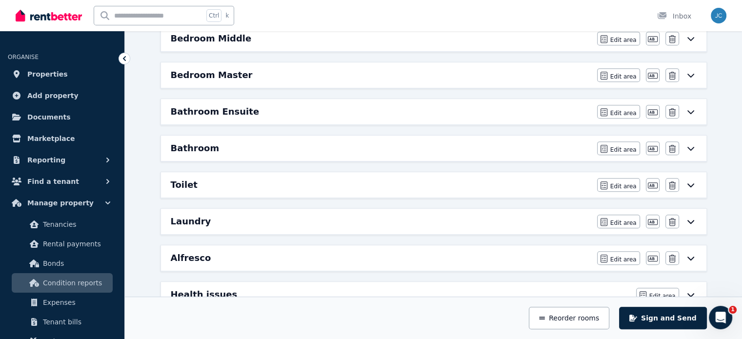
scroll to position [436, 0]
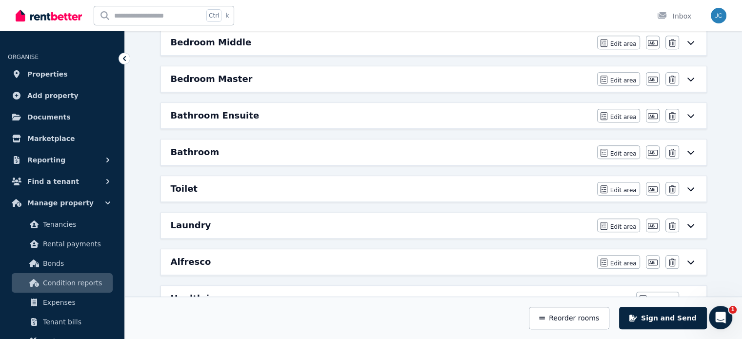
click at [312, 116] on div "Bathroom Ensuite" at bounding box center [381, 116] width 421 height 14
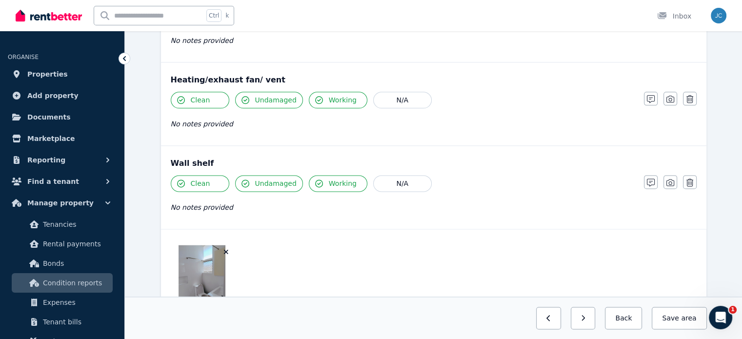
scroll to position [1336, 0]
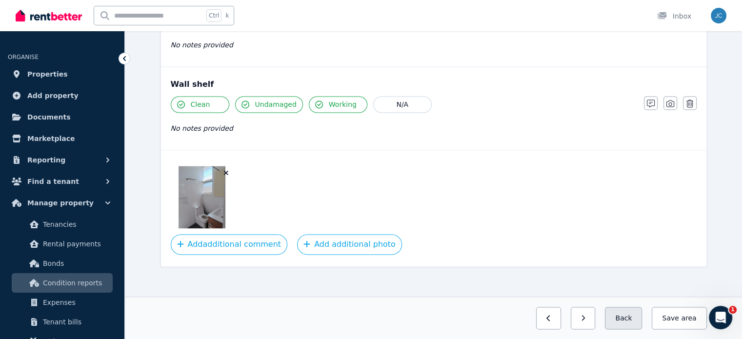
click at [637, 324] on button "Back" at bounding box center [623, 318] width 37 height 22
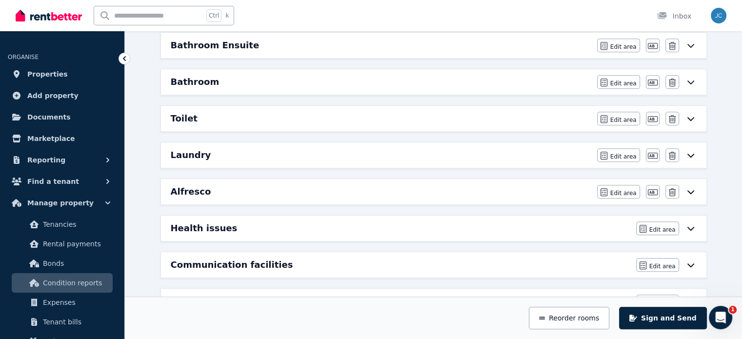
scroll to position [495, 0]
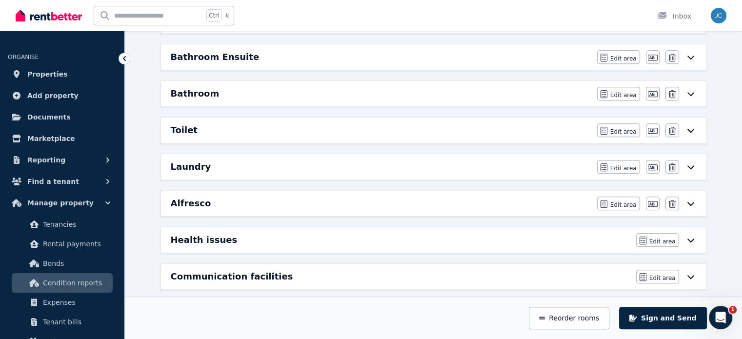
click at [213, 118] on div "Toilet Edit area Edit area Edit name [GEOGRAPHIC_DATA]" at bounding box center [434, 130] width 546 height 25
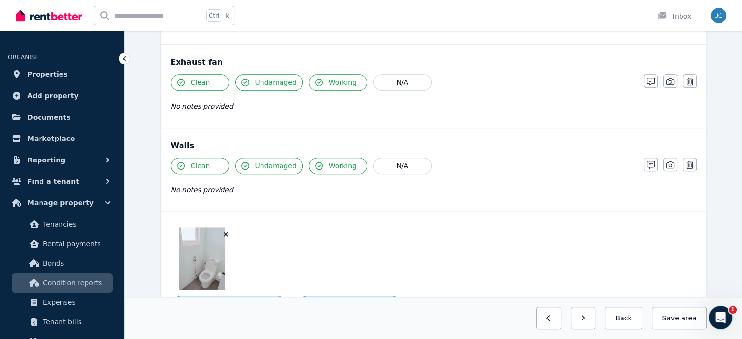
scroll to position [691, 0]
click at [642, 320] on button "Back" at bounding box center [623, 318] width 37 height 22
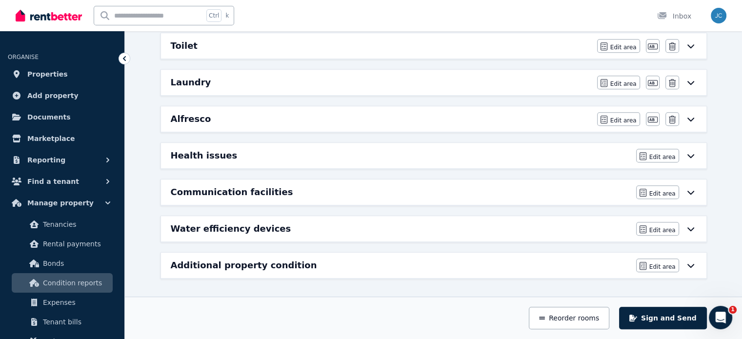
scroll to position [573, 0]
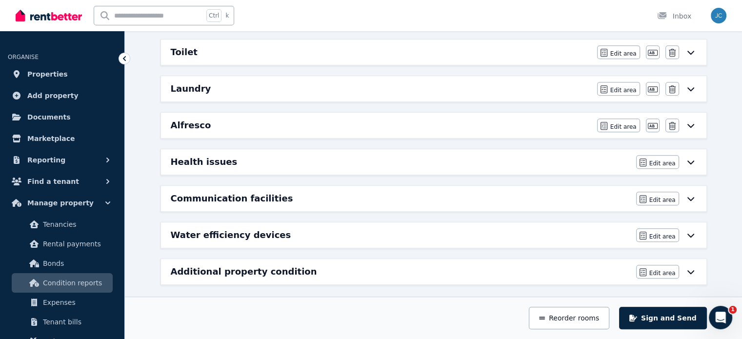
click at [313, 85] on div "Laundry" at bounding box center [381, 89] width 421 height 14
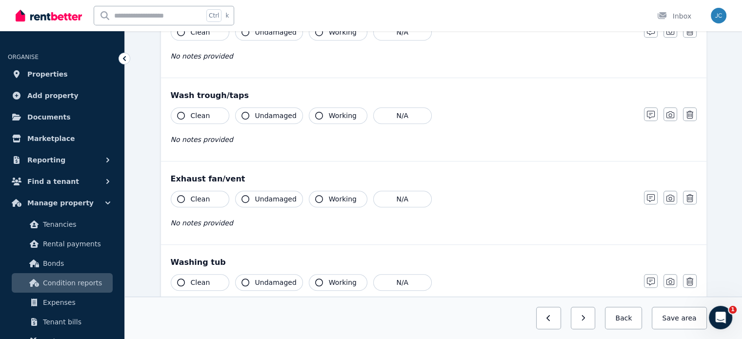
scroll to position [0, 0]
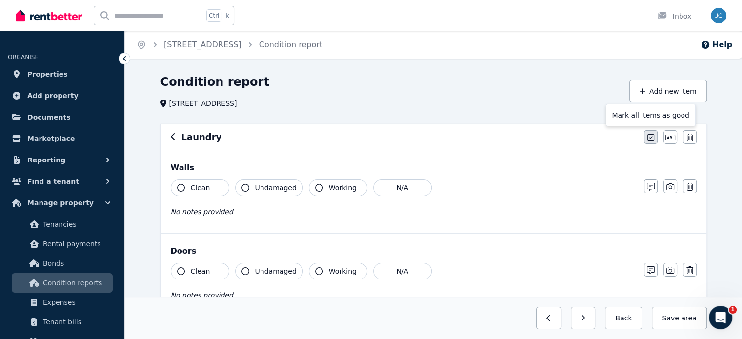
click at [652, 140] on icon "button" at bounding box center [651, 138] width 7 height 8
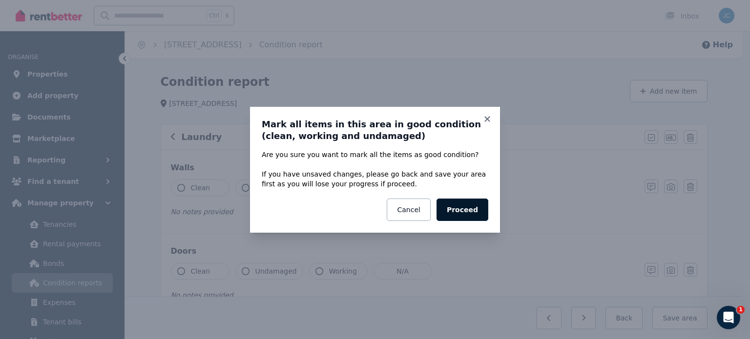
click at [465, 201] on button "Proceed" at bounding box center [462, 210] width 52 height 22
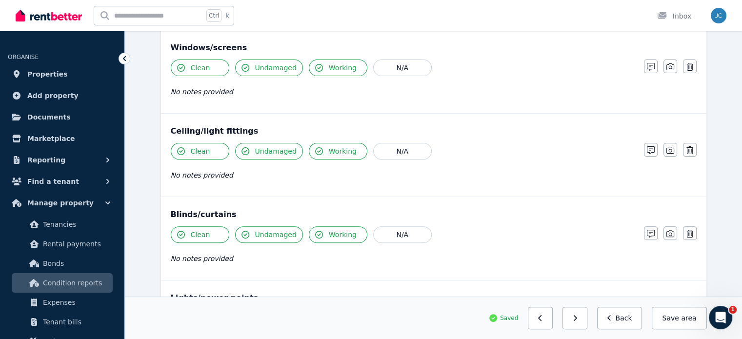
scroll to position [299, 0]
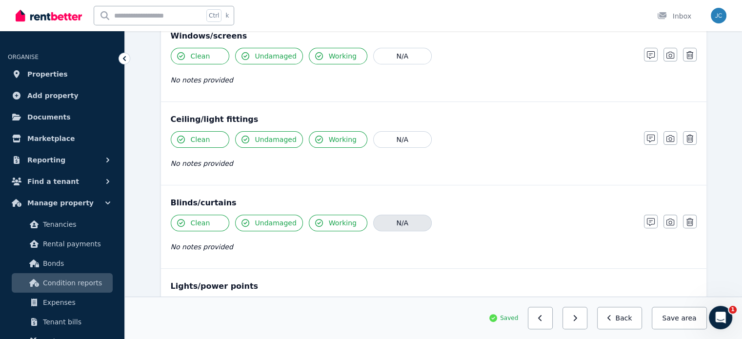
click at [399, 221] on button "N/A" at bounding box center [402, 223] width 59 height 17
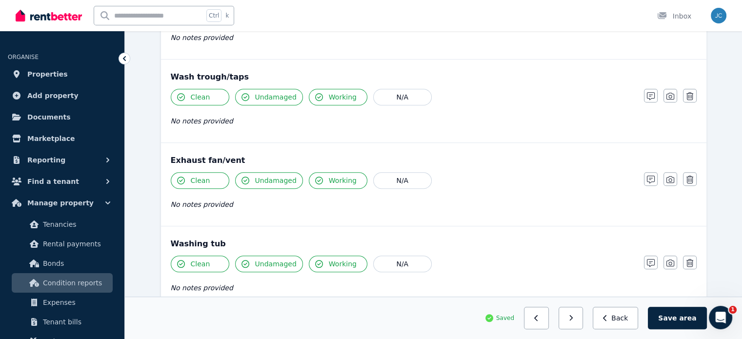
scroll to position [593, 0]
click at [399, 184] on button "N/A" at bounding box center [402, 179] width 59 height 17
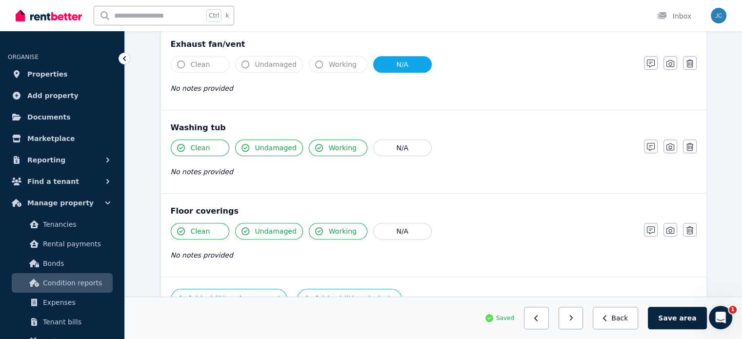
scroll to position [764, 0]
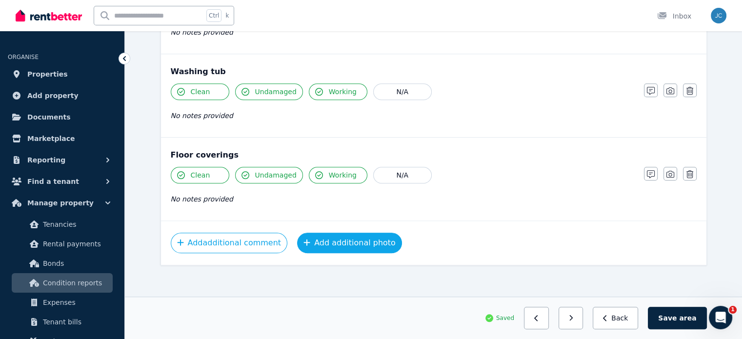
click at [370, 237] on button "Add additional photo" at bounding box center [349, 243] width 105 height 21
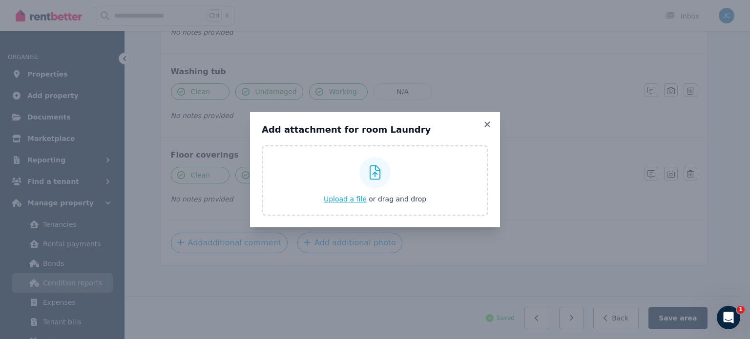
click at [350, 196] on span "Upload a file" at bounding box center [345, 199] width 43 height 8
click at [486, 127] on icon at bounding box center [487, 124] width 10 height 9
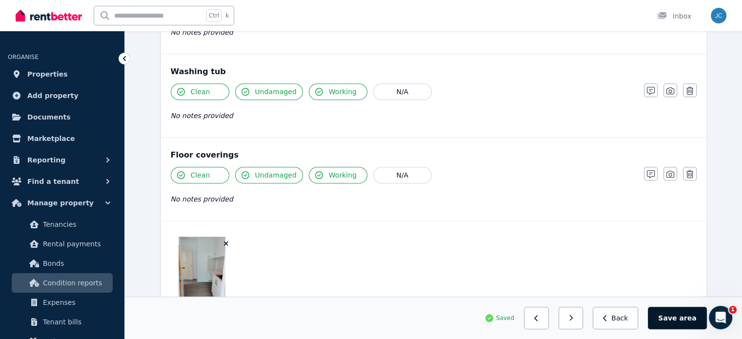
click at [670, 312] on button "Save area" at bounding box center [677, 318] width 59 height 22
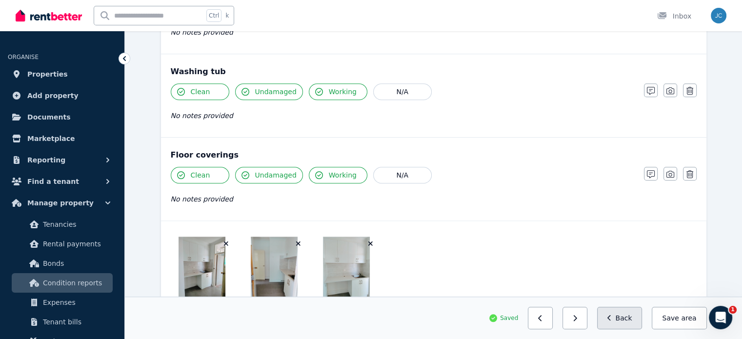
click at [627, 316] on button "Back" at bounding box center [619, 318] width 45 height 22
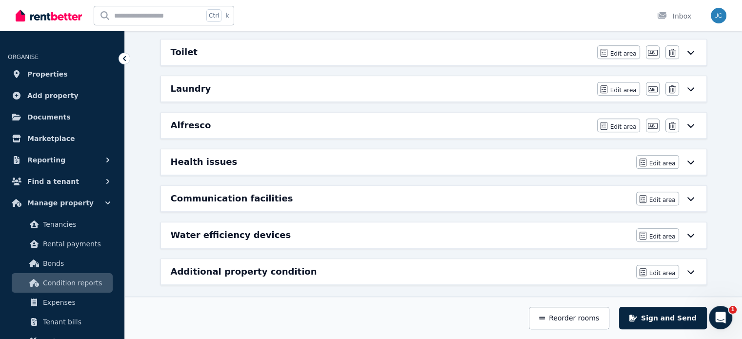
click at [273, 119] on div "Alfresco" at bounding box center [381, 126] width 421 height 14
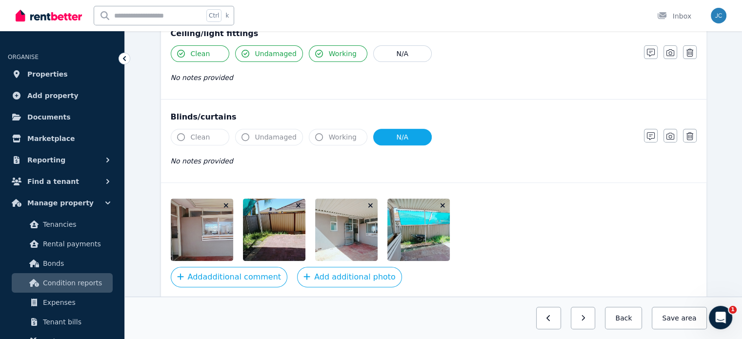
scroll to position [420, 0]
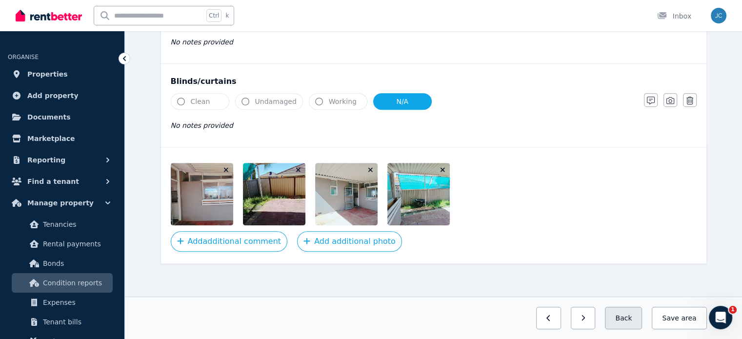
click at [631, 320] on button "Back" at bounding box center [623, 318] width 37 height 22
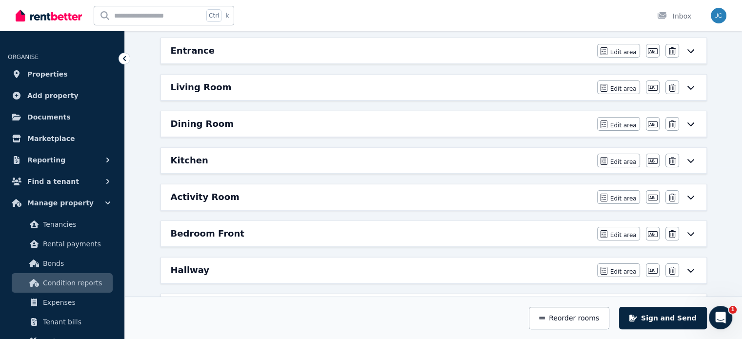
scroll to position [0, 0]
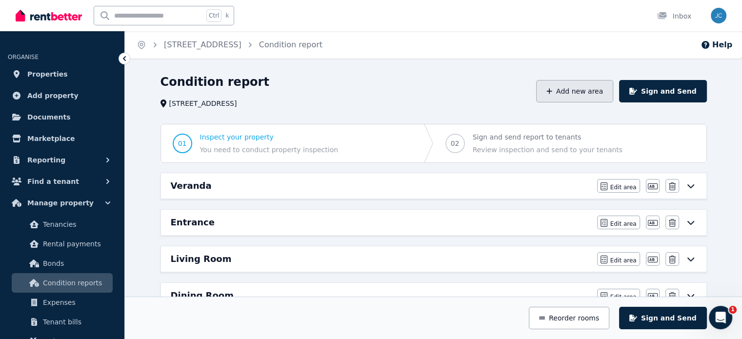
click at [569, 83] on button "Add new area" at bounding box center [574, 91] width 77 height 22
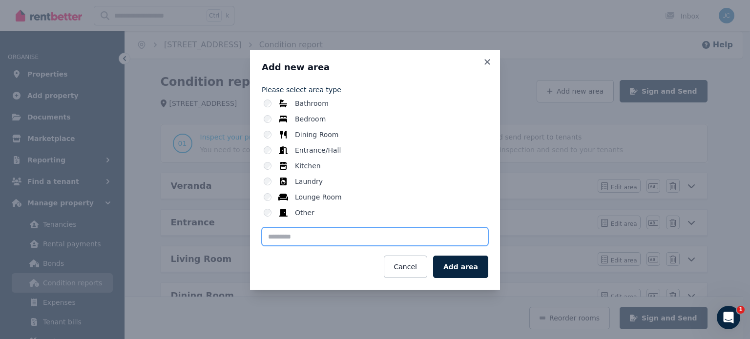
click at [337, 238] on input "text" at bounding box center [375, 236] width 226 height 19
type input "*"
type input "*******"
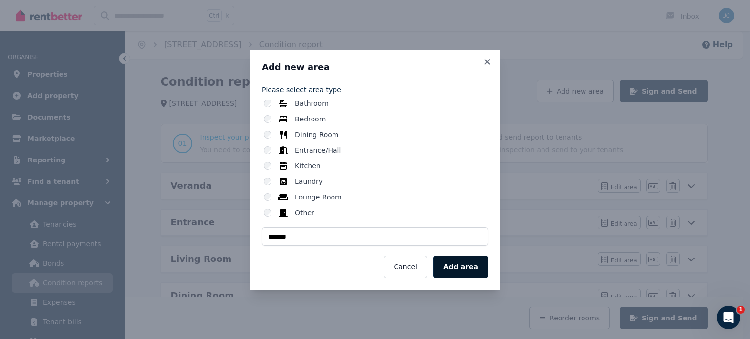
click at [465, 265] on button "Add area" at bounding box center [460, 267] width 55 height 22
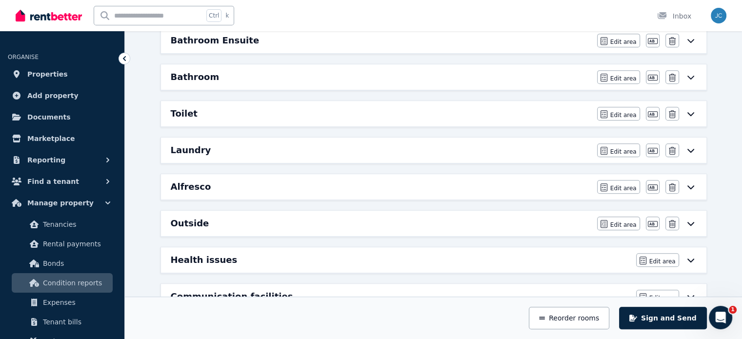
scroll to position [600, 0]
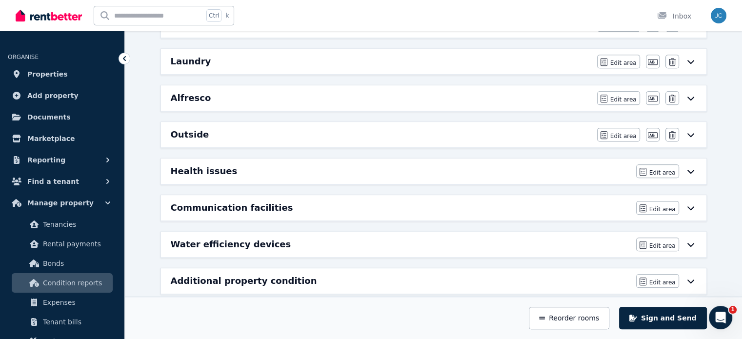
click at [524, 129] on div "Outside" at bounding box center [381, 135] width 421 height 14
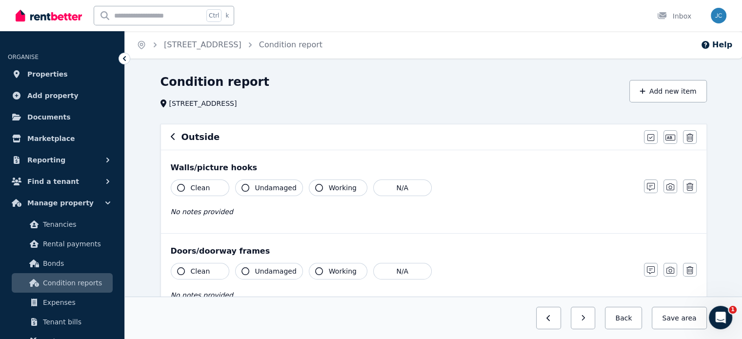
scroll to position [297, 0]
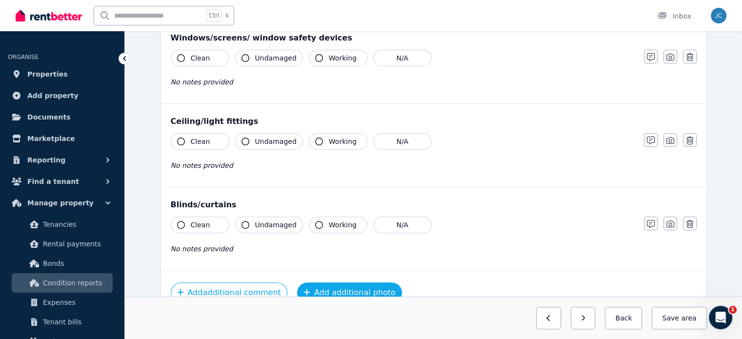
click at [337, 283] on button "Add additional photo" at bounding box center [349, 293] width 105 height 21
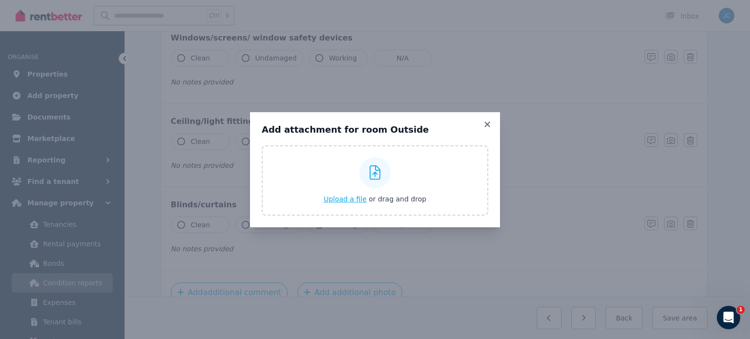
click at [335, 194] on button "Upload a file or drag and drop" at bounding box center [375, 199] width 103 height 10
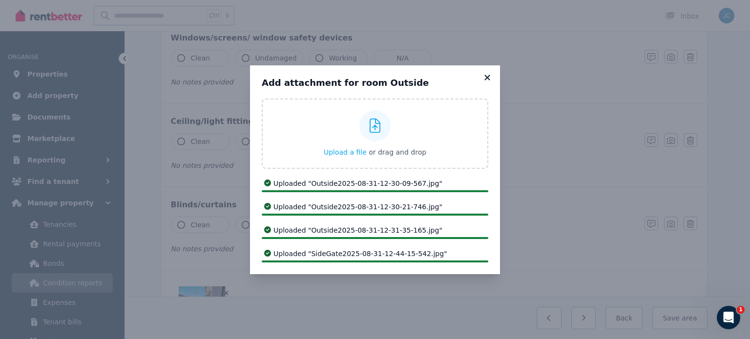
click at [486, 79] on icon at bounding box center [487, 77] width 10 height 9
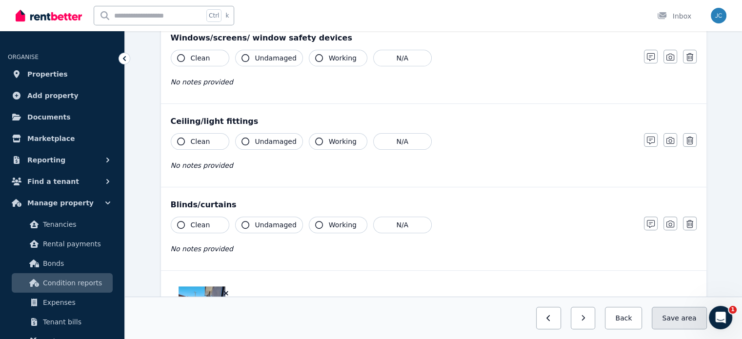
click at [677, 319] on button "Save area" at bounding box center [679, 318] width 55 height 22
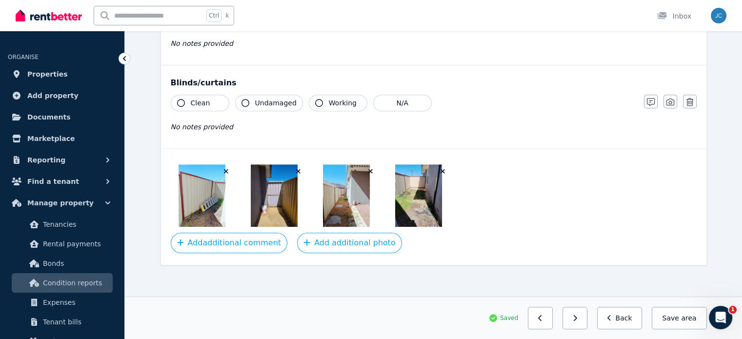
scroll to position [0, 0]
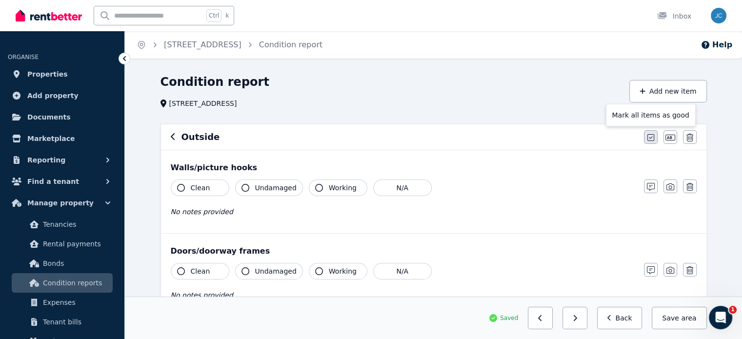
click at [652, 136] on icon "button" at bounding box center [651, 138] width 7 height 8
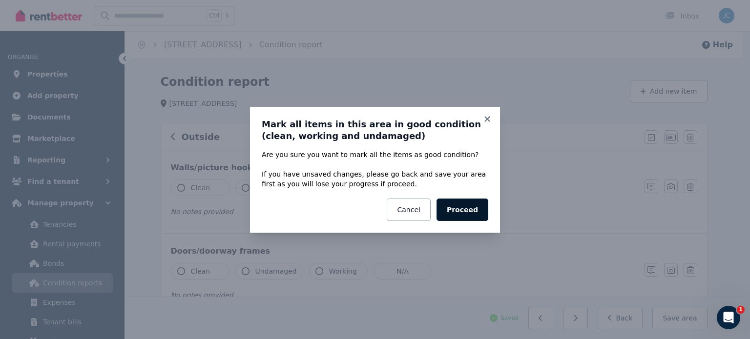
click at [478, 206] on button "Proceed" at bounding box center [462, 210] width 52 height 22
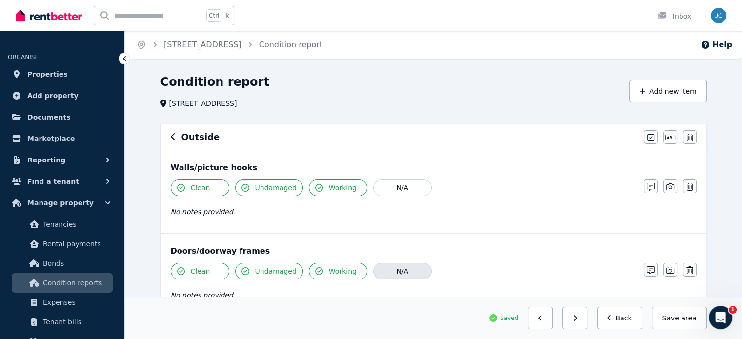
click at [397, 265] on button "N/A" at bounding box center [402, 271] width 59 height 17
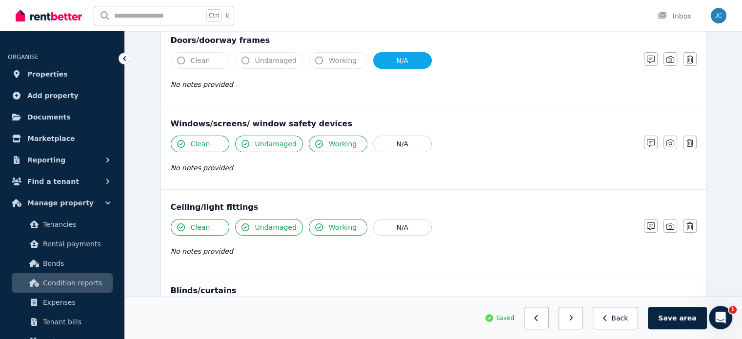
scroll to position [234, 0]
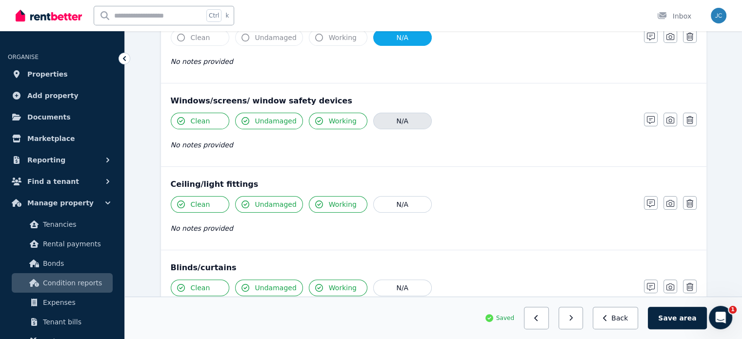
click at [392, 123] on button "N/A" at bounding box center [402, 121] width 59 height 17
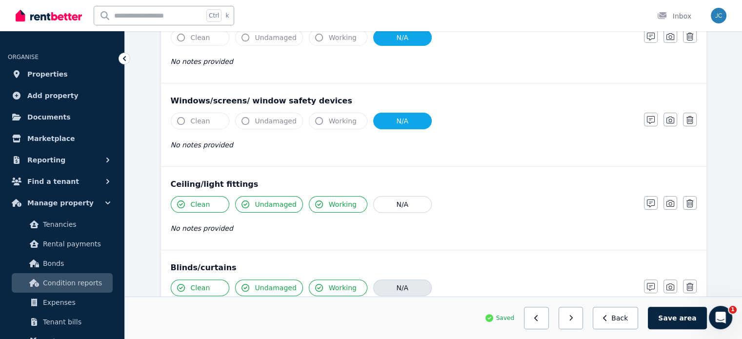
click at [397, 280] on button "N/A" at bounding box center [402, 288] width 59 height 17
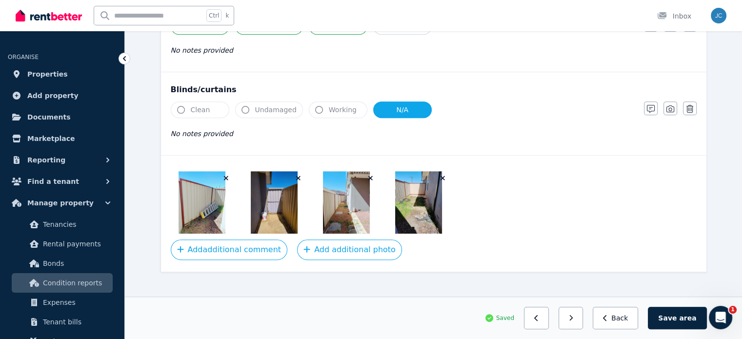
scroll to position [420, 0]
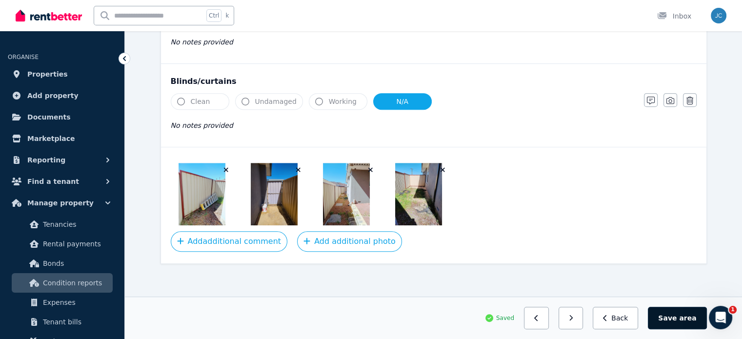
click at [674, 314] on button "Save area" at bounding box center [677, 318] width 59 height 22
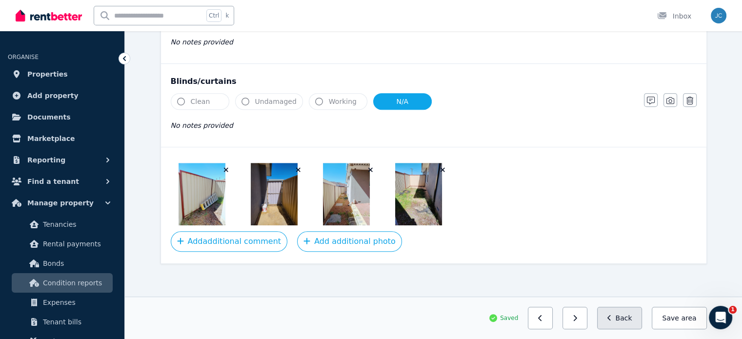
click at [639, 316] on button "Back" at bounding box center [619, 318] width 45 height 22
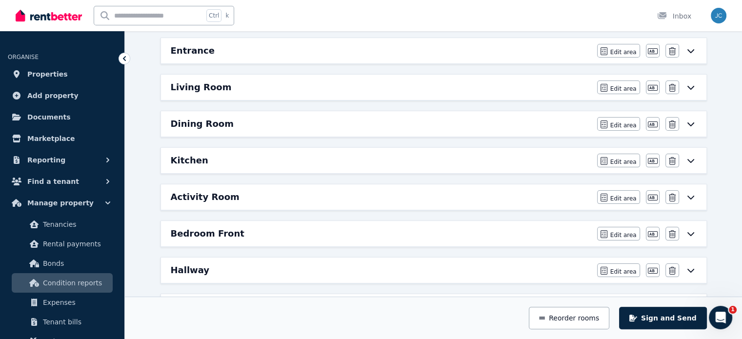
scroll to position [0, 0]
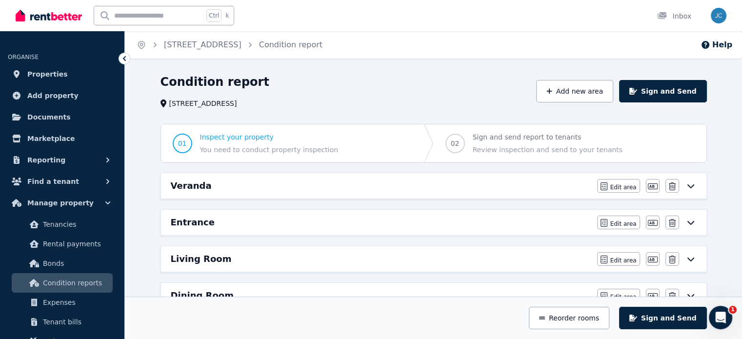
click at [239, 221] on div "Entrance" at bounding box center [381, 223] width 421 height 14
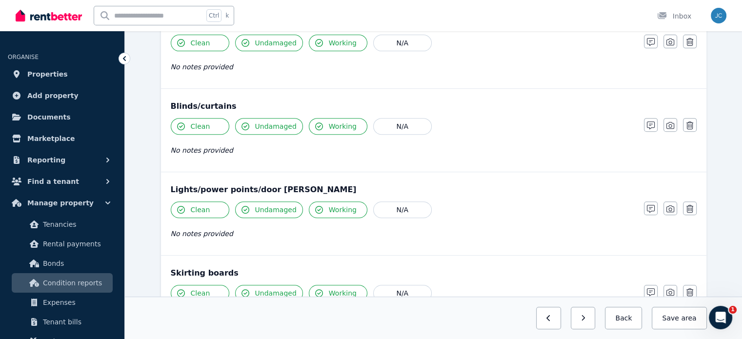
scroll to position [753, 0]
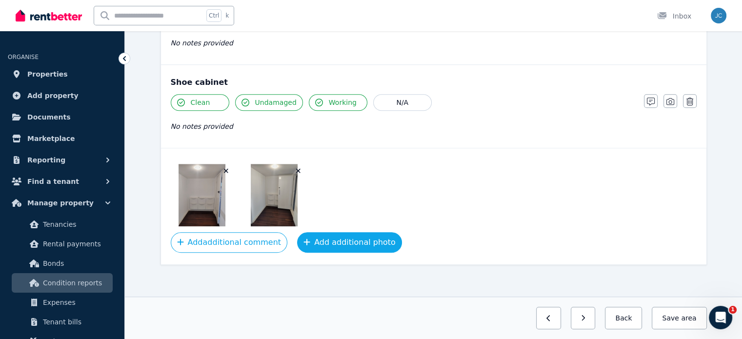
click at [340, 244] on button "Add additional photo" at bounding box center [349, 242] width 105 height 21
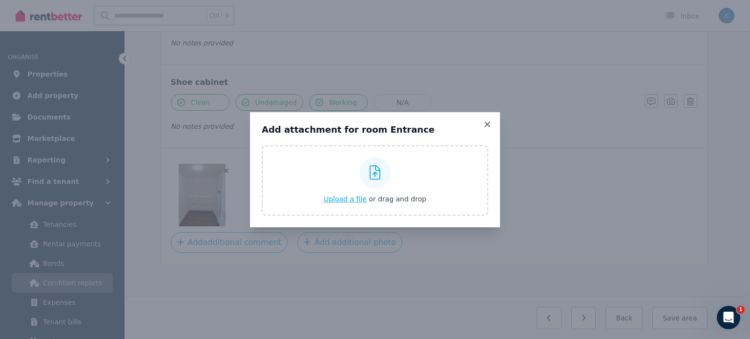
click at [350, 196] on span "Upload a file" at bounding box center [345, 199] width 43 height 8
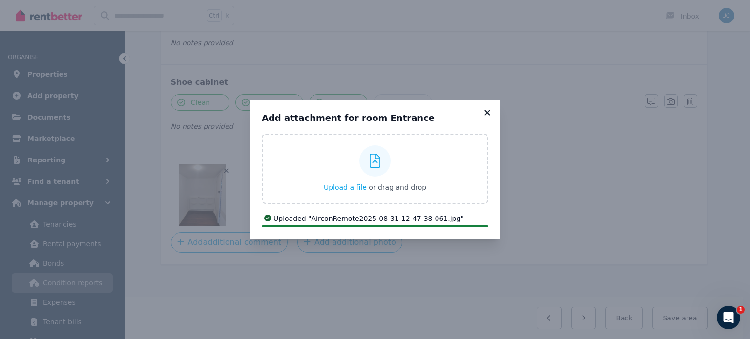
click at [490, 112] on icon at bounding box center [487, 112] width 10 height 9
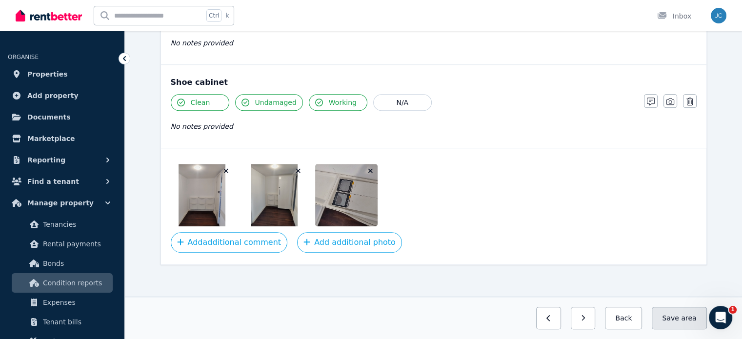
click at [679, 317] on button "Save area" at bounding box center [679, 318] width 55 height 22
click at [612, 320] on button "Back" at bounding box center [619, 318] width 45 height 22
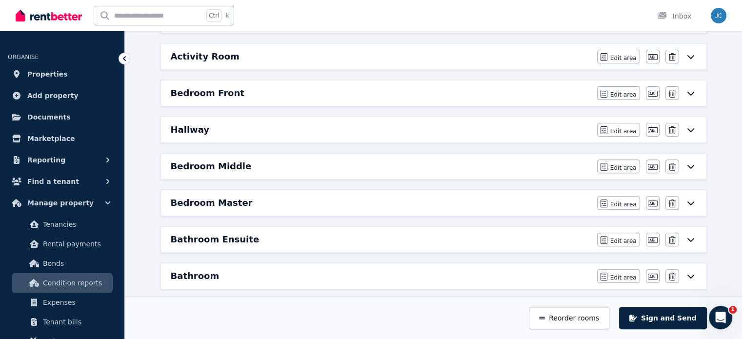
scroll to position [16, 0]
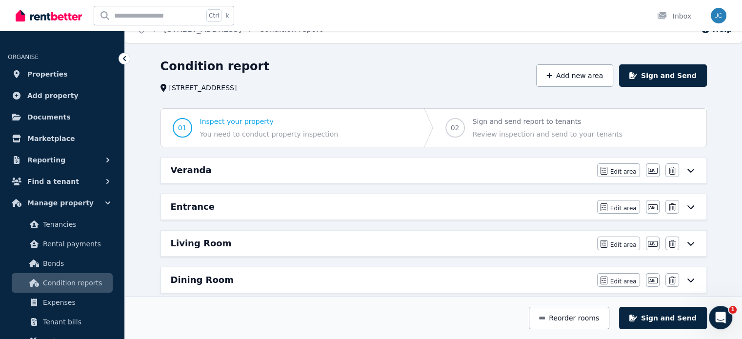
click at [226, 238] on div "Living Room" at bounding box center [381, 244] width 421 height 14
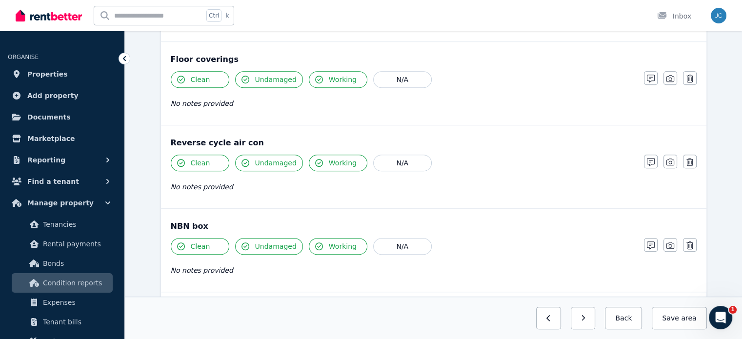
scroll to position [836, 0]
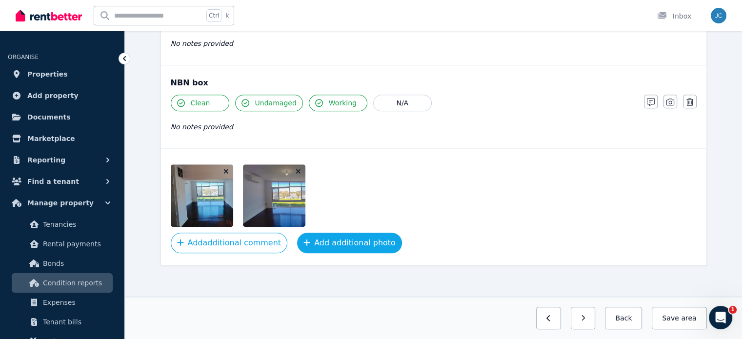
click at [334, 235] on button "Add additional photo" at bounding box center [349, 243] width 105 height 21
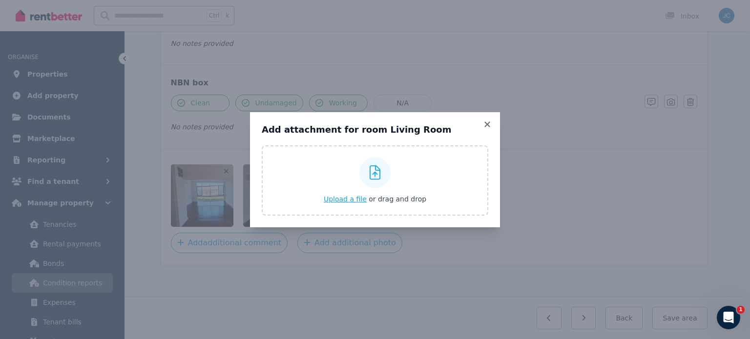
click at [343, 196] on span "Upload a file" at bounding box center [345, 199] width 43 height 8
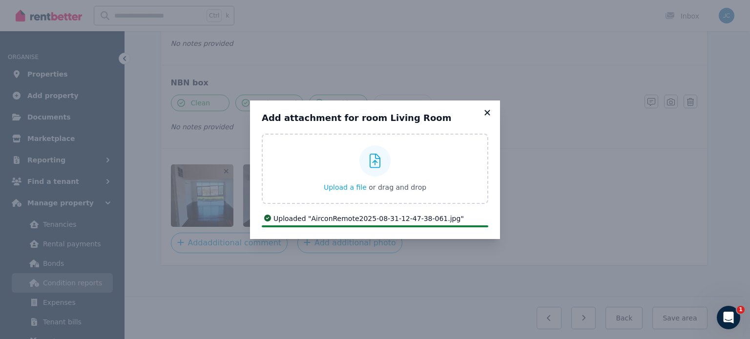
click at [488, 113] on icon at bounding box center [486, 112] width 5 height 5
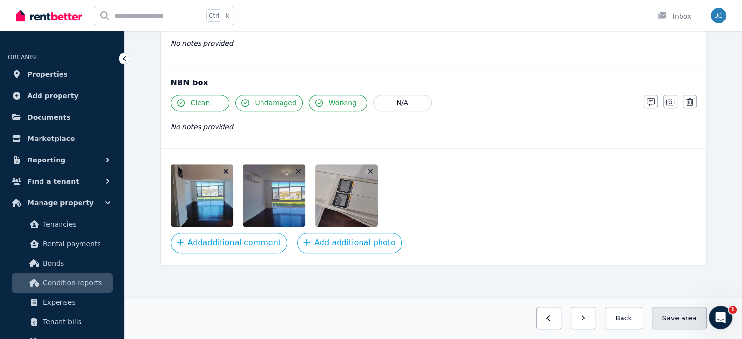
click at [668, 314] on button "Save area" at bounding box center [679, 318] width 55 height 22
click at [611, 316] on icon "button" at bounding box center [609, 318] width 3 height 6
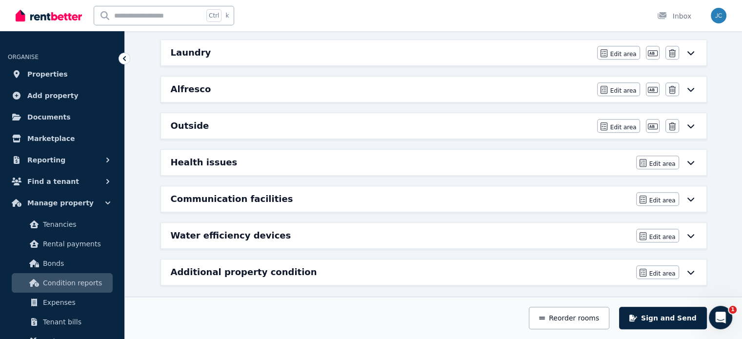
scroll to position [312, 0]
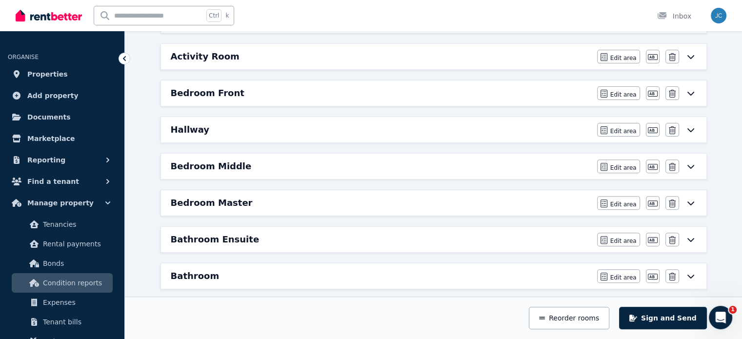
click at [215, 89] on h6 "Bedroom Front" at bounding box center [208, 93] width 74 height 14
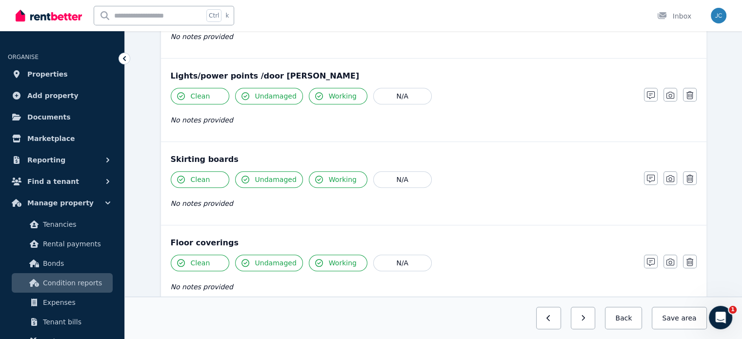
scroll to position [836, 0]
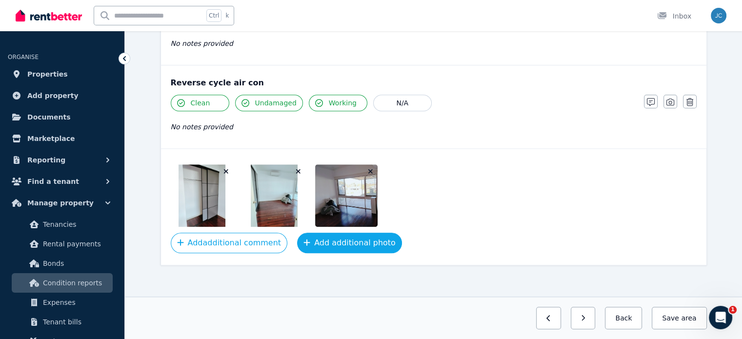
click at [306, 234] on button "Add additional photo" at bounding box center [349, 243] width 105 height 21
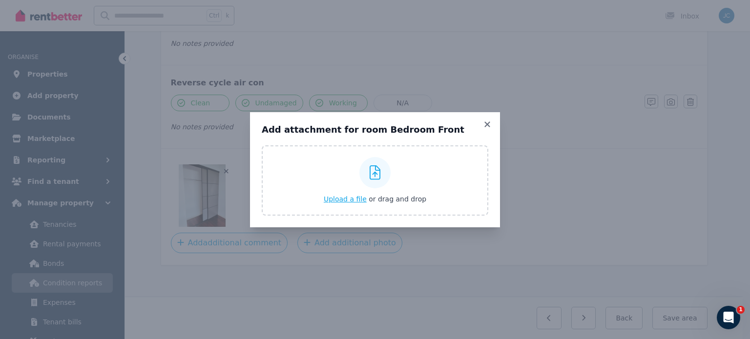
click at [351, 195] on span "Upload a file" at bounding box center [345, 199] width 43 height 8
click at [484, 123] on icon at bounding box center [487, 124] width 10 height 9
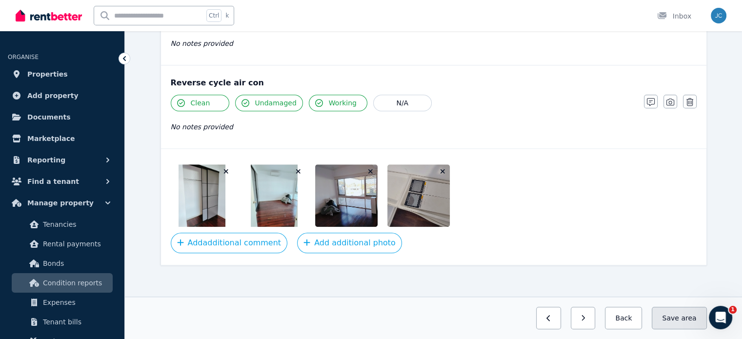
click at [678, 318] on button "Save area" at bounding box center [679, 318] width 55 height 22
click at [637, 311] on button "Back" at bounding box center [619, 318] width 45 height 22
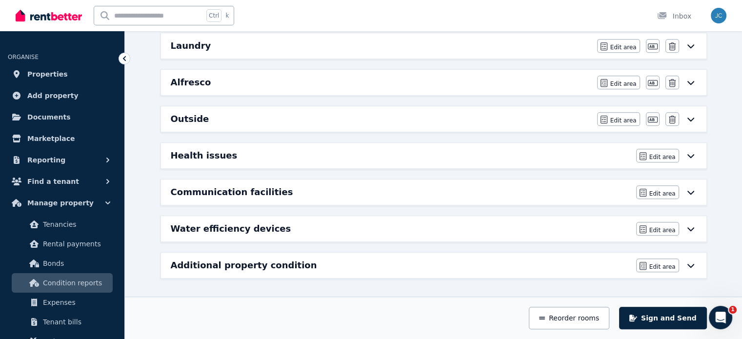
scroll to position [609, 0]
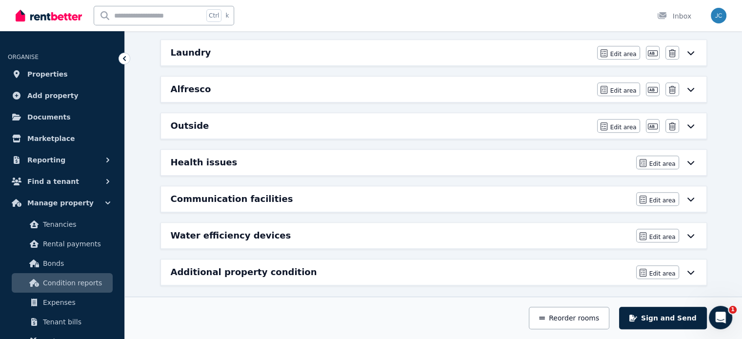
click at [307, 159] on div "Health issues" at bounding box center [401, 163] width 460 height 14
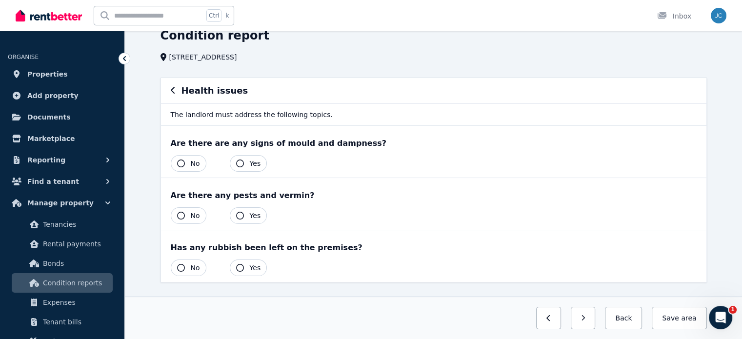
scroll to position [66, 0]
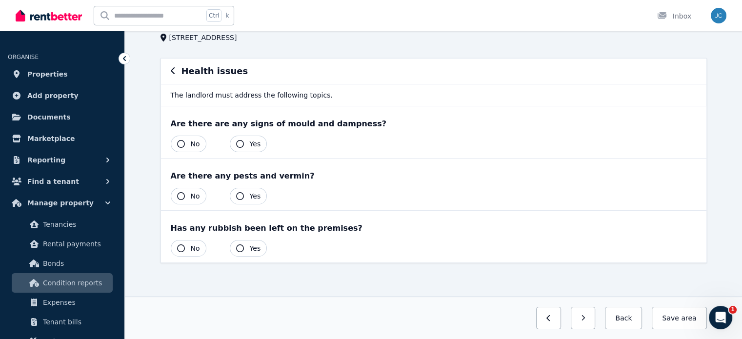
click at [182, 144] on icon "button" at bounding box center [181, 144] width 8 height 8
click at [183, 199] on icon "button" at bounding box center [181, 196] width 8 height 8
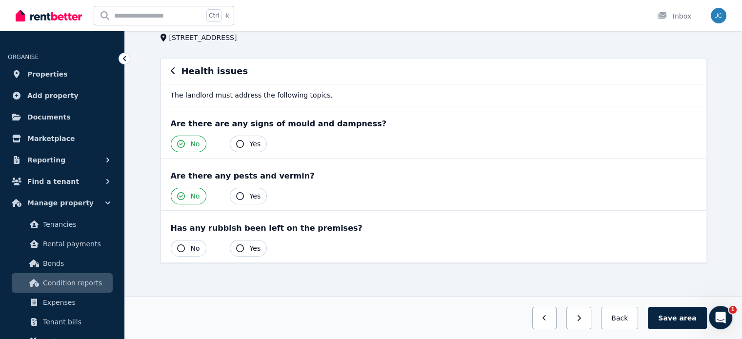
click at [183, 251] on button "No" at bounding box center [189, 248] width 36 height 17
click at [672, 314] on button "Save area" at bounding box center [677, 318] width 59 height 22
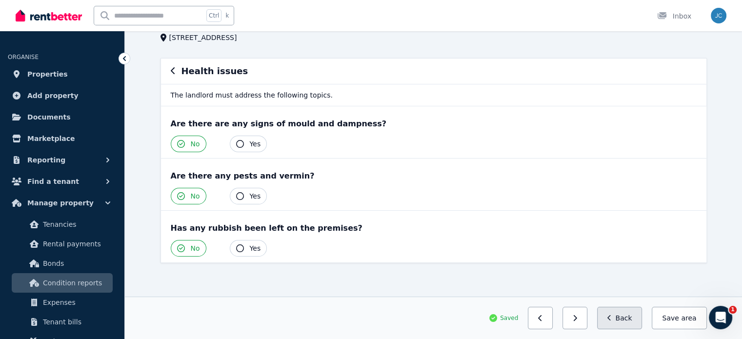
click at [633, 321] on button "Back" at bounding box center [619, 318] width 45 height 22
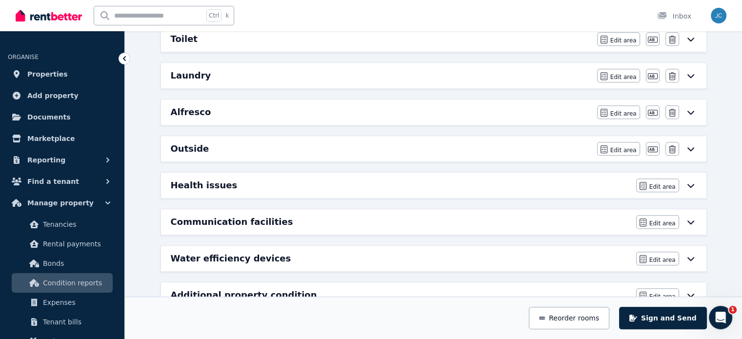
scroll to position [609, 0]
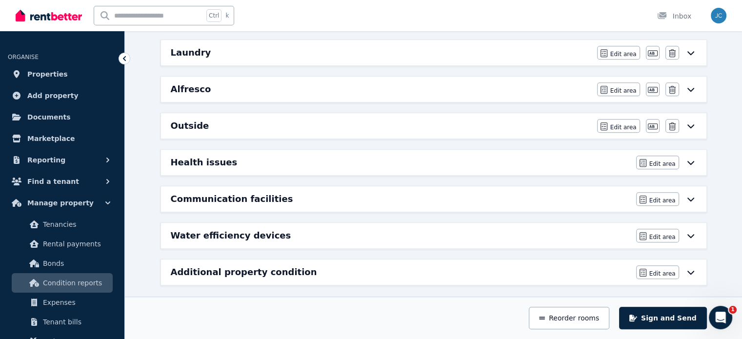
click at [284, 194] on div "Communication facilities" at bounding box center [401, 199] width 460 height 14
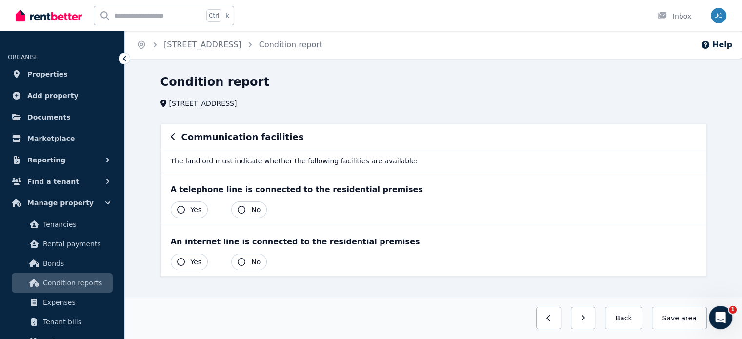
click at [240, 259] on icon "button" at bounding box center [242, 262] width 8 height 8
click at [241, 211] on icon "button" at bounding box center [242, 210] width 8 height 8
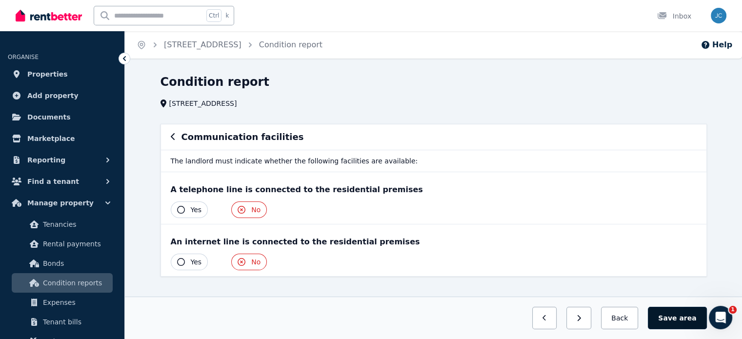
click at [678, 324] on button "Save area" at bounding box center [677, 318] width 59 height 22
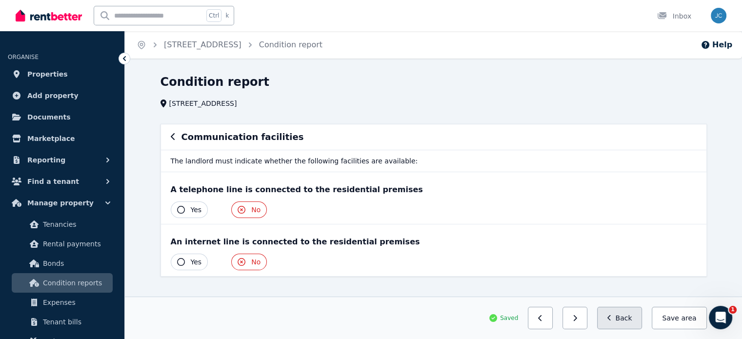
click at [631, 310] on button "Back" at bounding box center [619, 318] width 45 height 22
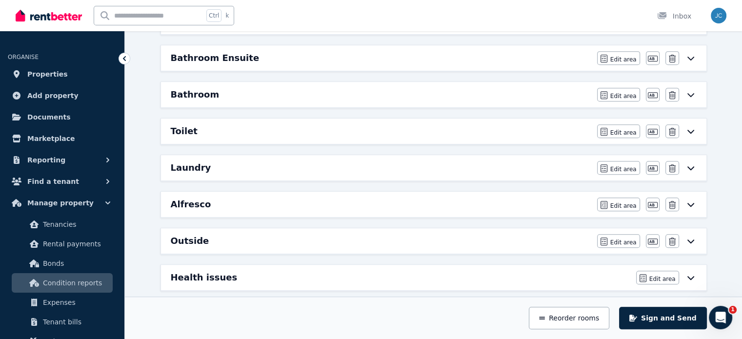
scroll to position [609, 0]
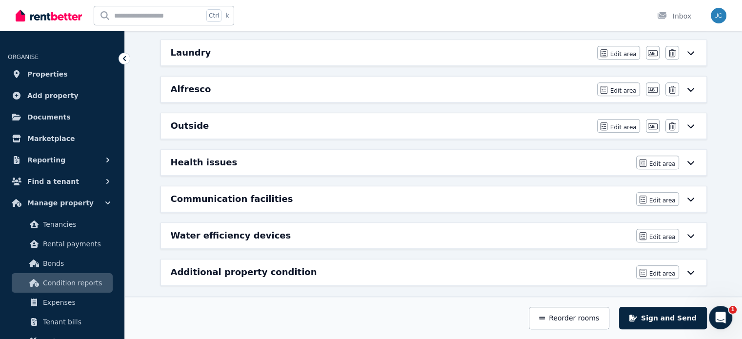
click at [279, 234] on div "Water efficiency devices" at bounding box center [401, 236] width 460 height 14
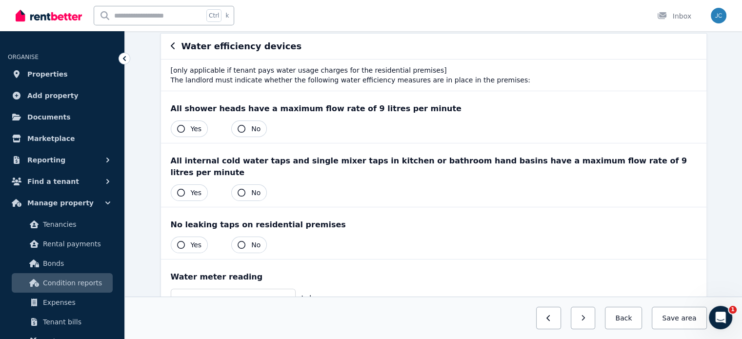
scroll to position [90, 0]
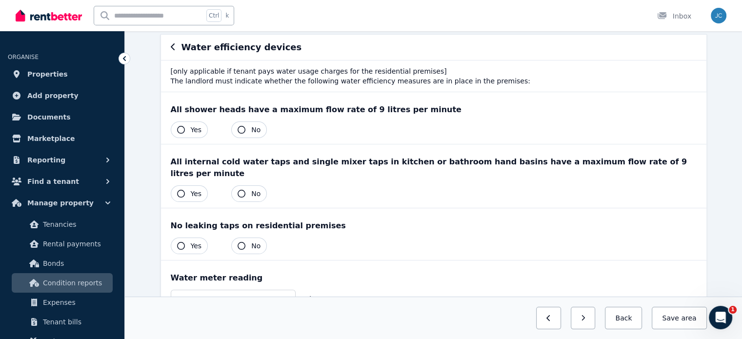
click at [242, 242] on icon "button" at bounding box center [242, 246] width 8 height 8
click at [180, 131] on icon "button" at bounding box center [181, 130] width 8 height 8
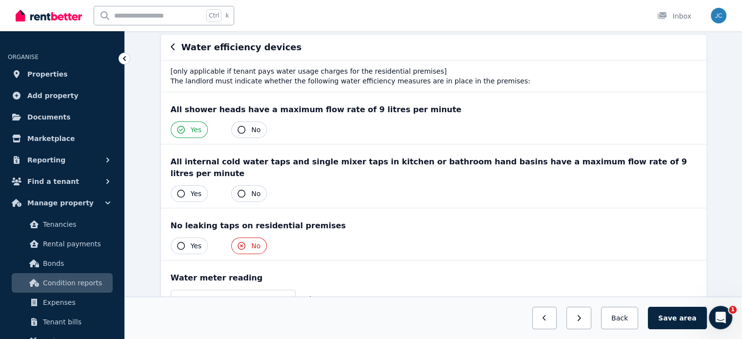
click at [180, 190] on icon "button" at bounding box center [181, 194] width 8 height 8
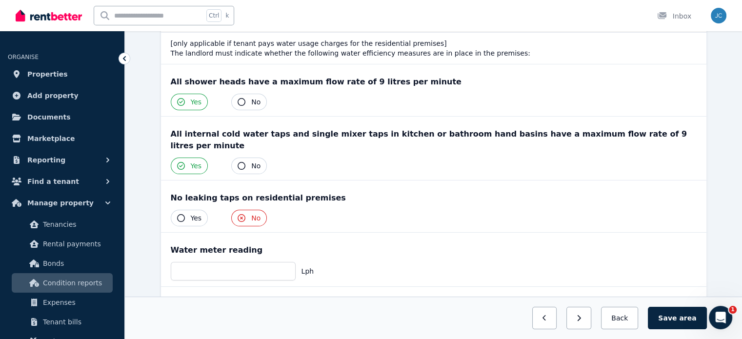
scroll to position [114, 0]
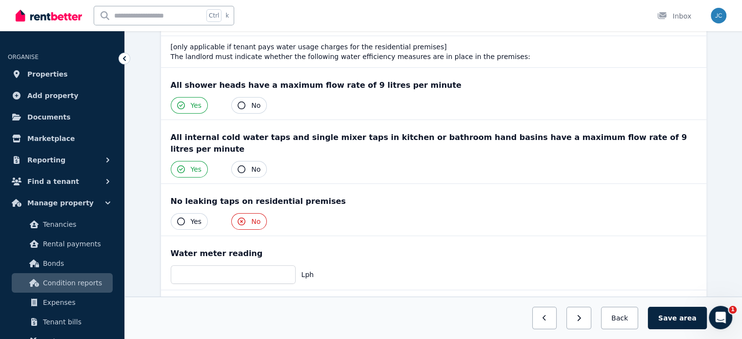
click at [182, 199] on div "No leaking taps on residential premises Yes No" at bounding box center [434, 210] width 546 height 52
click at [182, 213] on button "Yes" at bounding box center [190, 221] width 38 height 17
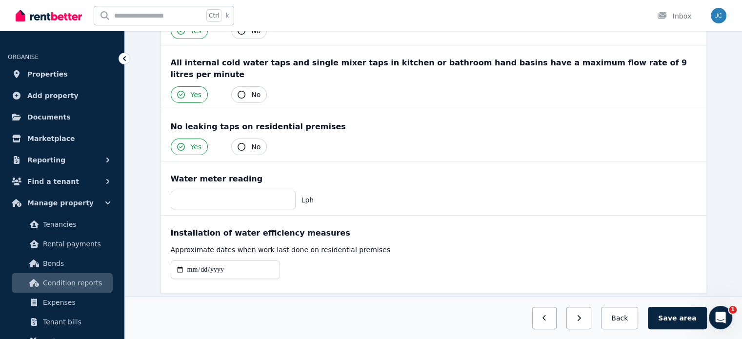
scroll to position [204, 0]
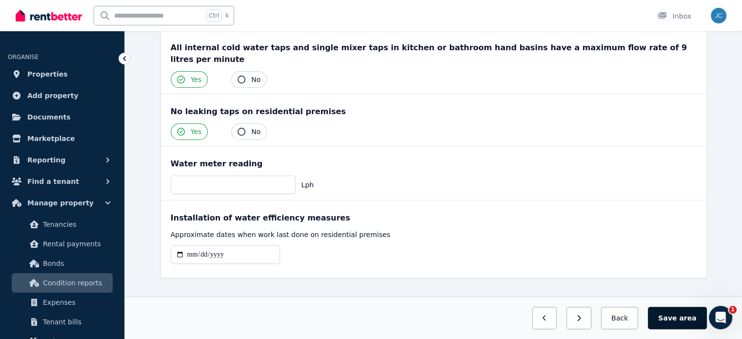
click at [669, 314] on button "Save area" at bounding box center [677, 318] width 59 height 22
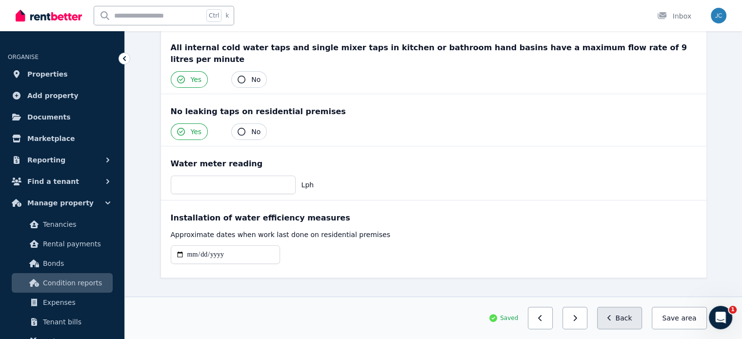
click at [638, 314] on button "Back" at bounding box center [619, 318] width 45 height 22
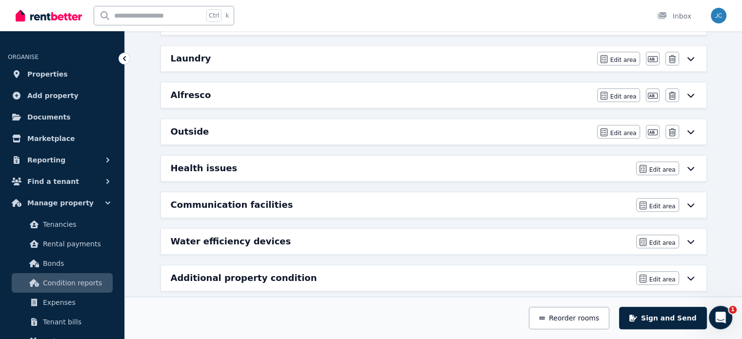
scroll to position [605, 0]
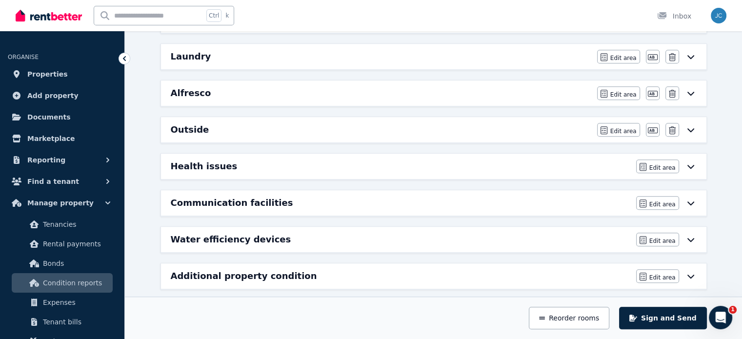
click at [351, 279] on div "Additional property condition Edit area Edit area" at bounding box center [434, 276] width 546 height 25
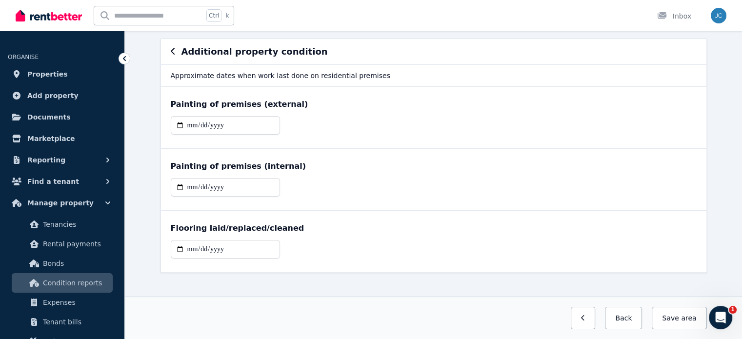
scroll to position [80, 0]
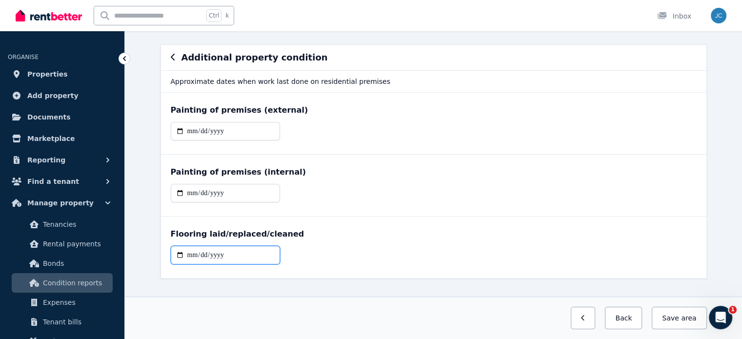
click at [187, 256] on input "date" at bounding box center [225, 255] width 109 height 19
click at [183, 255] on input "date" at bounding box center [225, 255] width 109 height 19
type input "**********"
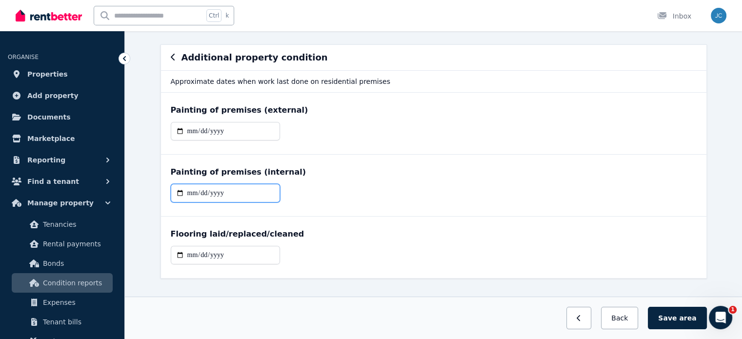
click at [219, 194] on input "date" at bounding box center [225, 193] width 109 height 19
click at [197, 195] on input "date" at bounding box center [225, 193] width 109 height 19
click at [189, 193] on input "date" at bounding box center [225, 193] width 109 height 19
click at [184, 193] on input "date" at bounding box center [225, 193] width 109 height 19
type input "**********"
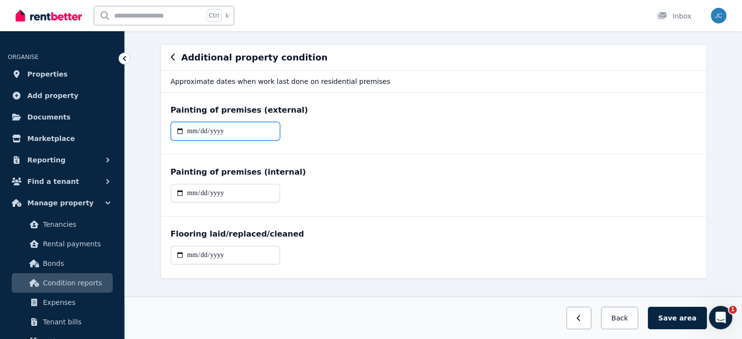
click at [191, 125] on input "date" at bounding box center [225, 131] width 109 height 19
click at [181, 128] on input "date" at bounding box center [225, 131] width 109 height 19
type input "**********"
click at [383, 190] on div "**********" at bounding box center [434, 197] width 526 height 26
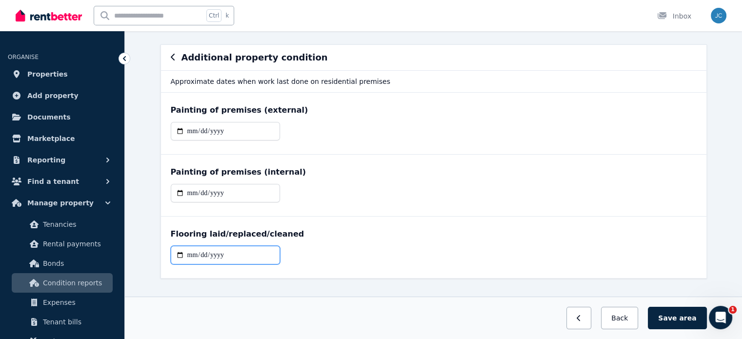
click at [196, 250] on input "**********" at bounding box center [225, 255] width 109 height 19
click at [181, 256] on input "**********" at bounding box center [225, 255] width 109 height 19
type input "**********"
click at [368, 190] on div "**********" at bounding box center [434, 197] width 526 height 26
click at [676, 312] on button "Save area" at bounding box center [677, 318] width 59 height 22
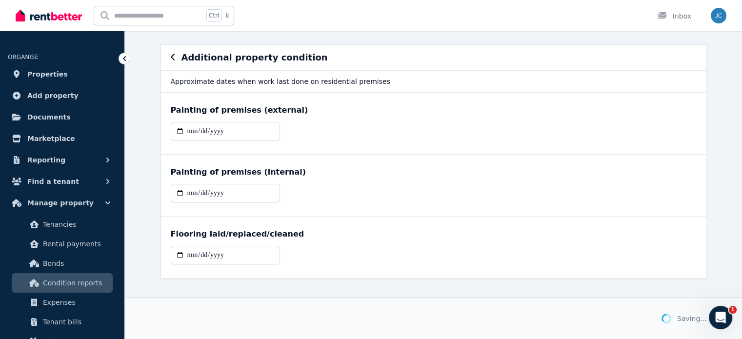
click at [676, 312] on div "Saving..." at bounding box center [434, 318] width 547 height 21
click at [621, 321] on button "Back" at bounding box center [619, 318] width 45 height 22
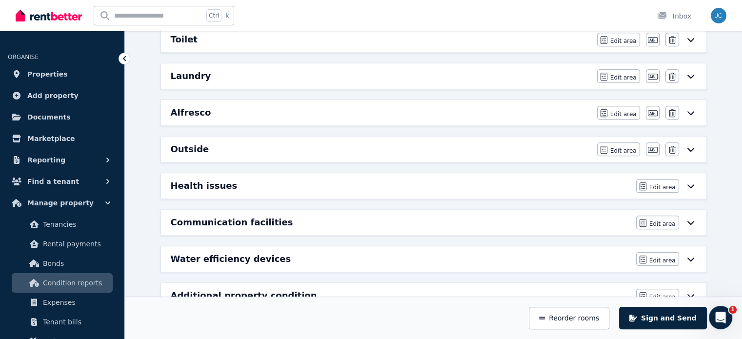
scroll to position [609, 0]
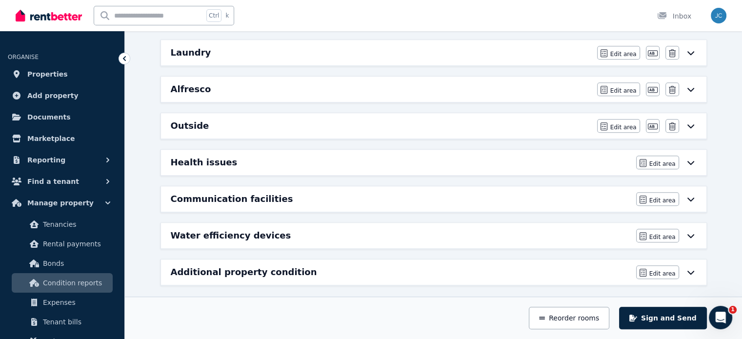
click at [391, 186] on div "Communication facilities Edit area Edit area" at bounding box center [434, 198] width 546 height 25
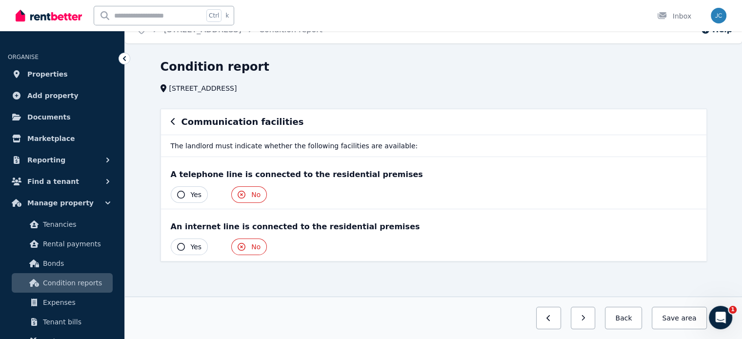
scroll to position [0, 0]
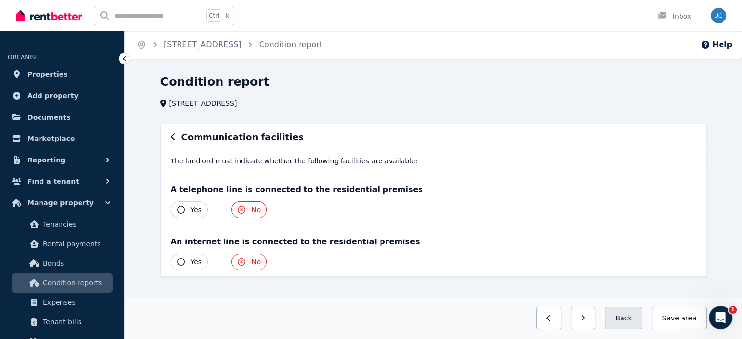
click at [628, 309] on button "Back" at bounding box center [623, 318] width 37 height 22
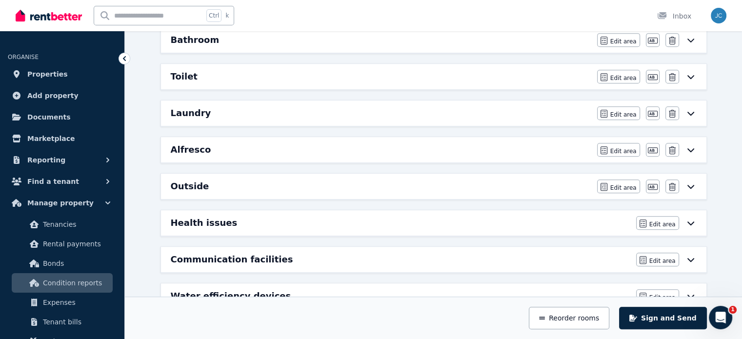
scroll to position [596, 0]
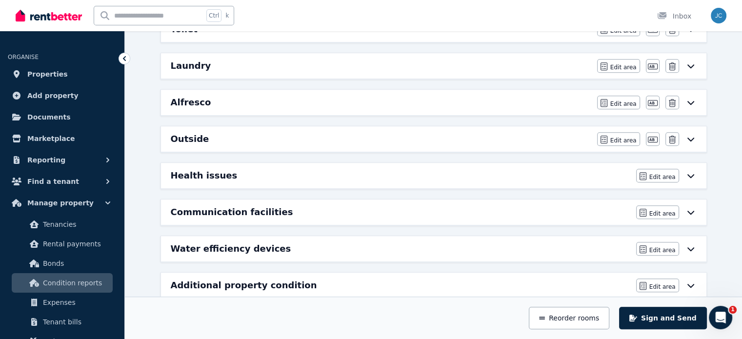
click at [303, 242] on div "Water efficiency devices" at bounding box center [401, 249] width 460 height 14
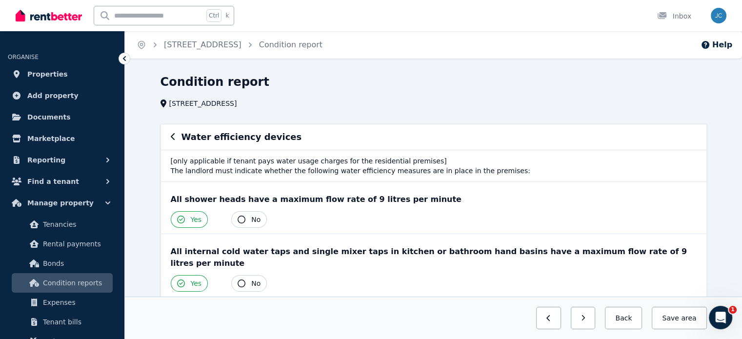
scroll to position [207, 0]
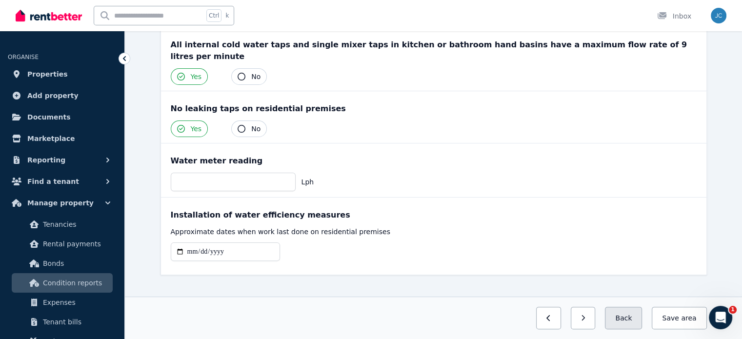
click at [620, 312] on button "Back" at bounding box center [623, 318] width 37 height 22
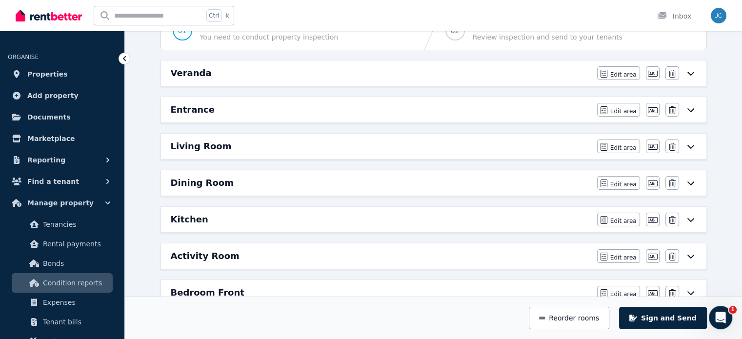
scroll to position [115, 0]
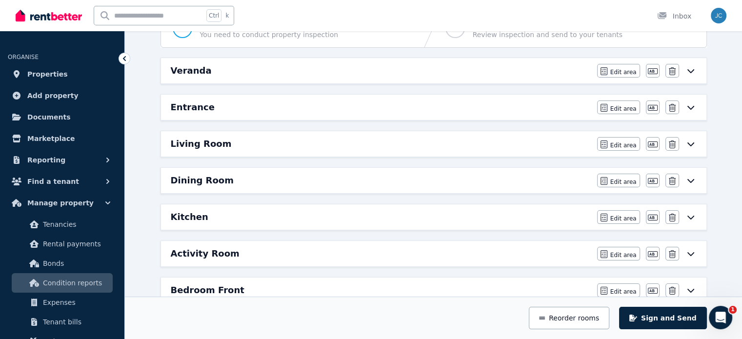
click at [374, 216] on div "Kitchen" at bounding box center [381, 217] width 421 height 14
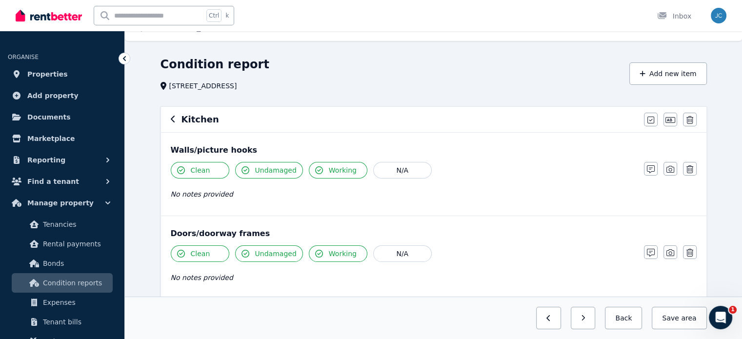
scroll to position [14, 0]
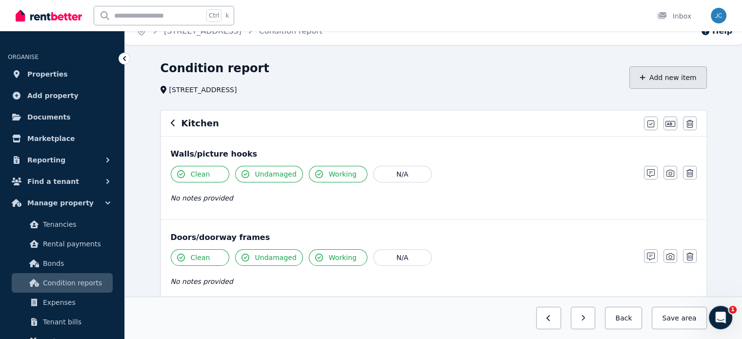
click at [682, 76] on button "Add new item" at bounding box center [669, 77] width 78 height 22
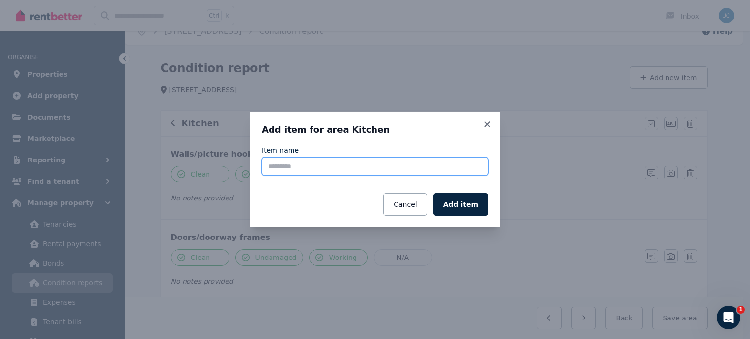
click at [439, 164] on input "Item name" at bounding box center [375, 166] width 226 height 19
type input "**********"
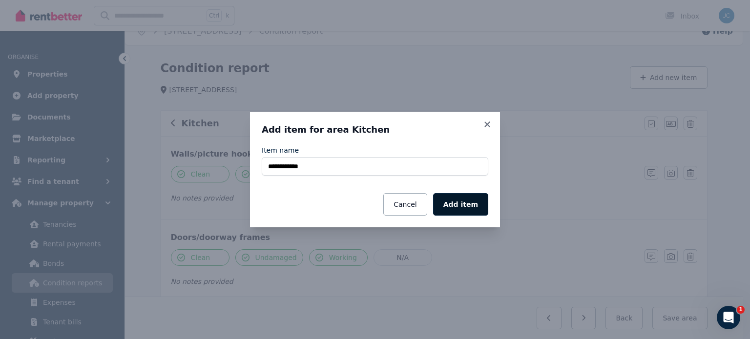
click at [468, 209] on button "Add item" at bounding box center [460, 204] width 55 height 22
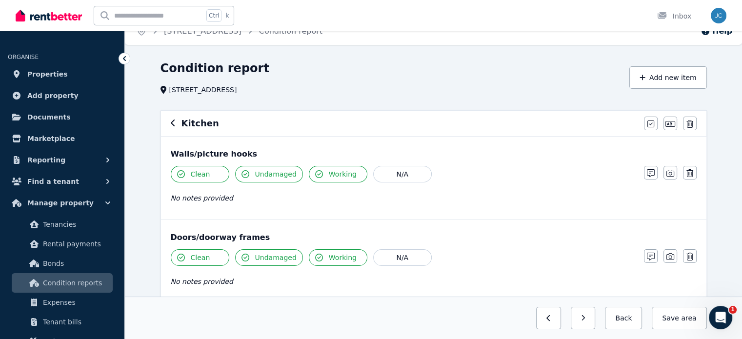
click at [676, 80] on button "Add new item" at bounding box center [669, 77] width 78 height 22
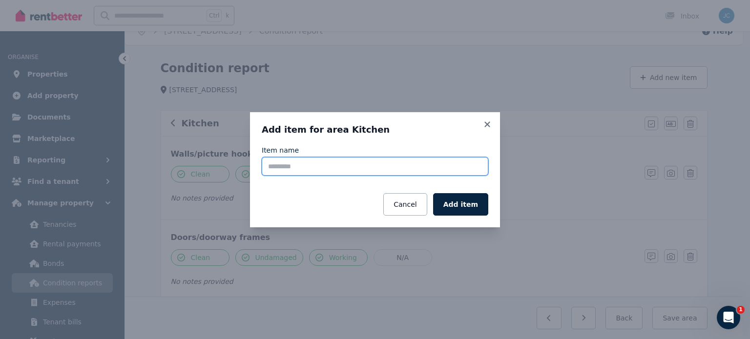
click at [464, 164] on input "Item name" at bounding box center [375, 166] width 226 height 19
type input "**********"
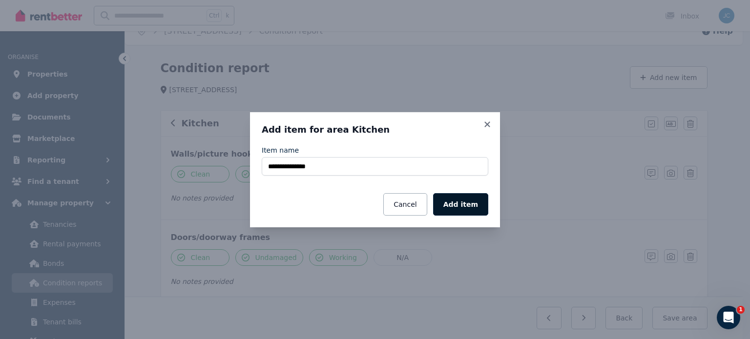
click at [466, 210] on button "Add item" at bounding box center [460, 204] width 55 height 22
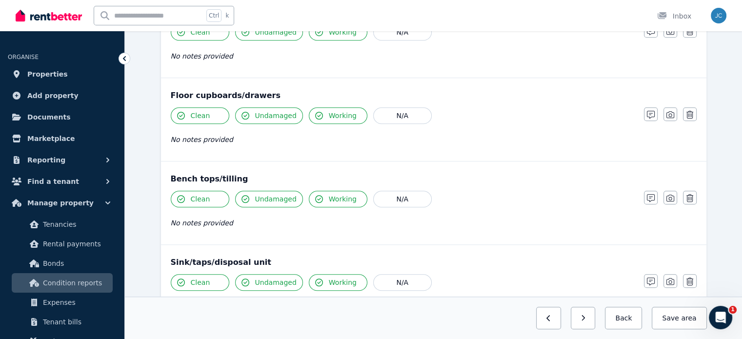
scroll to position [763, 0]
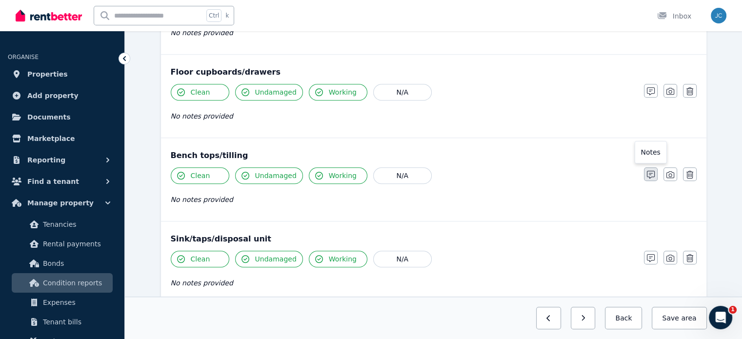
click at [652, 175] on icon "button" at bounding box center [651, 175] width 8 height 8
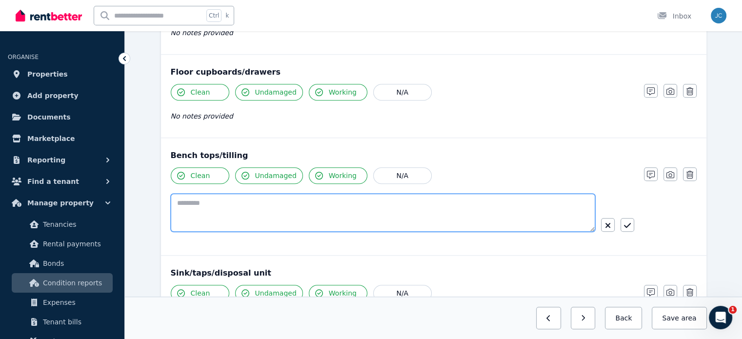
click at [402, 226] on textarea at bounding box center [383, 213] width 425 height 38
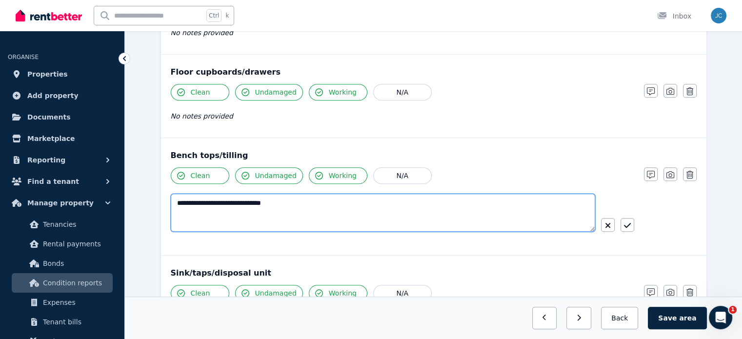
type textarea "**********"
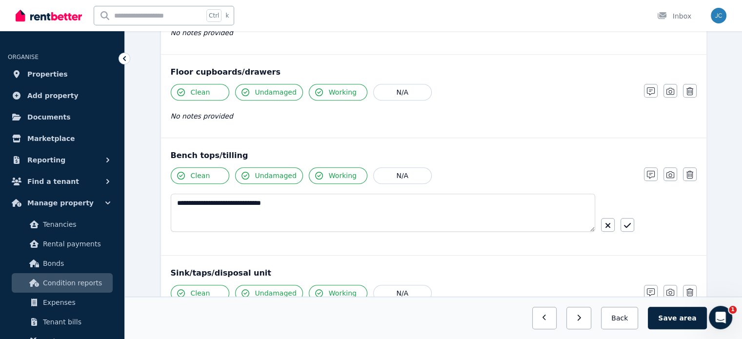
click at [628, 230] on div "**********" at bounding box center [403, 217] width 464 height 46
click at [627, 223] on icon "button" at bounding box center [627, 225] width 7 height 5
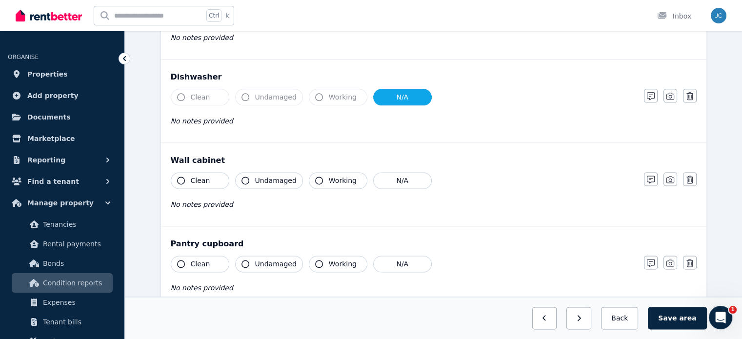
scroll to position [1274, 0]
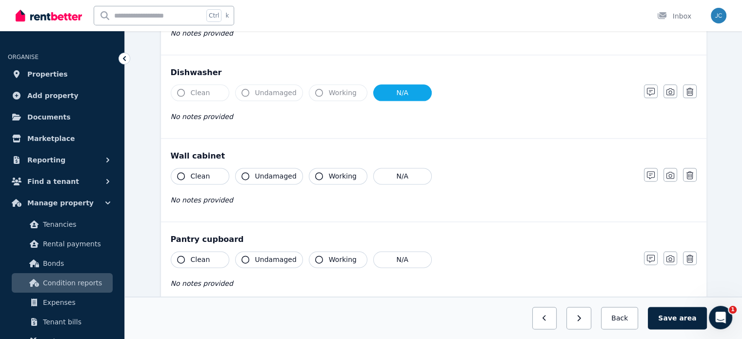
click at [183, 172] on icon "button" at bounding box center [181, 176] width 8 height 8
click at [245, 174] on icon "button" at bounding box center [246, 176] width 8 height 8
click at [315, 172] on icon "button" at bounding box center [319, 176] width 8 height 8
click at [315, 256] on icon "button" at bounding box center [319, 260] width 8 height 8
click at [250, 255] on button "Undamaged" at bounding box center [269, 259] width 68 height 17
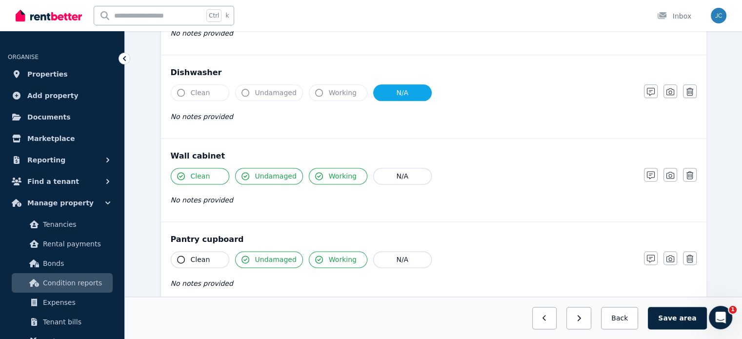
click at [186, 258] on button "Clean" at bounding box center [200, 259] width 59 height 17
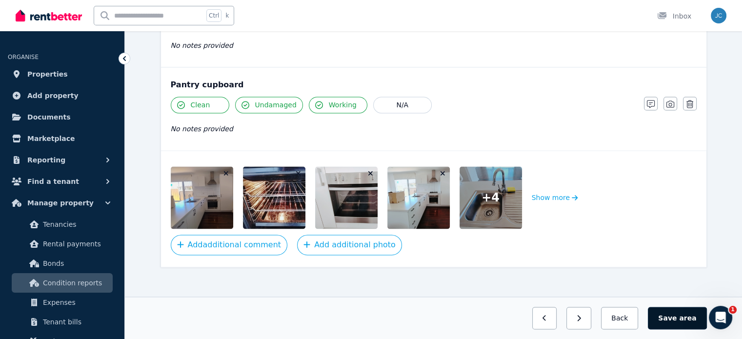
click at [685, 319] on span "area" at bounding box center [687, 318] width 17 height 10
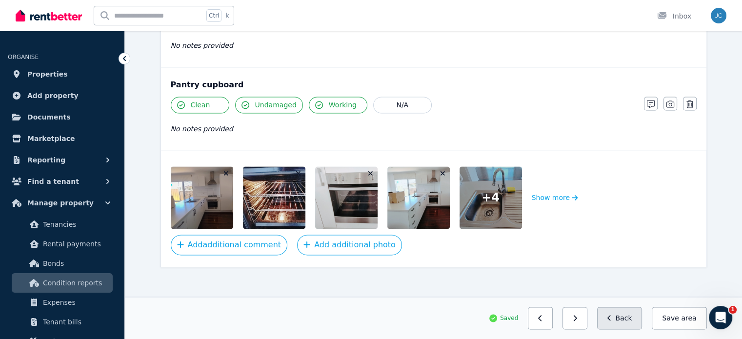
click at [637, 315] on button "Back" at bounding box center [619, 318] width 45 height 22
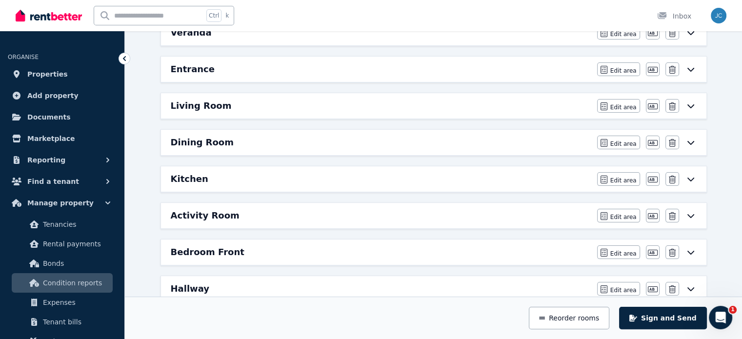
scroll to position [0, 0]
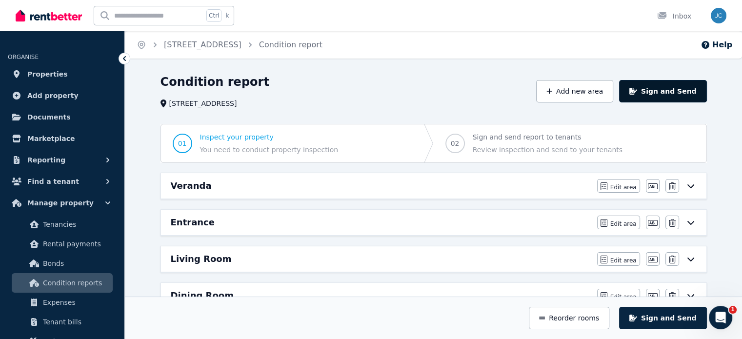
click at [671, 94] on button "Sign and Send" at bounding box center [662, 91] width 87 height 22
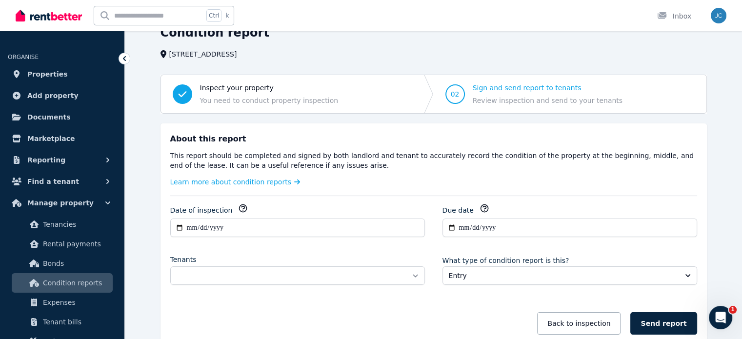
scroll to position [107, 0]
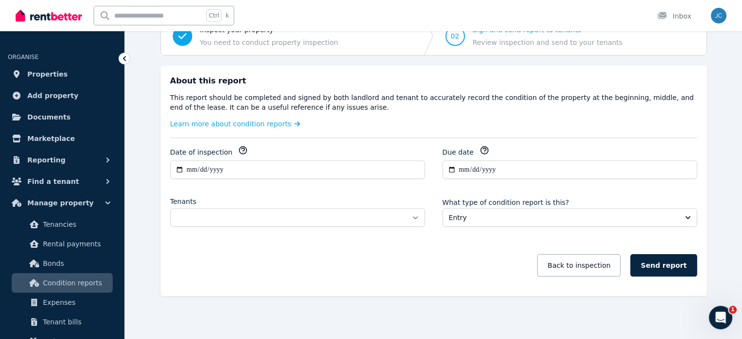
click at [182, 159] on div "**********" at bounding box center [297, 162] width 255 height 34
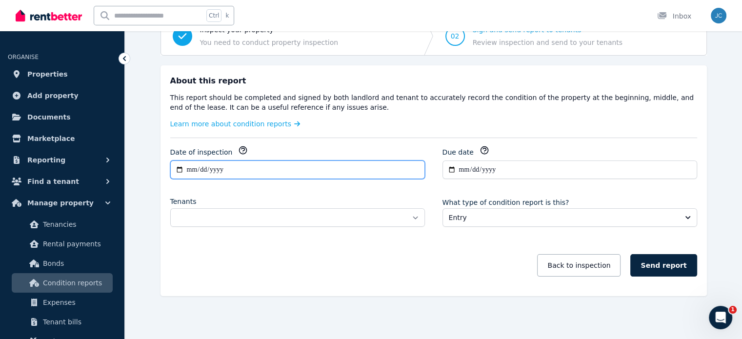
click at [182, 175] on input "**********" at bounding box center [297, 170] width 255 height 19
click at [182, 171] on input "**********" at bounding box center [297, 170] width 255 height 19
type input "**********"
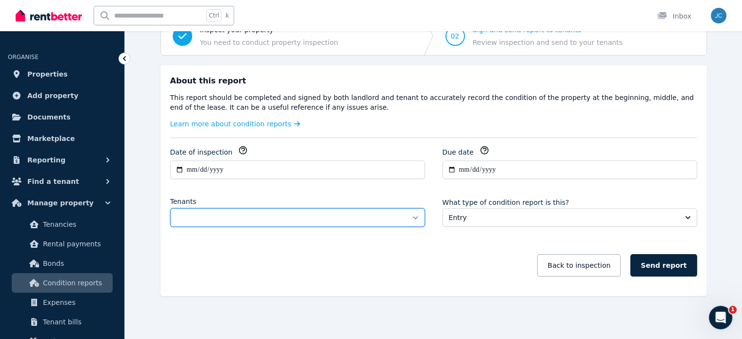
click at [414, 216] on select "**********" at bounding box center [297, 217] width 255 height 19
select select "**********"
click at [170, 208] on select "**********" at bounding box center [297, 217] width 255 height 19
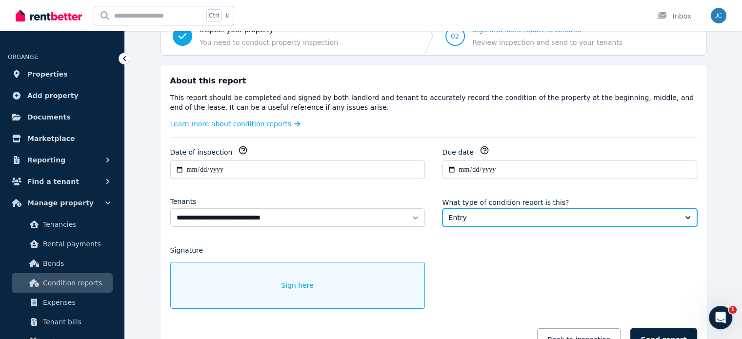
click at [534, 213] on span "Entry" at bounding box center [563, 218] width 228 height 10
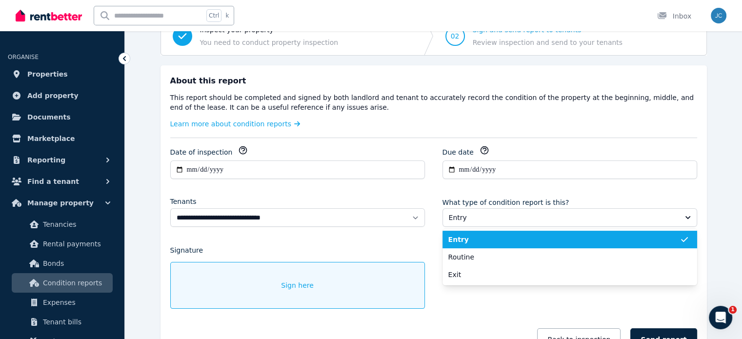
click at [564, 237] on span "Entry" at bounding box center [564, 240] width 231 height 10
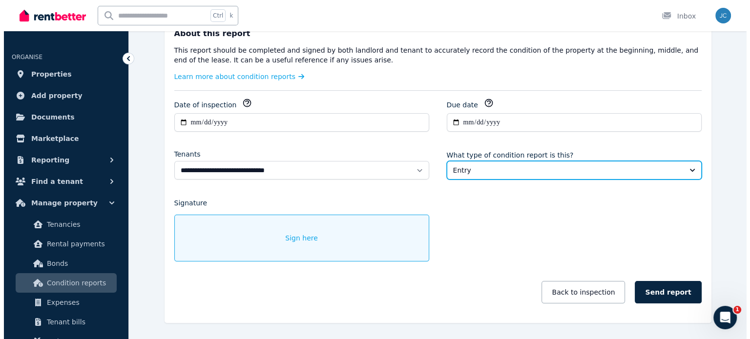
scroll to position [163, 0]
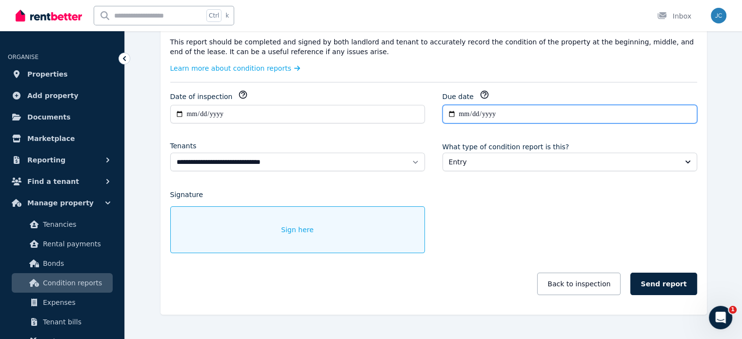
click at [500, 119] on input "**********" at bounding box center [570, 114] width 255 height 19
click at [459, 111] on input "**********" at bounding box center [570, 114] width 255 height 19
click at [480, 94] on icon "button" at bounding box center [485, 95] width 10 height 10
click at [294, 227] on span "Sign here" at bounding box center [297, 230] width 33 height 10
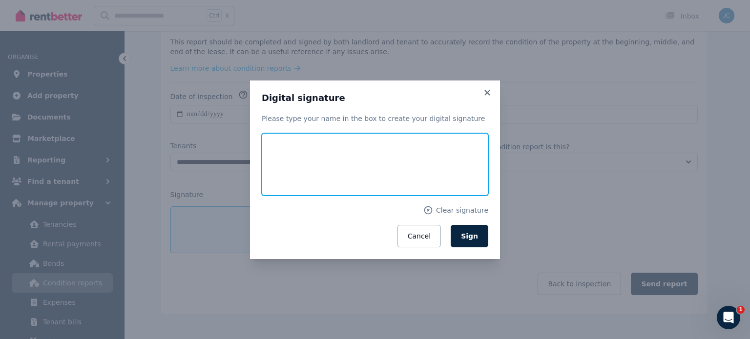
click at [326, 152] on input "text" at bounding box center [375, 164] width 226 height 62
type input "*"
type input "**********"
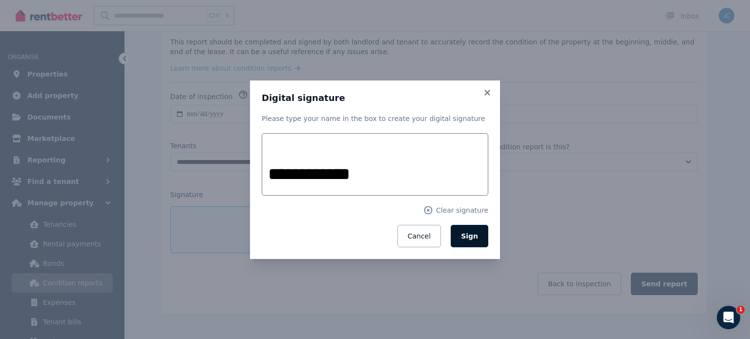
click at [471, 235] on span "Sign" at bounding box center [469, 236] width 17 height 8
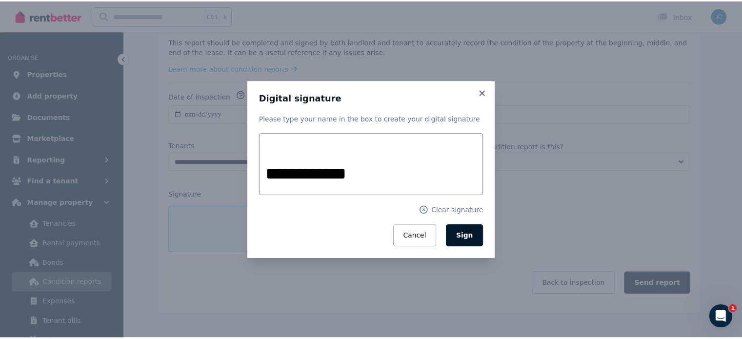
scroll to position [151, 0]
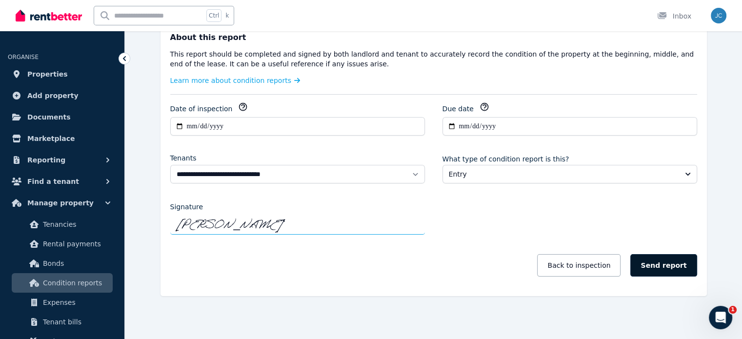
click at [660, 273] on button "Send report" at bounding box center [664, 265] width 66 height 22
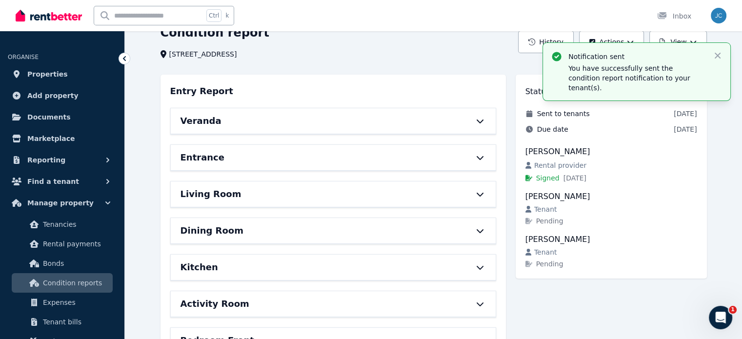
scroll to position [0, 0]
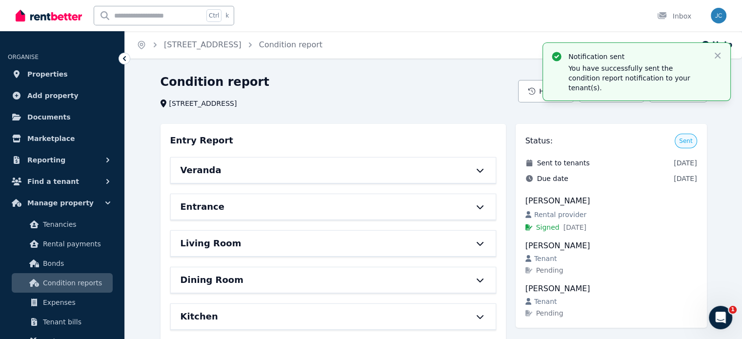
click at [718, 48] on div "Notification sent You have successfully sent the condition report notification …" at bounding box center [636, 72] width 187 height 58
click at [719, 55] on icon "button" at bounding box center [718, 56] width 6 height 6
